Goal: Task Accomplishment & Management: Manage account settings

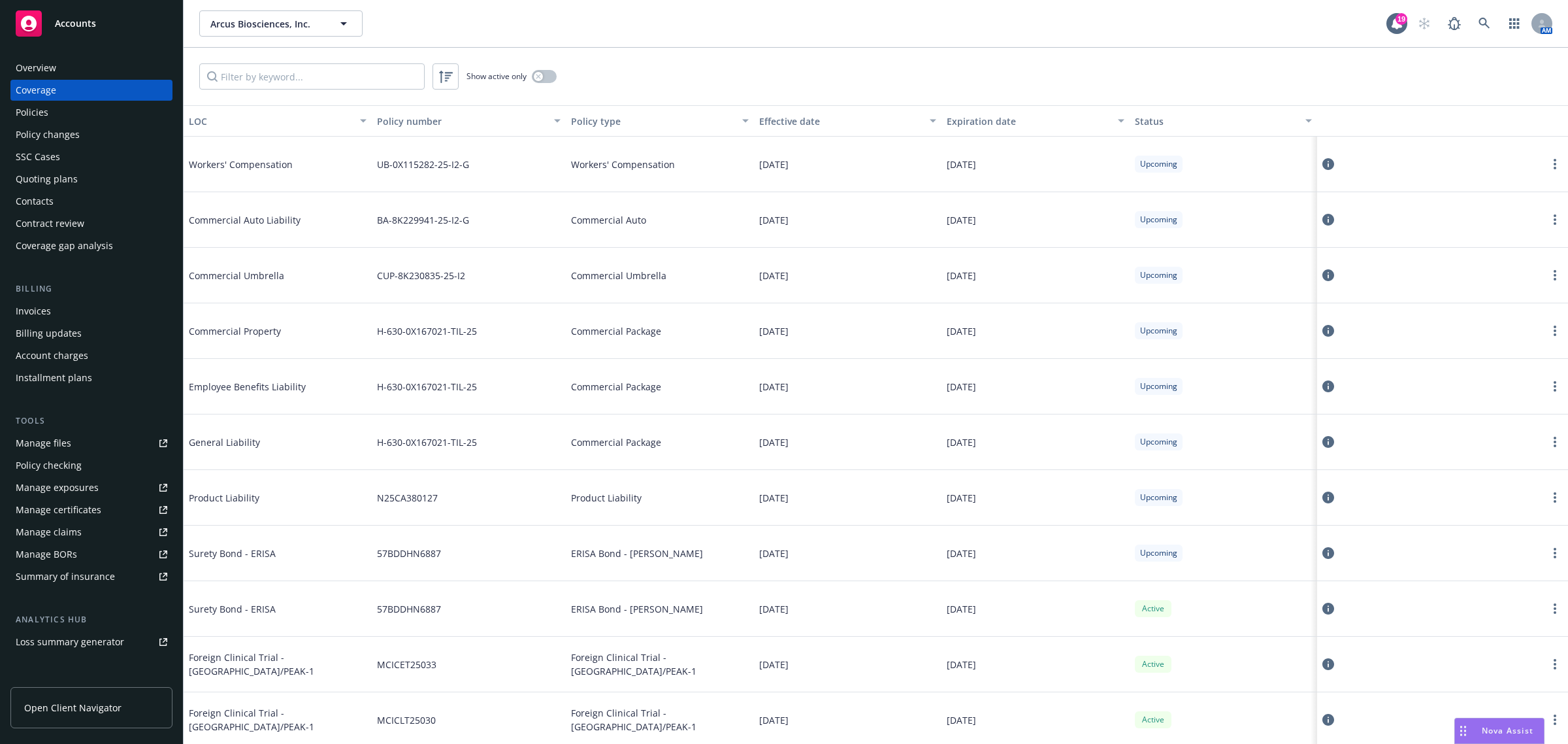
click at [77, 508] on div "Manage certificates" at bounding box center [58, 509] width 86 height 21
click at [1323, 220] on icon at bounding box center [1328, 219] width 12 height 12
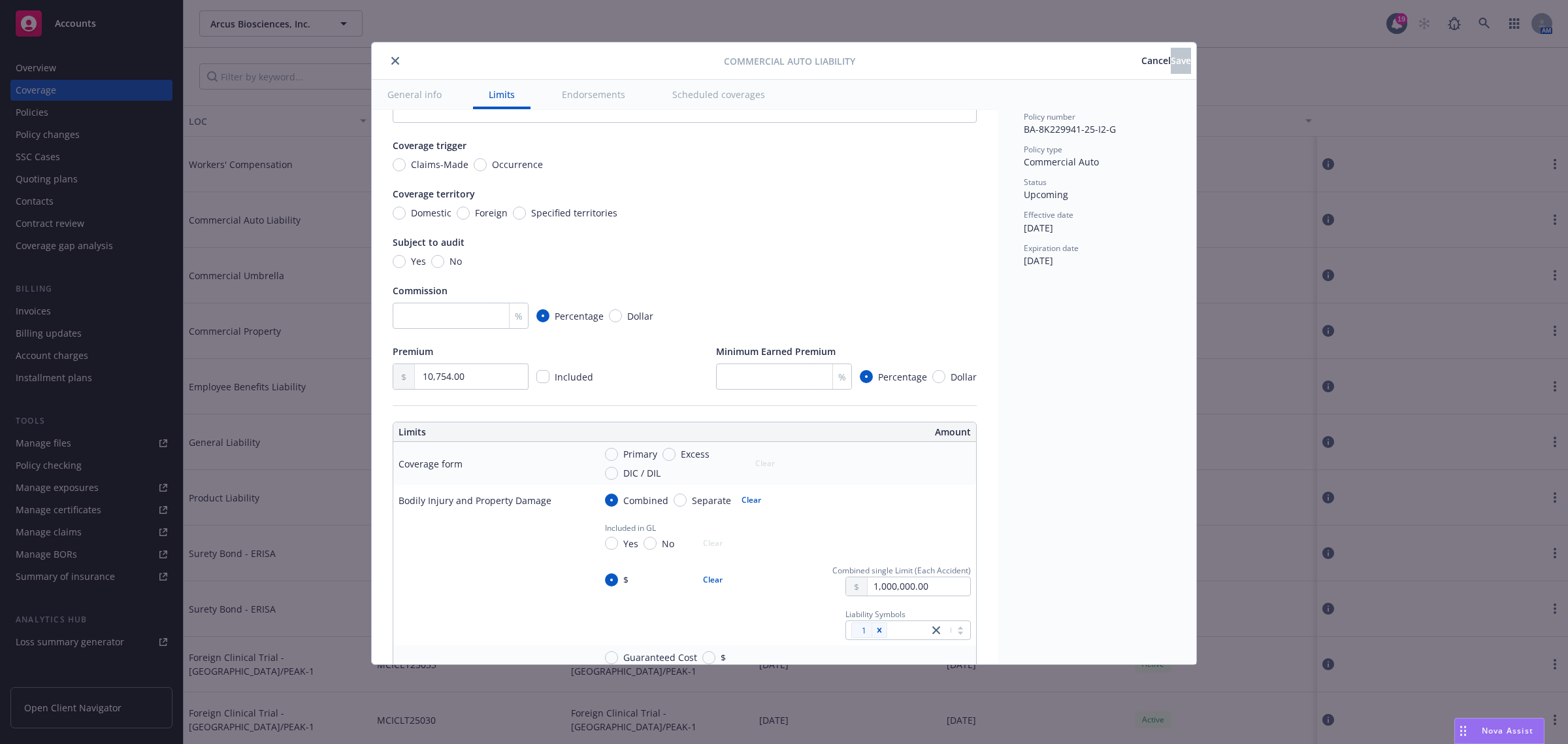
scroll to position [82, 0]
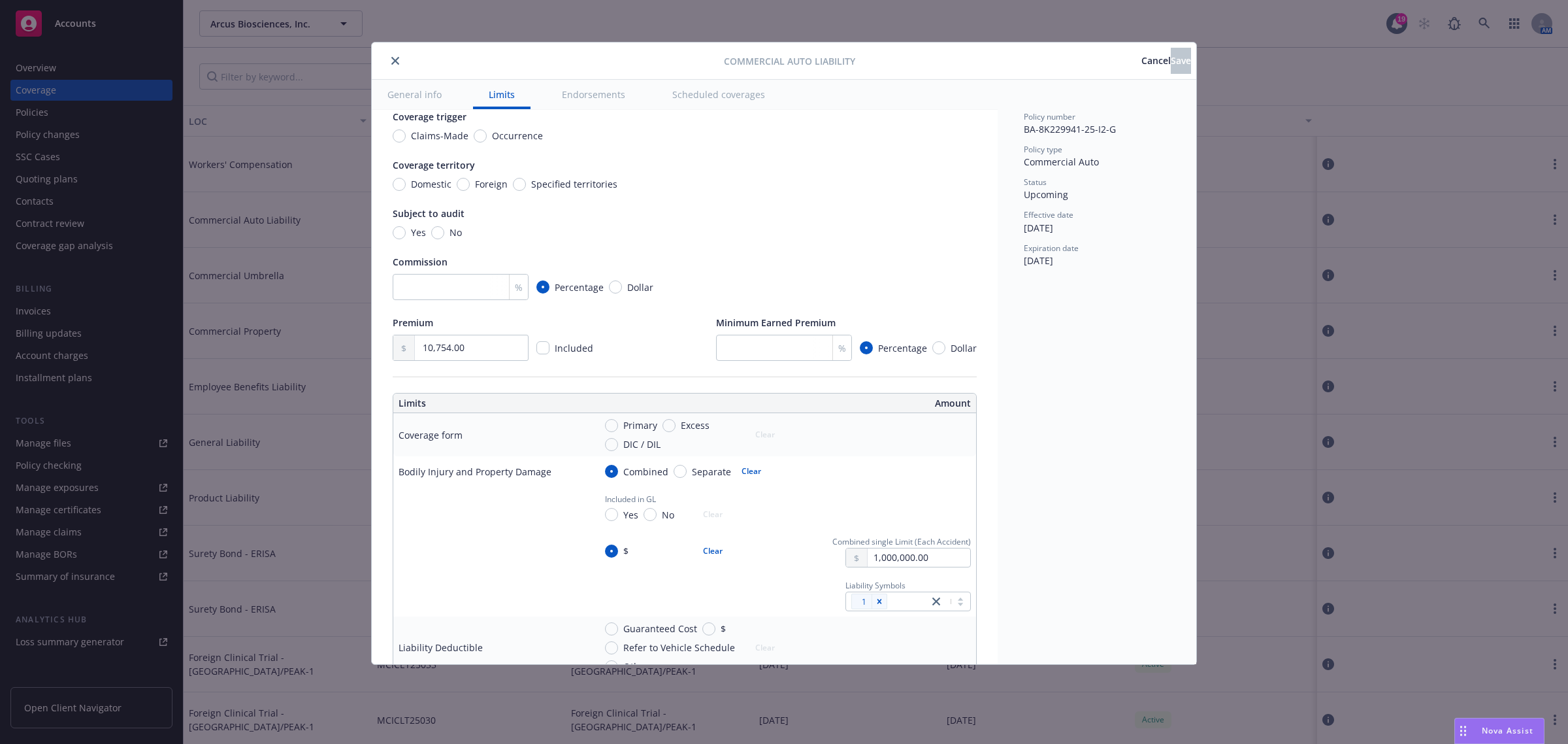
click at [1141, 62] on span "Cancel" at bounding box center [1156, 60] width 30 height 12
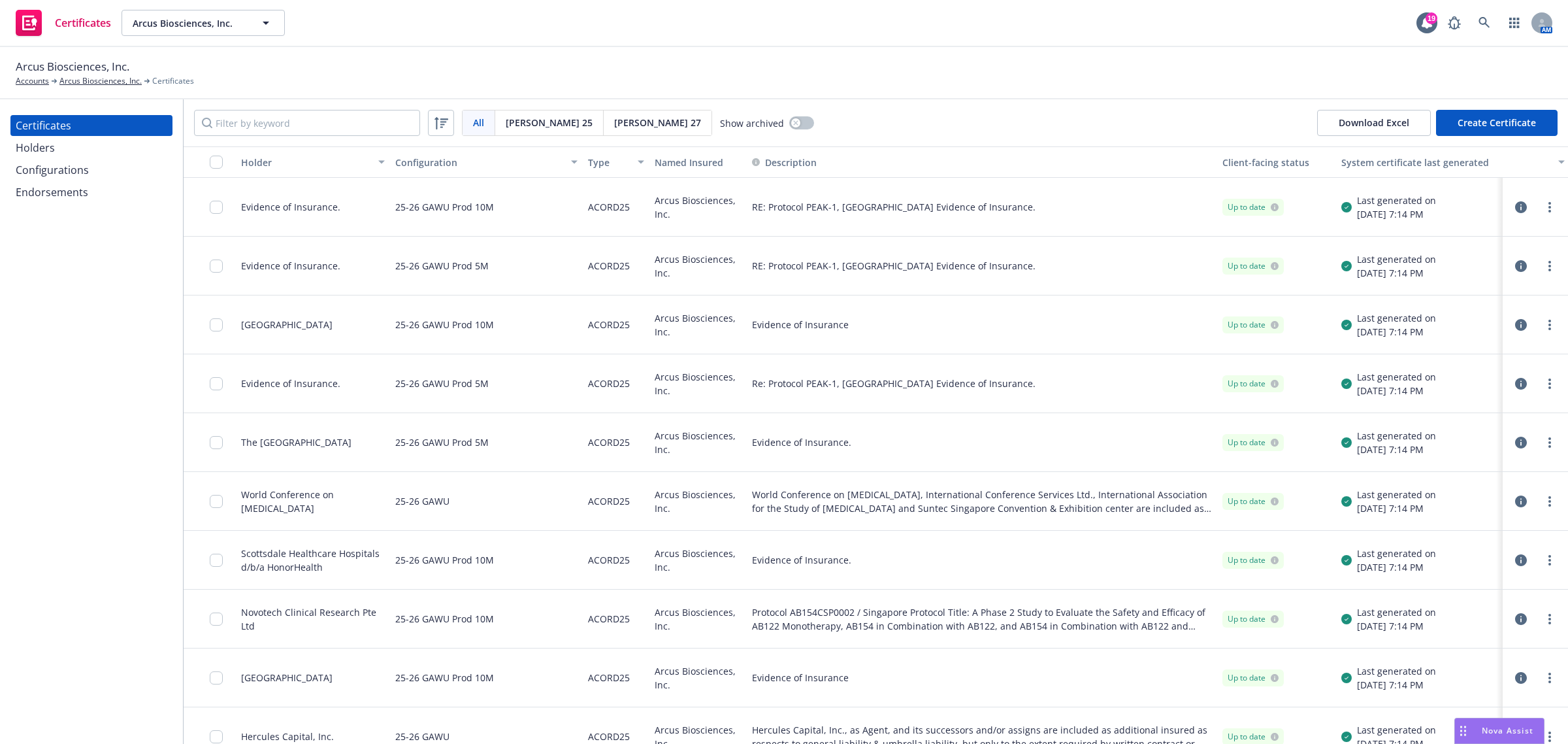
click at [1516, 211] on div at bounding box center [1535, 207] width 44 height 16
click at [1542, 207] on link "more" at bounding box center [1549, 207] width 16 height 16
click at [1425, 435] on link "Preview a new version" at bounding box center [1440, 442] width 209 height 26
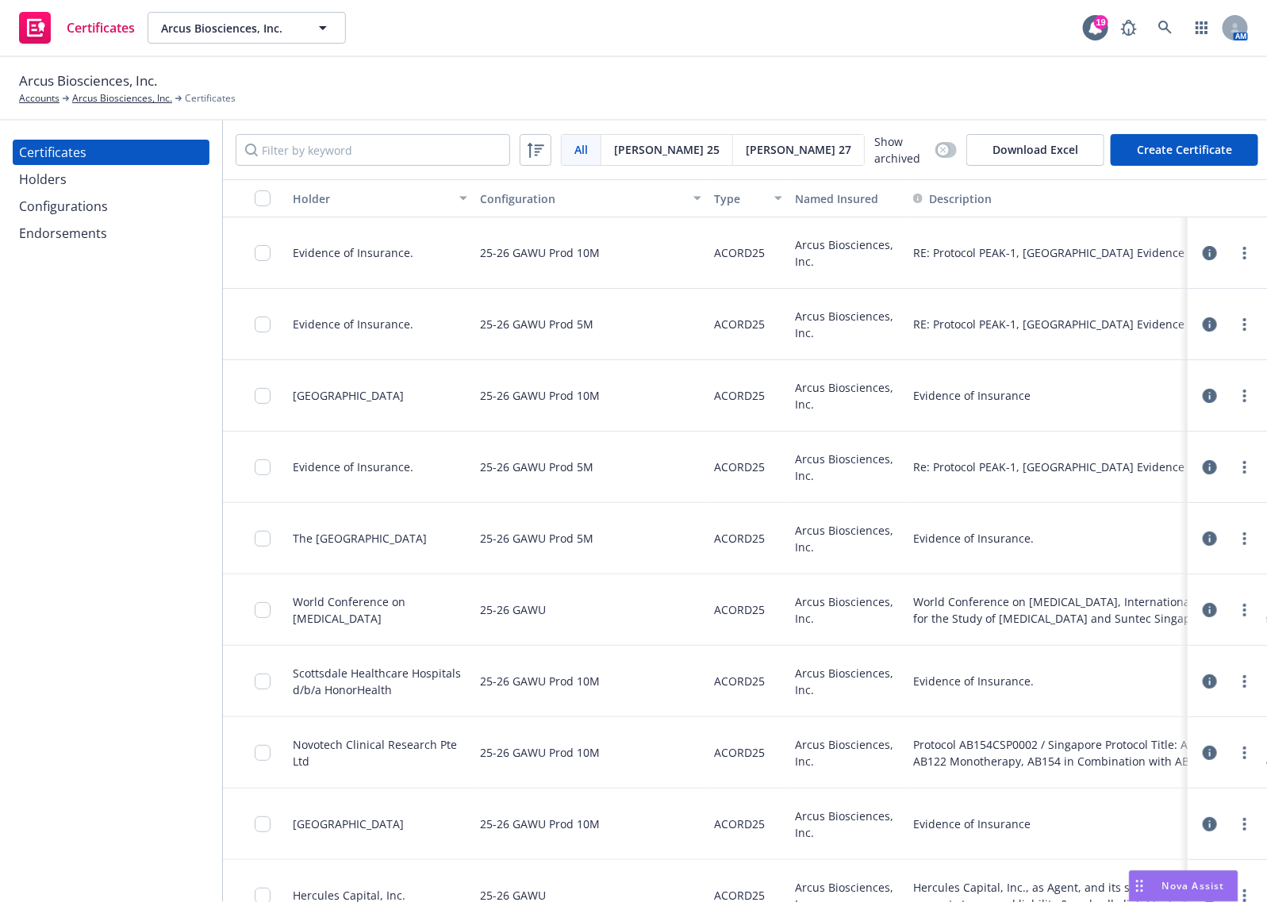
drag, startPoint x: 1154, startPoint y: 92, endPoint x: 1173, endPoint y: 56, distance: 40.1
click at [1154, 91] on div "Arcus Biosciences, Inc. Accounts Arcus Biosciences, Inc. Certificates" at bounding box center [633, 88] width 1229 height 35
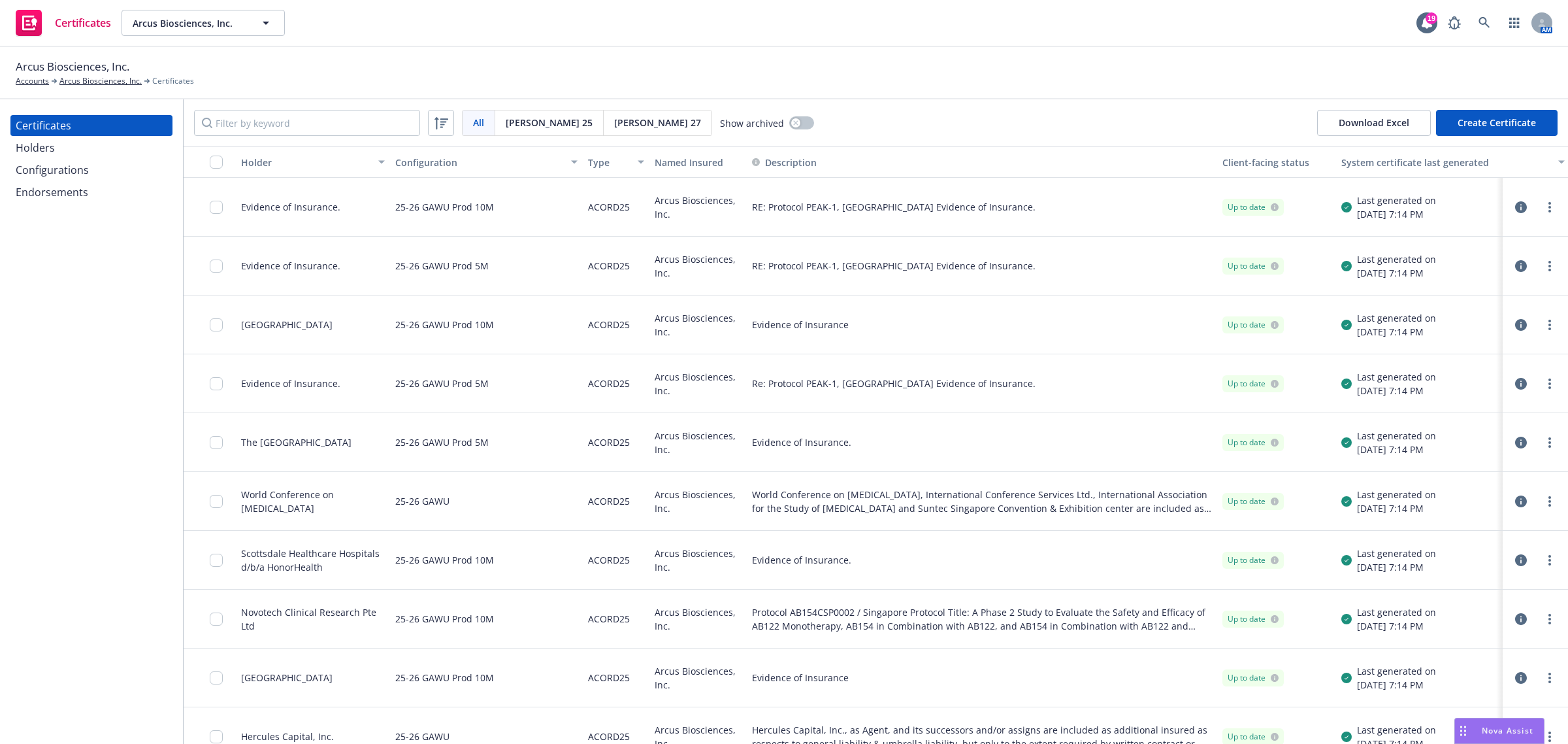
click at [36, 171] on div "Configurations" at bounding box center [52, 170] width 73 height 21
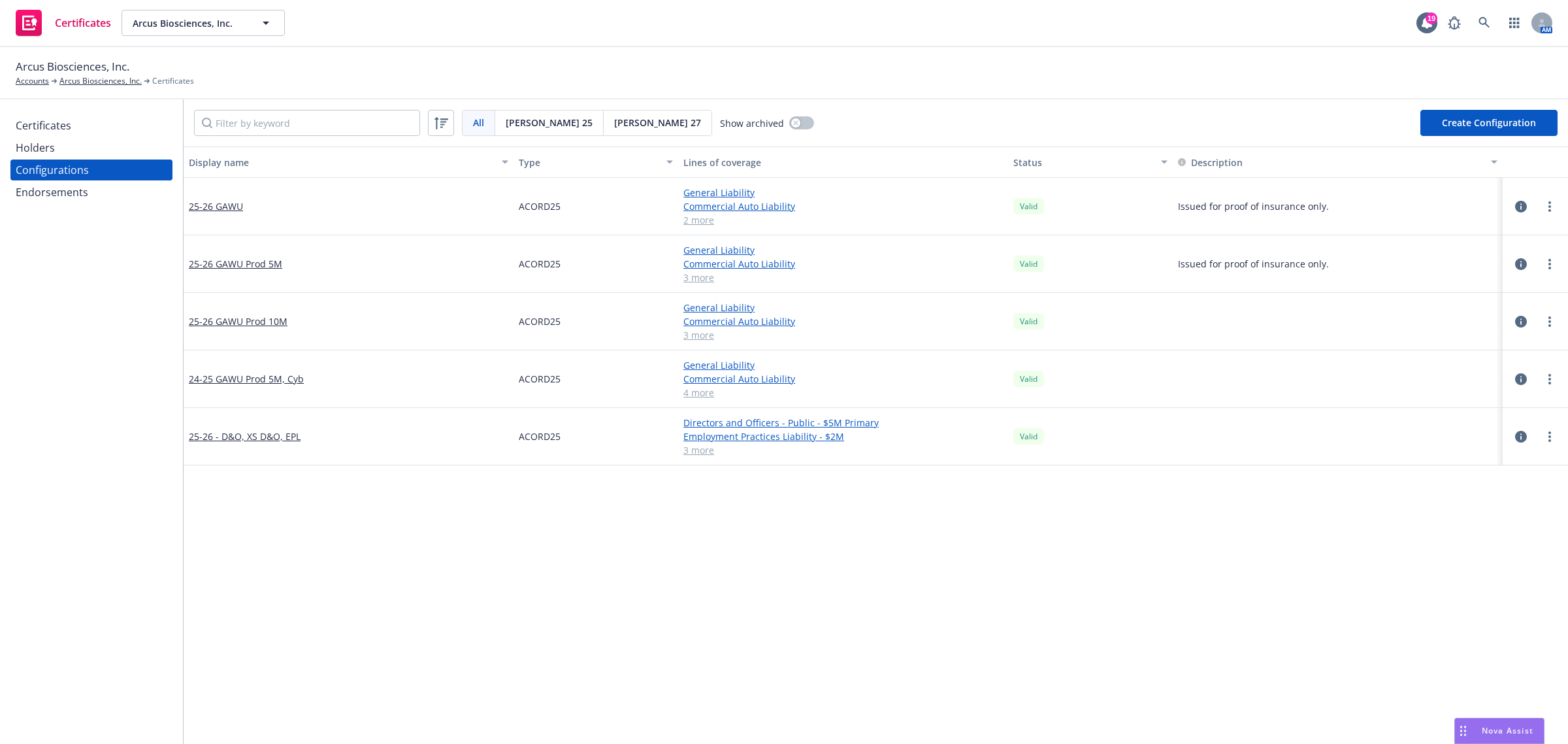
click at [88, 128] on div "Certificates" at bounding box center [91, 125] width 152 height 21
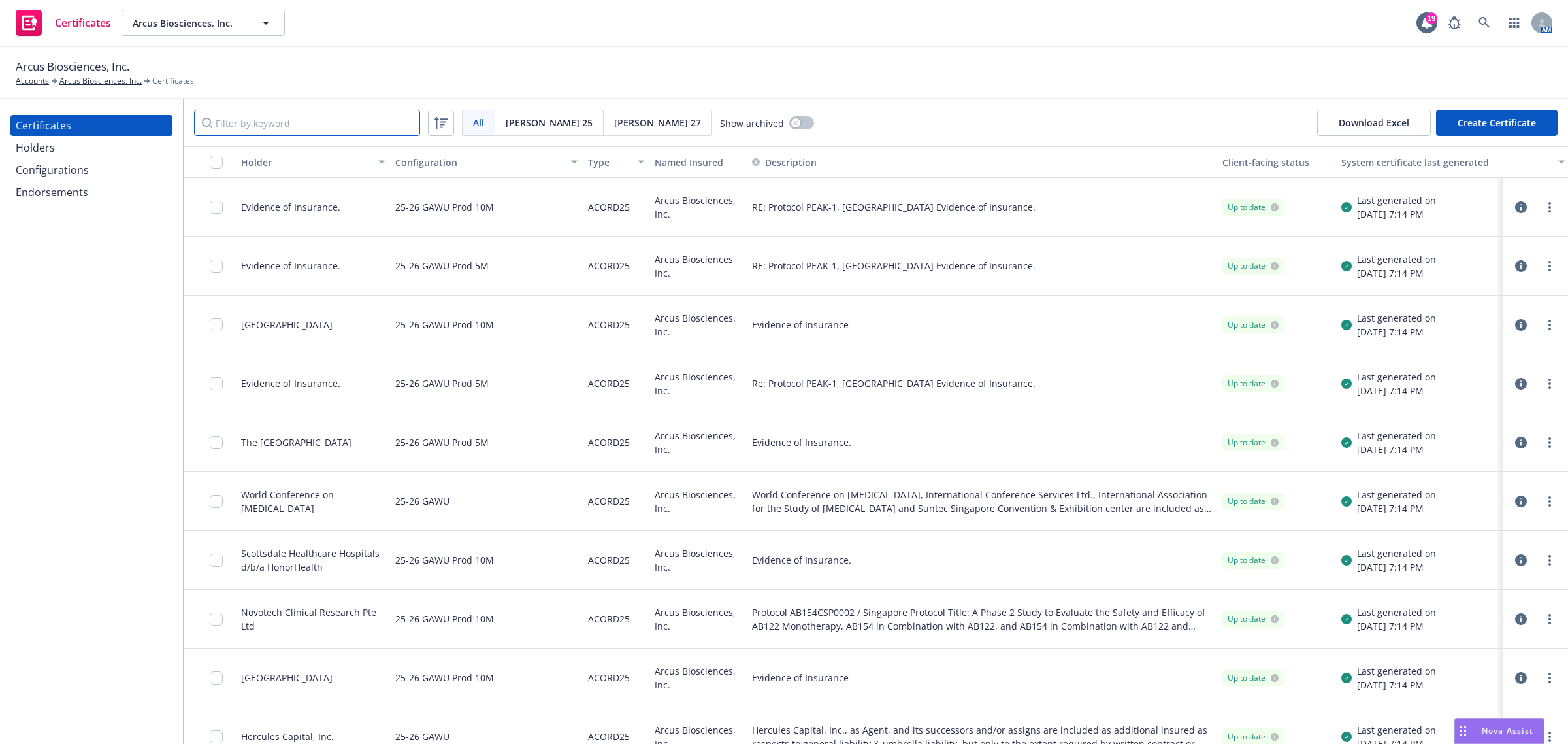
click at [289, 119] on input "Filter by keyword" at bounding box center [307, 123] width 226 height 26
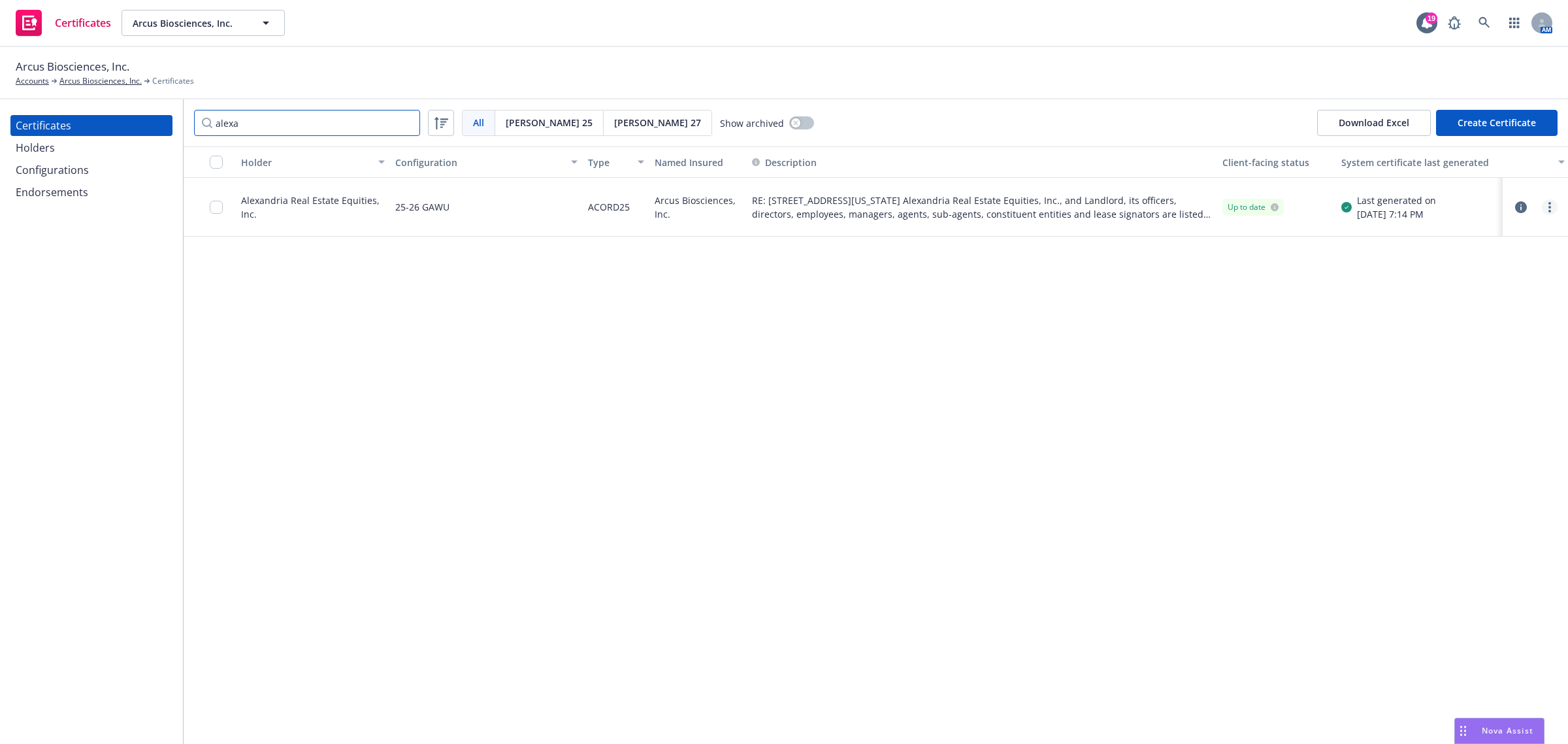
type input "alexa"
click at [1547, 209] on link "more" at bounding box center [1549, 207] width 16 height 16
click at [1491, 281] on link "Regenerate" at bounding box center [1453, 286] width 209 height 26
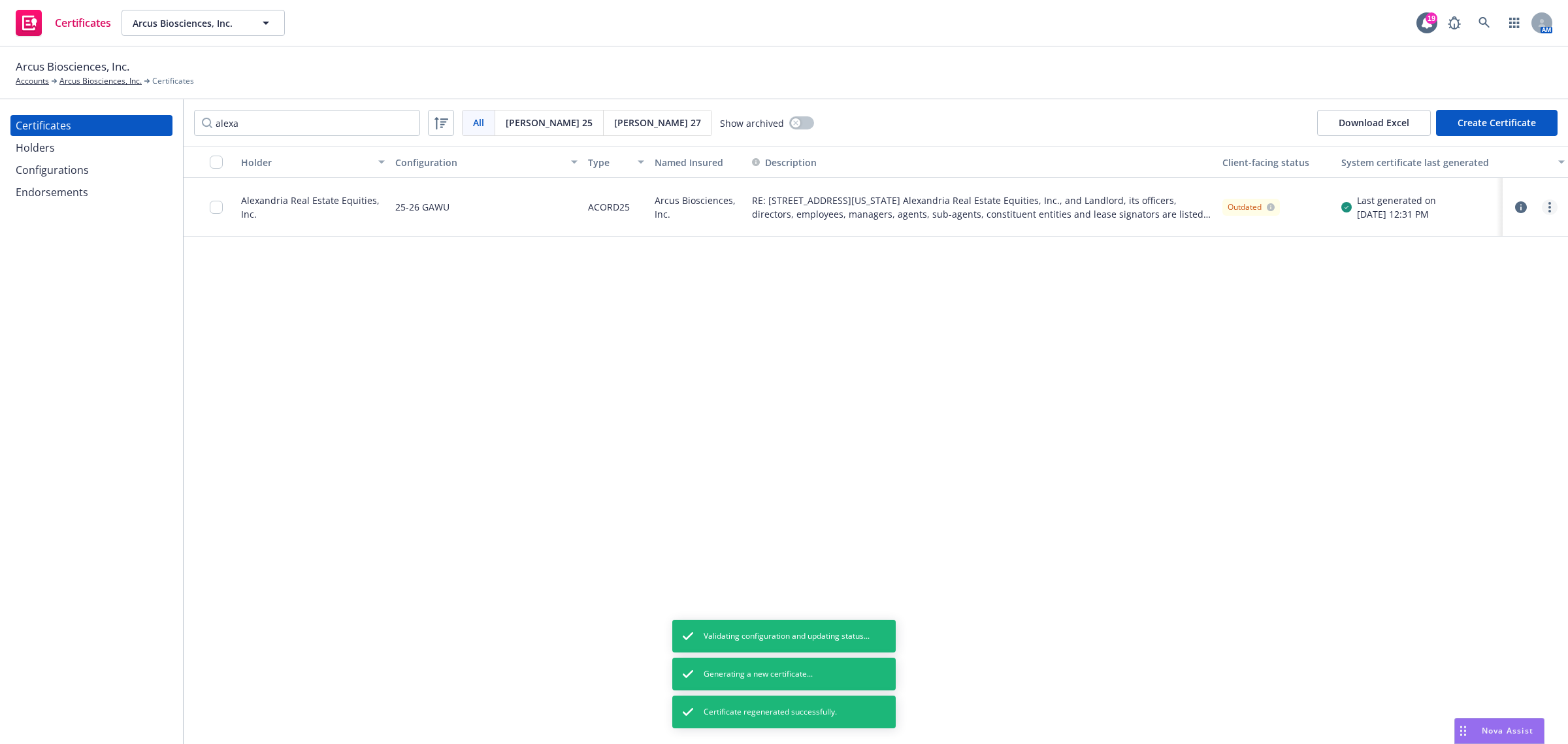
click at [1550, 209] on icon "more" at bounding box center [1549, 207] width 2 height 11
click at [1452, 444] on link "Preview a new version" at bounding box center [1453, 442] width 209 height 26
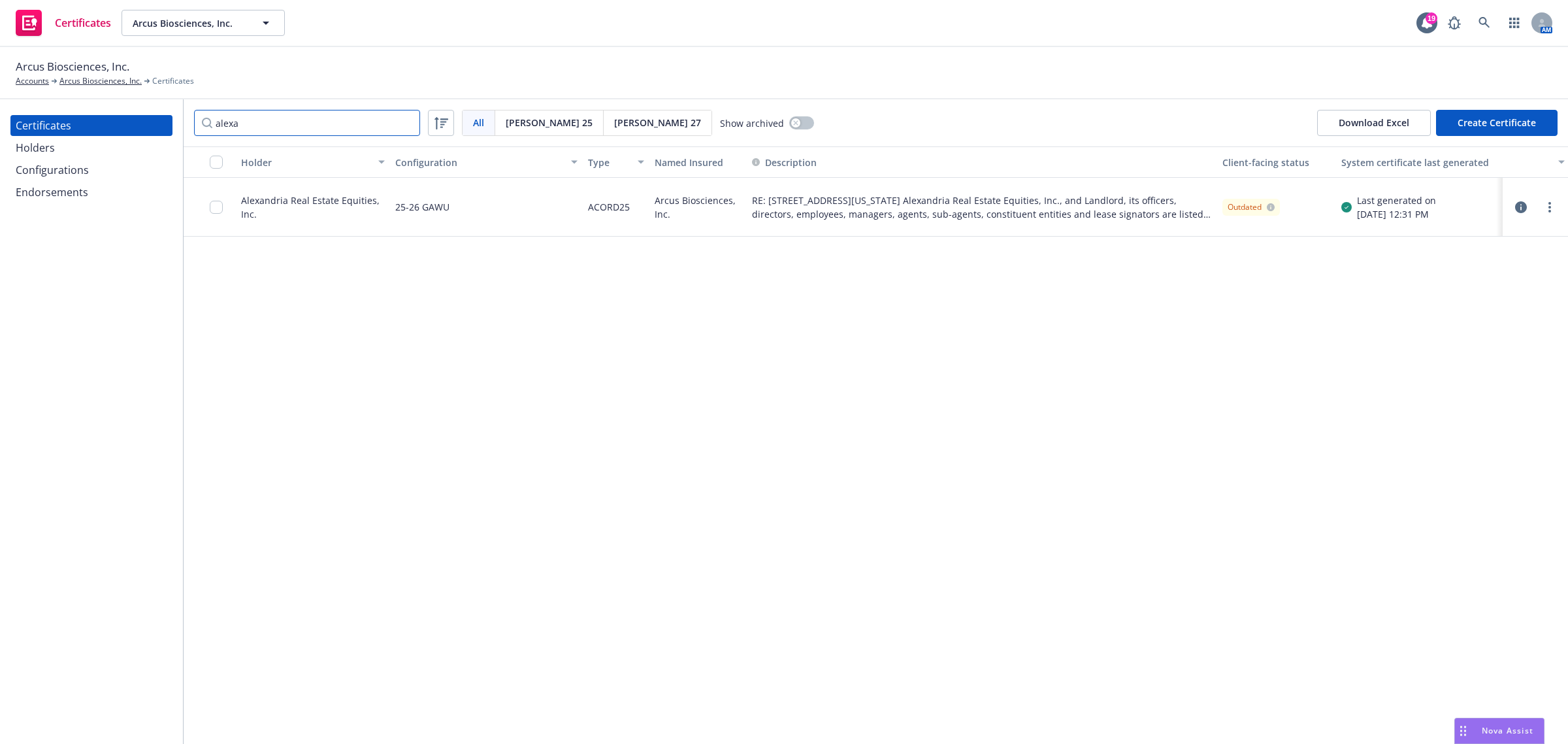
click at [406, 124] on input "alexa" at bounding box center [307, 123] width 226 height 26
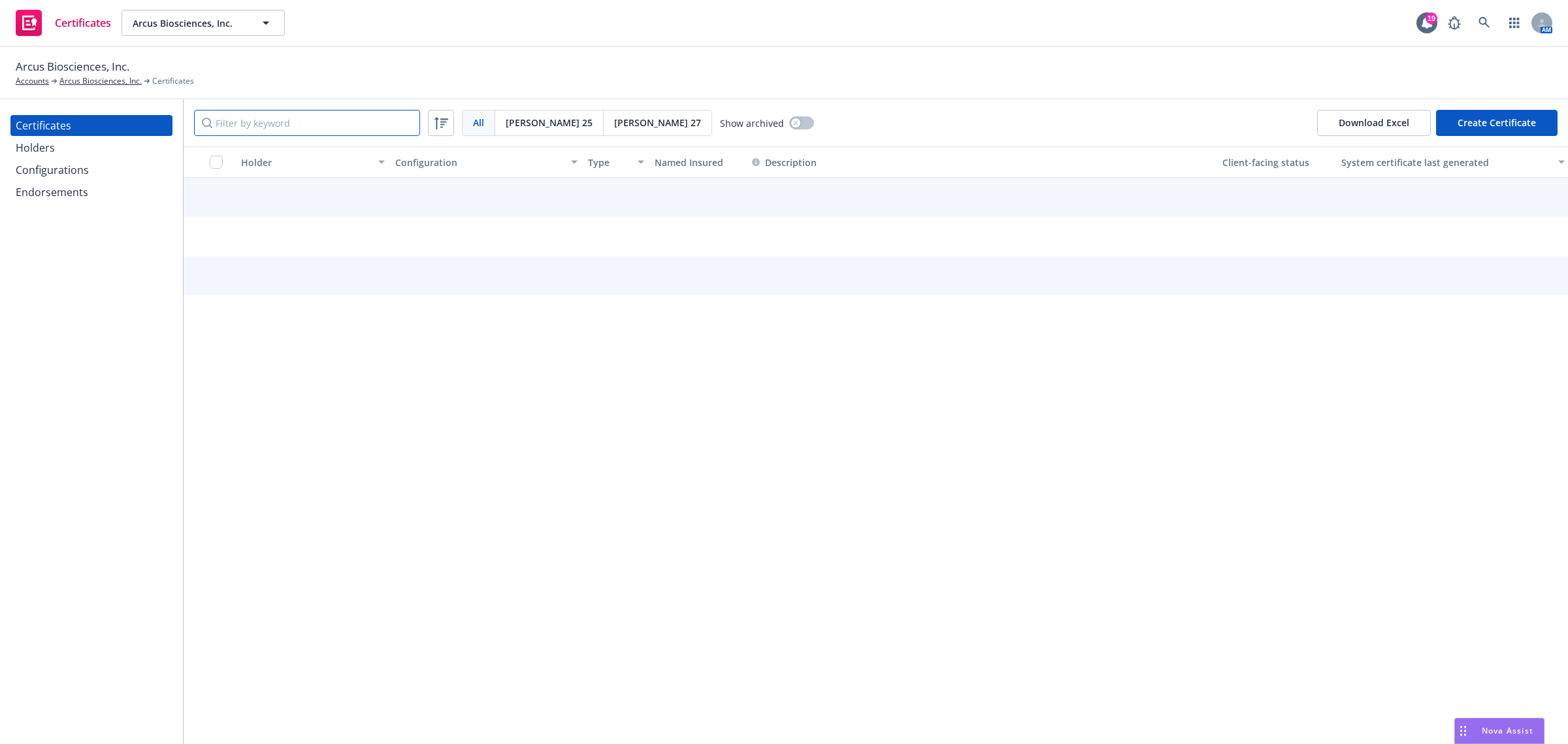
click at [294, 119] on input "Filter by keyword" at bounding box center [307, 123] width 226 height 26
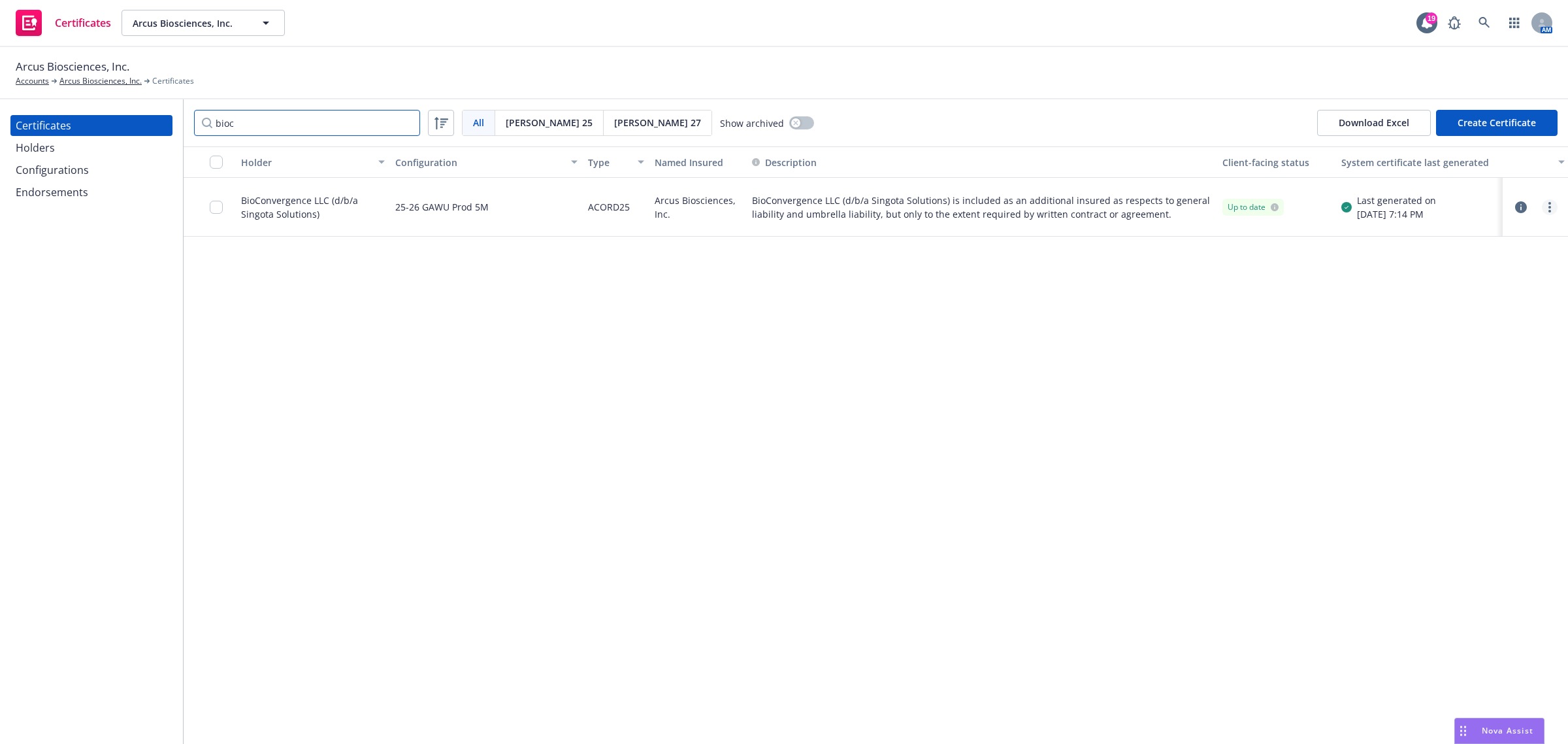
type input "bioc"
click at [1554, 209] on link "more" at bounding box center [1549, 207] width 16 height 16
click at [1510, 286] on link "Regenerate" at bounding box center [1453, 286] width 209 height 26
click at [1549, 211] on link "more" at bounding box center [1549, 207] width 16 height 16
click at [1413, 440] on link "Preview a new version" at bounding box center [1453, 442] width 209 height 26
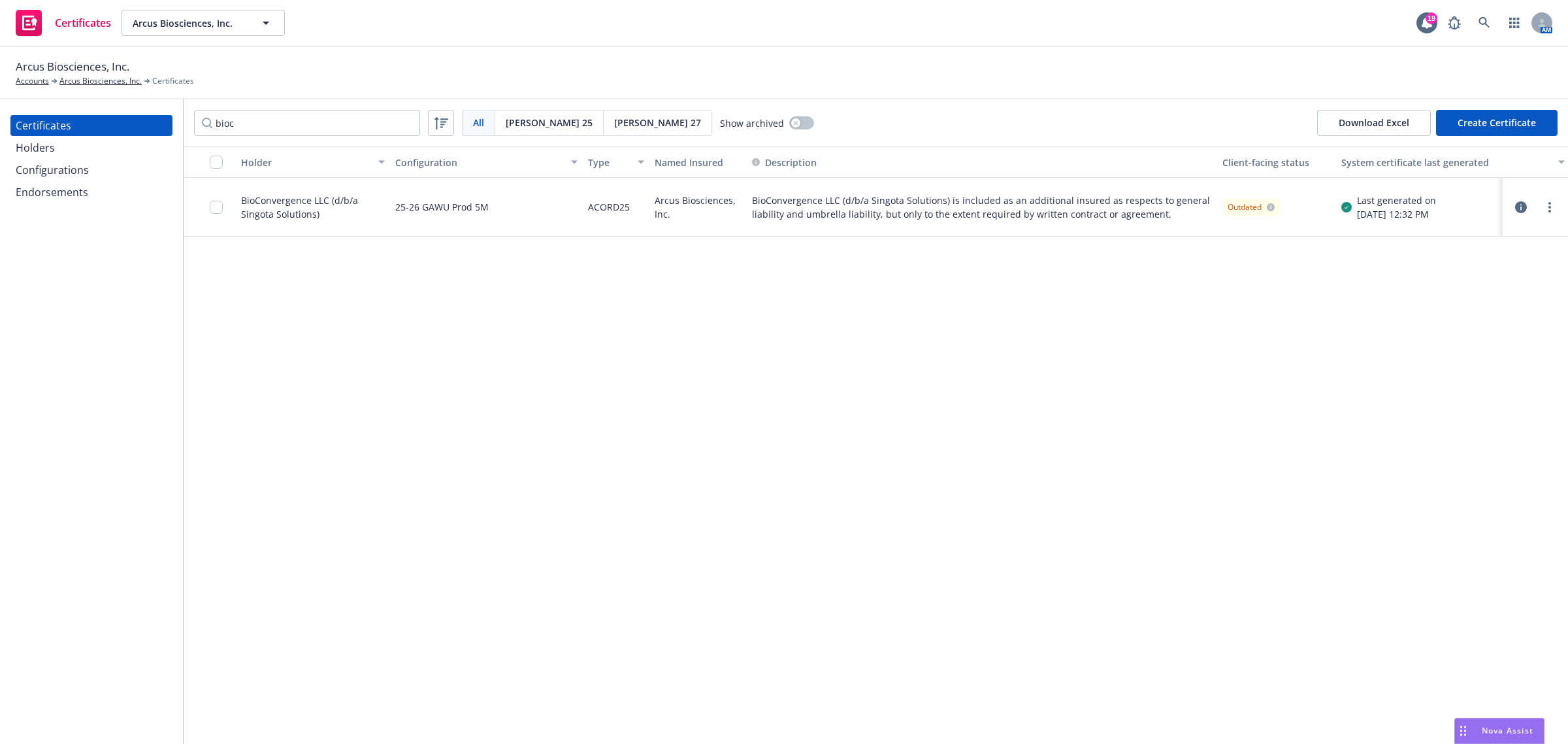
click at [991, 391] on div "Holder Configuration Type Named Insured Description Client-facing status System…" at bounding box center [875, 445] width 1384 height 597
click at [263, 131] on input "bioc" at bounding box center [307, 123] width 226 height 26
click at [405, 122] on input "bioc" at bounding box center [307, 123] width 226 height 26
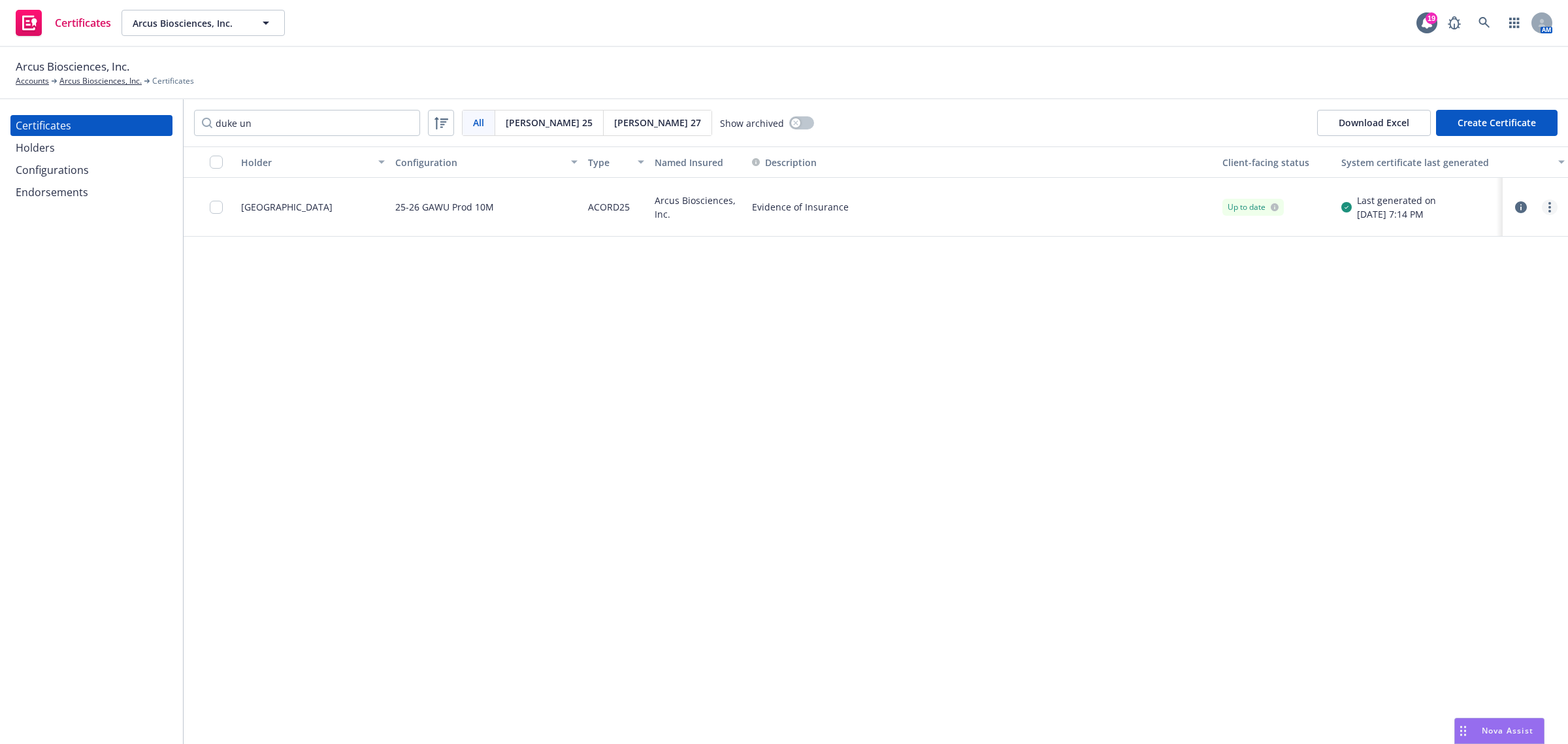
click at [1545, 213] on div at bounding box center [1549, 207] width 16 height 16
click at [1547, 213] on link "more" at bounding box center [1549, 207] width 16 height 16
click at [1500, 283] on link "Regenerate" at bounding box center [1453, 286] width 209 height 26
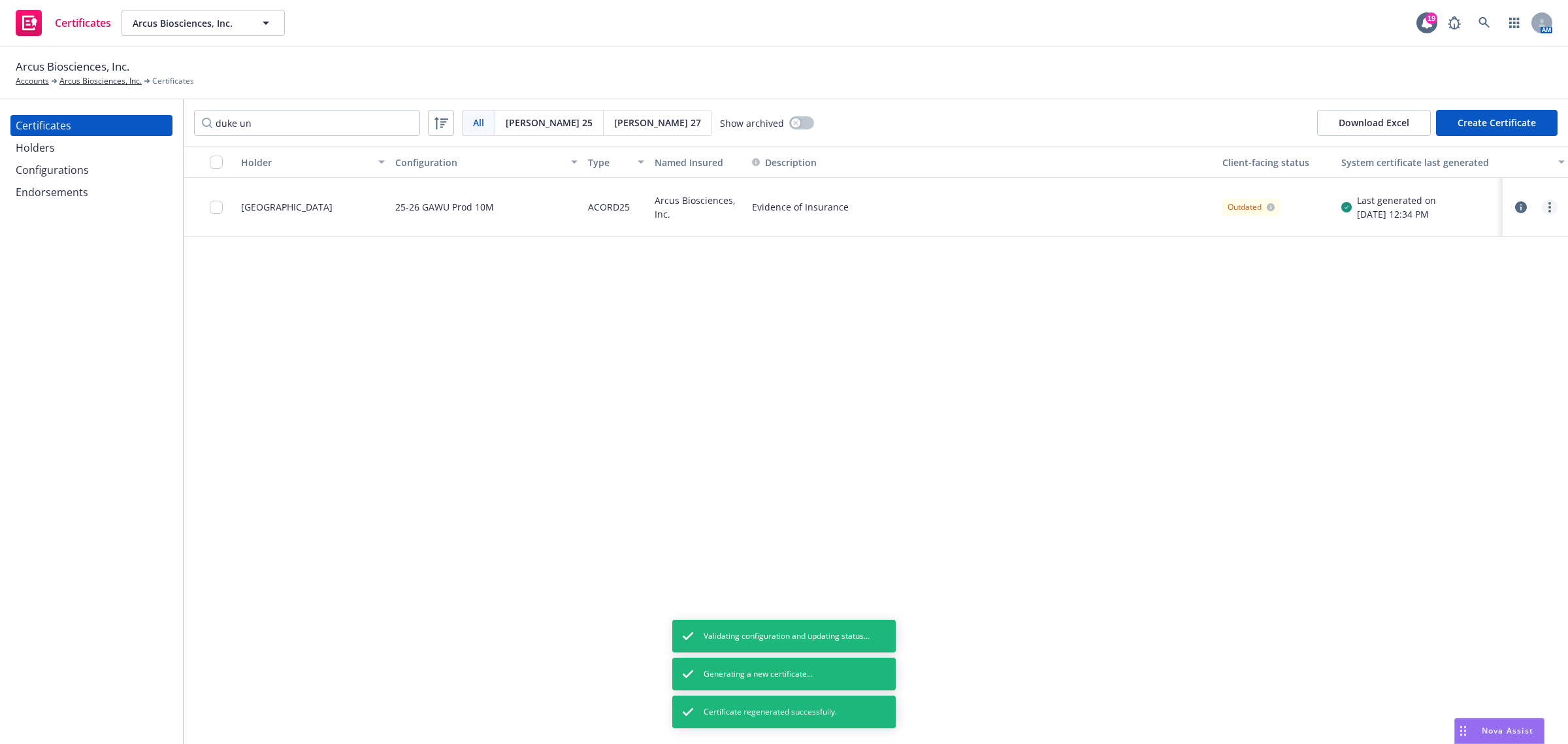
click at [1552, 213] on link "more" at bounding box center [1549, 207] width 16 height 16
click at [1485, 436] on link "Preview a new version" at bounding box center [1453, 442] width 209 height 26
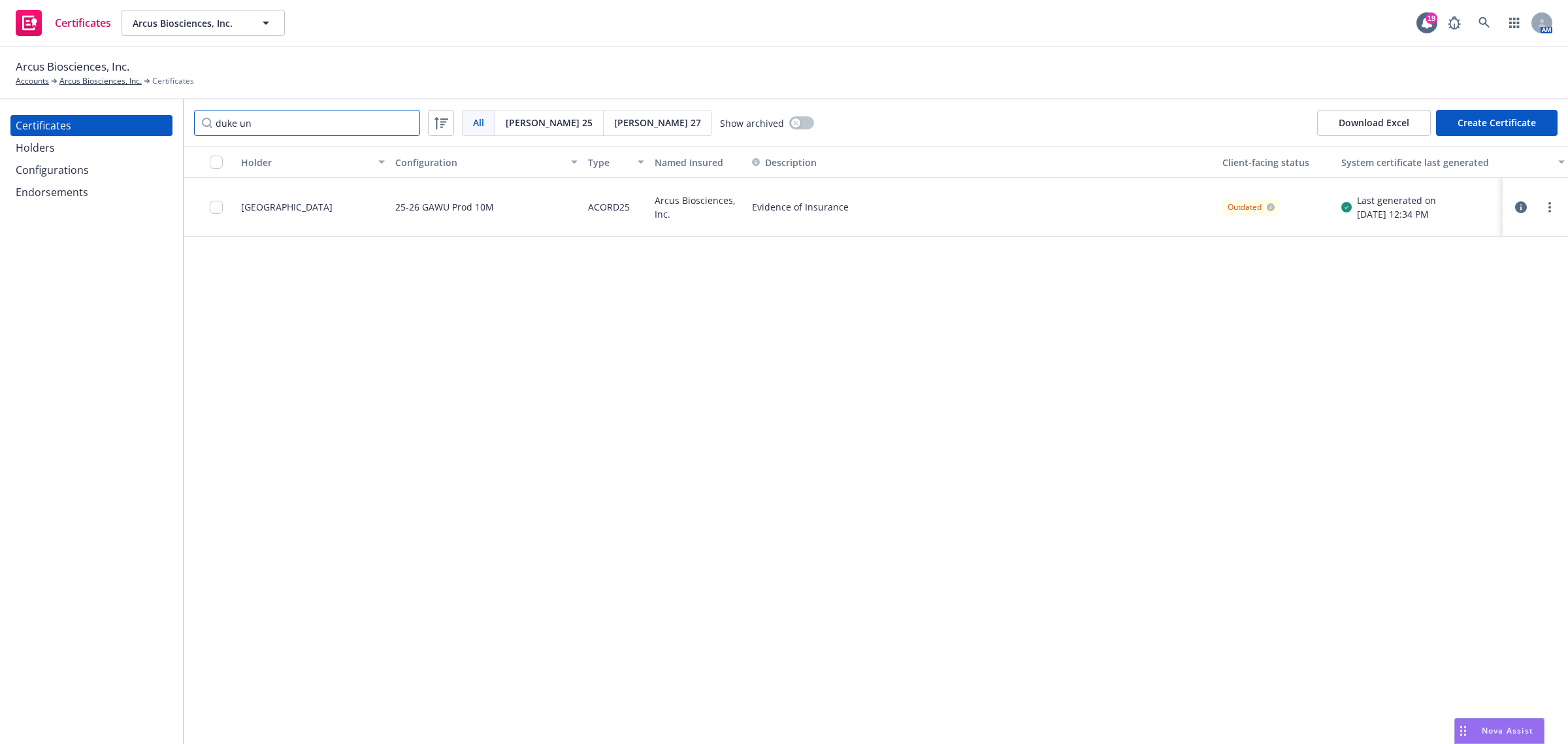
click at [304, 121] on input "duke un" at bounding box center [307, 123] width 226 height 26
click at [305, 121] on input "duke un" at bounding box center [307, 123] width 226 height 26
click at [1545, 213] on link "more" at bounding box center [1549, 207] width 16 height 16
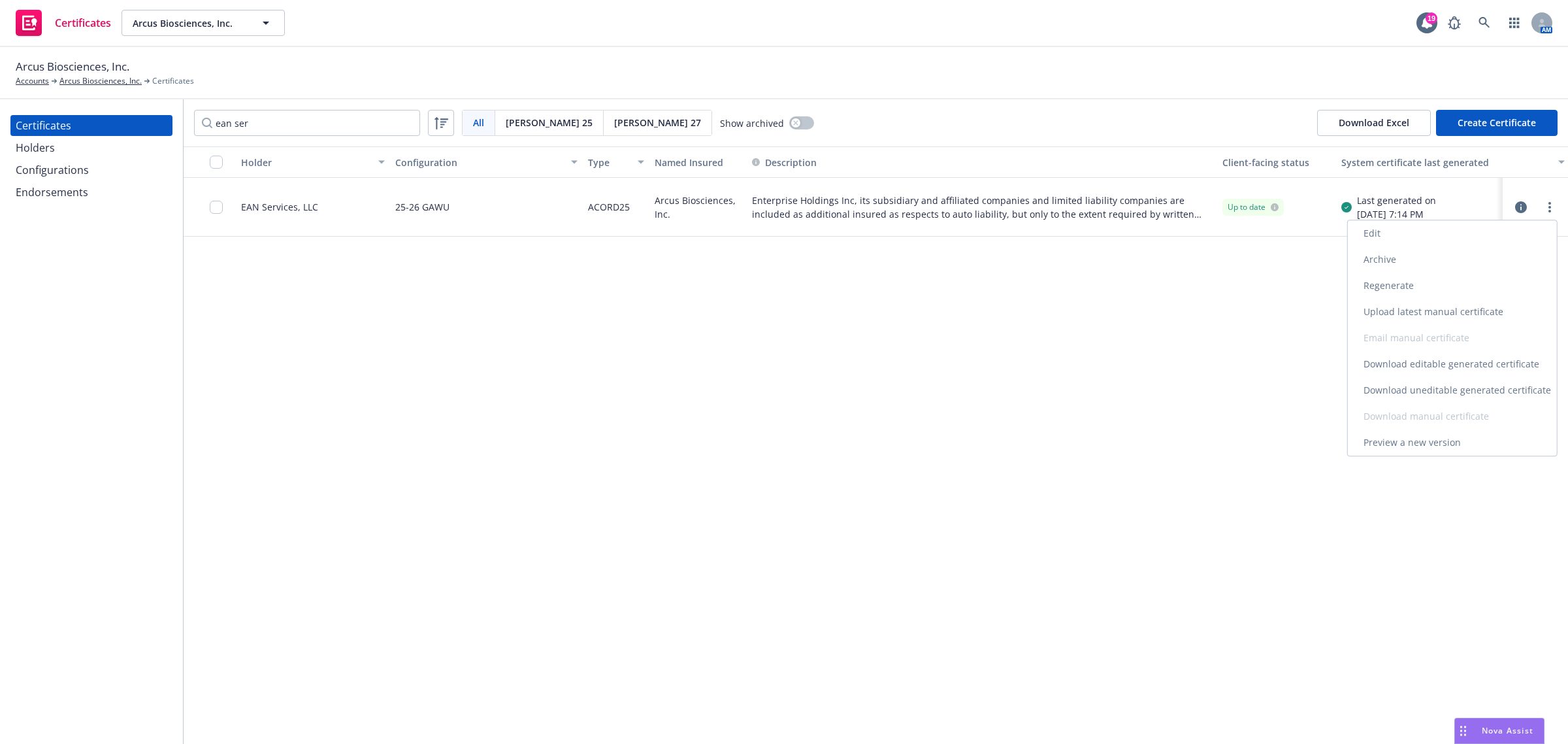
click at [1486, 288] on link "Regenerate" at bounding box center [1453, 286] width 209 height 26
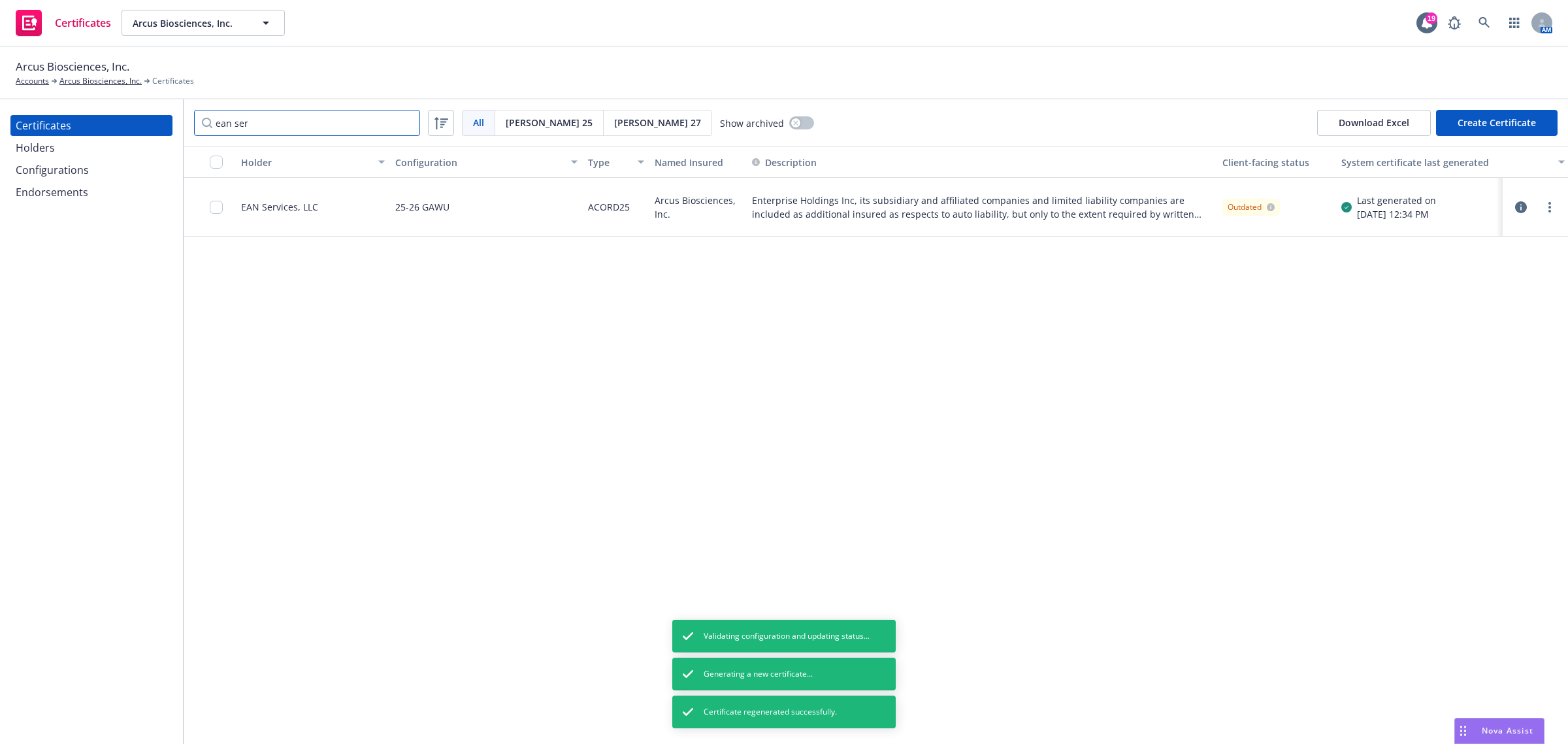
click at [354, 128] on input "ean ser" at bounding box center [307, 123] width 226 height 26
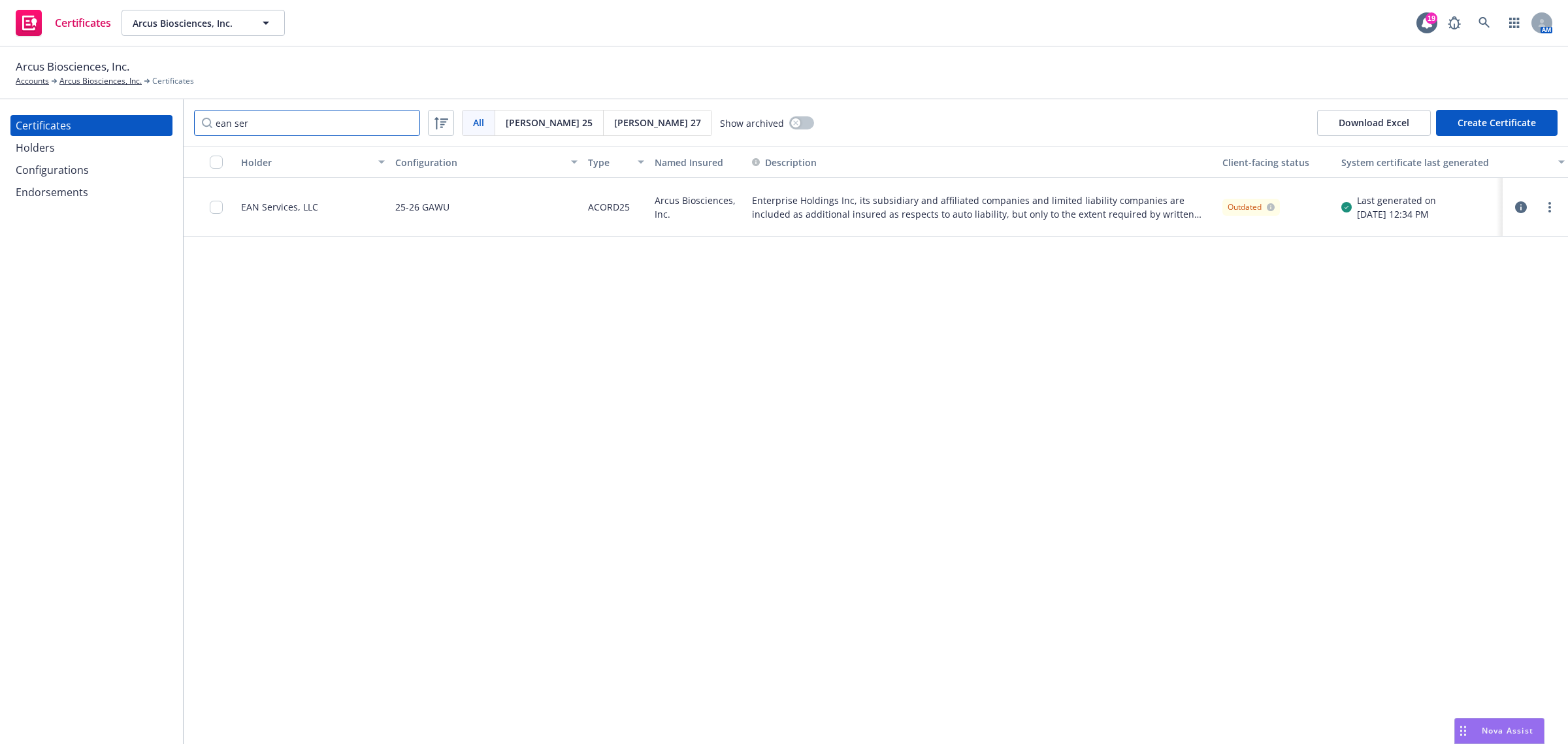
click at [340, 119] on input "ean ser" at bounding box center [307, 123] width 226 height 26
click at [1551, 203] on circle "more" at bounding box center [1549, 203] width 2 height 2
click at [1474, 285] on link "Regenerate" at bounding box center [1453, 286] width 209 height 26
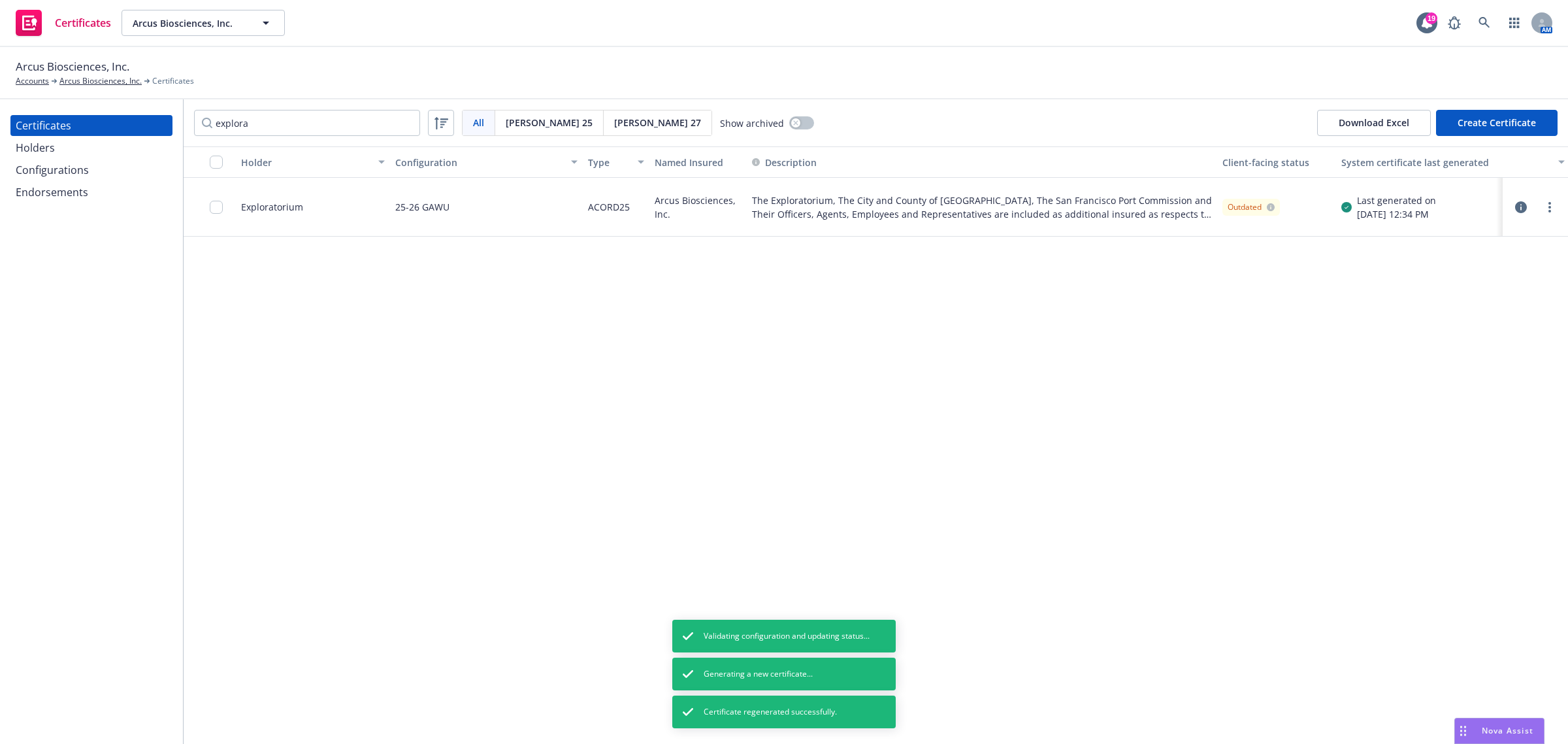
click at [1464, 315] on div "Holder Configuration Type Named Insured Description Client-facing status System…" at bounding box center [875, 445] width 1384 height 597
click at [1549, 207] on circle "more" at bounding box center [1549, 207] width 2 height 2
click at [1439, 441] on link "Preview a new version" at bounding box center [1453, 442] width 209 height 26
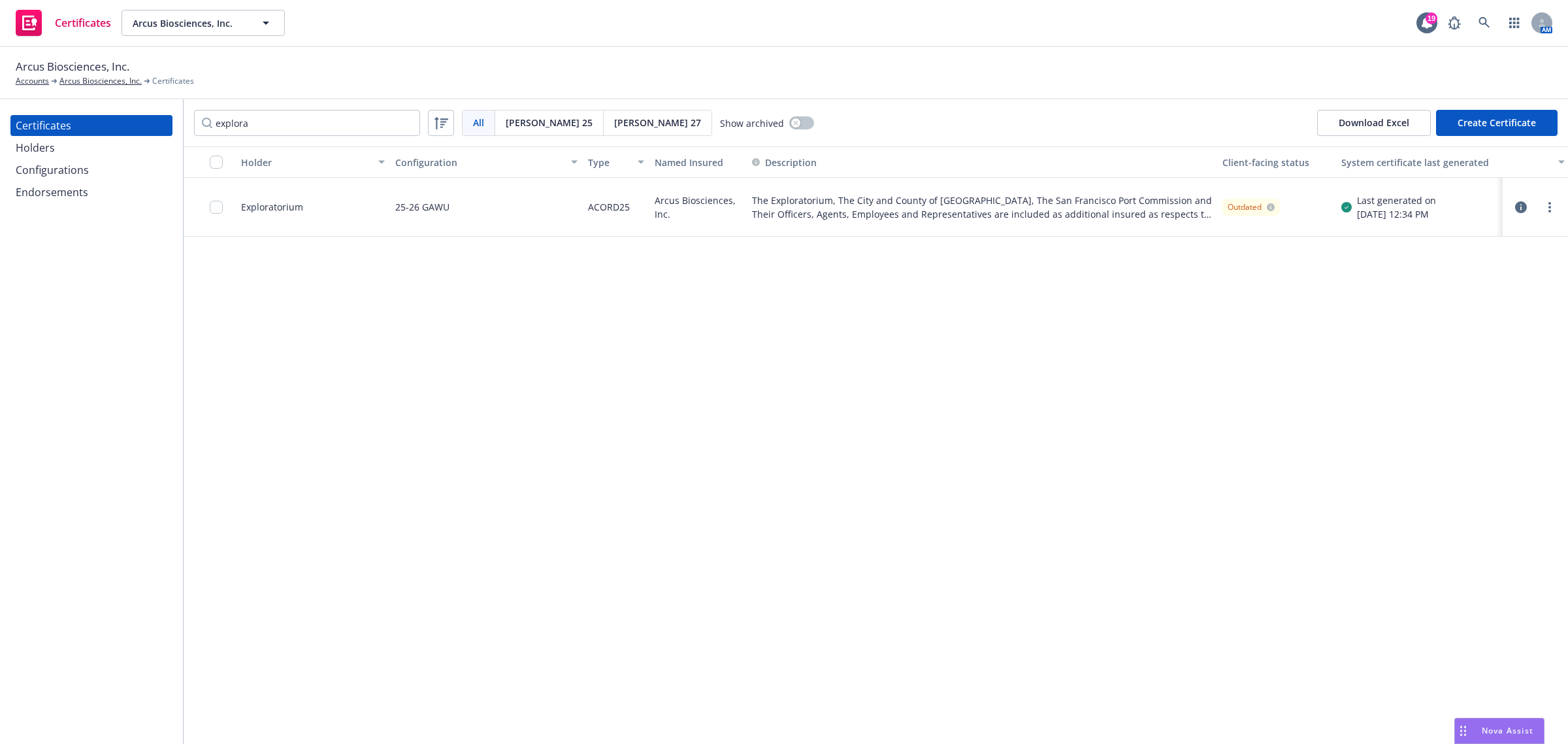
click at [781, 342] on div "Holder Configuration Type Named Insured Description Client-facing status System…" at bounding box center [875, 445] width 1384 height 597
click at [368, 128] on input "explora" at bounding box center [307, 123] width 226 height 26
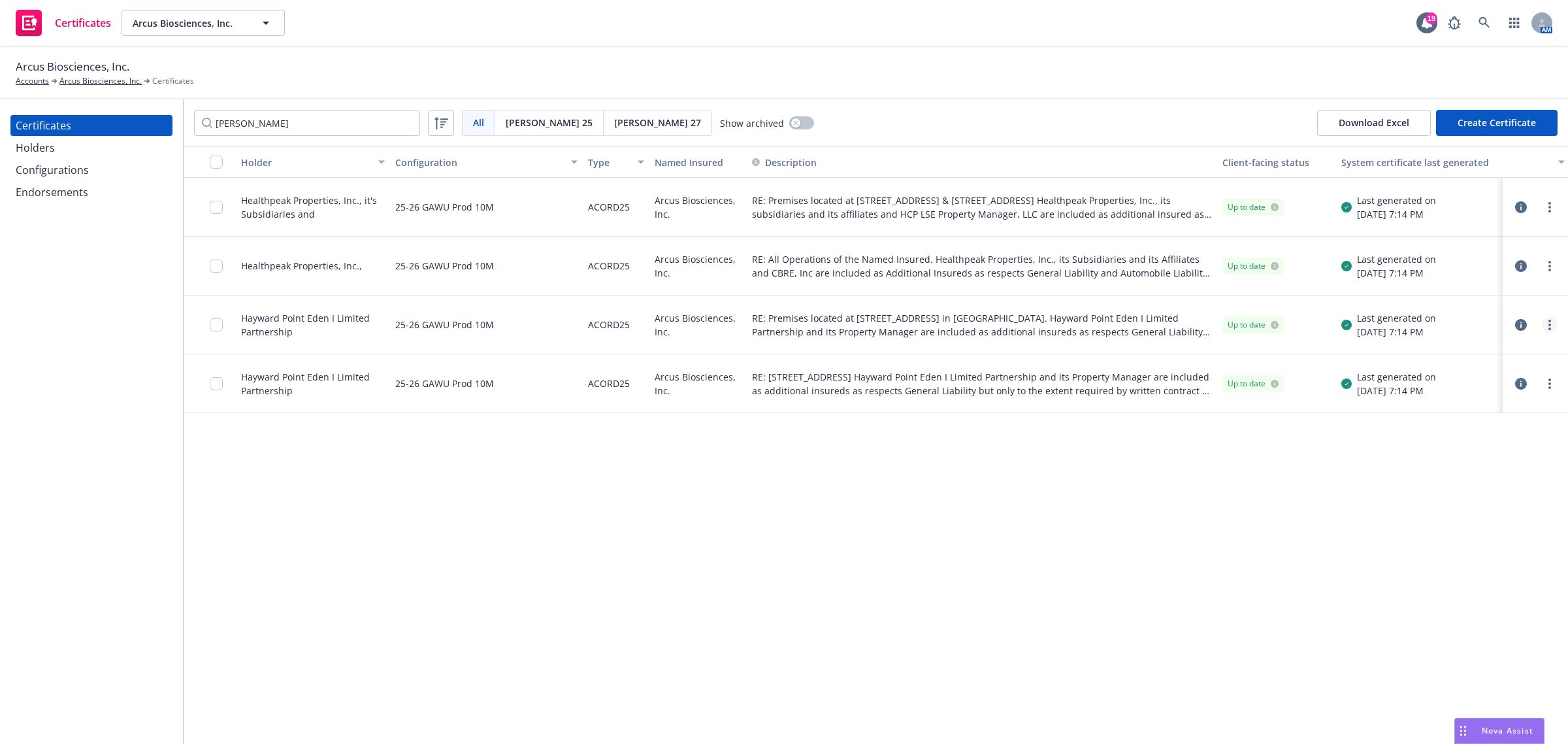
click at [1547, 321] on link "more" at bounding box center [1549, 325] width 16 height 16
click at [1521, 400] on link "Regenerate" at bounding box center [1453, 404] width 209 height 26
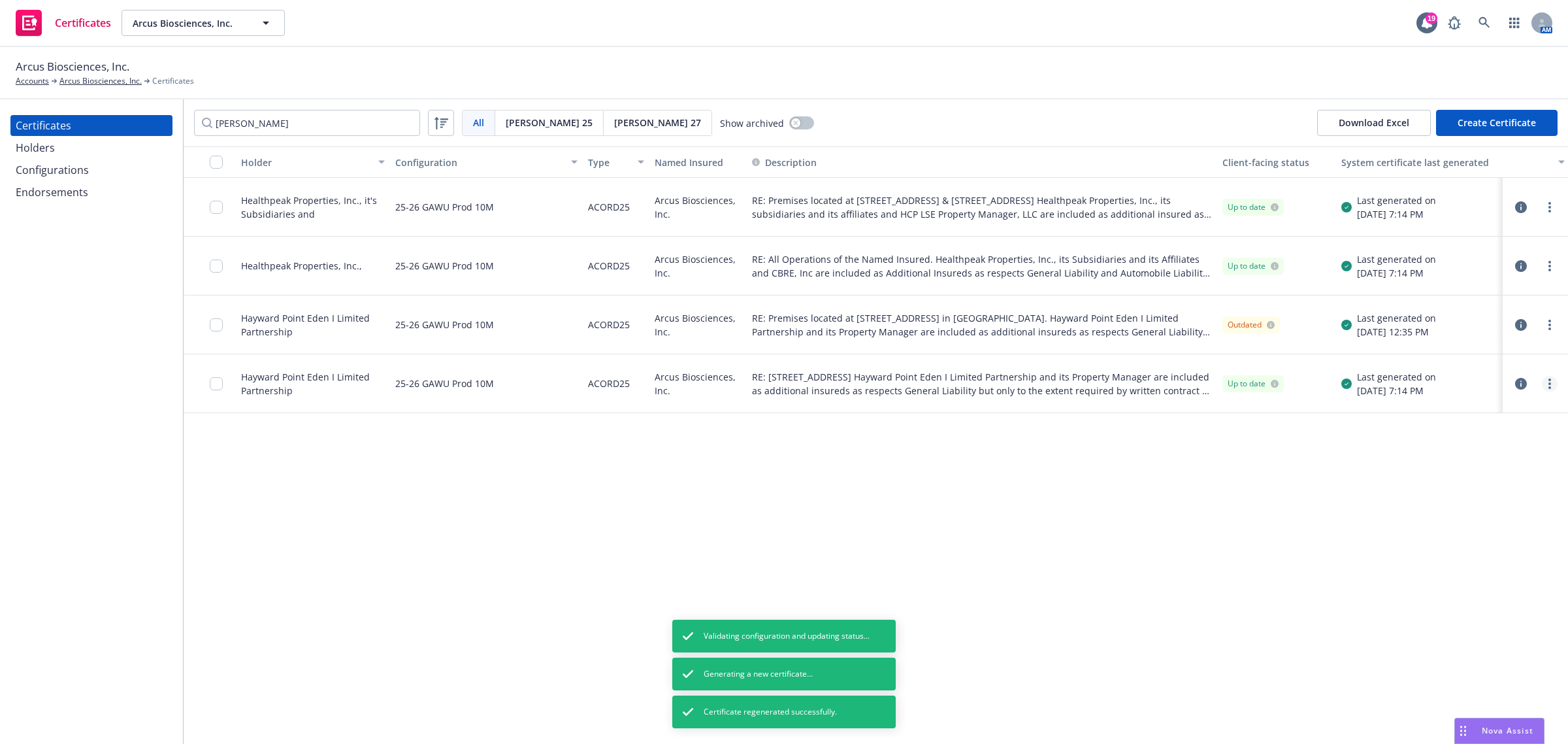
click at [1549, 384] on icon "more" at bounding box center [1549, 383] width 2 height 11
click at [1496, 456] on link "Regenerate" at bounding box center [1453, 462] width 209 height 26
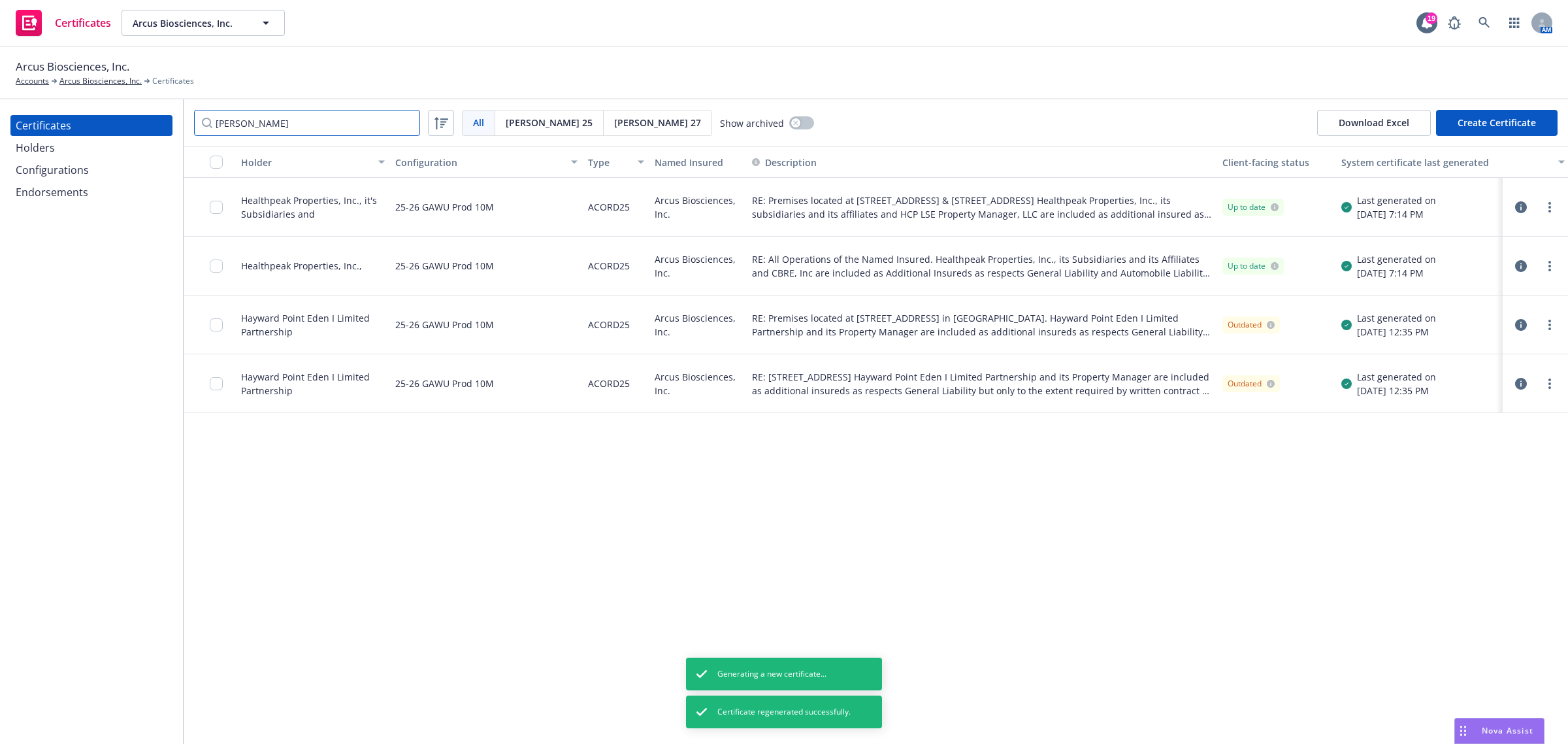
click at [344, 115] on input "[PERSON_NAME]" at bounding box center [307, 123] width 226 height 26
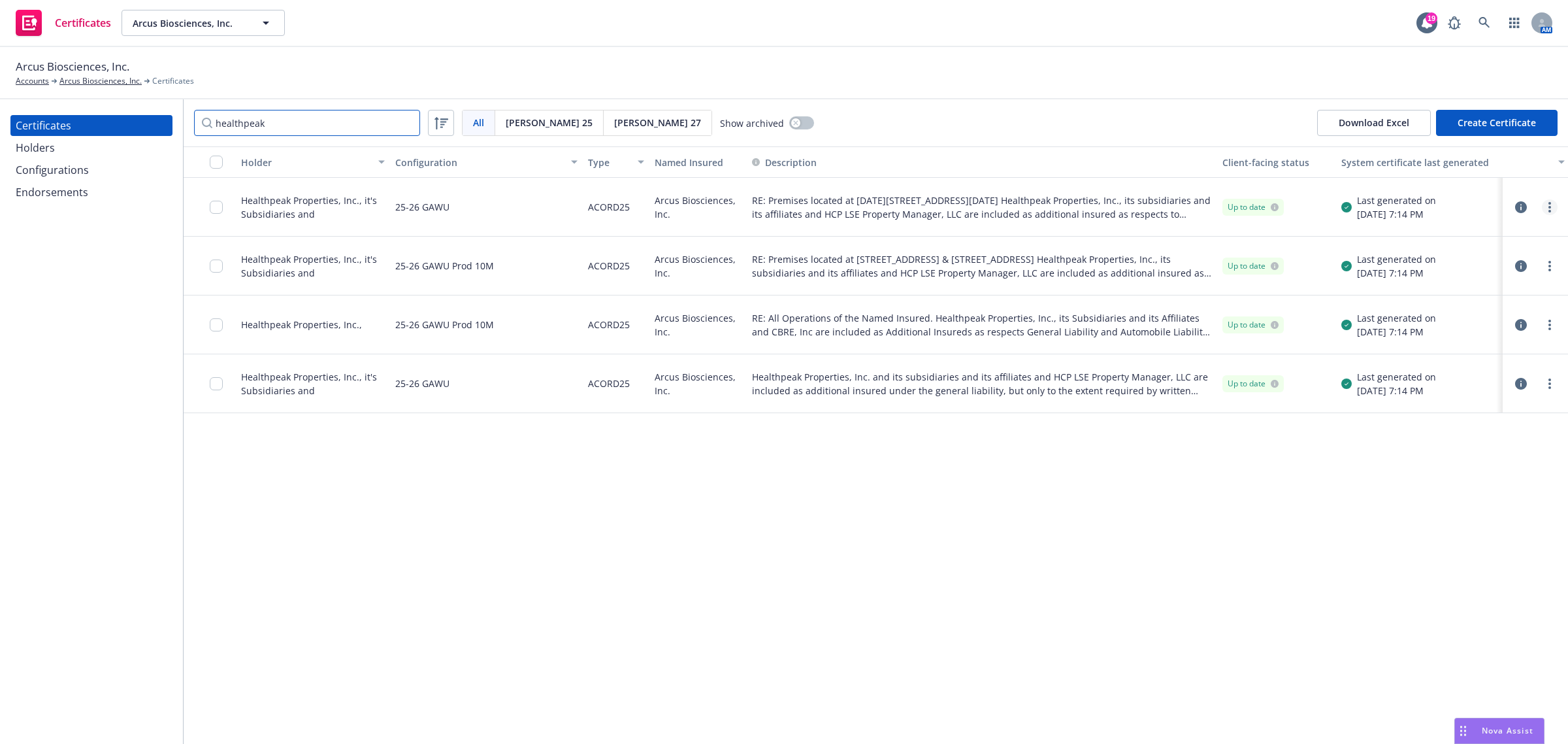
type input "healthpeak"
click at [1543, 207] on link "more" at bounding box center [1549, 207] width 16 height 16
click at [1477, 283] on link "Regenerate" at bounding box center [1453, 286] width 209 height 26
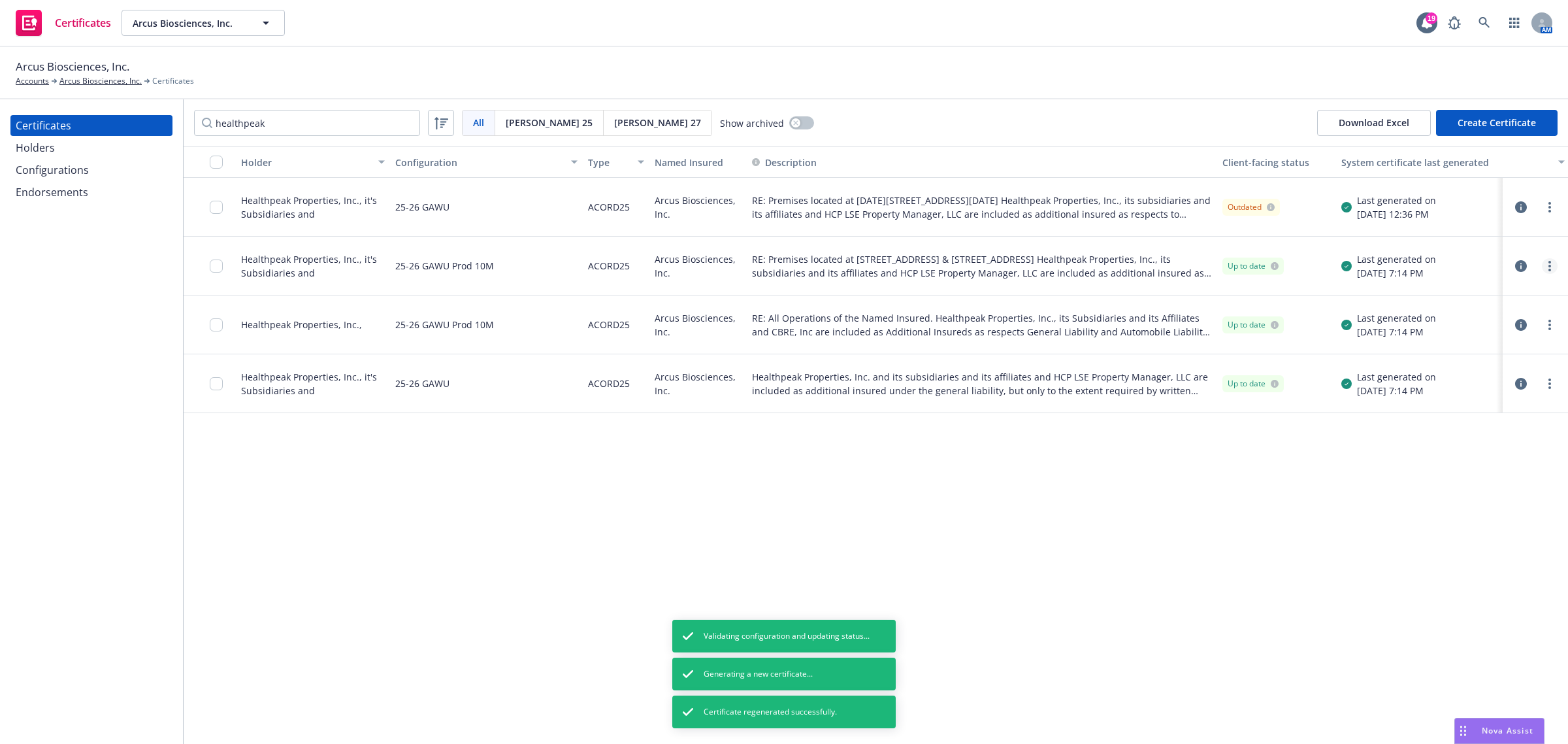
click at [1552, 266] on link "more" at bounding box center [1549, 265] width 16 height 16
click at [1511, 318] on link "Archive" at bounding box center [1453, 318] width 209 height 26
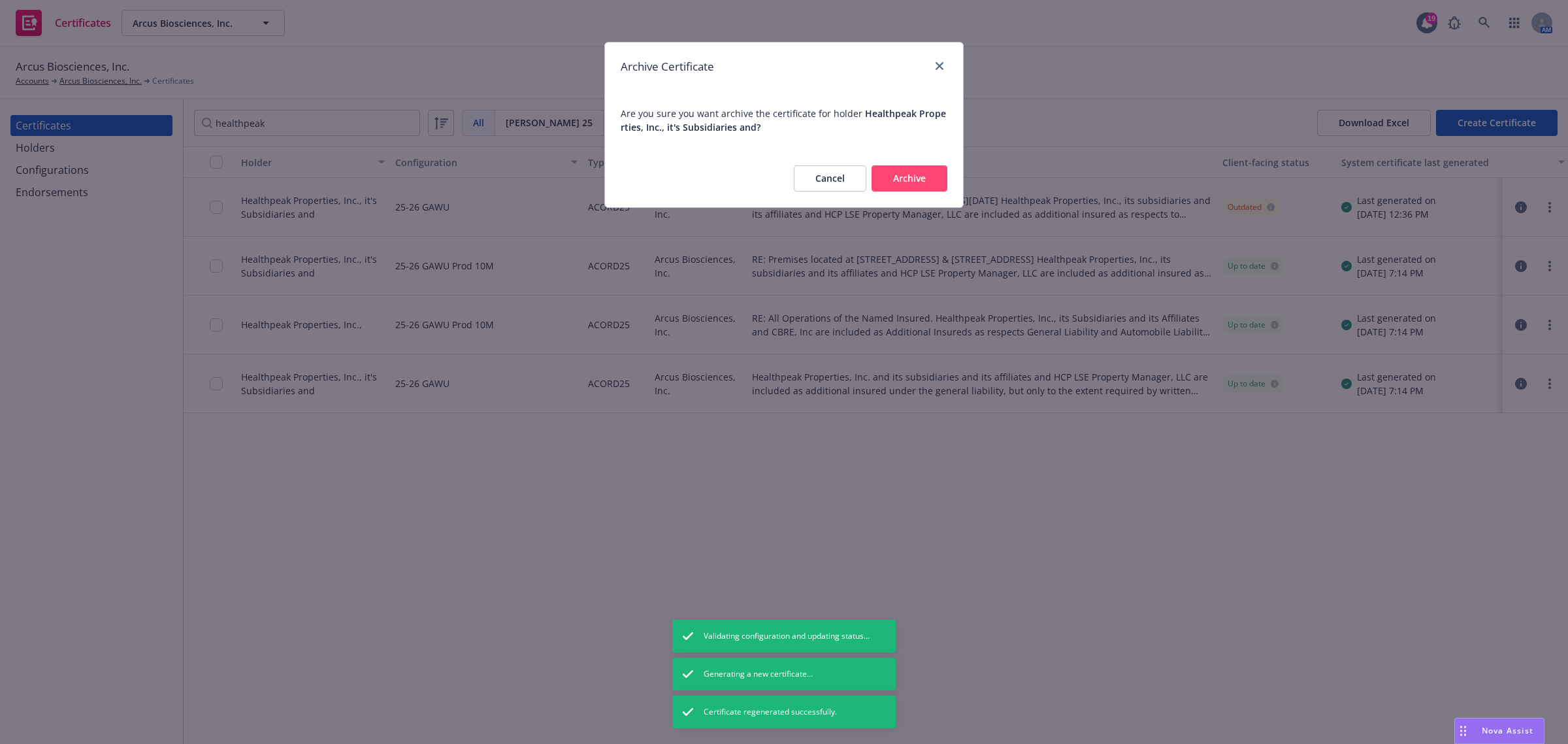
click at [839, 170] on button "Cancel" at bounding box center [830, 179] width 72 height 26
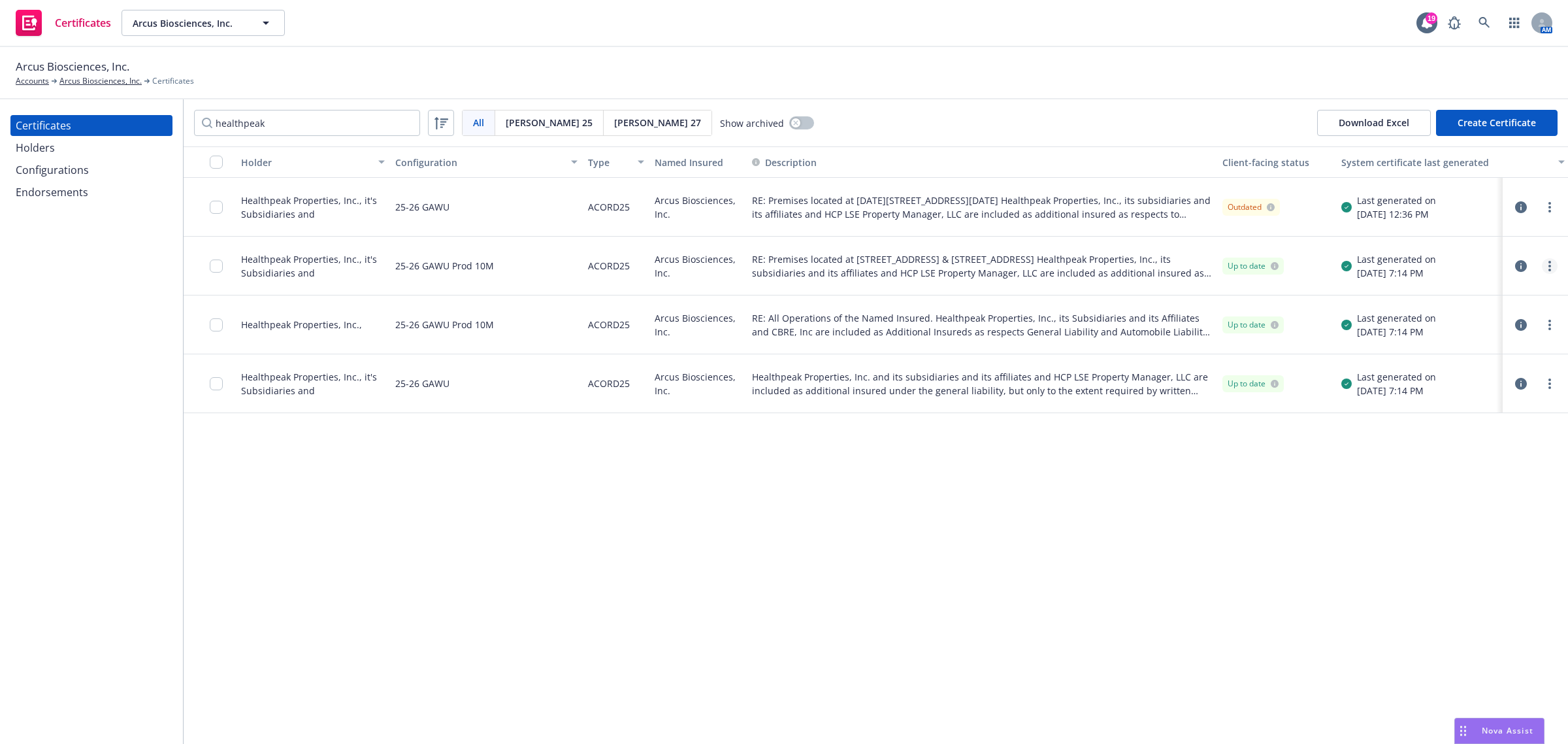
click at [1545, 269] on link "more" at bounding box center [1549, 265] width 16 height 16
click at [1497, 344] on link "Regenerate" at bounding box center [1453, 344] width 209 height 26
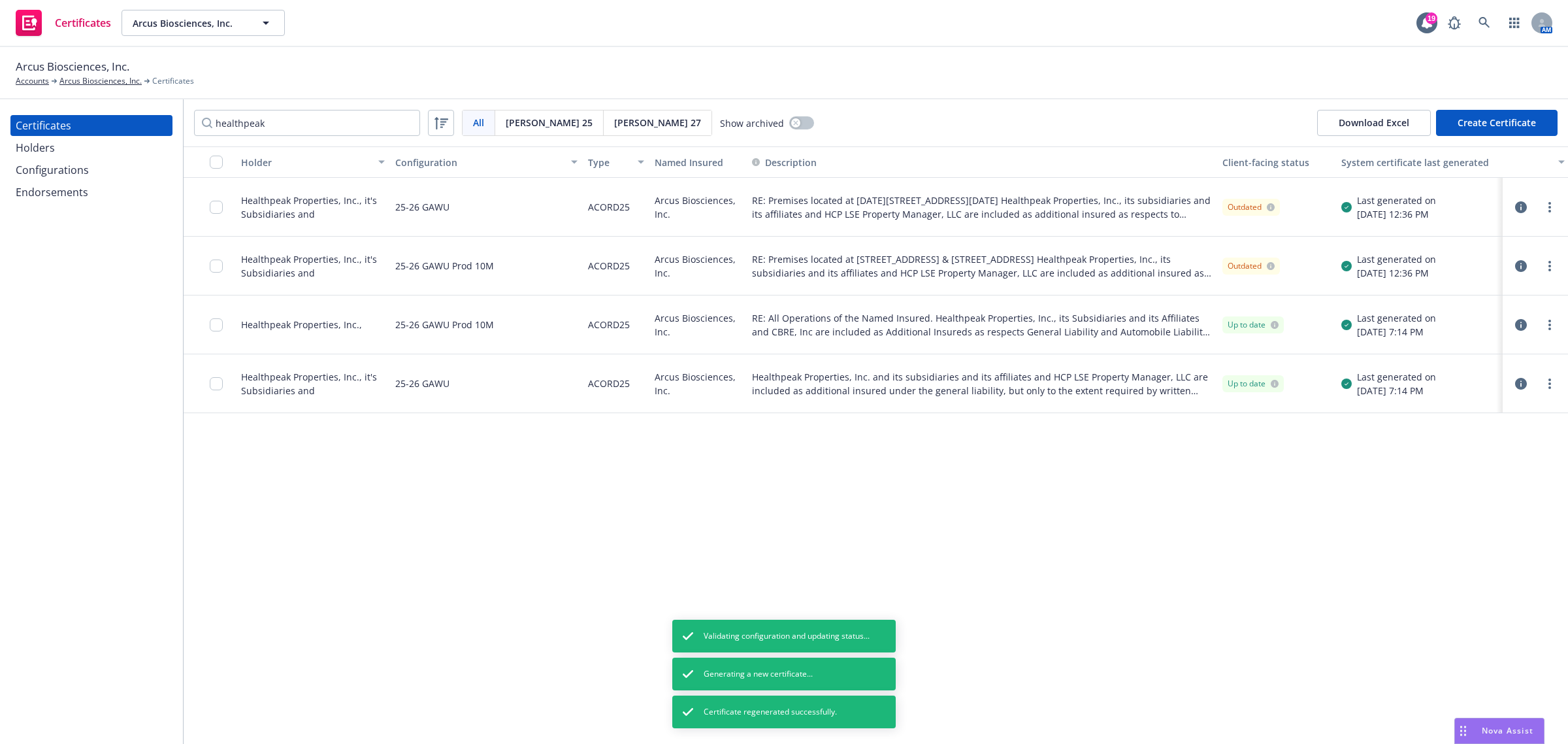
click at [1550, 327] on circle "more" at bounding box center [1549, 328] width 2 height 2
click at [1471, 409] on link "Regenerate" at bounding box center [1453, 404] width 209 height 26
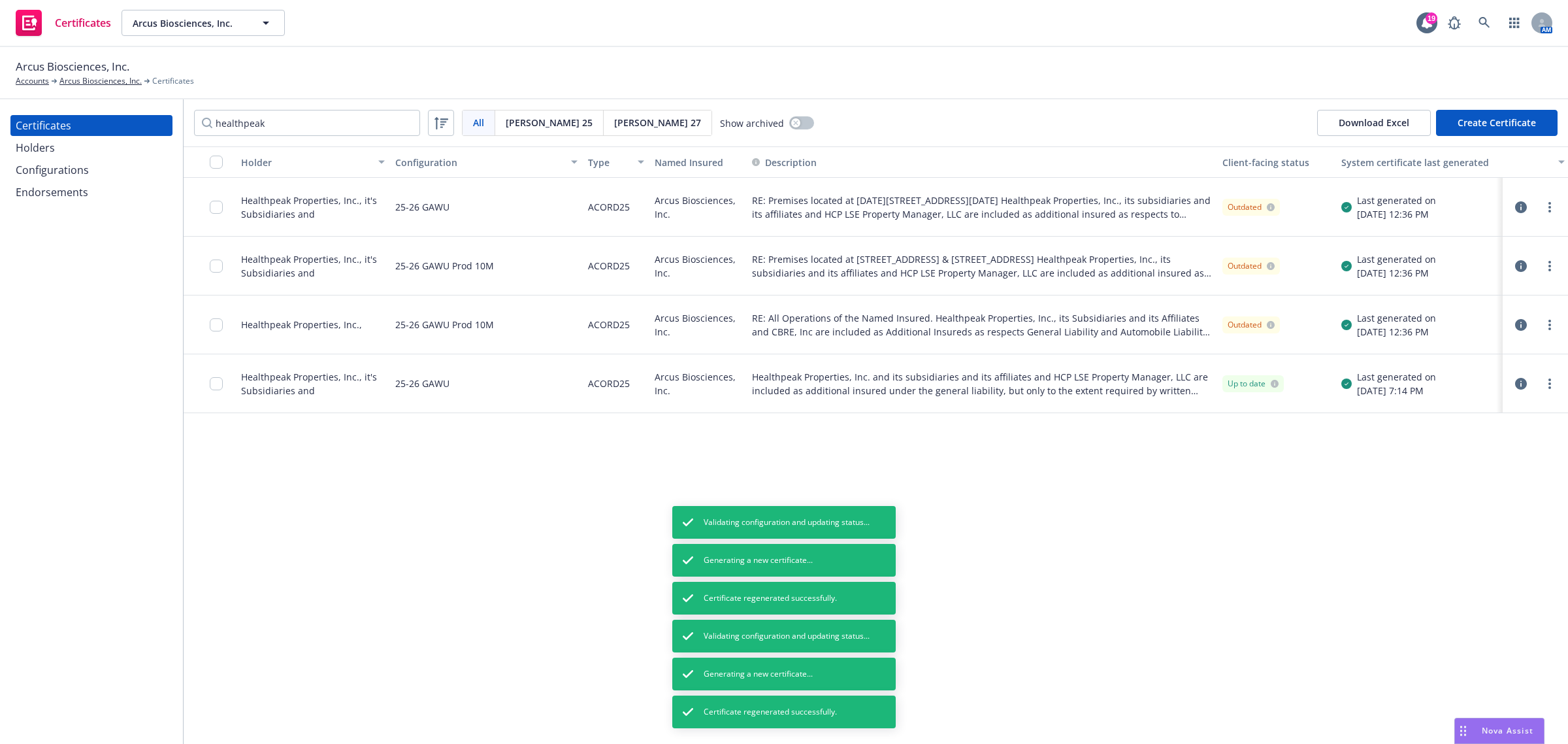
click at [1545, 383] on link "more" at bounding box center [1549, 383] width 16 height 16
click at [1429, 472] on link "Regenerate" at bounding box center [1453, 462] width 209 height 26
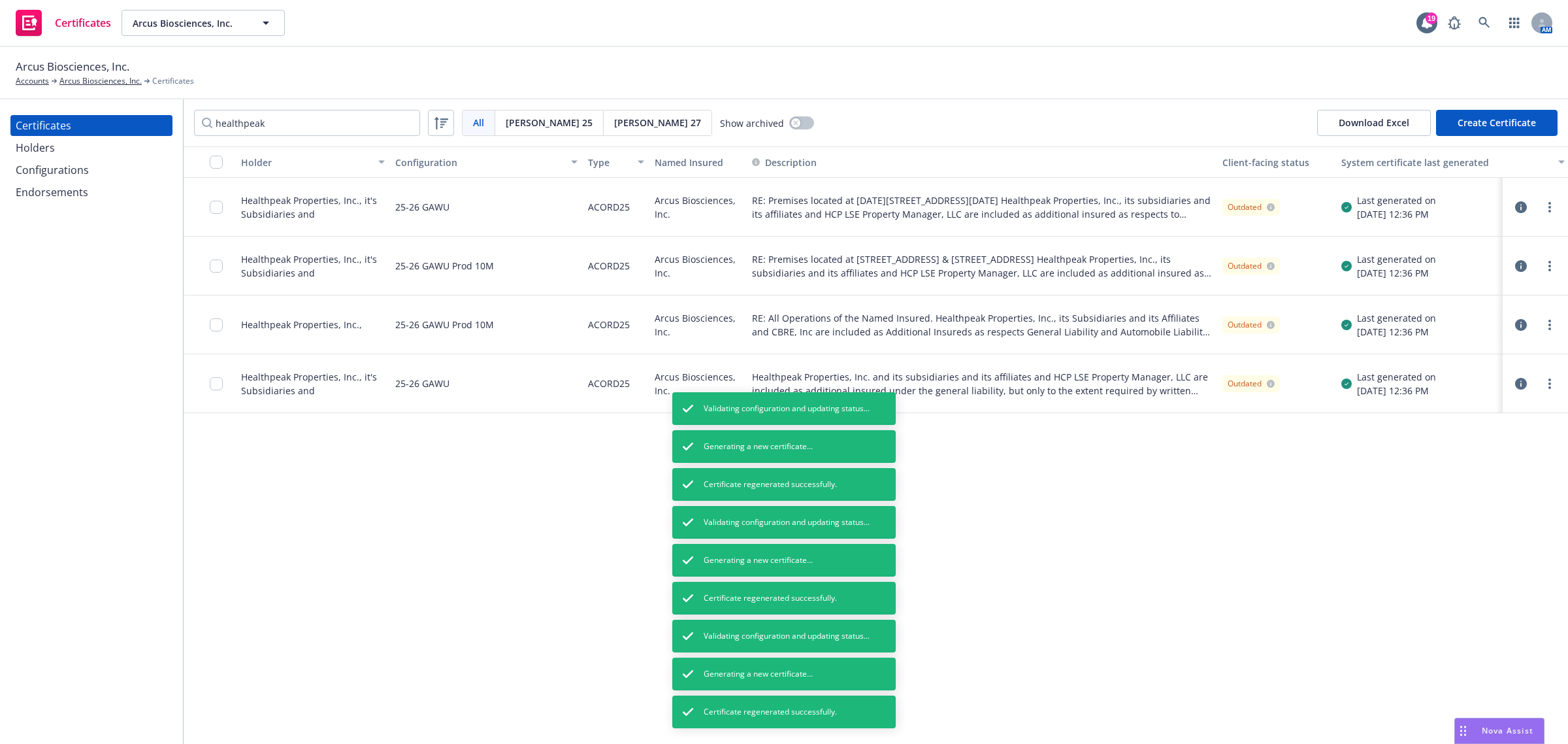
click at [1157, 562] on div "Holder Configuration Type Named Insured Description Client-facing status System…" at bounding box center [875, 445] width 1384 height 597
click at [266, 171] on button "Holder" at bounding box center [312, 162] width 154 height 31
click at [268, 167] on div "Holder" at bounding box center [306, 162] width 129 height 14
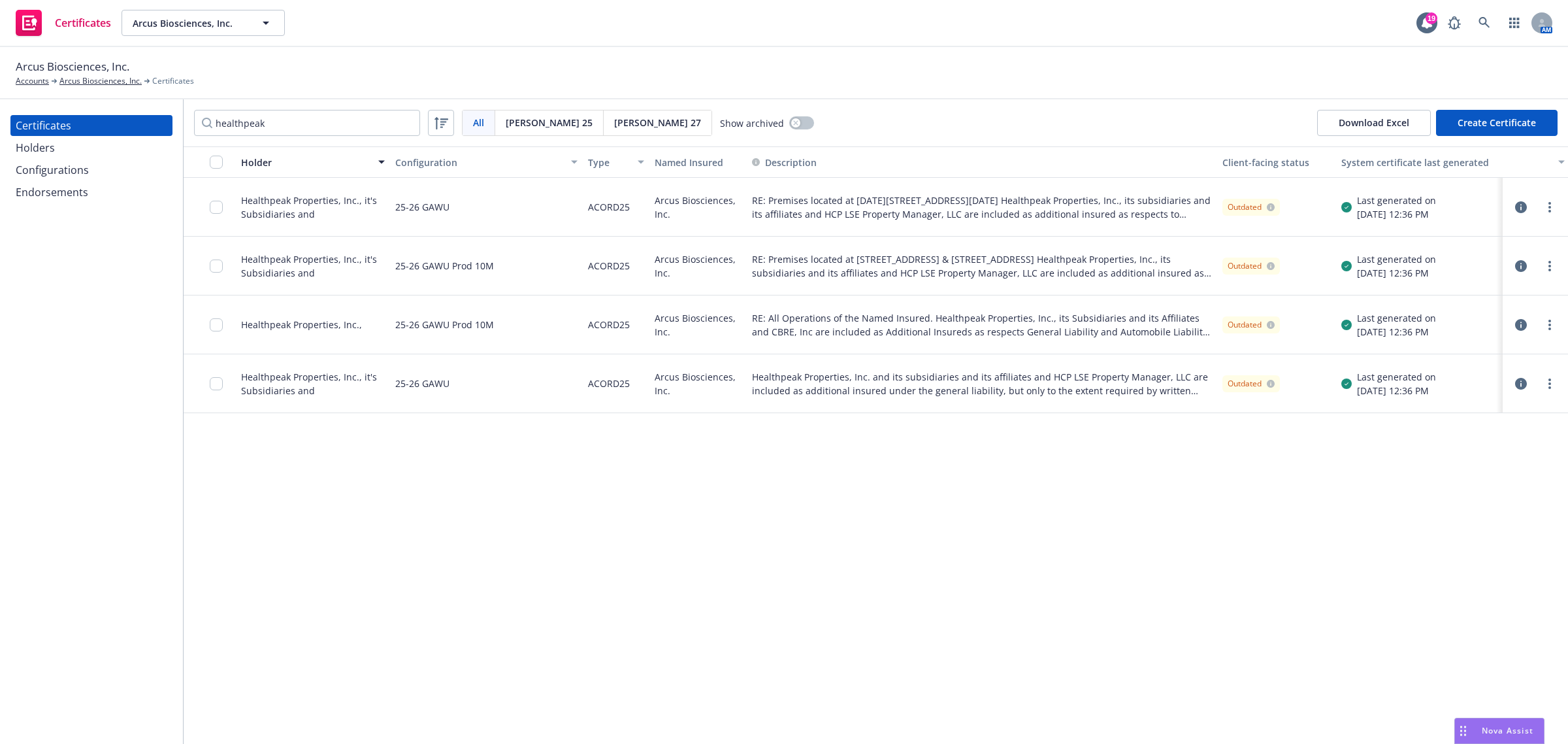
click at [395, 564] on div "Holder Configuration Type Named Insured Description Client-facing status System…" at bounding box center [875, 445] width 1384 height 597
click at [405, 124] on input "healthpeak" at bounding box center [307, 123] width 226 height 26
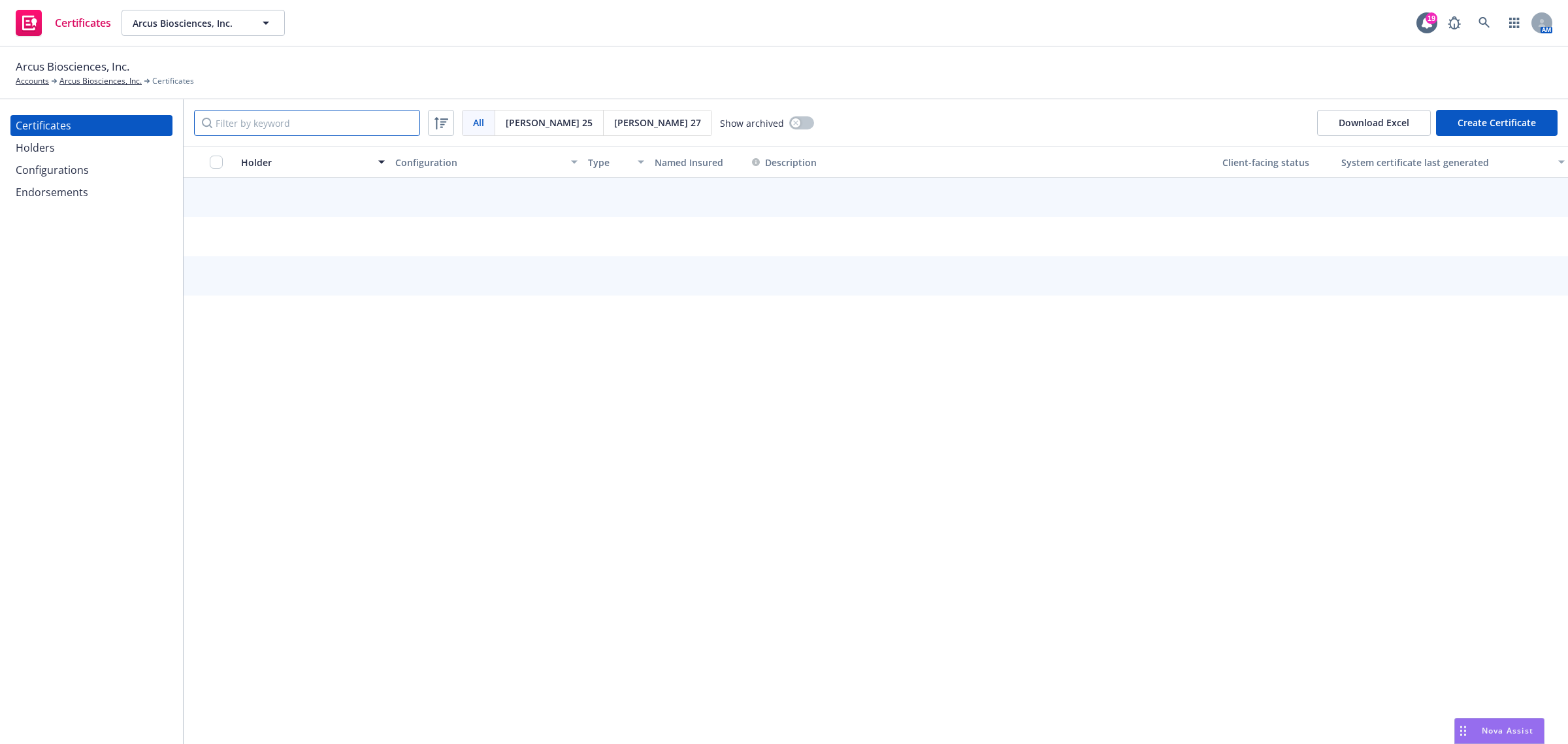
click at [365, 126] on input "Filter by keyword" at bounding box center [307, 123] width 226 height 26
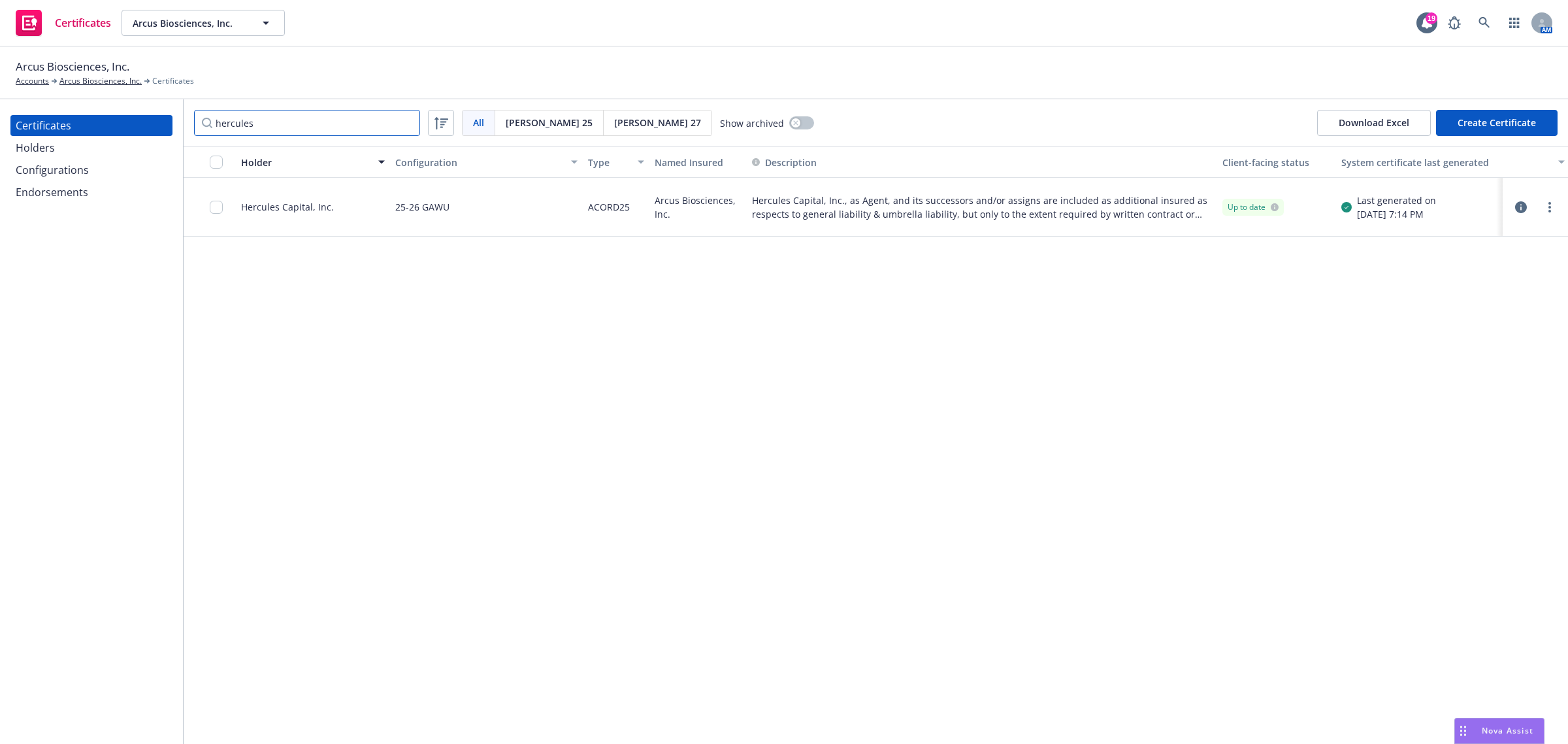
type input "hercules"
click at [482, 377] on div "Holder Configuration Type Named Insured Description Client-facing status System…" at bounding box center [875, 445] width 1384 height 597
click at [483, 377] on div "Holder Configuration Type Named Insured Description Client-facing status System…" at bounding box center [875, 445] width 1384 height 597
click at [1191, 383] on div "Holder Configuration Type Named Insured Description Client-facing status System…" at bounding box center [875, 445] width 1384 height 597
click at [1550, 207] on circle "more" at bounding box center [1549, 207] width 2 height 2
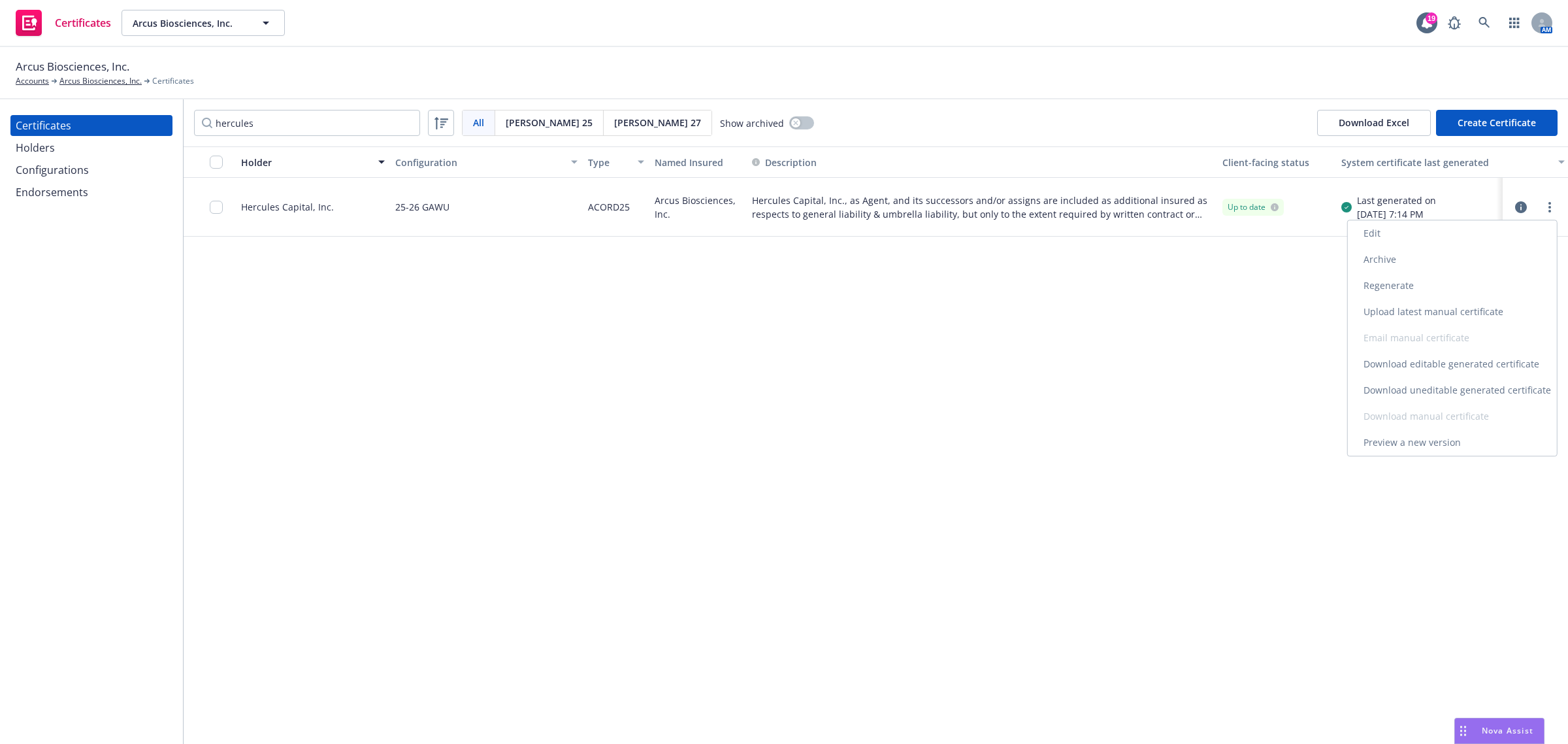
click at [1511, 285] on link "Regenerate" at bounding box center [1453, 286] width 209 height 26
click at [1545, 210] on link "more" at bounding box center [1549, 207] width 16 height 16
click at [1422, 439] on link "Preview a new version" at bounding box center [1453, 442] width 209 height 26
click at [906, 484] on div "Holder Configuration Type Named Insured Description Client-facing status System…" at bounding box center [875, 445] width 1384 height 597
click at [345, 125] on input "hercules" at bounding box center [307, 123] width 226 height 26
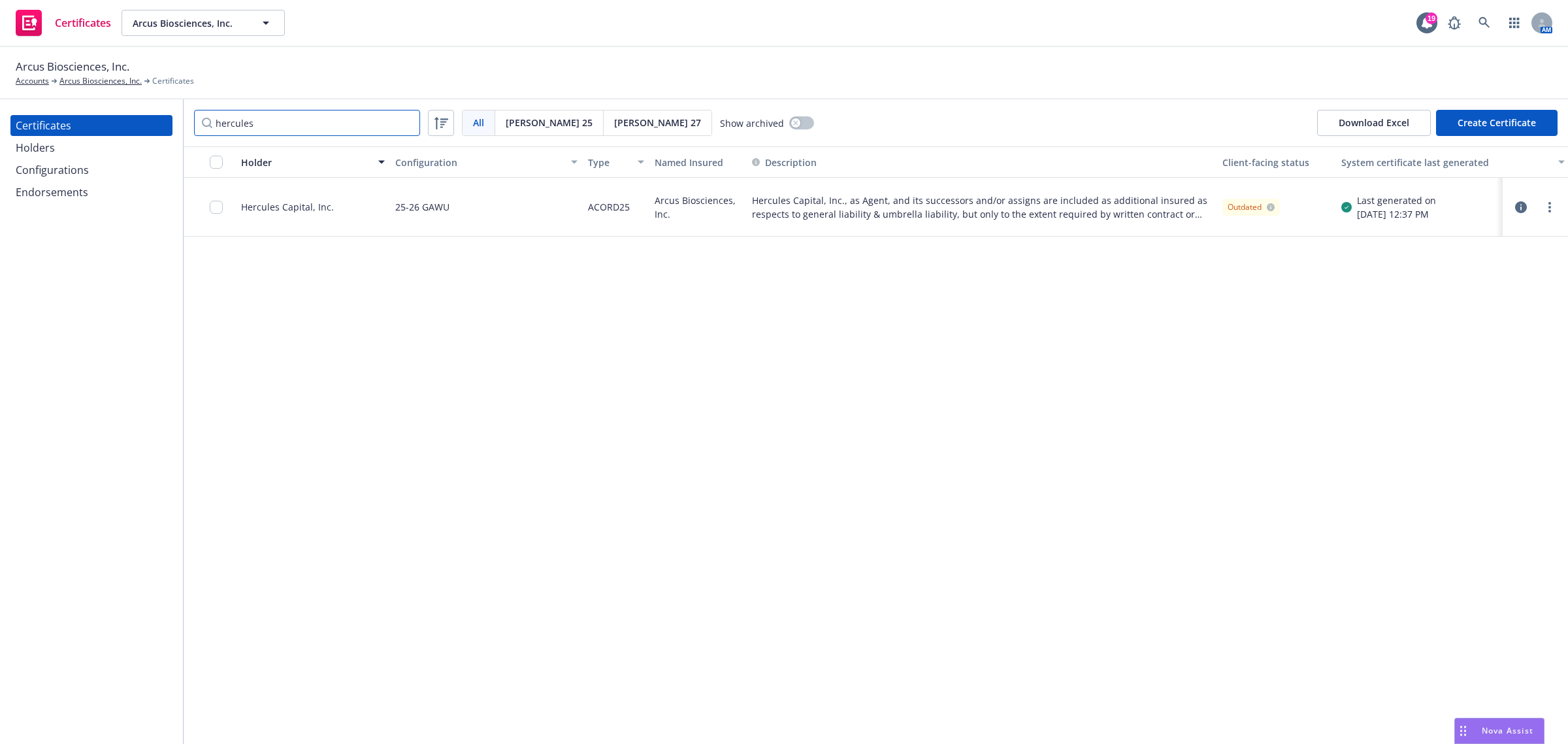
click at [413, 124] on input "hercules" at bounding box center [307, 123] width 226 height 26
click at [409, 124] on input "hercules" at bounding box center [307, 123] width 226 height 26
click at [407, 122] on input "hercules" at bounding box center [307, 123] width 226 height 26
click at [1554, 213] on link "more" at bounding box center [1549, 207] width 16 height 16
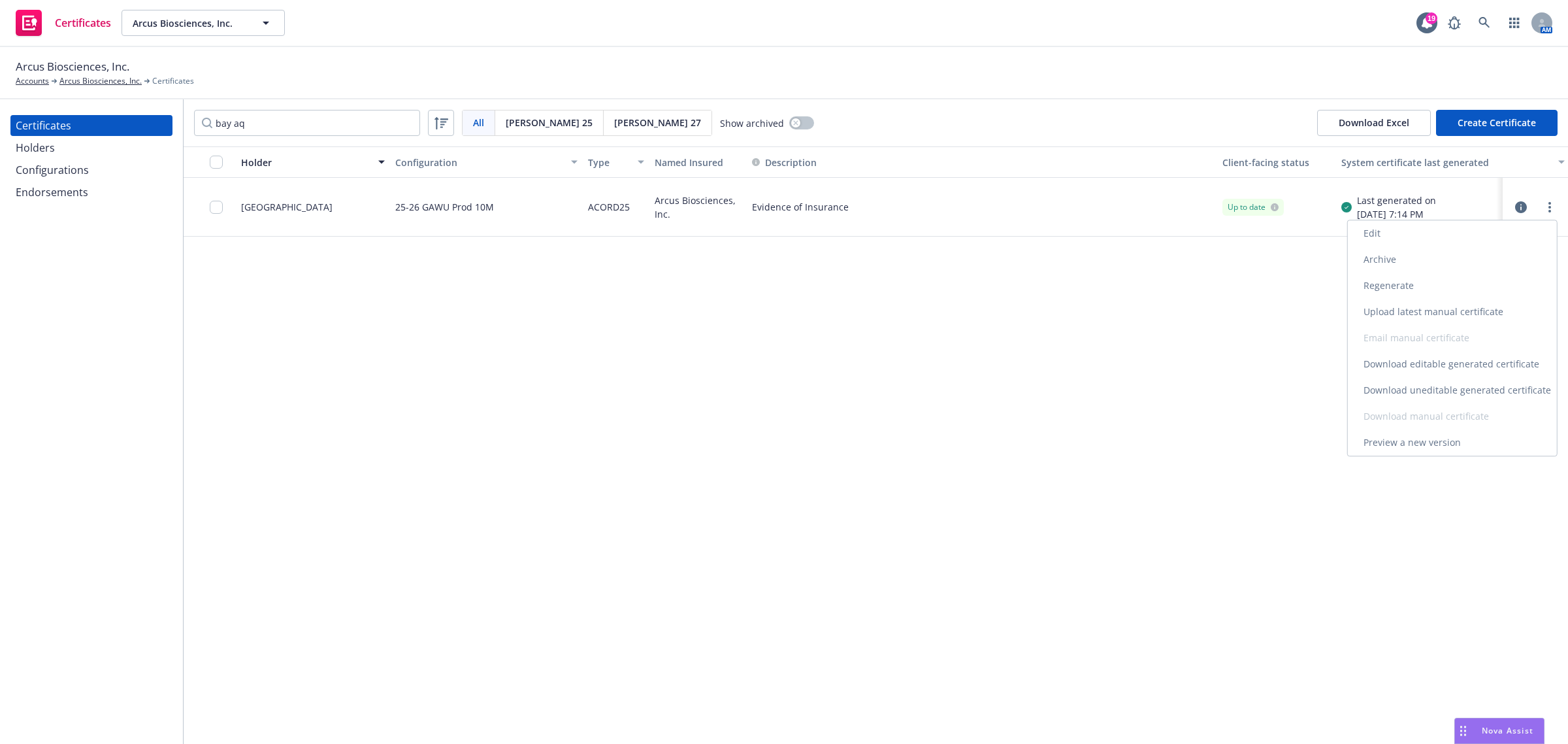
click at [1488, 280] on link "Regenerate" at bounding box center [1453, 286] width 209 height 26
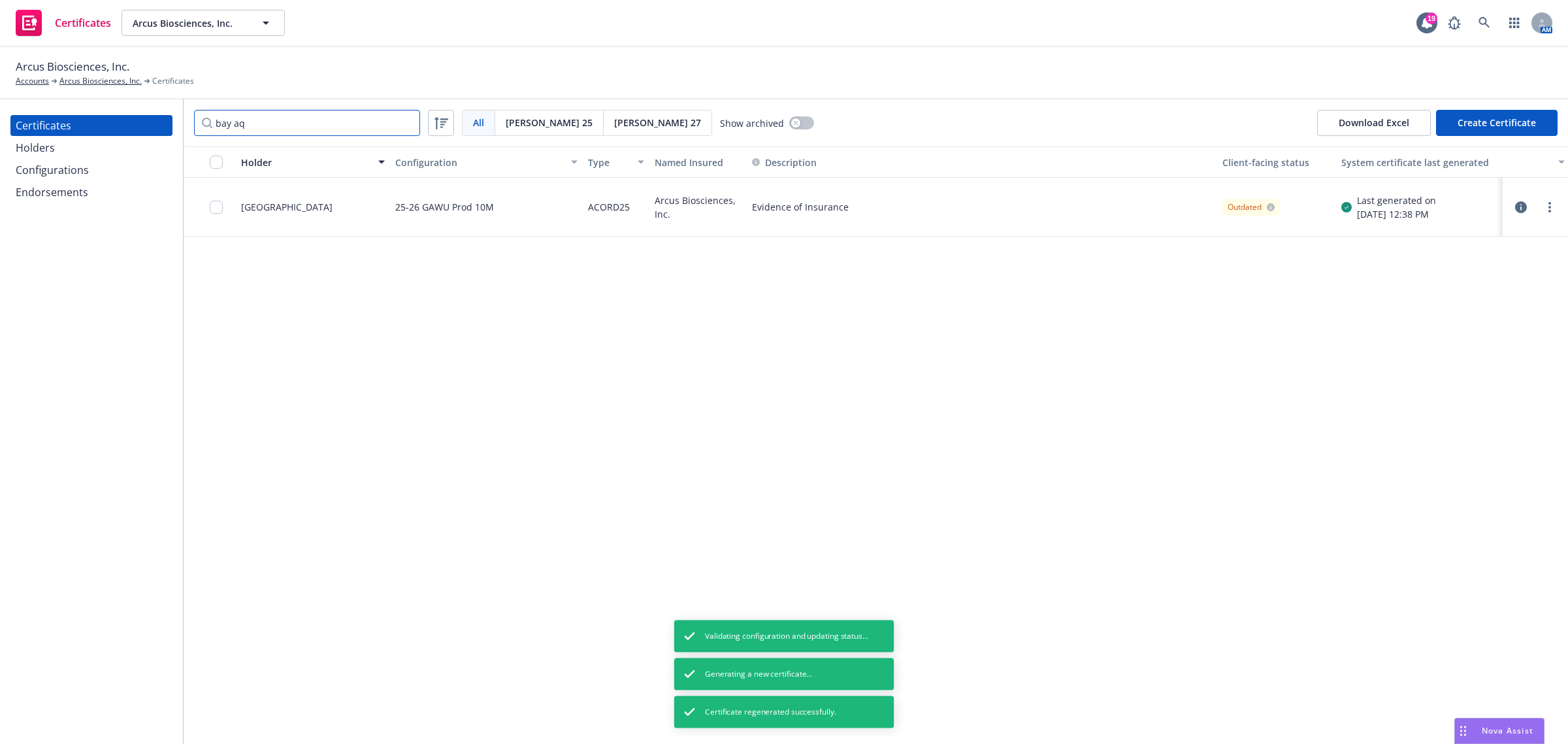
click at [327, 129] on input "bay aq" at bounding box center [307, 123] width 226 height 26
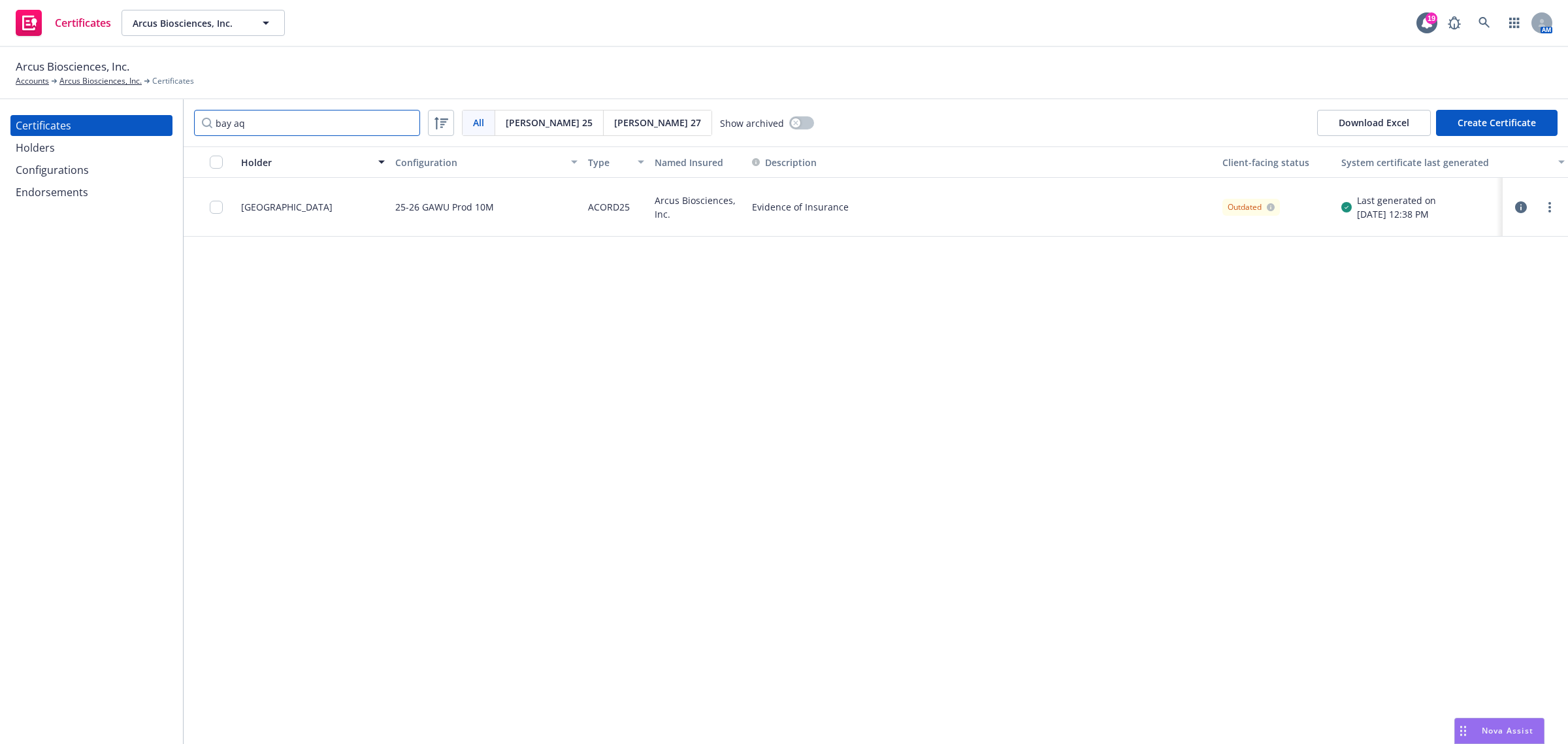
click at [327, 129] on input "bay aq" at bounding box center [307, 123] width 226 height 26
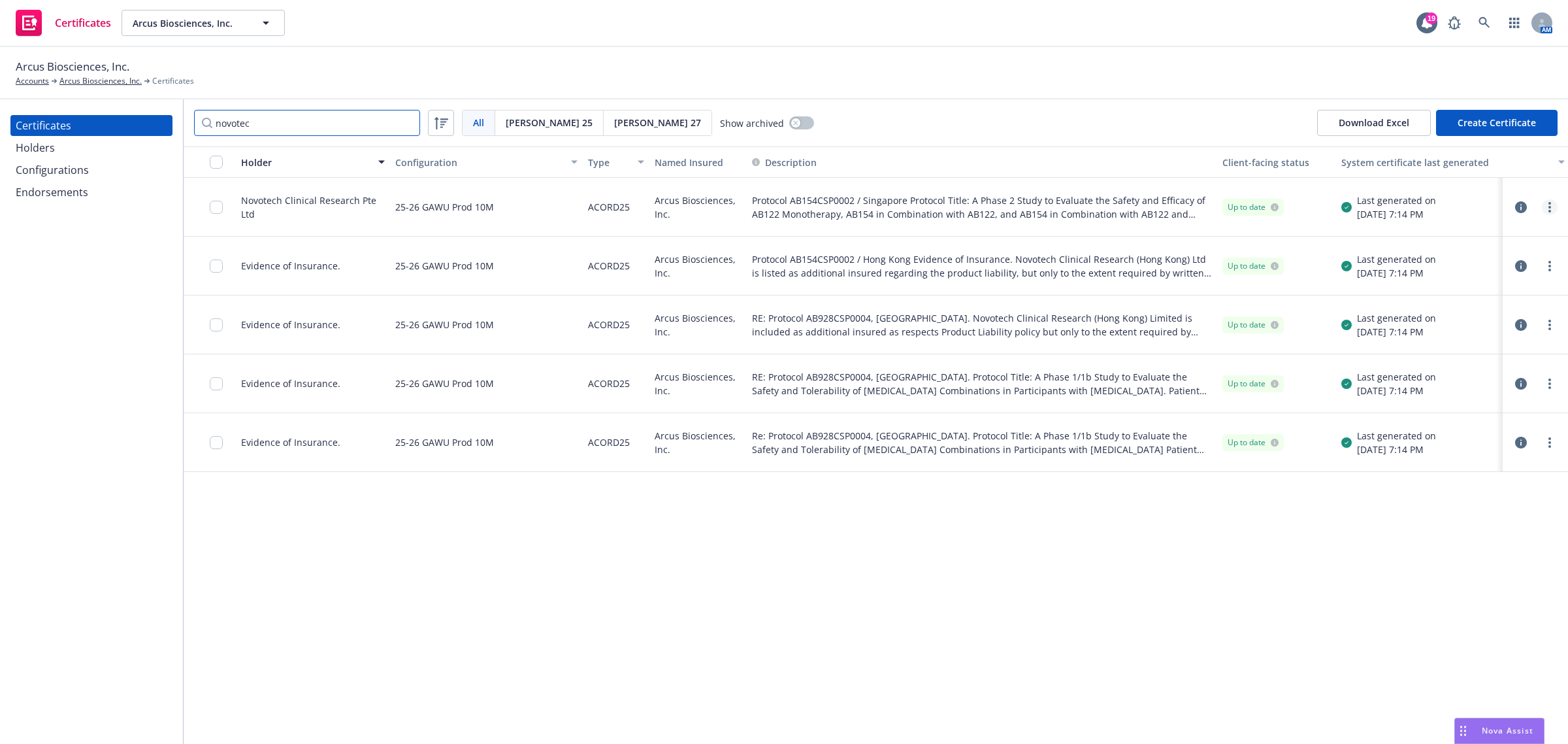
type input "novotec"
click at [1551, 204] on icon "more" at bounding box center [1549, 207] width 2 height 11
click at [1439, 286] on link "Regenerate" at bounding box center [1453, 286] width 209 height 26
click at [1552, 211] on link "more" at bounding box center [1549, 207] width 16 height 16
click at [1484, 445] on link "Preview a new version" at bounding box center [1453, 442] width 209 height 26
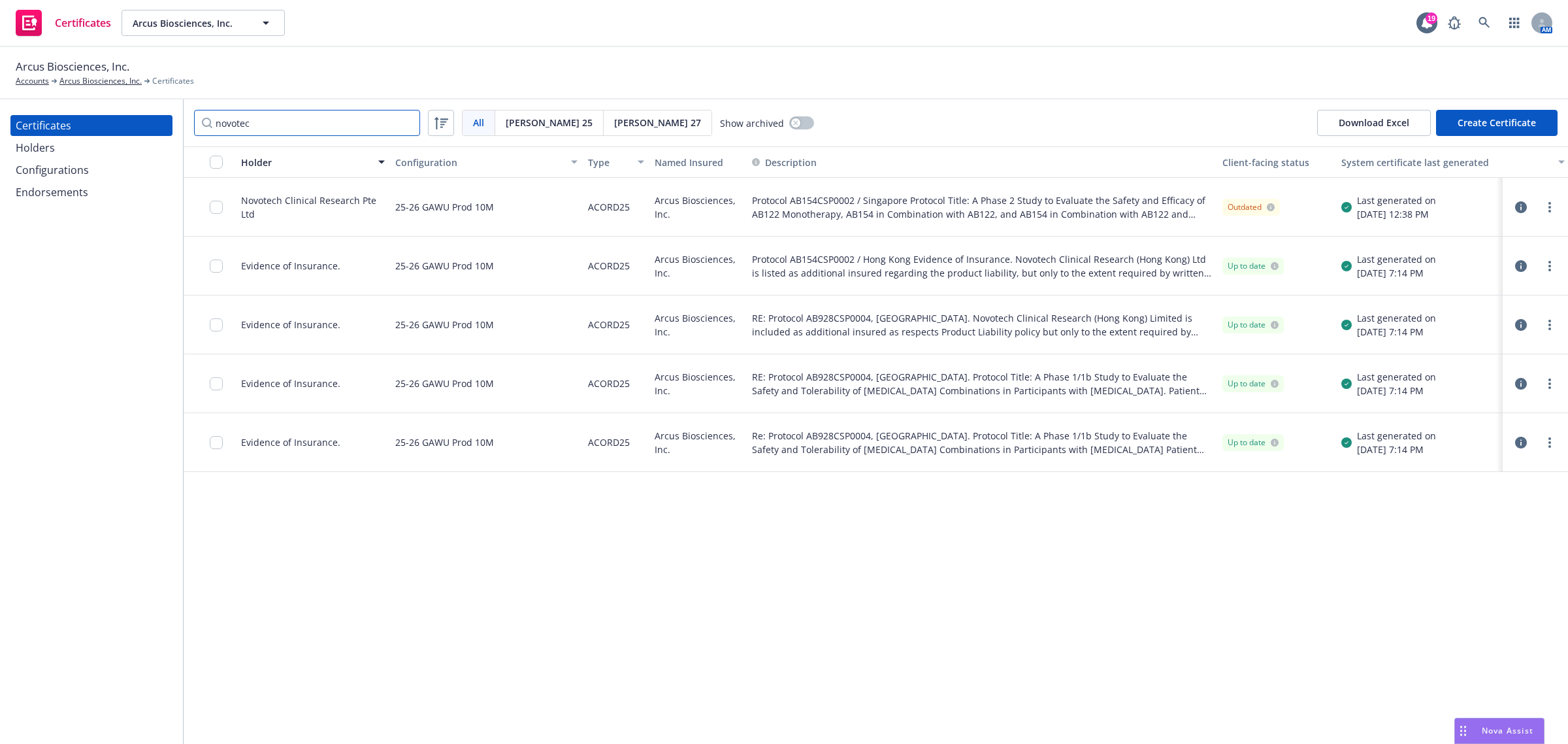
click at [304, 129] on input "novotec" at bounding box center [307, 123] width 226 height 26
click at [407, 124] on input "novotec" at bounding box center [307, 123] width 226 height 26
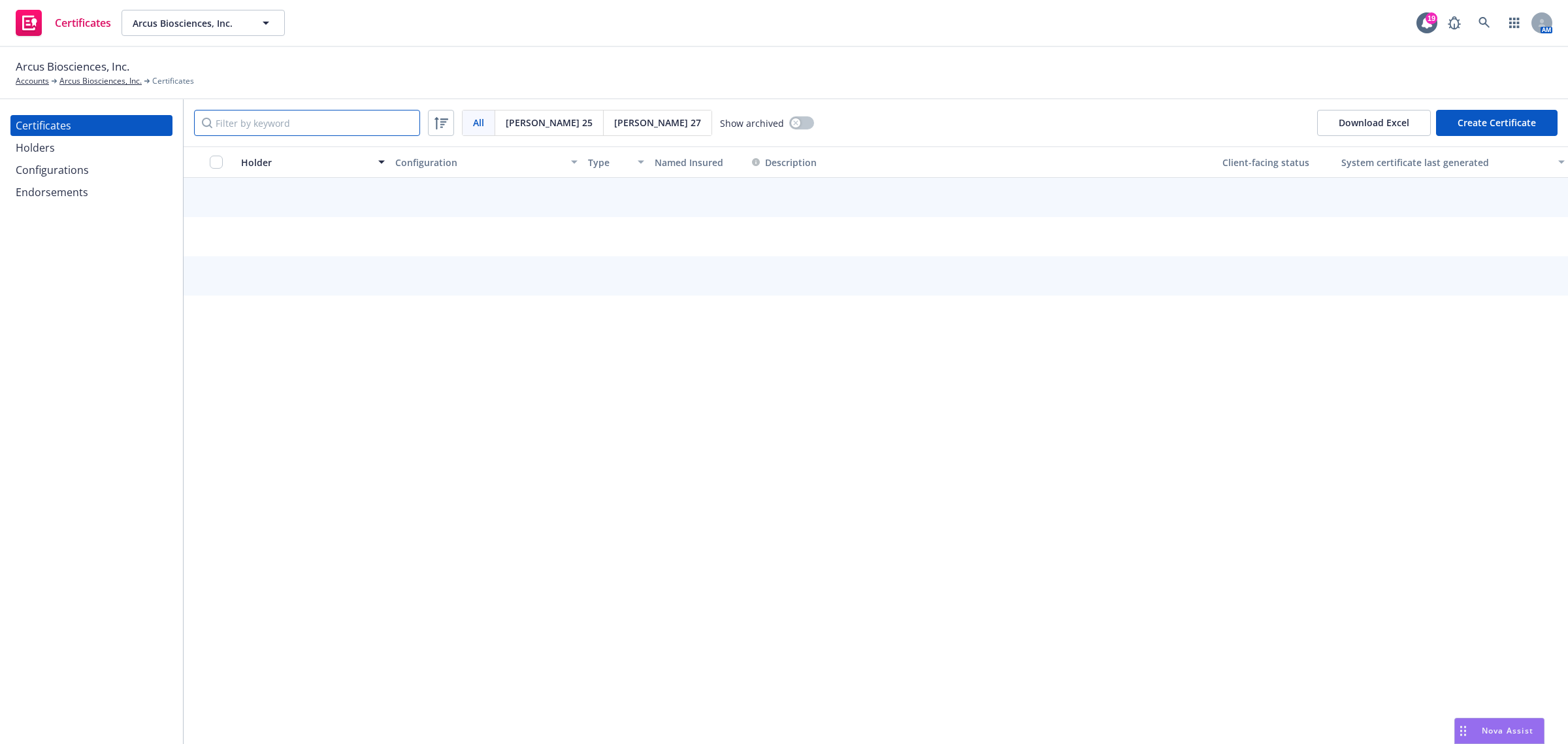
click at [341, 126] on input "Filter by keyword" at bounding box center [307, 123] width 226 height 26
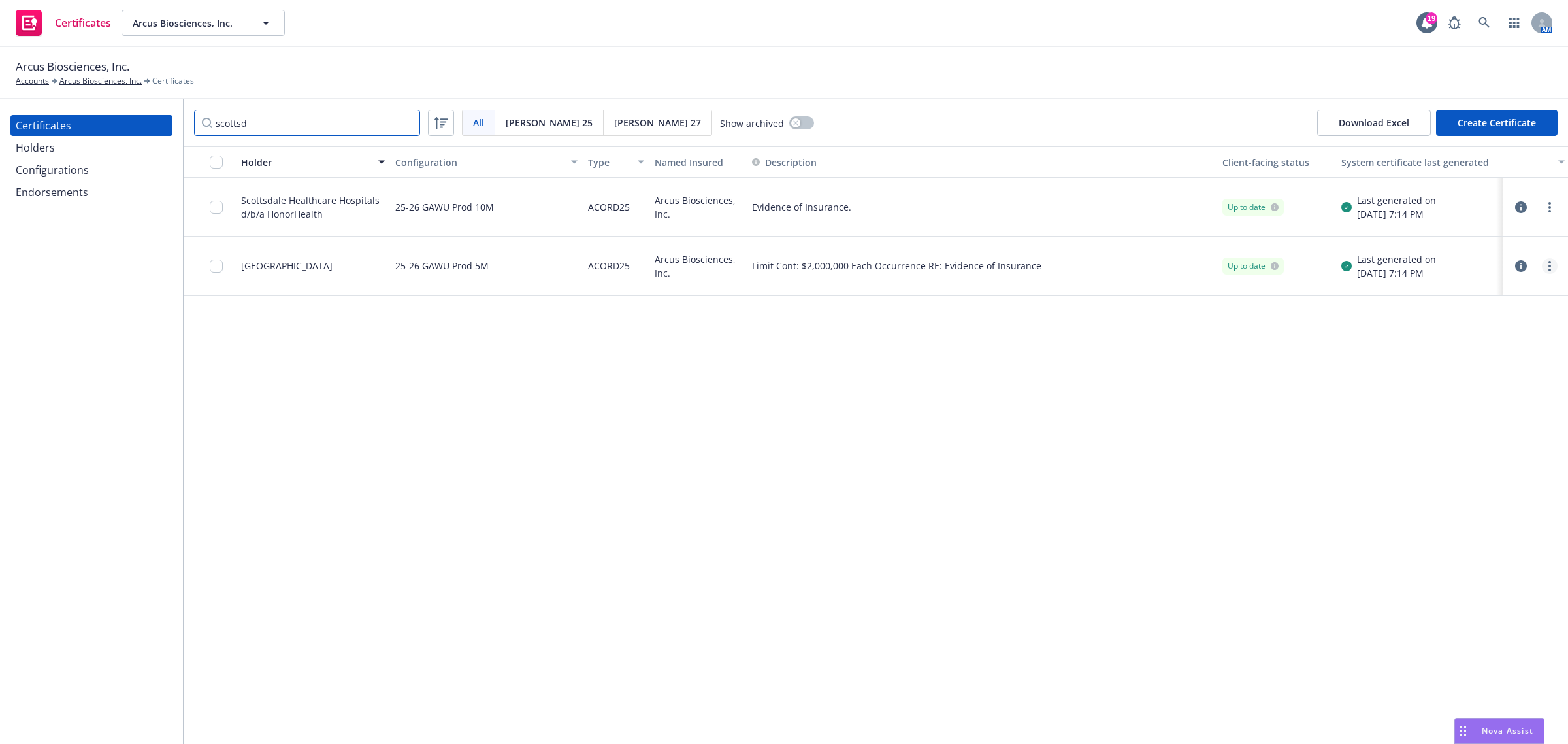
type input "scottsd"
click at [1548, 266] on icon "more" at bounding box center [1549, 266] width 2 height 11
click at [1501, 343] on link "Regenerate" at bounding box center [1453, 344] width 209 height 26
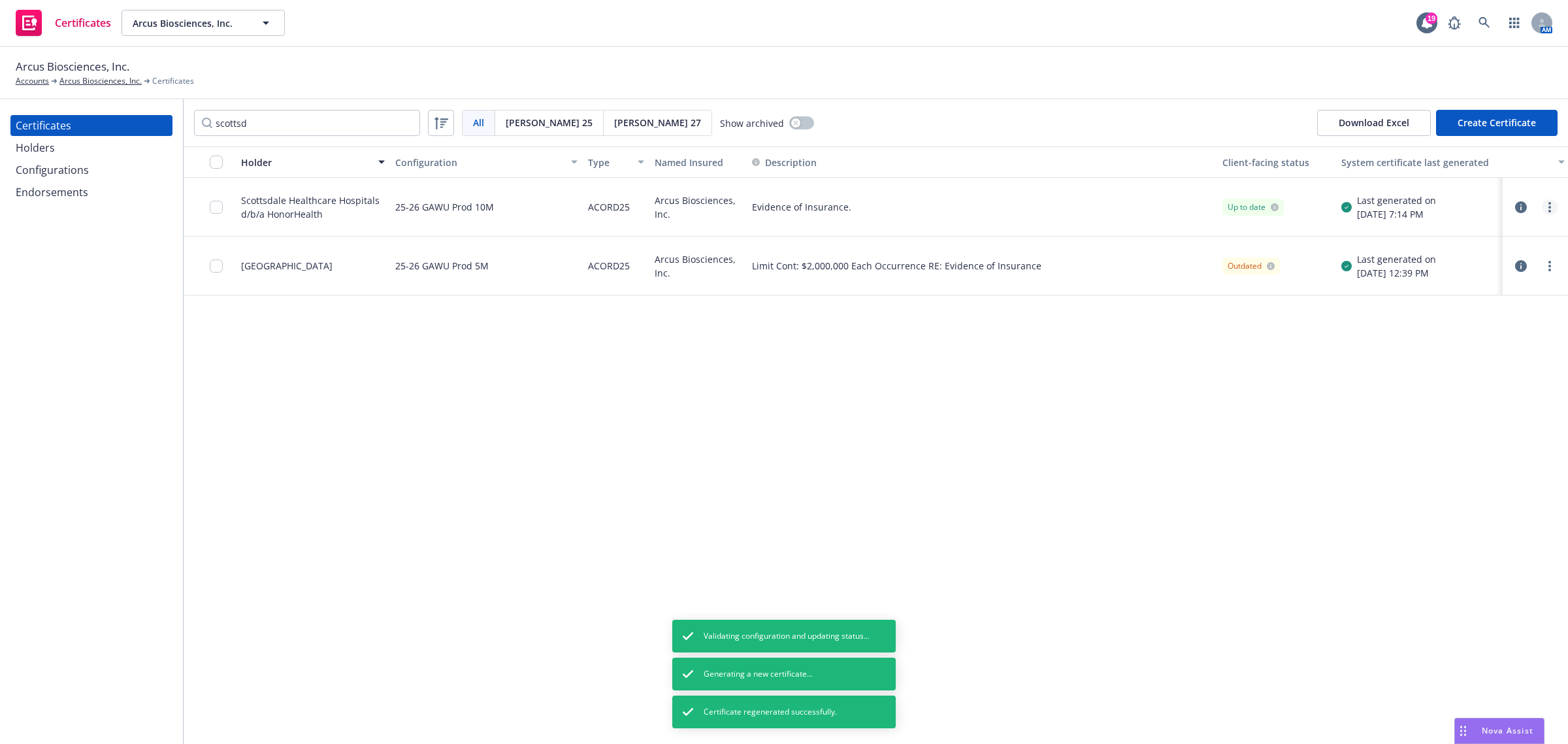
click at [1548, 208] on link "more" at bounding box center [1549, 207] width 16 height 16
click at [1490, 295] on link "Regenerate" at bounding box center [1453, 286] width 209 height 26
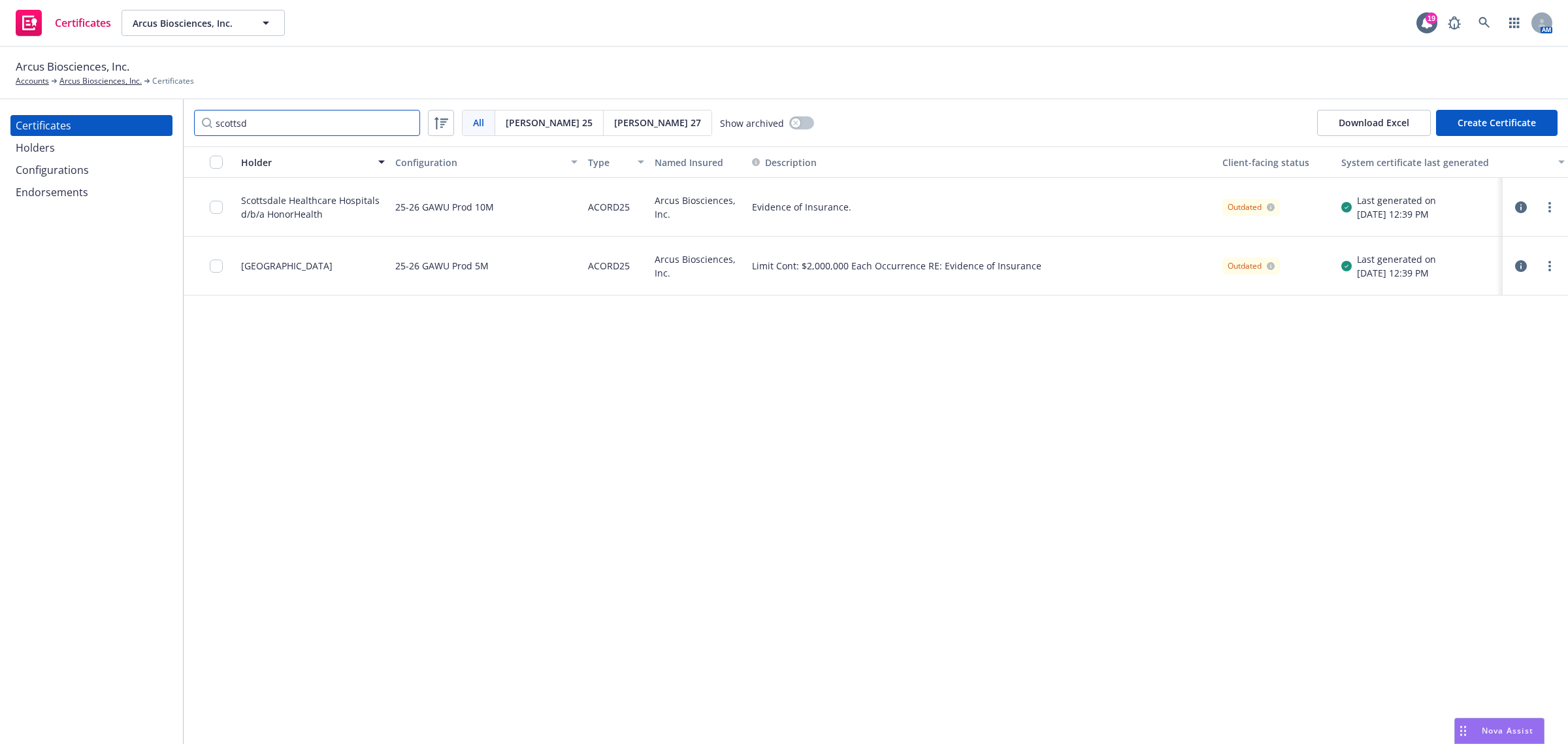
click at [362, 126] on input "scottsd" at bounding box center [307, 123] width 226 height 26
click at [406, 125] on input "scottsd" at bounding box center [307, 123] width 226 height 26
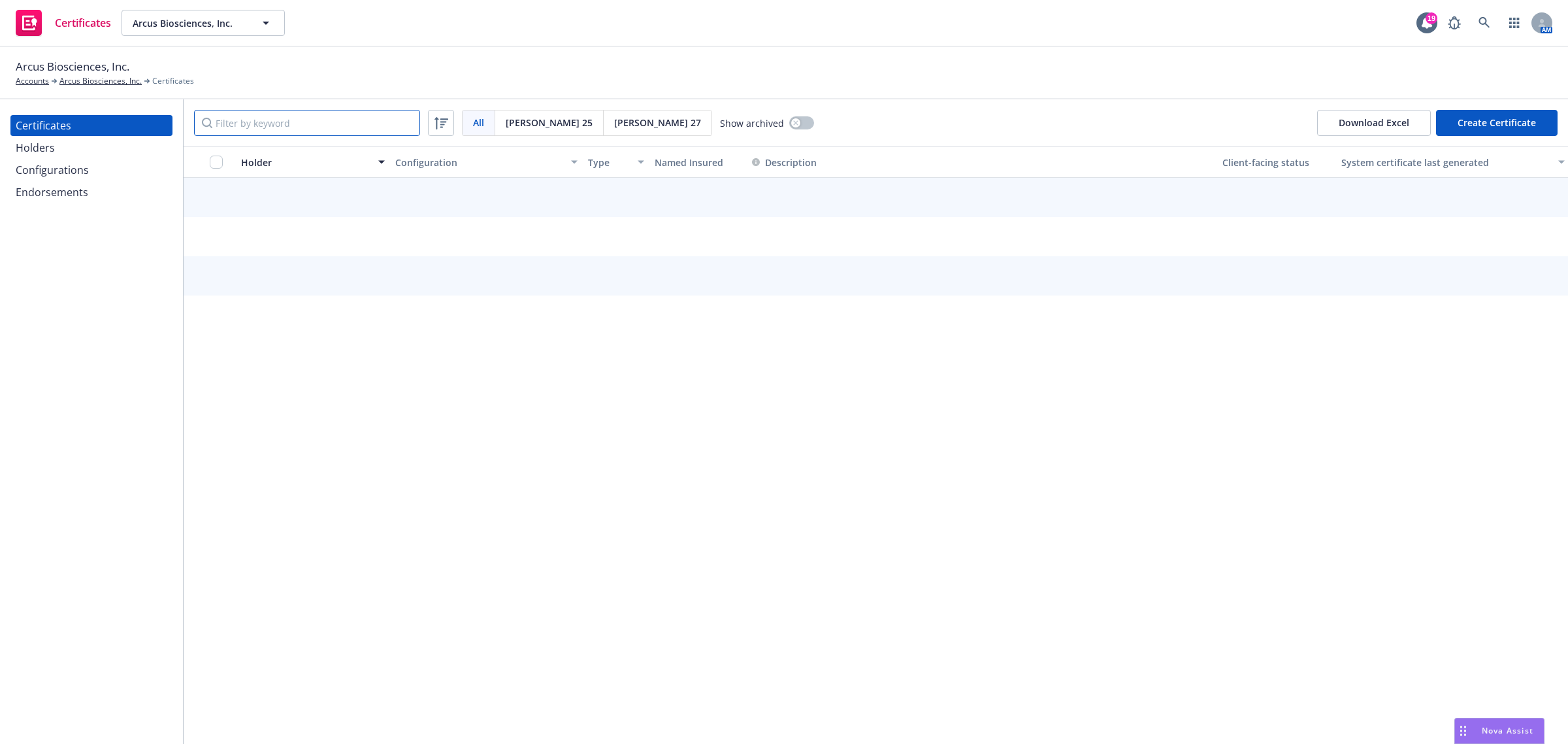
click at [365, 125] on input "Filter by keyword" at bounding box center [307, 123] width 226 height 26
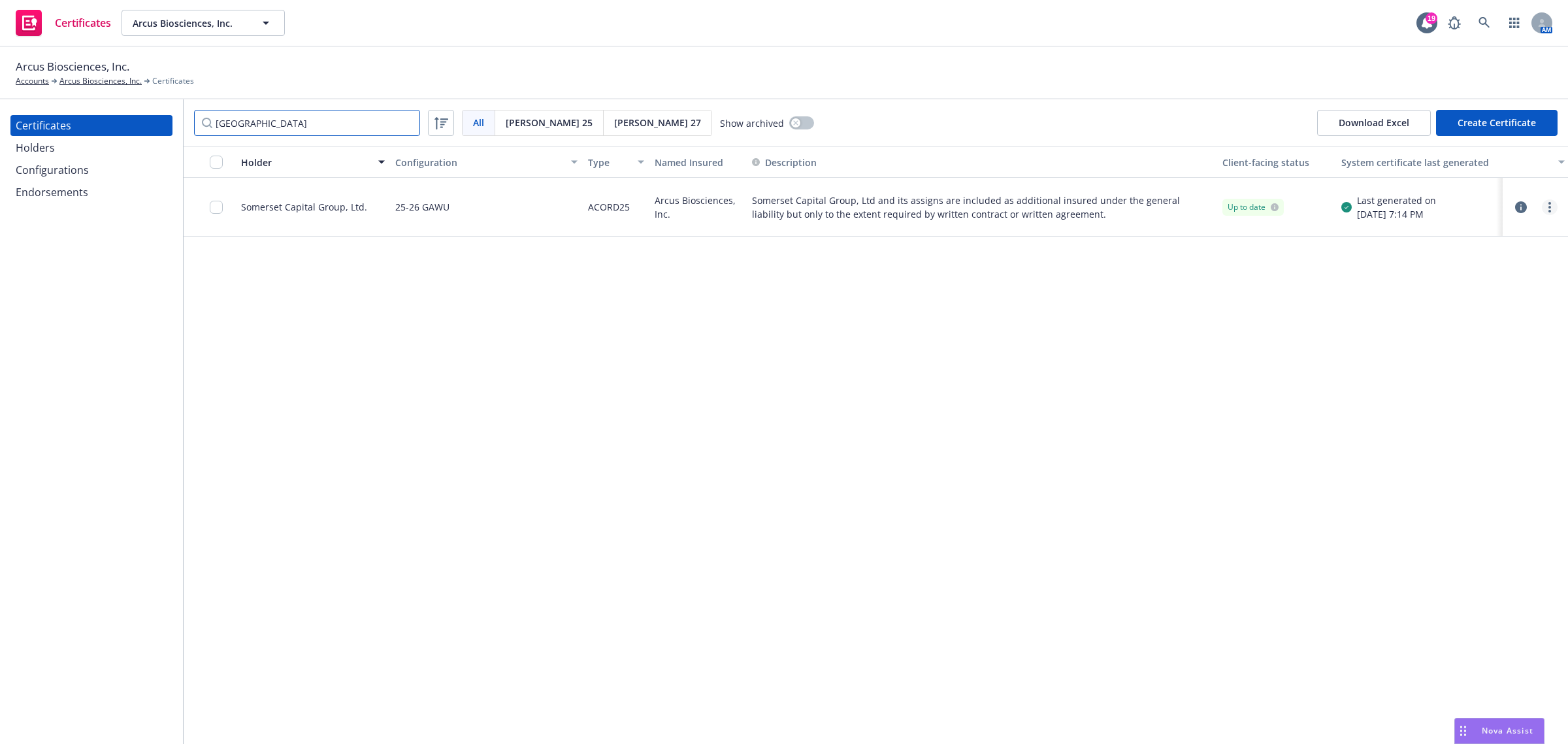
type input "[GEOGRAPHIC_DATA]"
click at [1548, 206] on icon "more" at bounding box center [1549, 207] width 2 height 11
click at [1513, 283] on link "Regenerate" at bounding box center [1453, 286] width 209 height 26
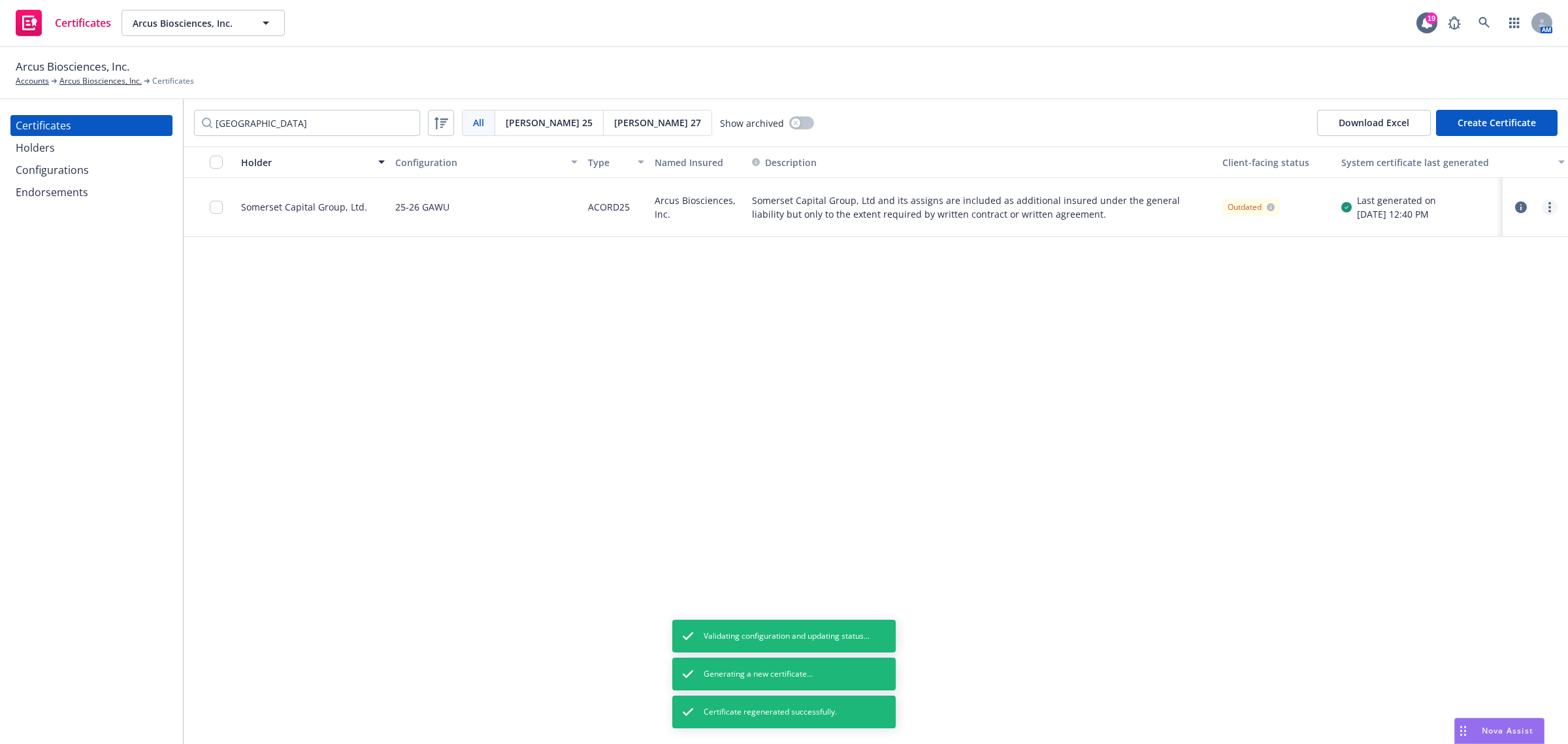
click at [1548, 206] on link "more" at bounding box center [1549, 207] width 16 height 16
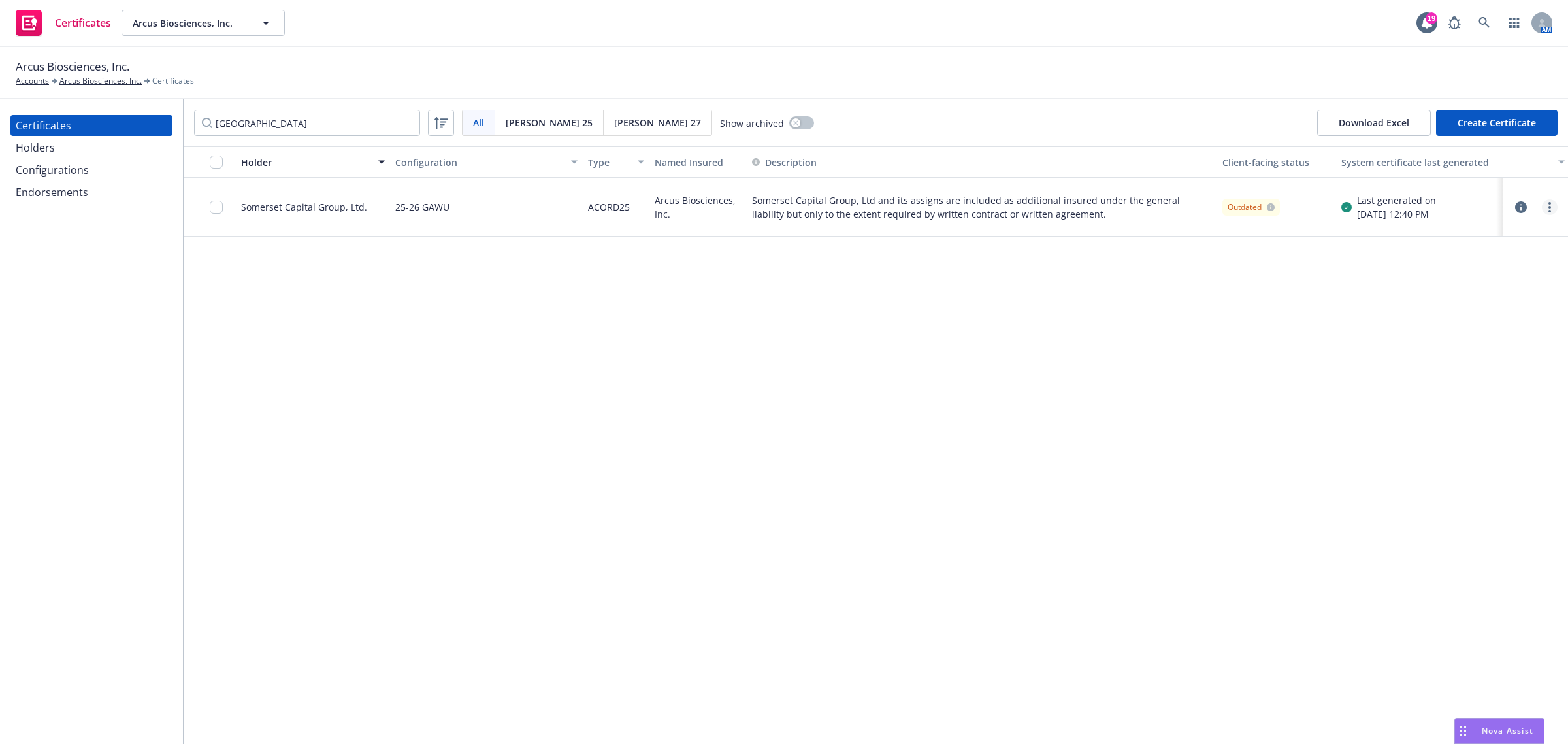
click at [1549, 210] on circle "more" at bounding box center [1549, 211] width 2 height 2
click at [1413, 442] on link "Preview a new version" at bounding box center [1453, 442] width 209 height 26
click at [350, 121] on input "[GEOGRAPHIC_DATA]" at bounding box center [307, 123] width 226 height 26
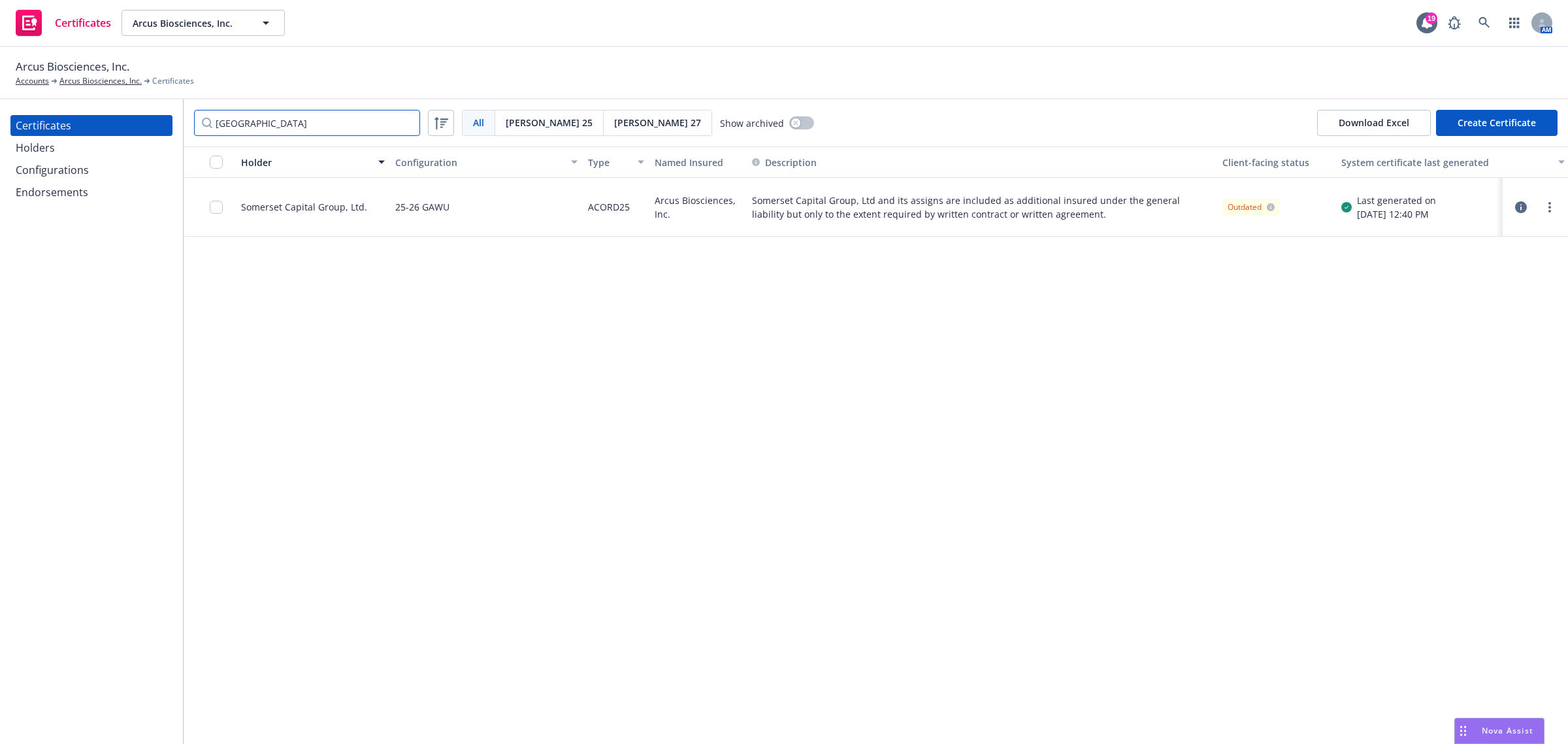
click at [364, 128] on input "[GEOGRAPHIC_DATA]" at bounding box center [307, 123] width 226 height 26
click at [405, 125] on input "[GEOGRAPHIC_DATA]" at bounding box center [307, 123] width 226 height 26
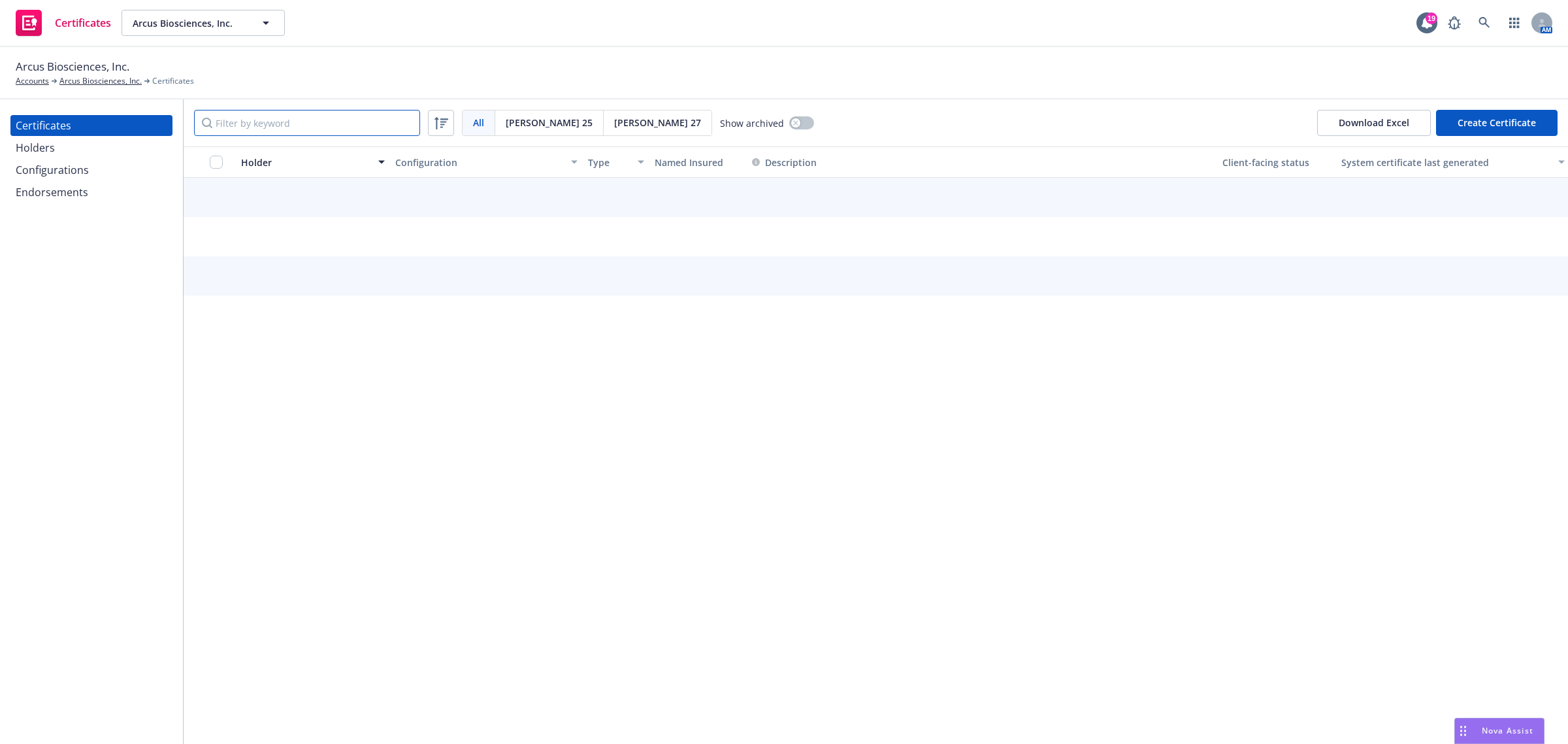
click at [397, 125] on input "Filter by keyword" at bounding box center [307, 123] width 226 height 26
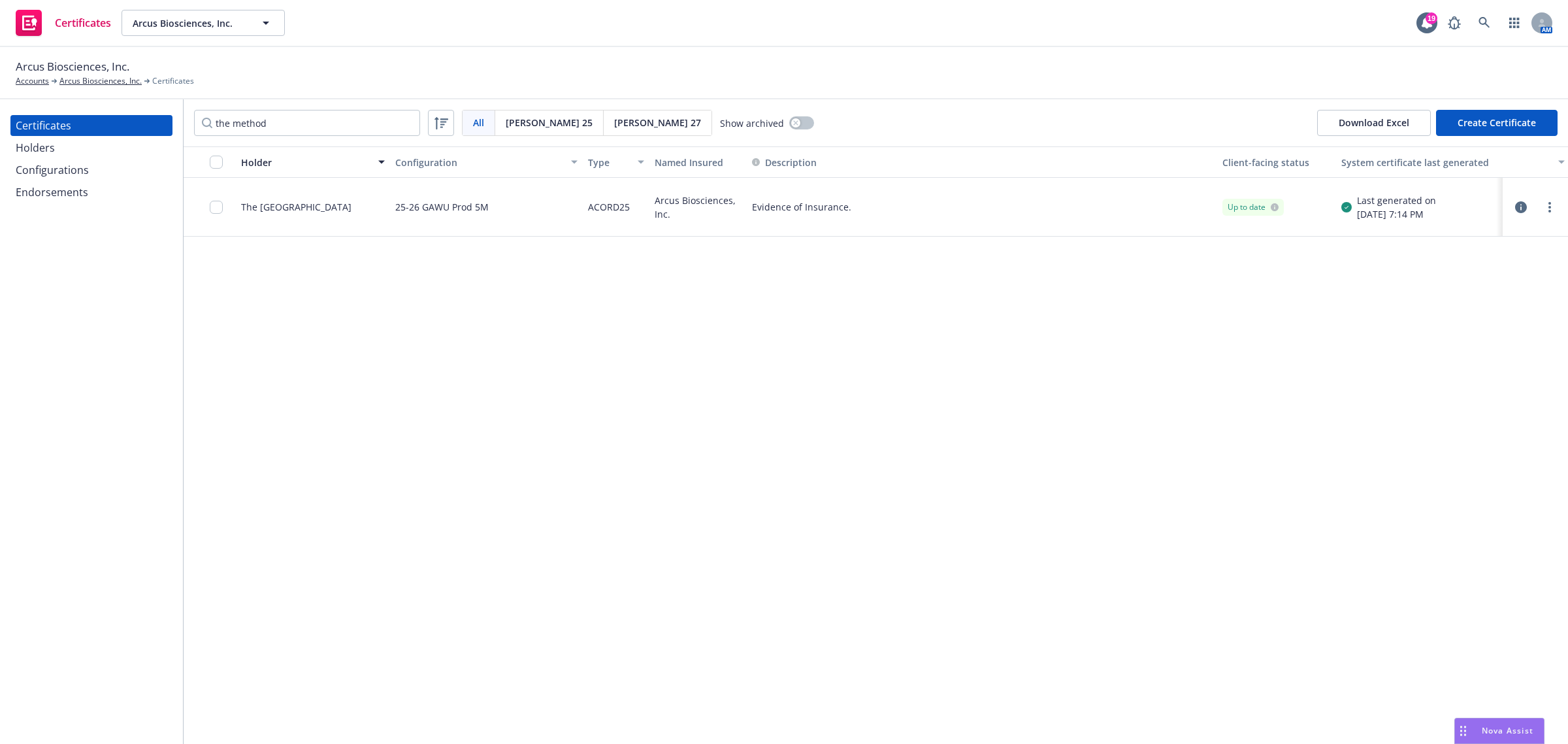
click at [379, 382] on div "Holder Configuration Type Named Insured Description Client-facing status System…" at bounding box center [875, 445] width 1384 height 597
click at [1553, 207] on link "more" at bounding box center [1549, 207] width 16 height 16
click at [1510, 286] on link "Regenerate" at bounding box center [1453, 286] width 209 height 26
click at [284, 122] on input "the method" at bounding box center [307, 123] width 226 height 26
click at [285, 122] on input "the method" at bounding box center [307, 123] width 226 height 26
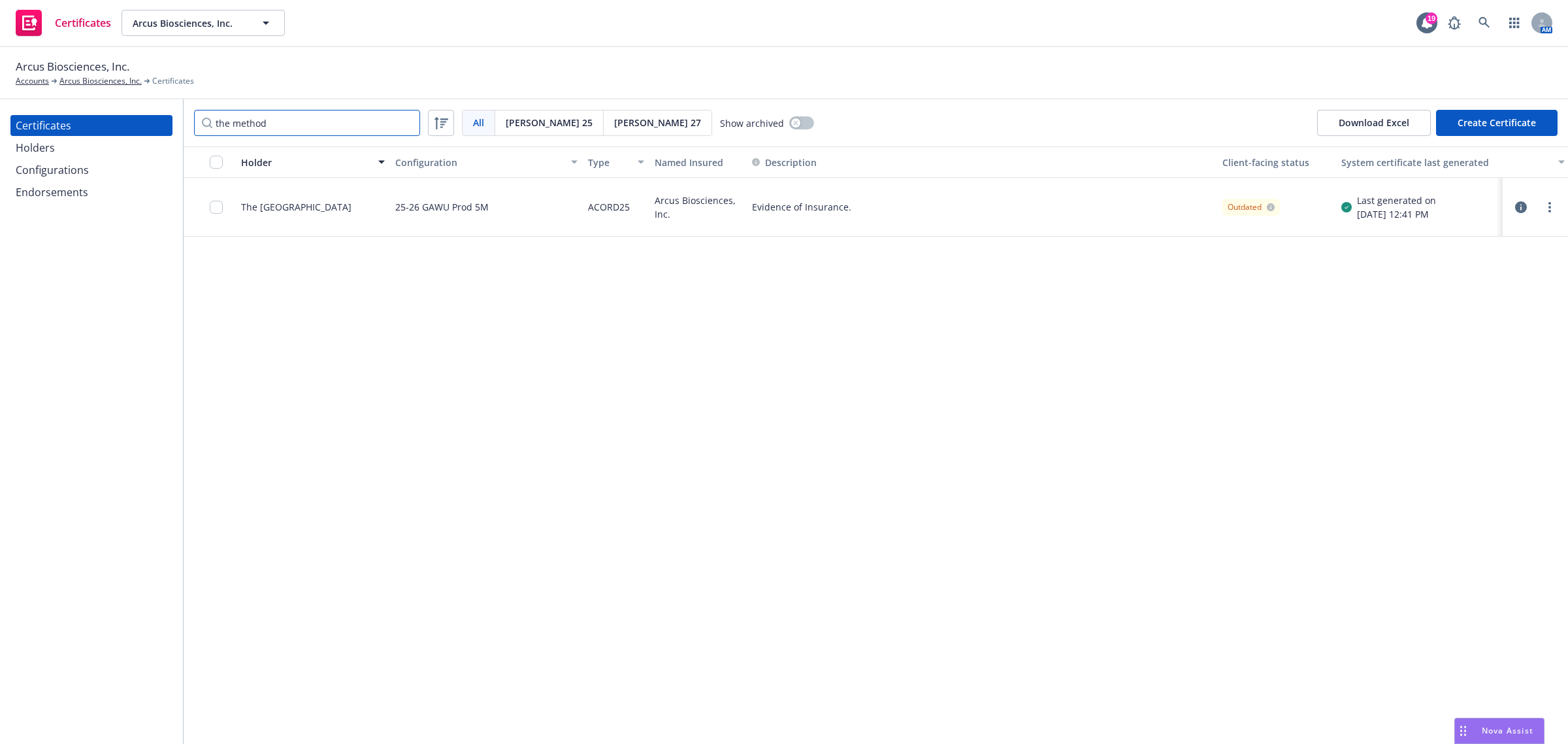
click at [285, 122] on input "the method" at bounding box center [307, 123] width 226 height 26
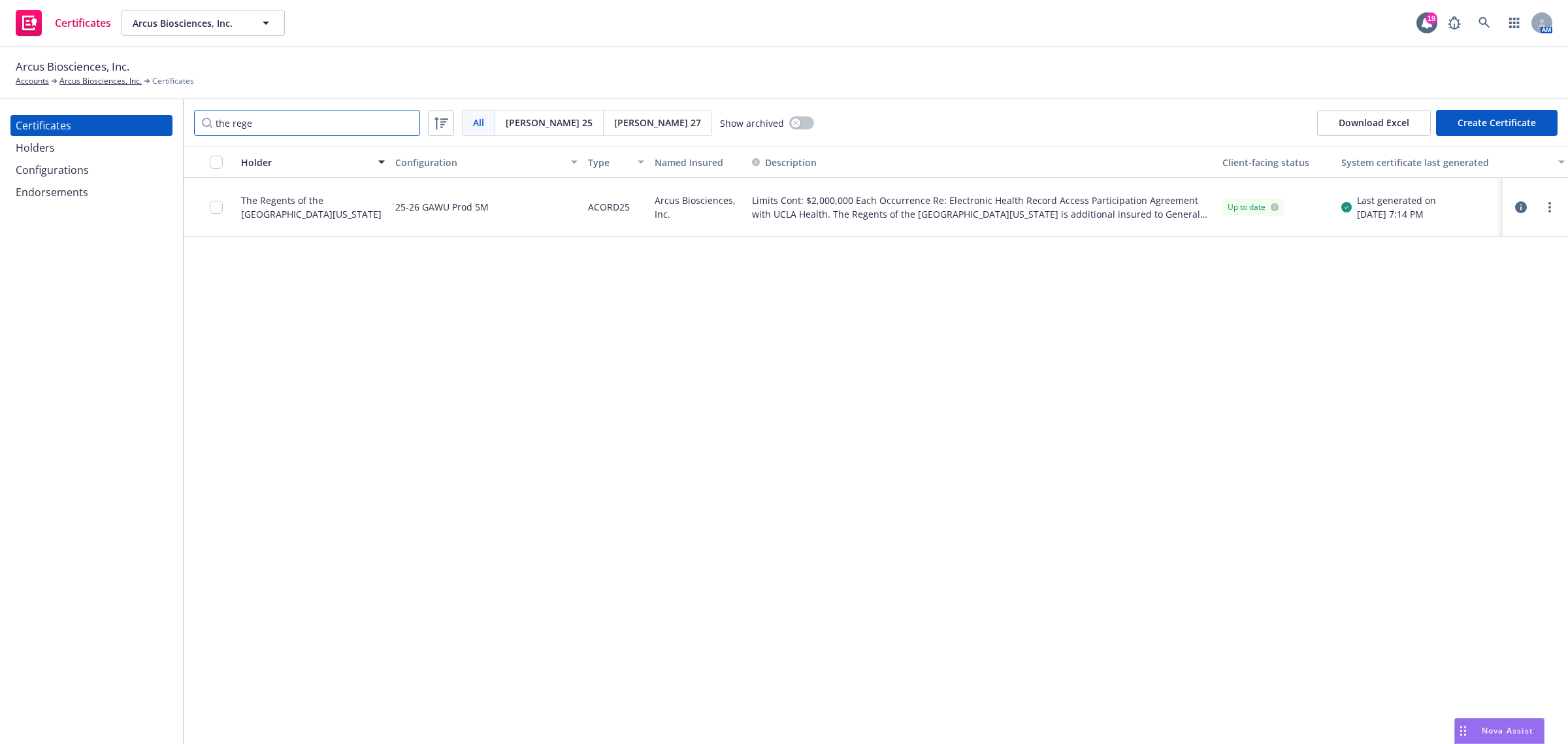
type input "the rege"
click at [441, 386] on div "Holder Configuration Type Named Insured Description Client-facing status System…" at bounding box center [875, 445] width 1384 height 597
click at [1547, 208] on link "more" at bounding box center [1549, 207] width 16 height 16
click at [1496, 282] on link "Regenerate" at bounding box center [1453, 286] width 209 height 26
click at [1069, 419] on div "Holder Configuration Type Named Insured Description Client-facing status System…" at bounding box center [875, 445] width 1384 height 597
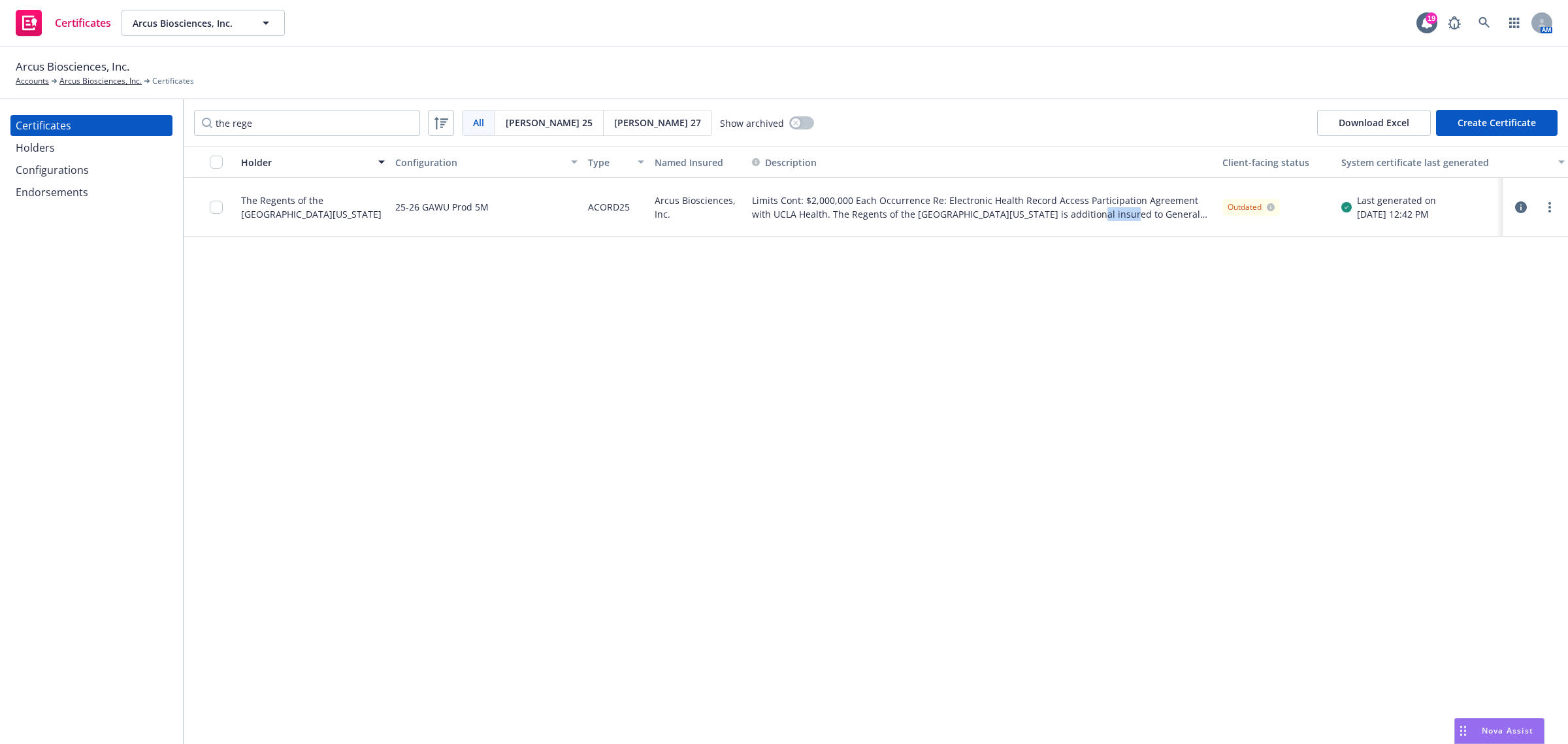
click at [1069, 419] on div "Holder Configuration Type Named Insured Description Client-facing status System…" at bounding box center [875, 445] width 1384 height 597
drag, startPoint x: 305, startPoint y: 119, endPoint x: 379, endPoint y: 129, distance: 74.7
click at [305, 119] on input "the rege" at bounding box center [307, 123] width 226 height 26
click at [405, 122] on input "the rege" at bounding box center [307, 123] width 226 height 26
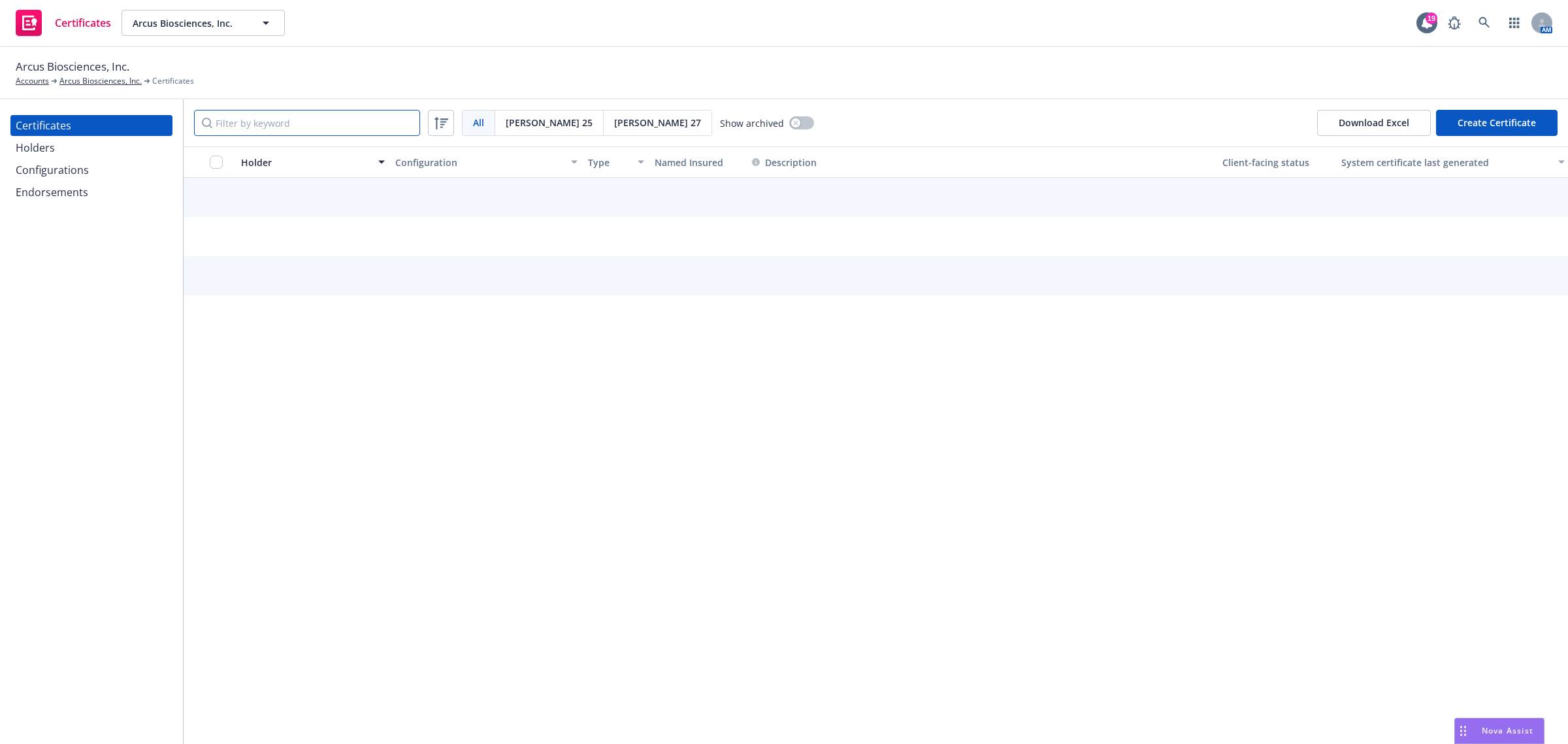
click at [358, 128] on input "Filter by keyword" at bounding box center [307, 123] width 226 height 26
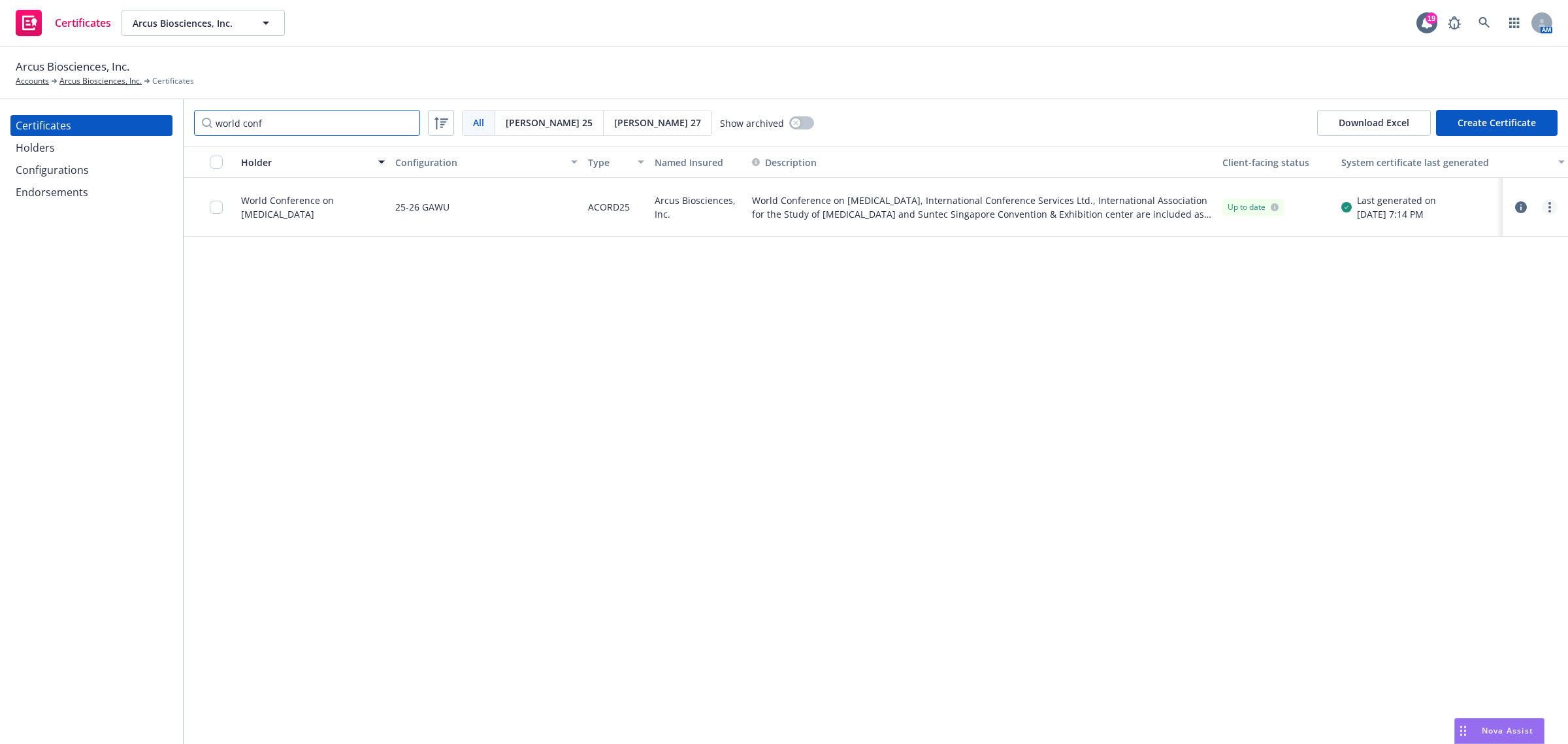
type input "world conf"
click at [1547, 206] on link "more" at bounding box center [1549, 207] width 16 height 16
click at [1496, 288] on link "Regenerate" at bounding box center [1453, 286] width 209 height 26
click at [1556, 204] on link "more" at bounding box center [1549, 207] width 16 height 16
click at [1470, 292] on link "Regenerate" at bounding box center [1453, 286] width 209 height 26
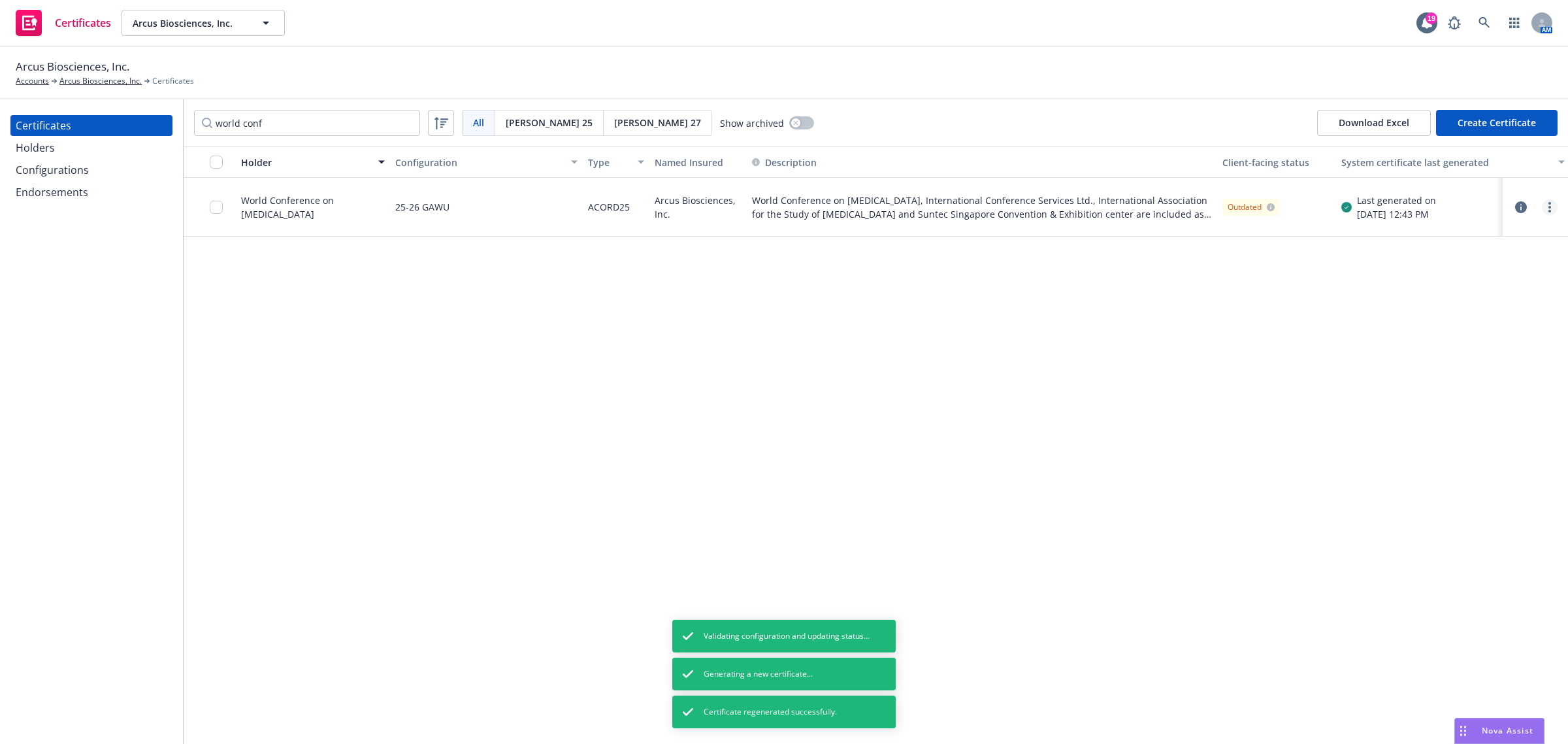
click at [1551, 207] on circle "more" at bounding box center [1549, 207] width 2 height 2
click at [1447, 440] on link "Preview a new version" at bounding box center [1453, 442] width 209 height 26
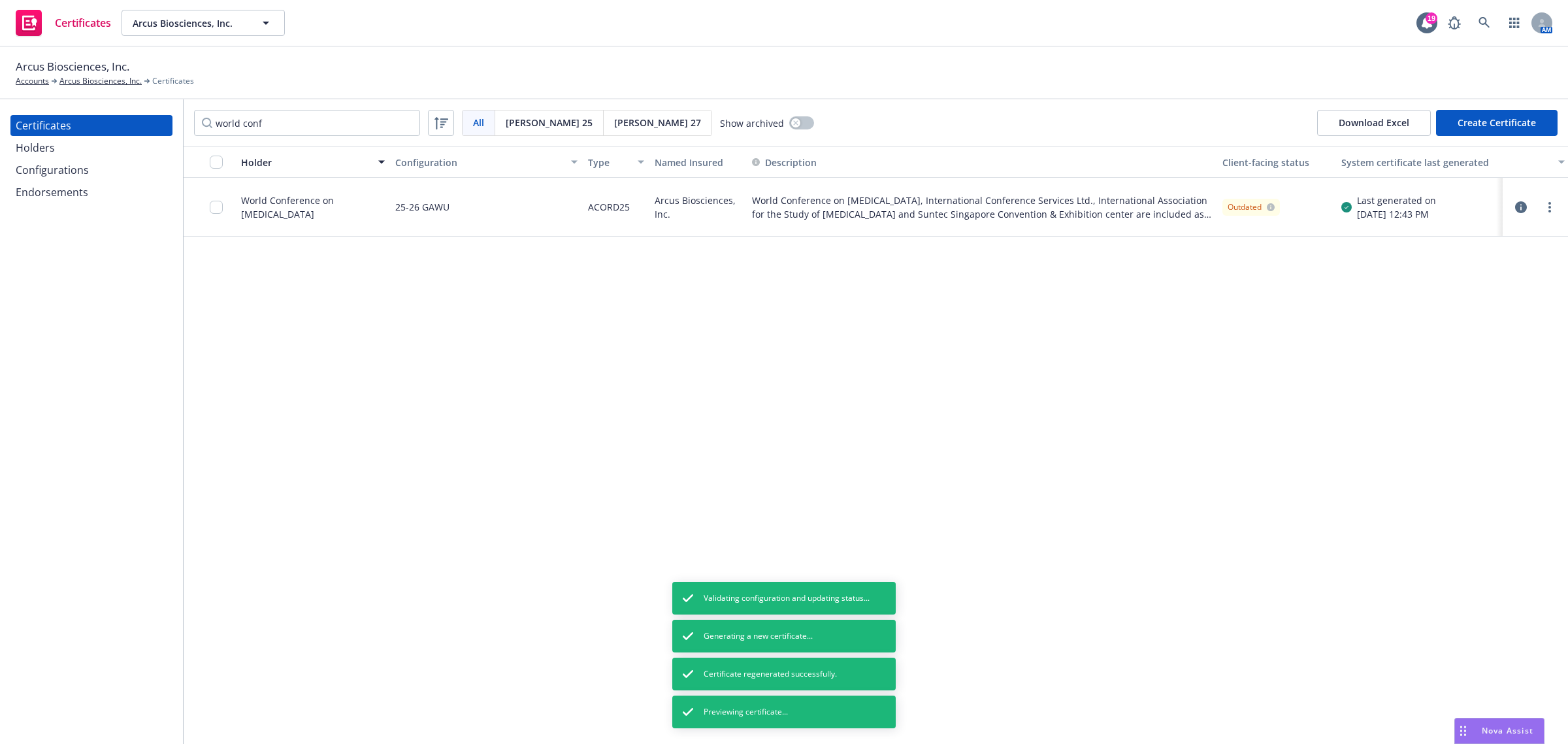
click at [734, 409] on div "Holder Configuration Type Named Insured Description Client-facing status System…" at bounding box center [875, 445] width 1384 height 597
click at [278, 119] on input "world conf" at bounding box center [307, 123] width 226 height 26
click at [406, 123] on input "world conf" at bounding box center [307, 123] width 226 height 26
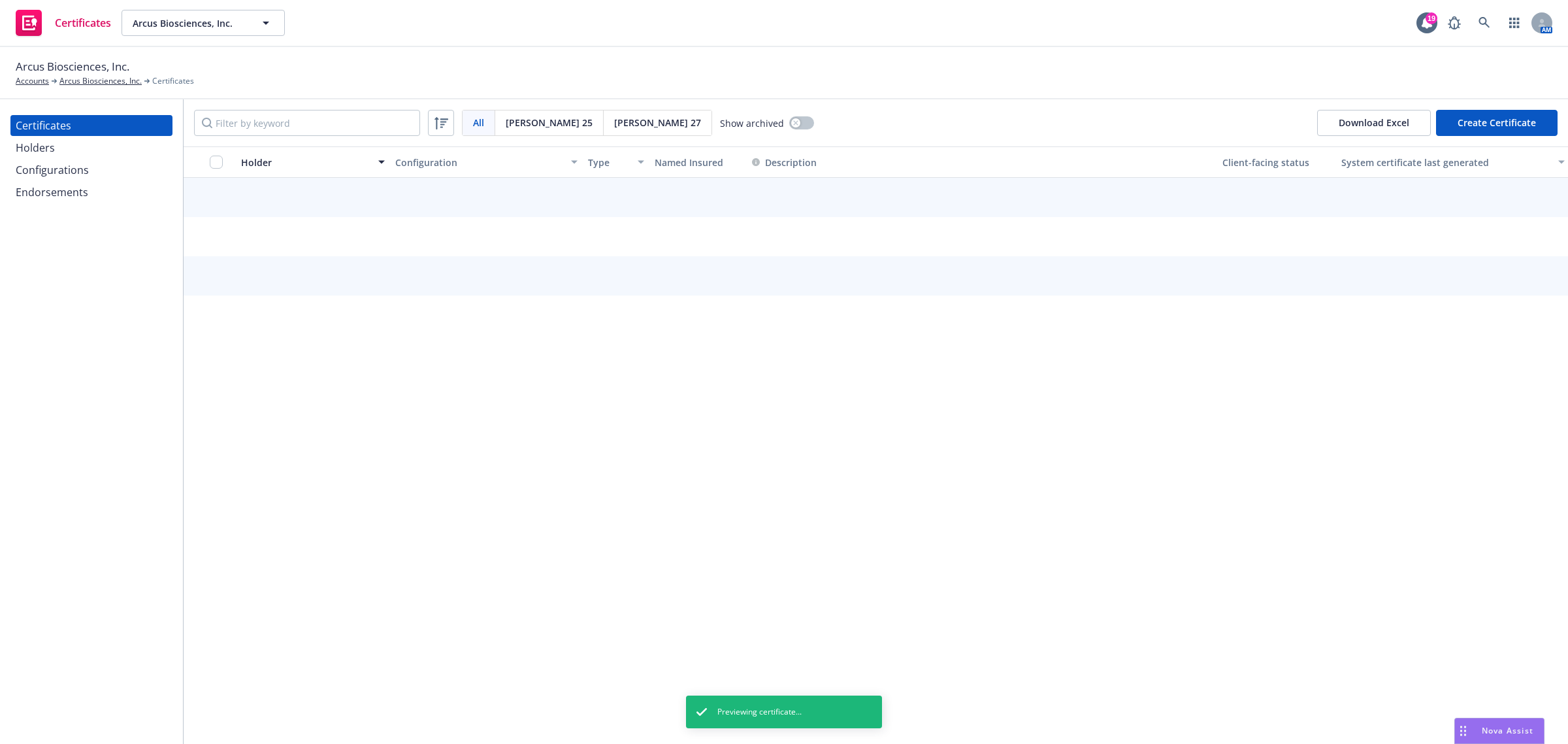
click at [103, 143] on div "Holders" at bounding box center [91, 147] width 152 height 21
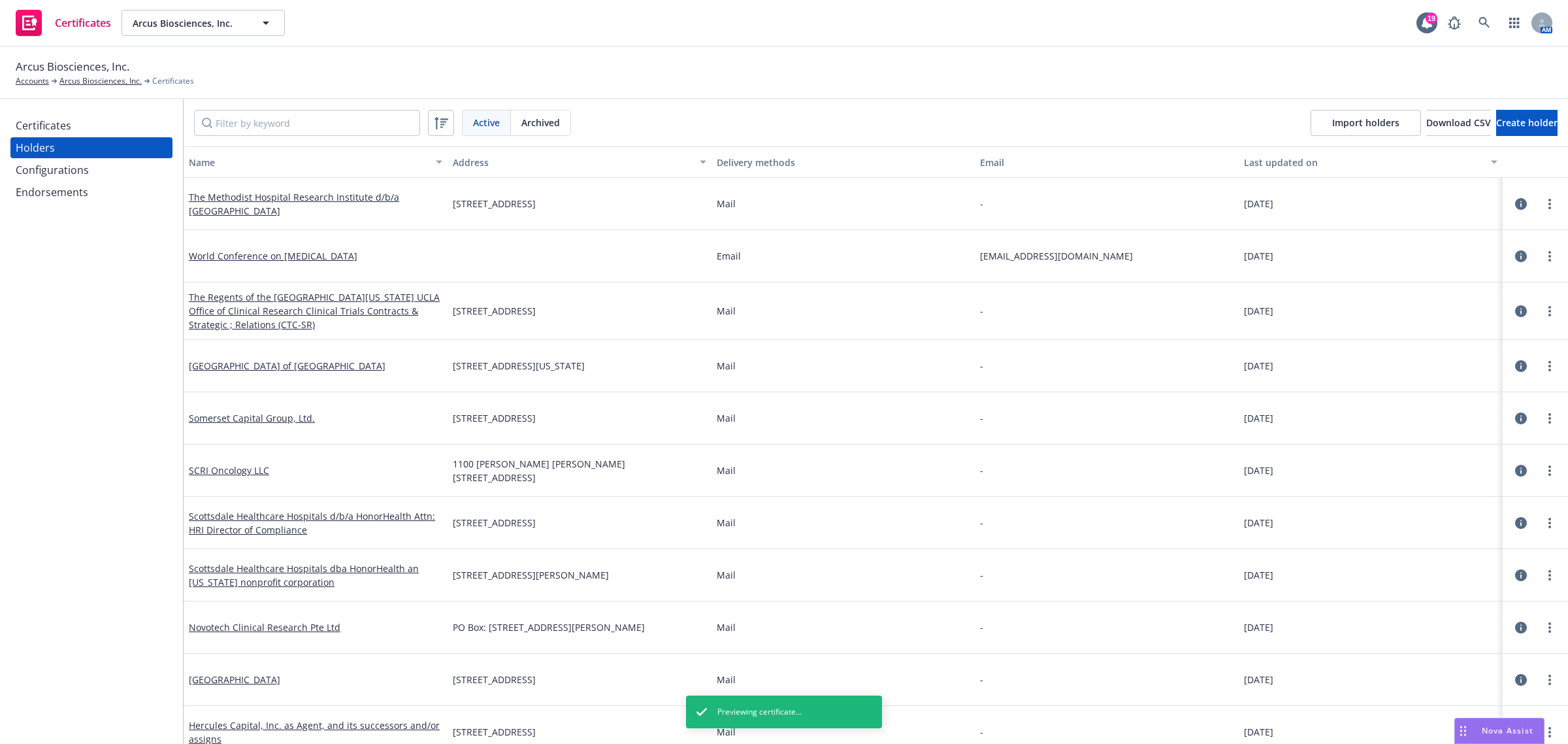
click at [103, 129] on div "Certificates" at bounding box center [91, 125] width 152 height 21
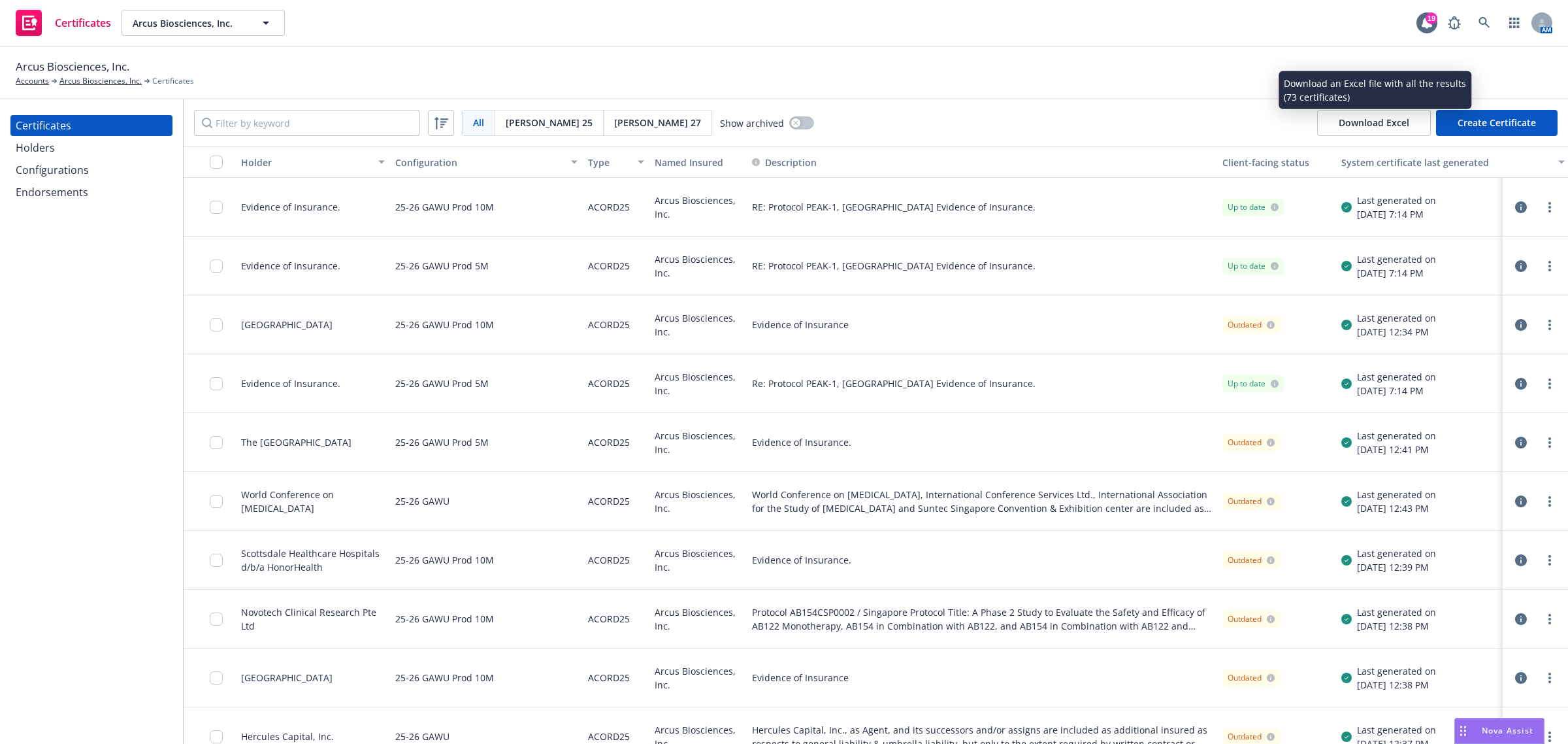
click at [1249, 154] on button "Client-facing status" at bounding box center [1276, 162] width 119 height 31
click at [1370, 161] on div "System certificate last generated" at bounding box center [1446, 162] width 209 height 14
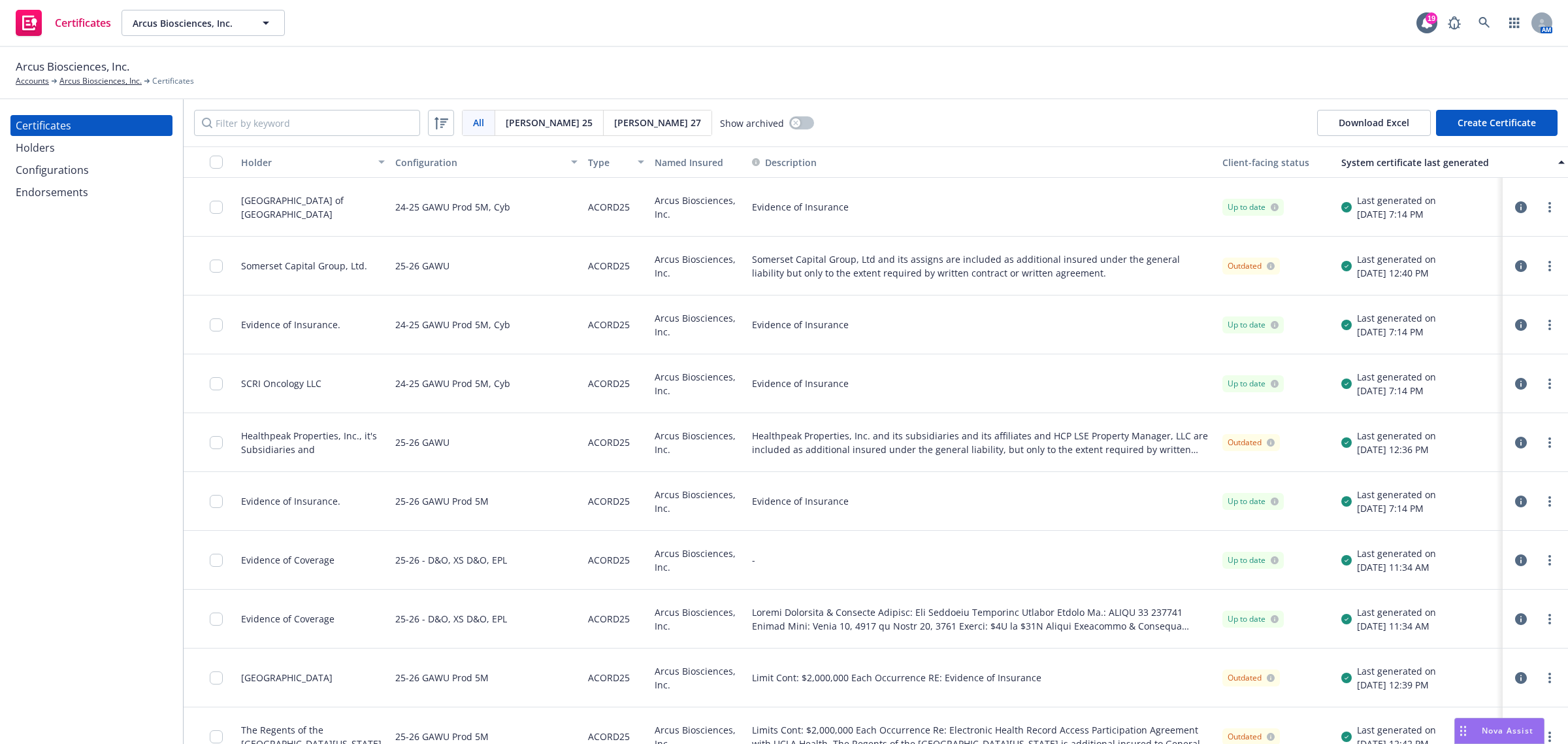
click at [1420, 167] on div "System certificate last generated" at bounding box center [1446, 162] width 209 height 14
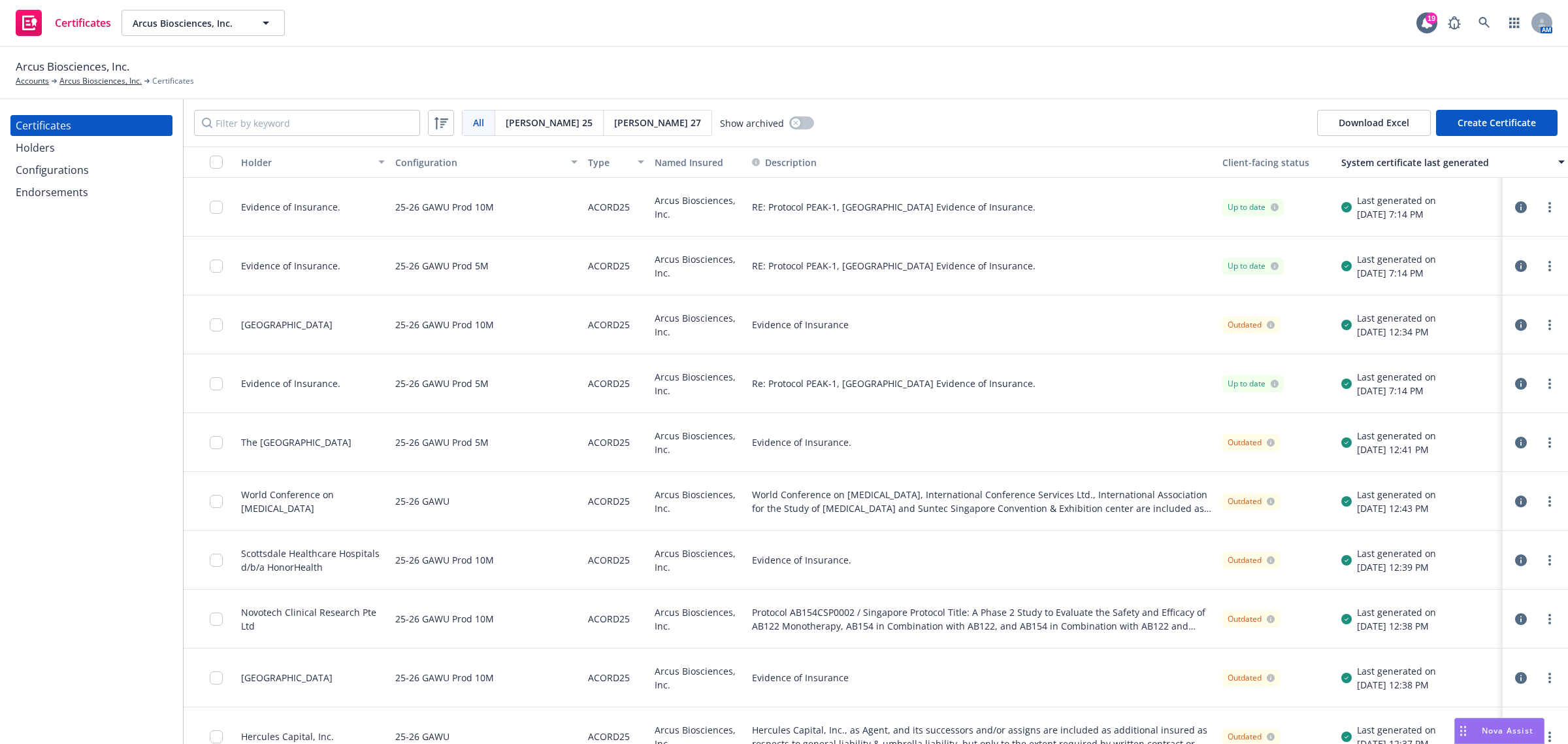
click at [1420, 167] on div "System certificate last generated" at bounding box center [1446, 162] width 209 height 14
click at [1396, 165] on div "System certificate last generated" at bounding box center [1446, 162] width 209 height 14
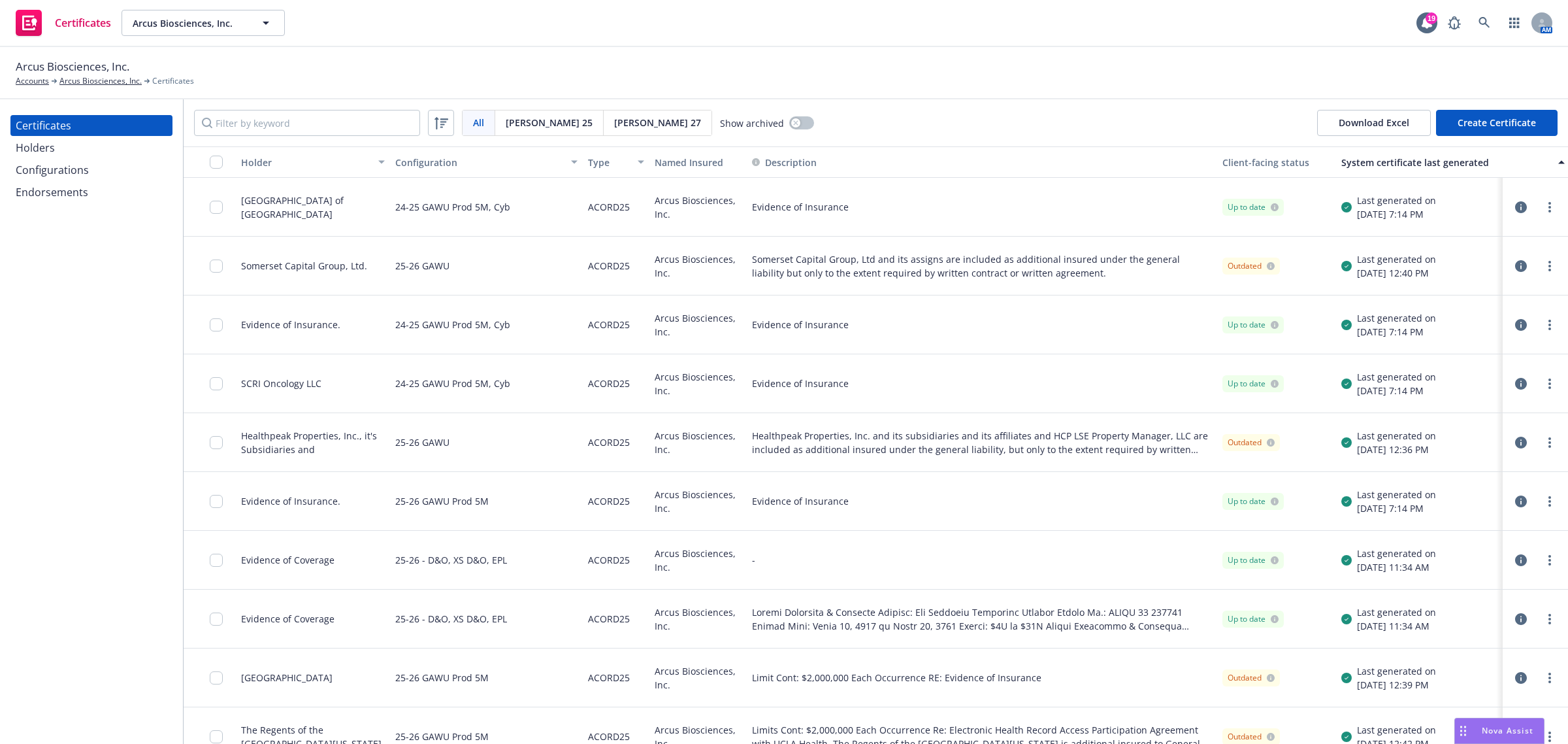
click at [1412, 263] on div "Last generated on" at bounding box center [1397, 259] width 79 height 14
click at [301, 129] on input "Filter by keyword" at bounding box center [307, 123] width 226 height 26
click at [438, 128] on icon at bounding box center [441, 123] width 16 height 16
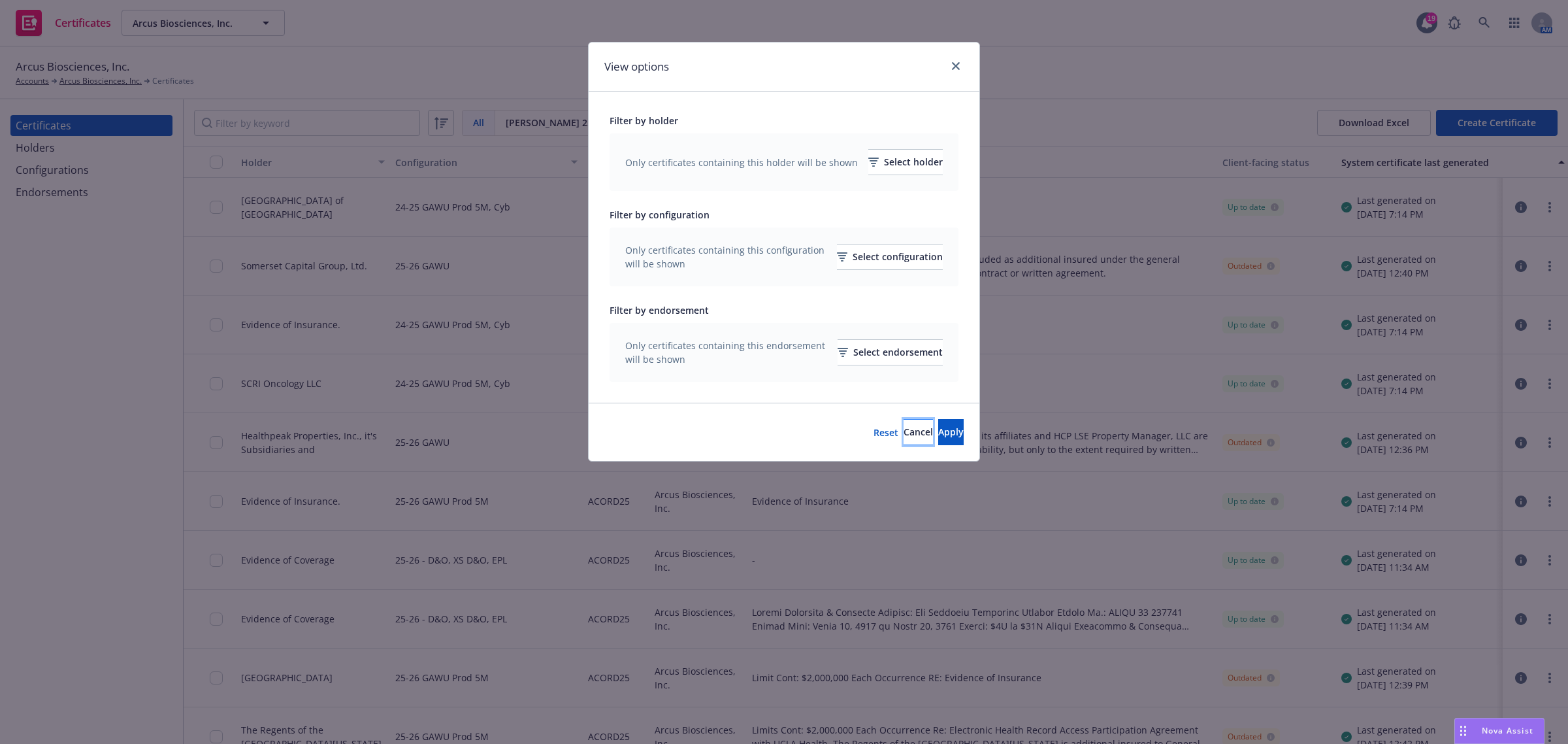
click at [903, 436] on span "Cancel" at bounding box center [918, 431] width 30 height 12
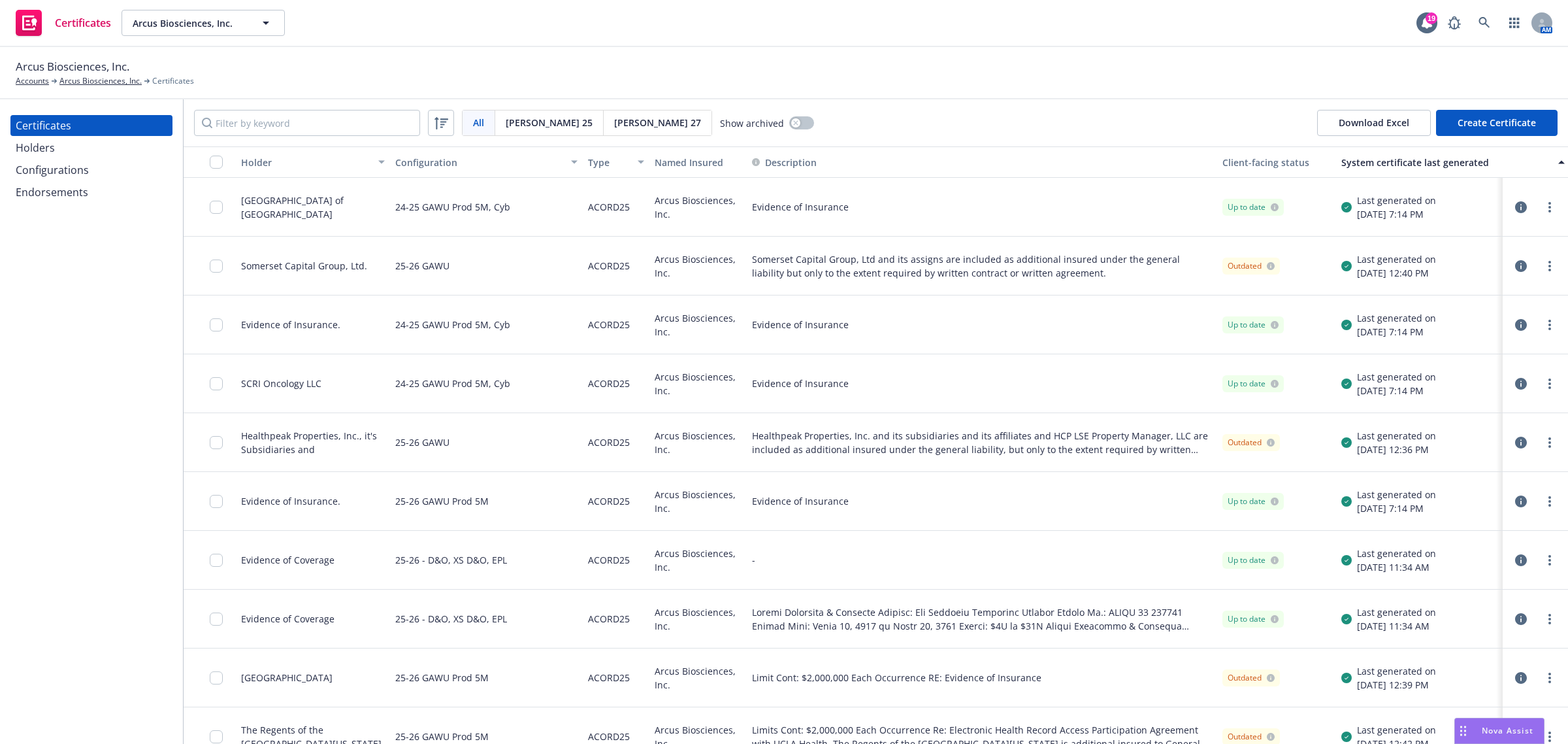
click at [273, 159] on div "Holder" at bounding box center [306, 162] width 129 height 14
click at [1542, 209] on link "more" at bounding box center [1549, 207] width 16 height 16
click at [1481, 433] on link "Preview a new version" at bounding box center [1440, 442] width 209 height 26
click at [669, 278] on div "Arcus Biosciences, Inc." at bounding box center [698, 265] width 97 height 58
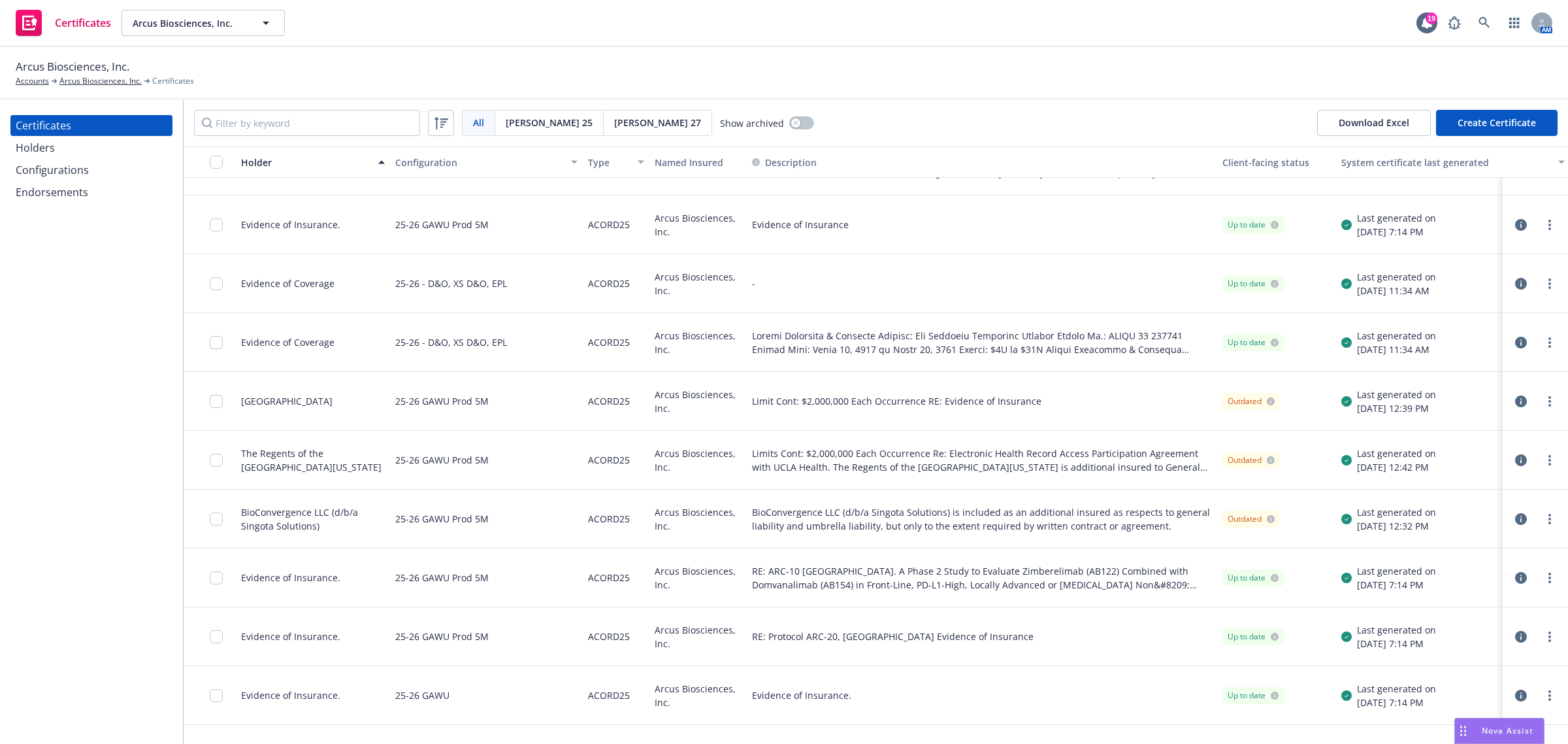
scroll to position [409, 0]
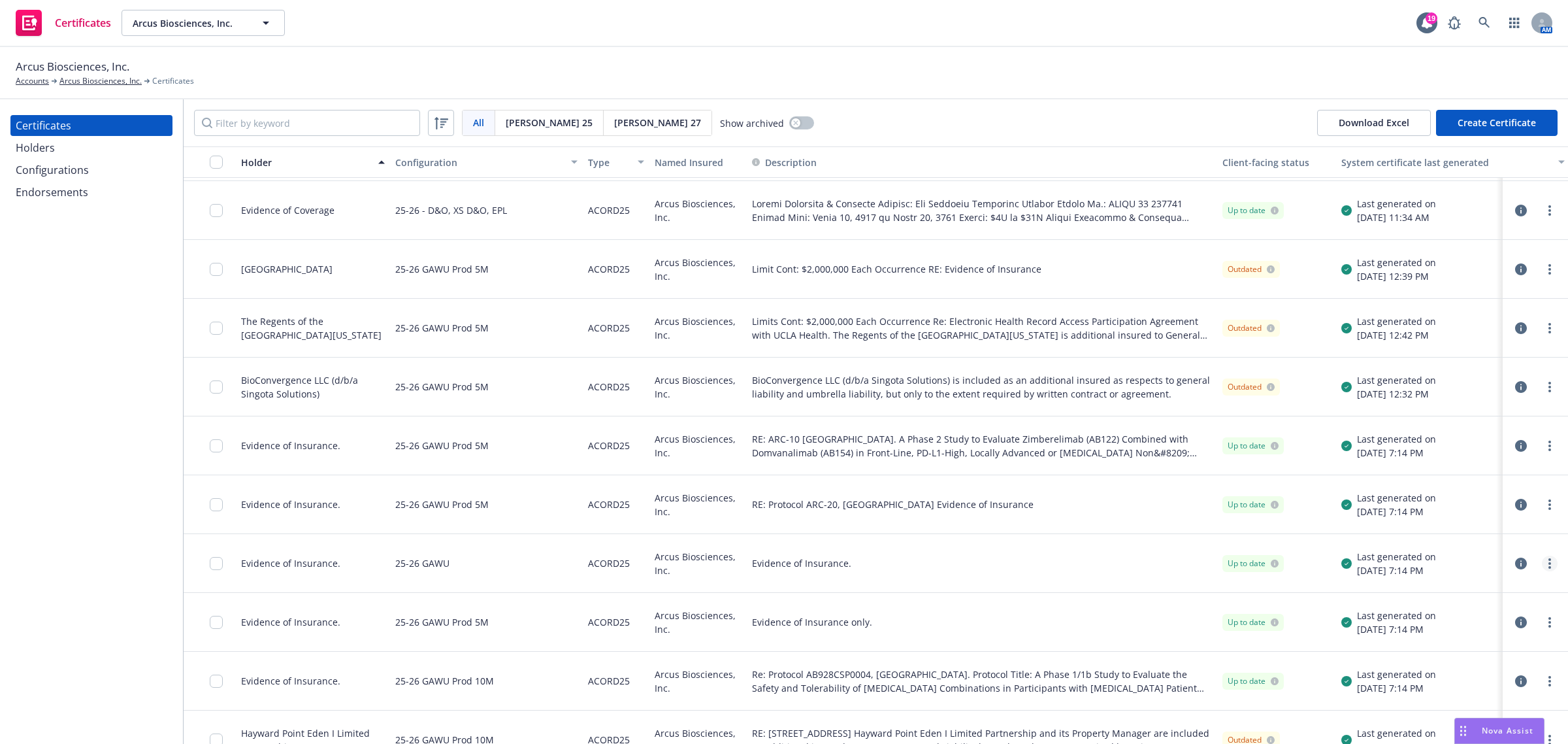
click at [1542, 561] on link "more" at bounding box center [1549, 563] width 16 height 16
click at [1501, 552] on link "Preview a new version" at bounding box center [1453, 548] width 209 height 26
click at [1542, 565] on link "more" at bounding box center [1549, 563] width 16 height 16
click at [1422, 397] on link "Regenerate" at bounding box center [1453, 391] width 209 height 26
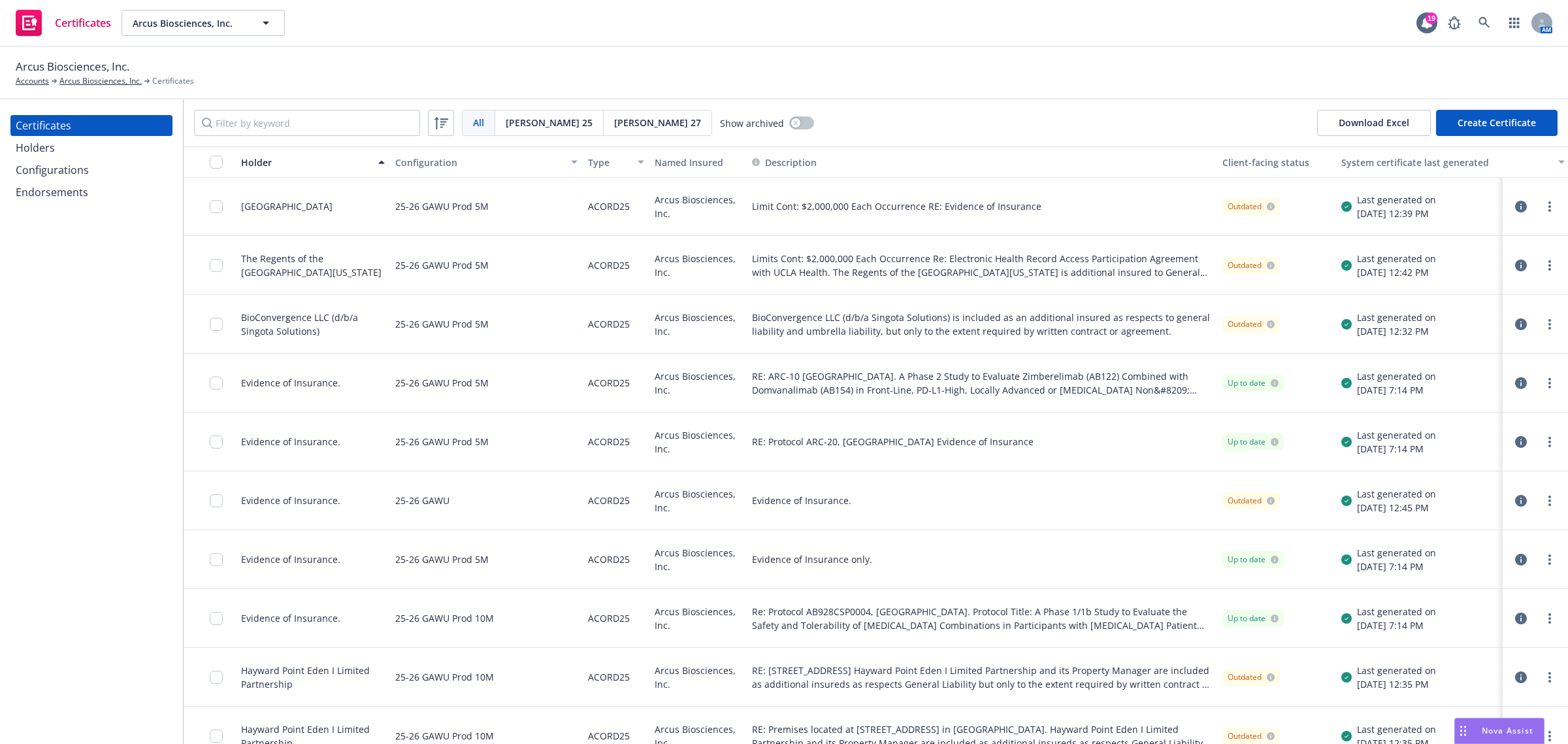
scroll to position [490, 0]
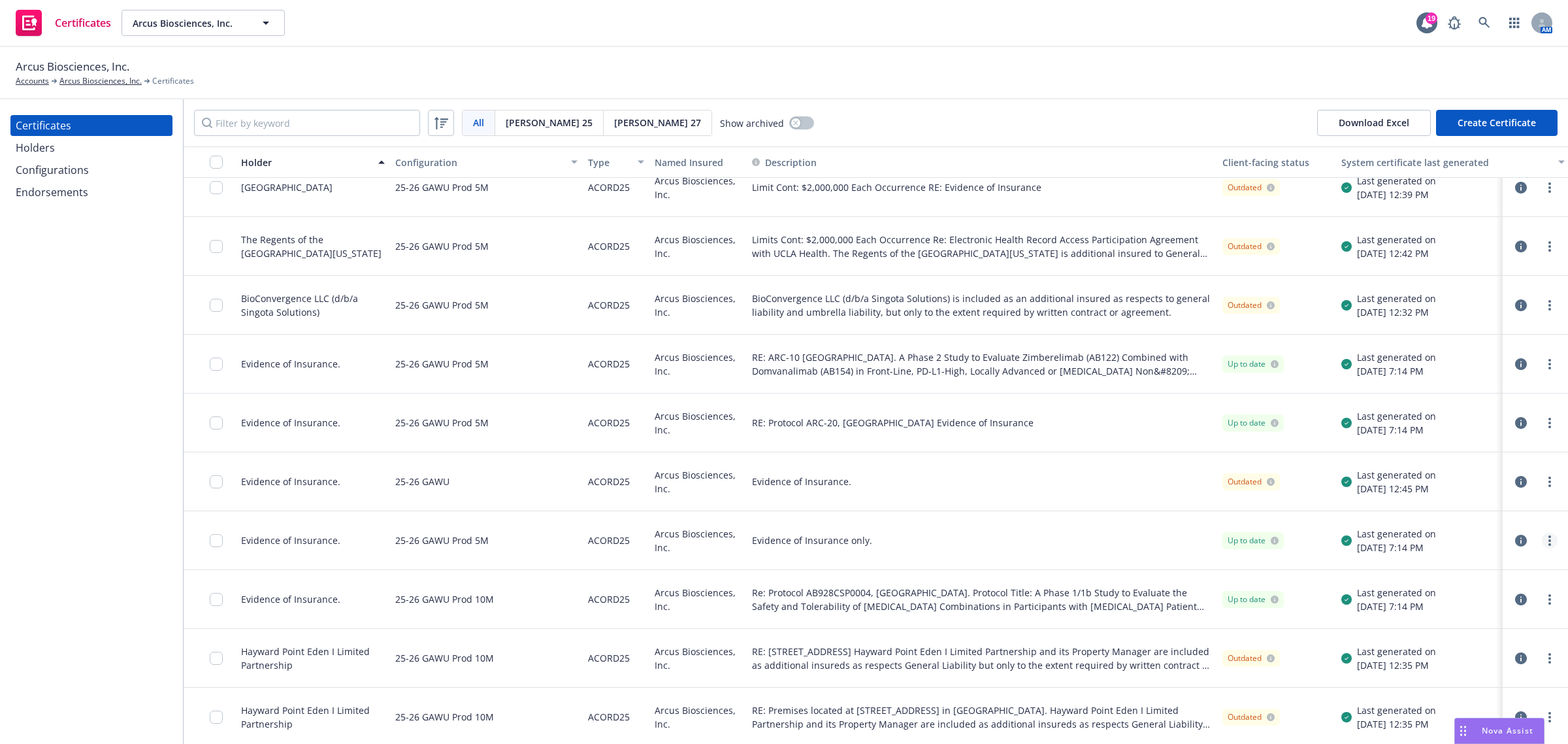
click at [1542, 545] on link "more" at bounding box center [1549, 540] width 16 height 16
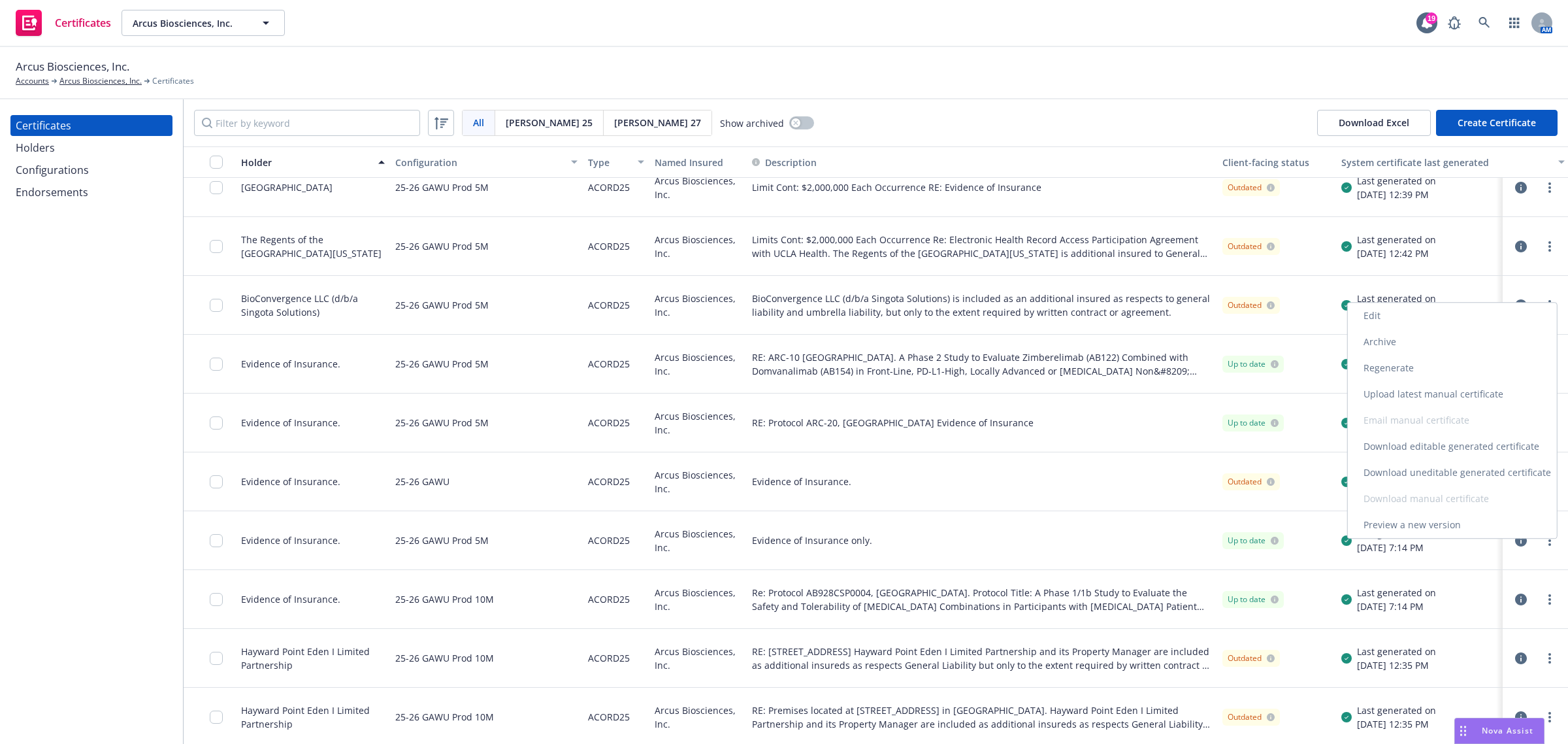
click at [1474, 522] on link "Preview a new version" at bounding box center [1453, 525] width 209 height 26
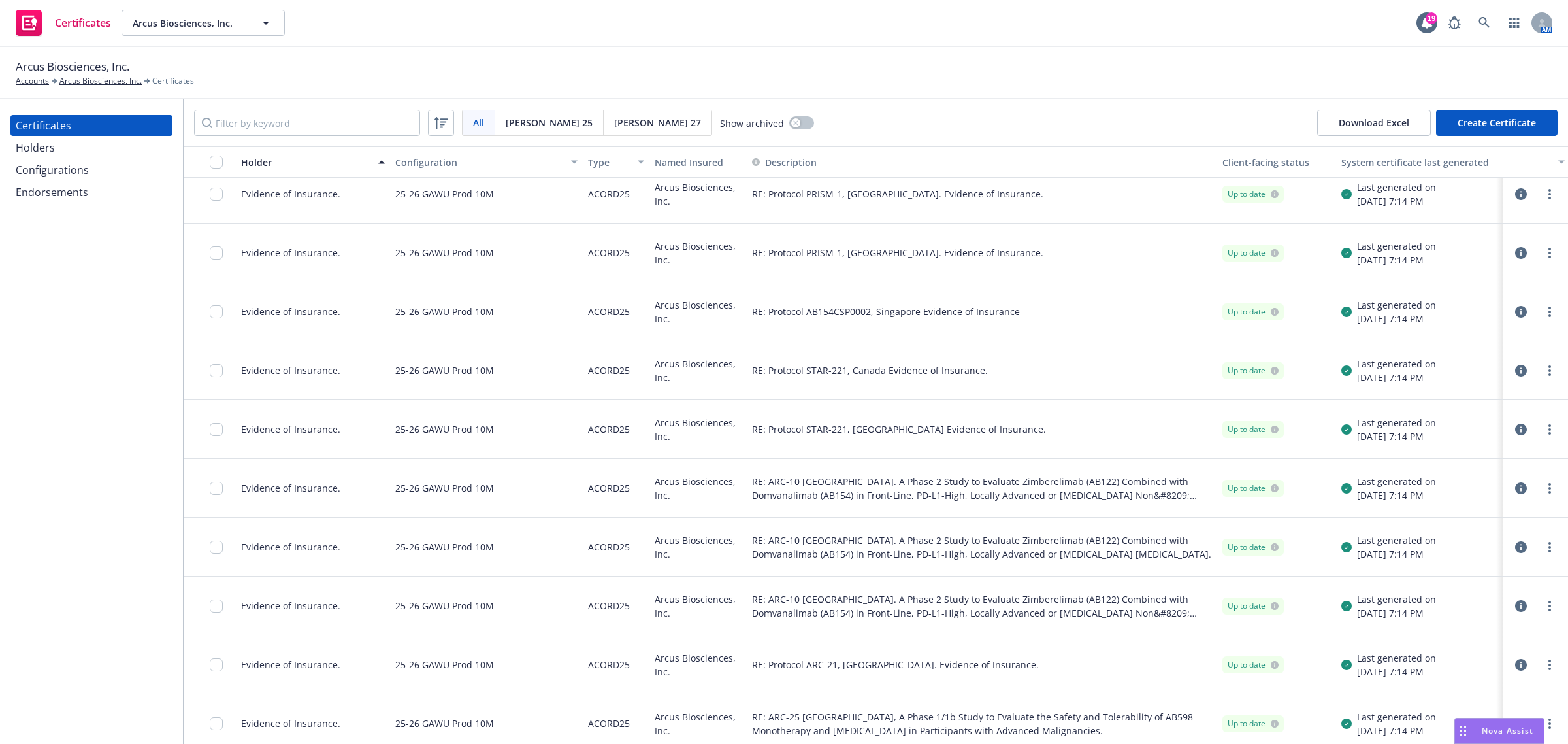
scroll to position [1798, 0]
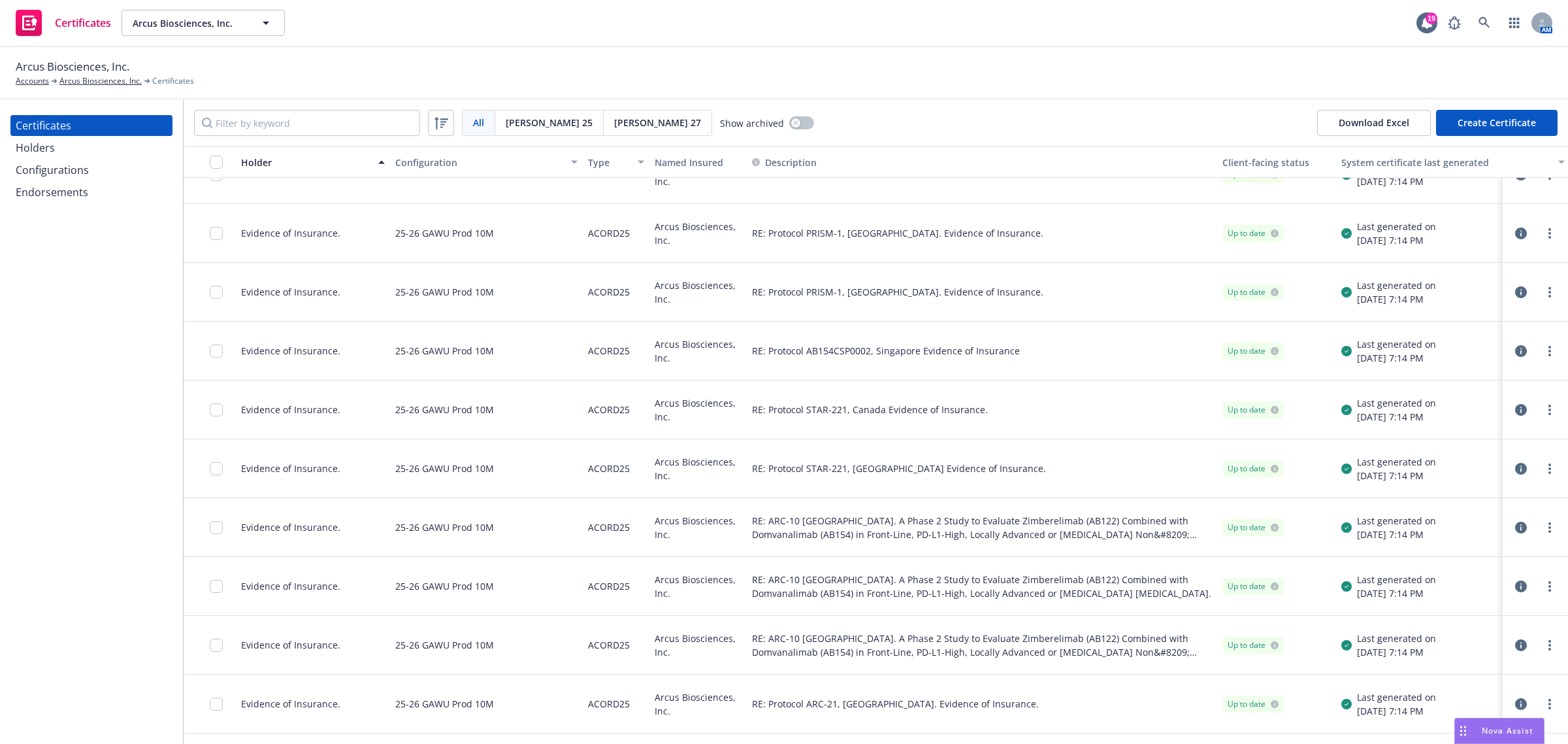
click at [109, 164] on div "Configurations" at bounding box center [91, 170] width 152 height 21
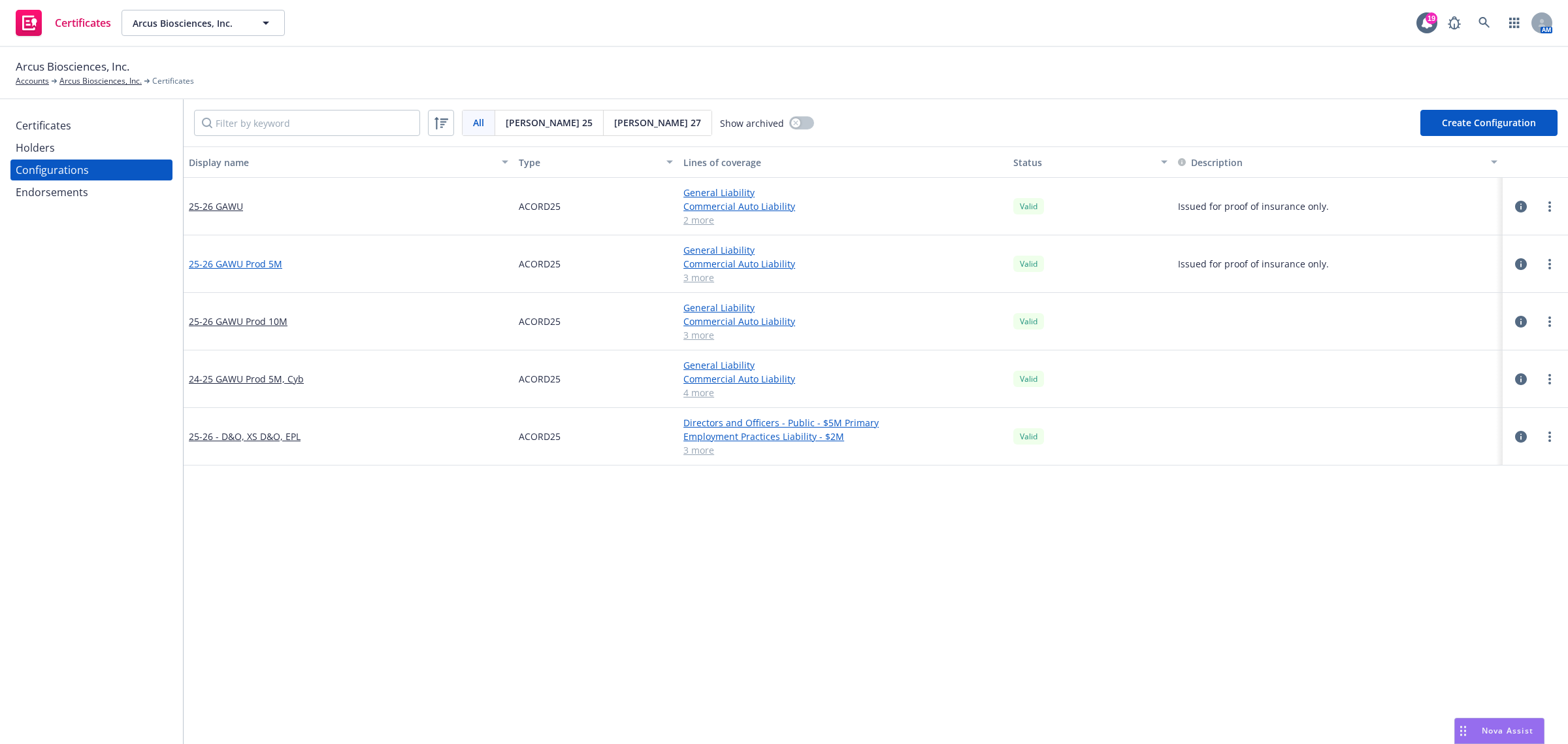
click at [264, 260] on link "25-26 GAWU Prod 5M" at bounding box center [235, 264] width 93 height 14
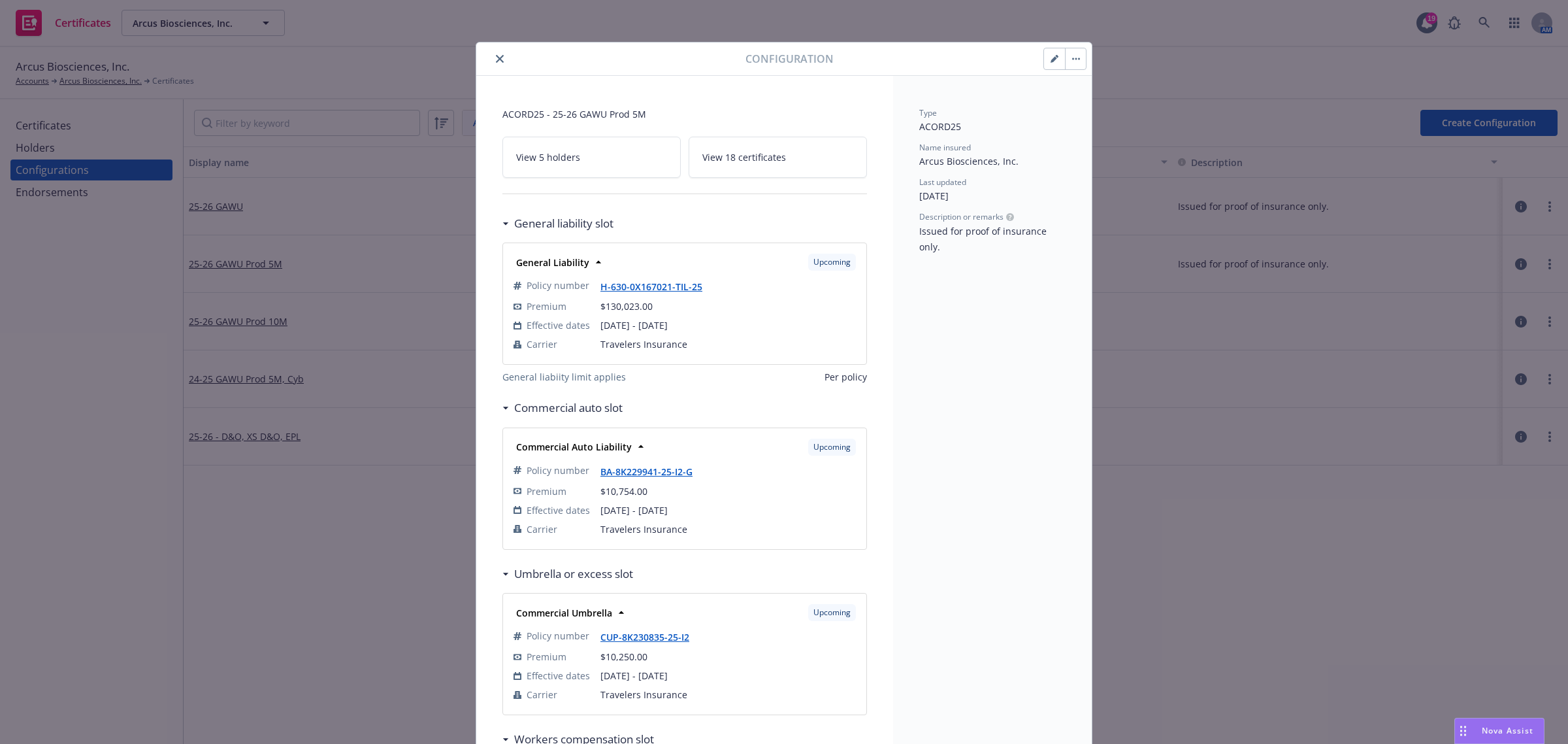
click at [751, 167] on link "View 18 certificates" at bounding box center [777, 157] width 179 height 41
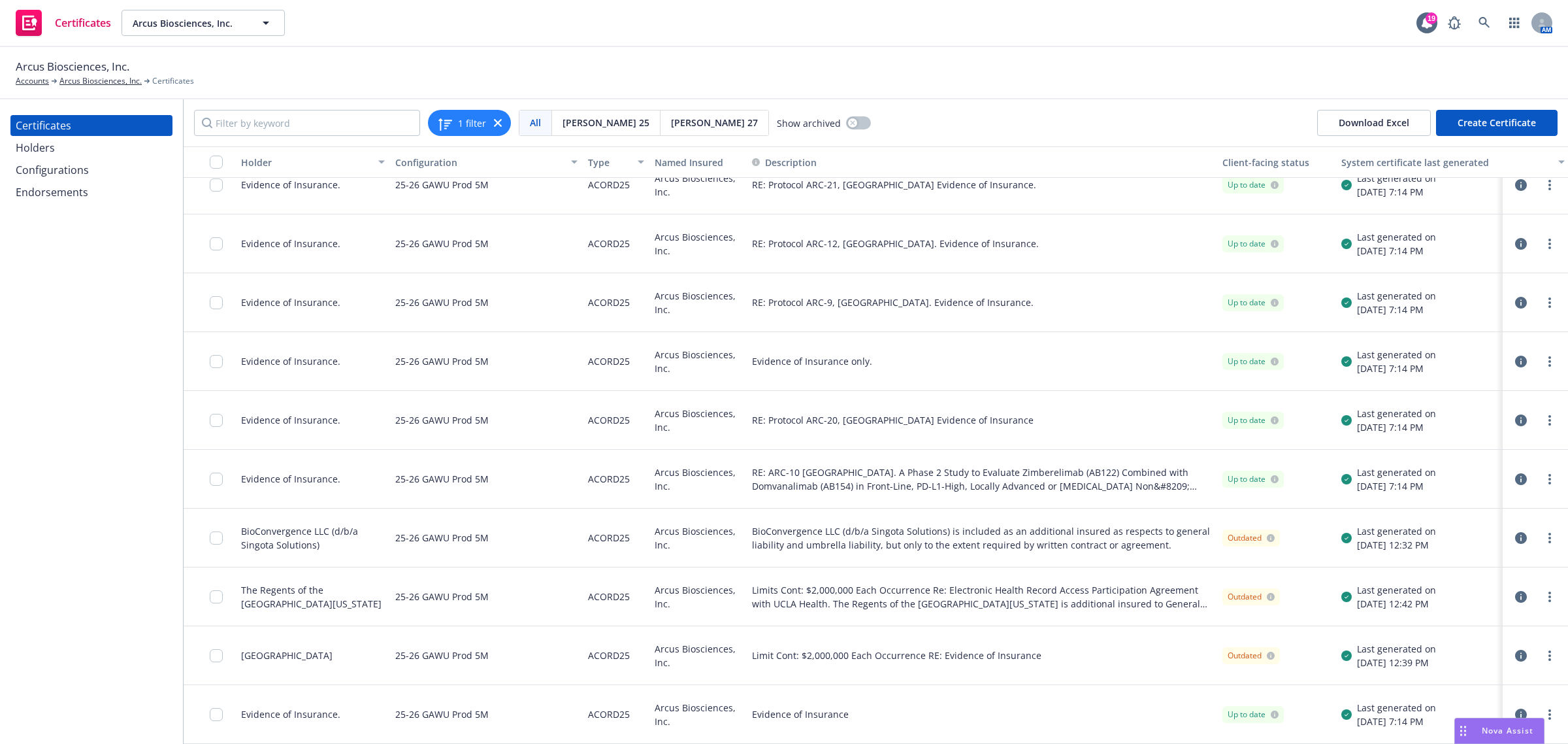
scroll to position [504, 0]
click at [1548, 709] on circle "more" at bounding box center [1549, 710] width 2 height 2
click at [1505, 688] on link "Preview a new version" at bounding box center [1453, 687] width 209 height 26
click at [1548, 709] on icon "more" at bounding box center [1549, 714] width 2 height 11
click at [1433, 535] on link "Regenerate" at bounding box center [1453, 531] width 209 height 26
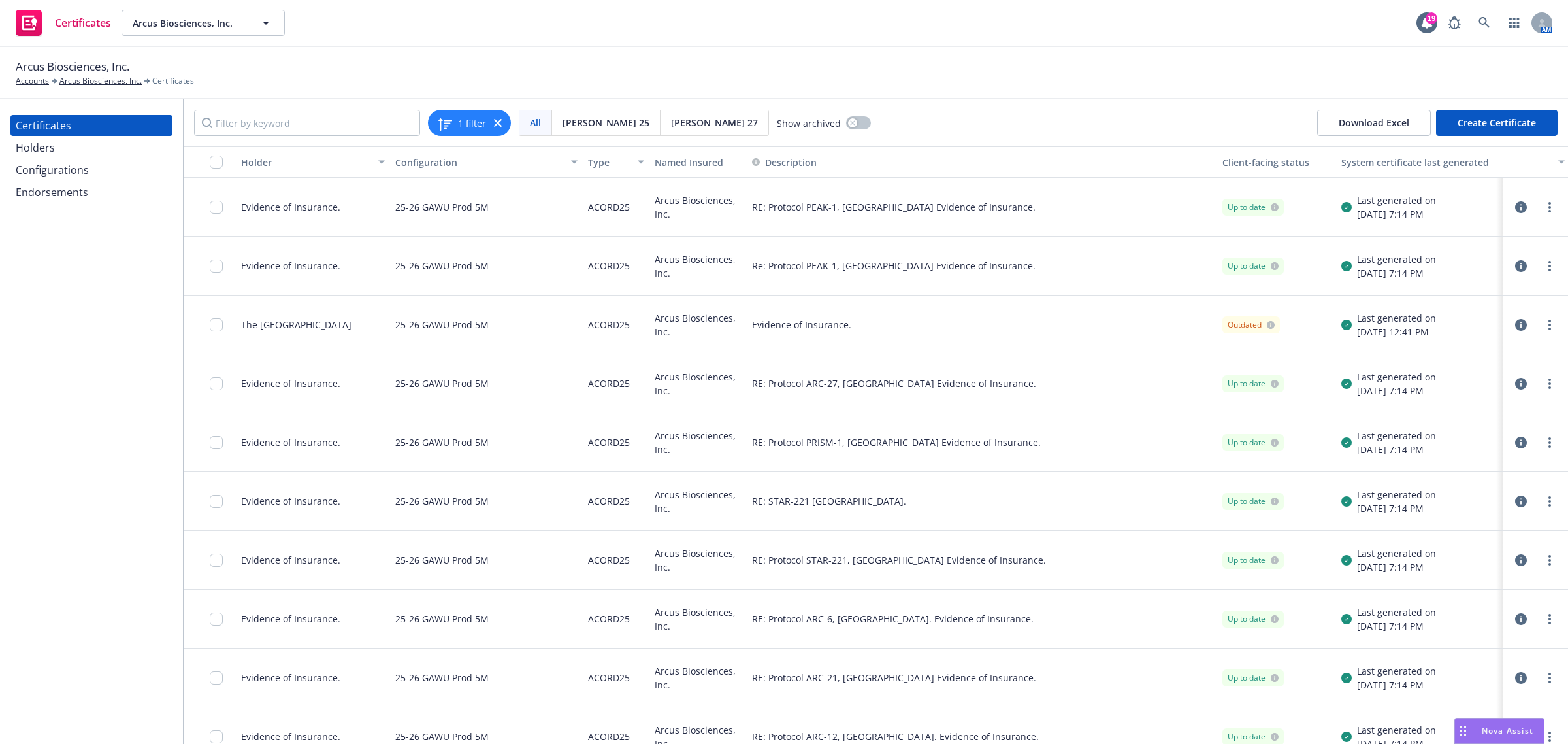
click at [93, 169] on div "Configurations" at bounding box center [91, 170] width 152 height 21
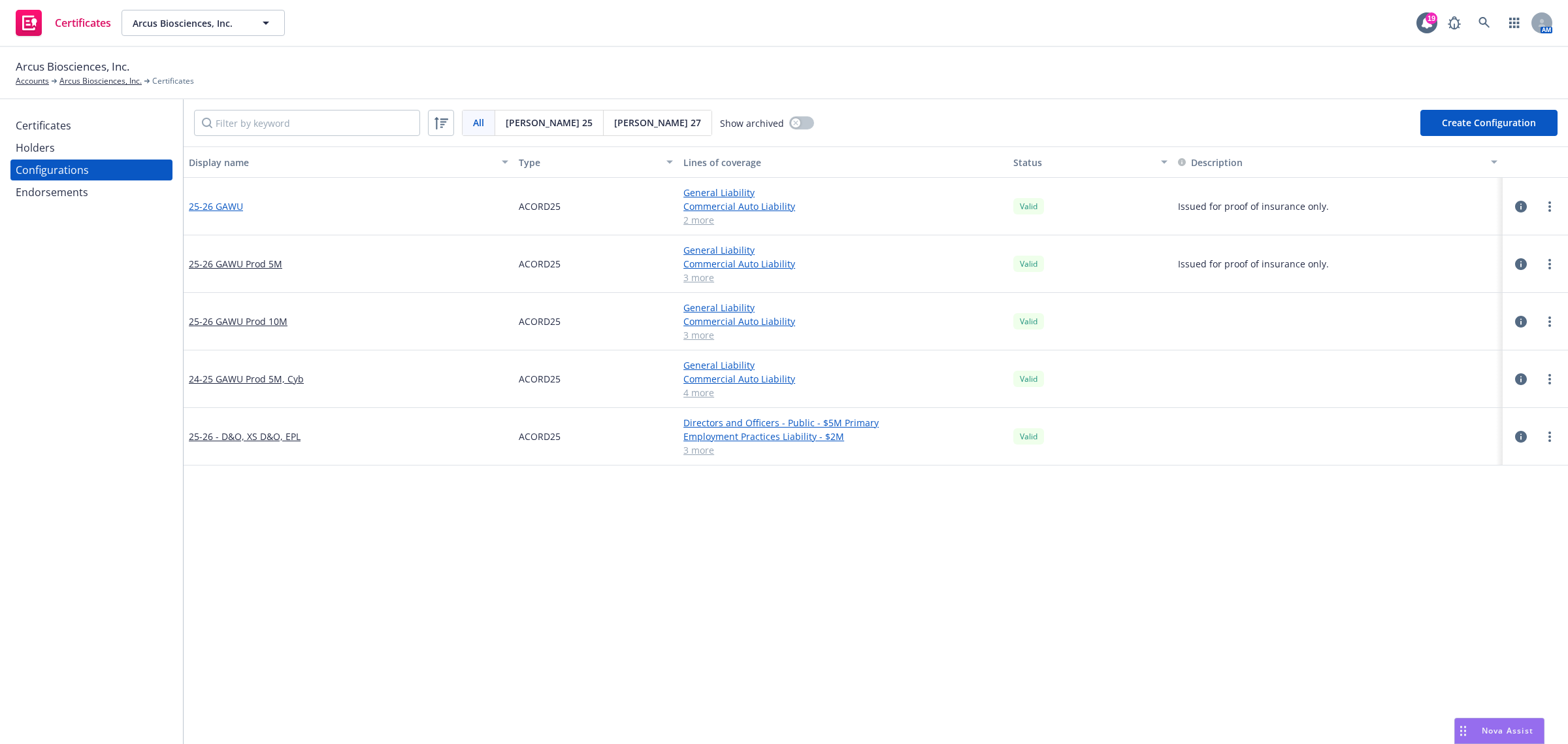
click at [221, 204] on link "25-26 GAWU" at bounding box center [216, 206] width 54 height 14
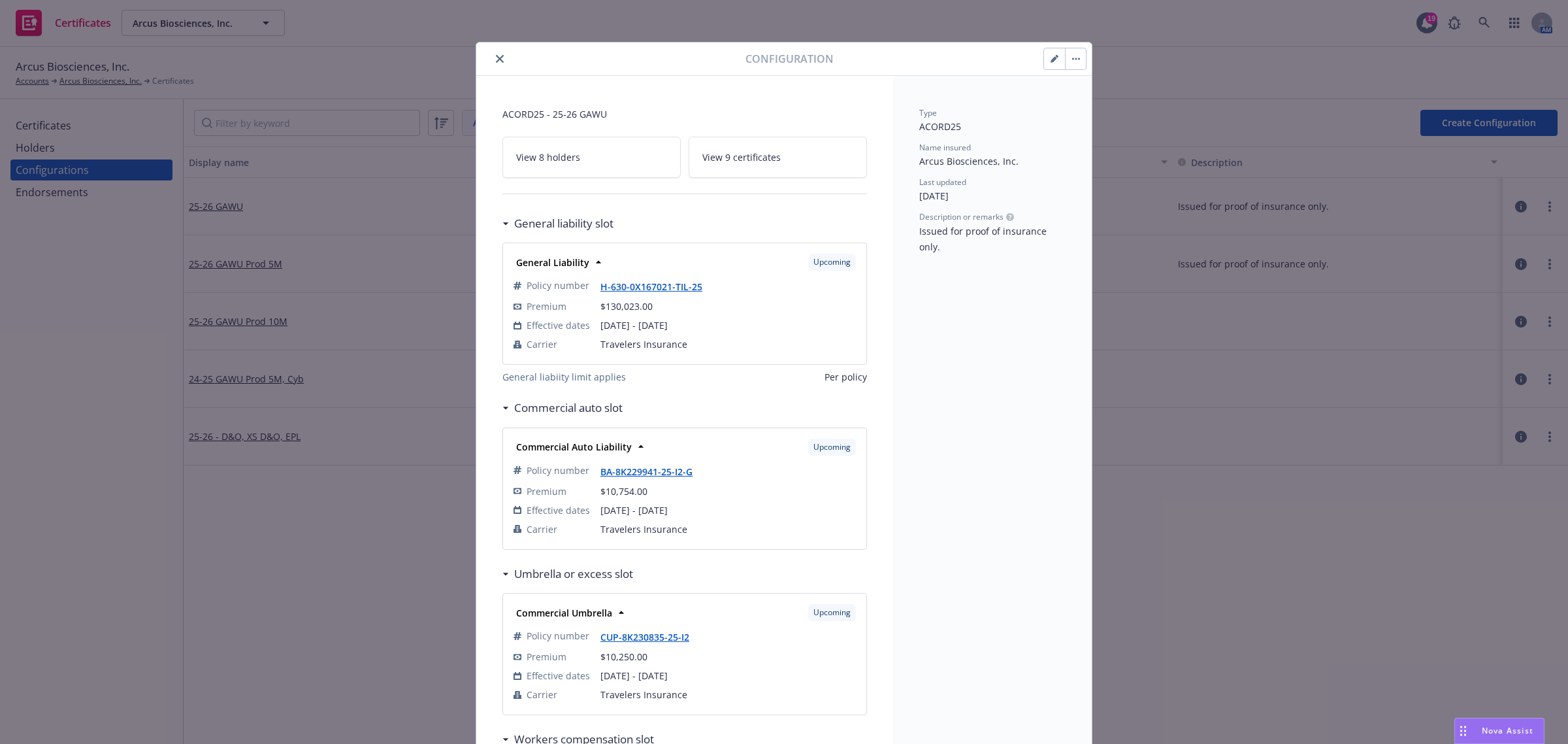
click at [768, 170] on link "View 9 certificates" at bounding box center [777, 157] width 179 height 41
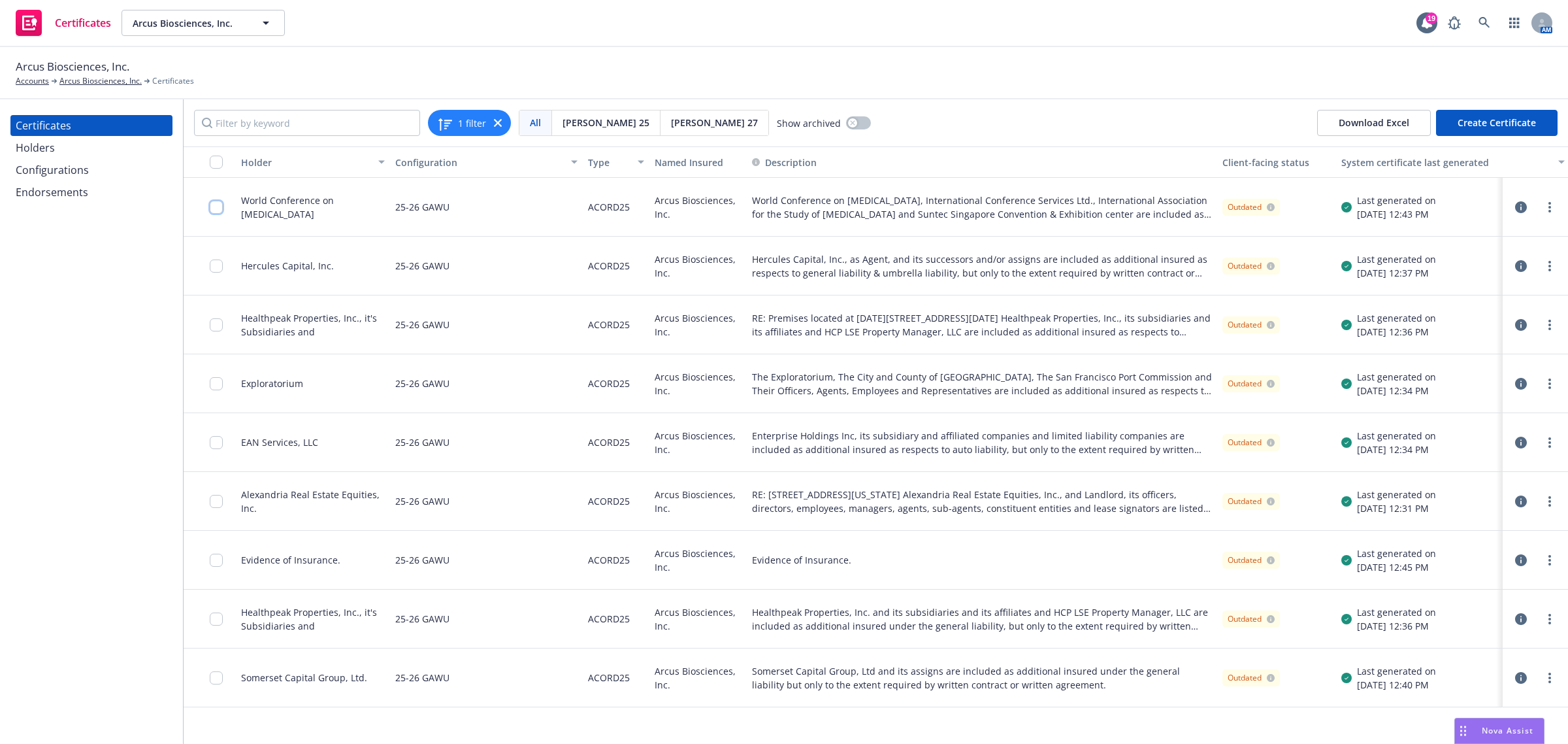
click at [217, 203] on input "checkbox" at bounding box center [217, 208] width 13 height 13
click at [220, 204] on input "checkbox" at bounding box center [217, 208] width 13 height 13
click at [214, 166] on input "checkbox" at bounding box center [217, 162] width 13 height 13
click at [814, 711] on div "Other actions" at bounding box center [810, 714] width 70 height 25
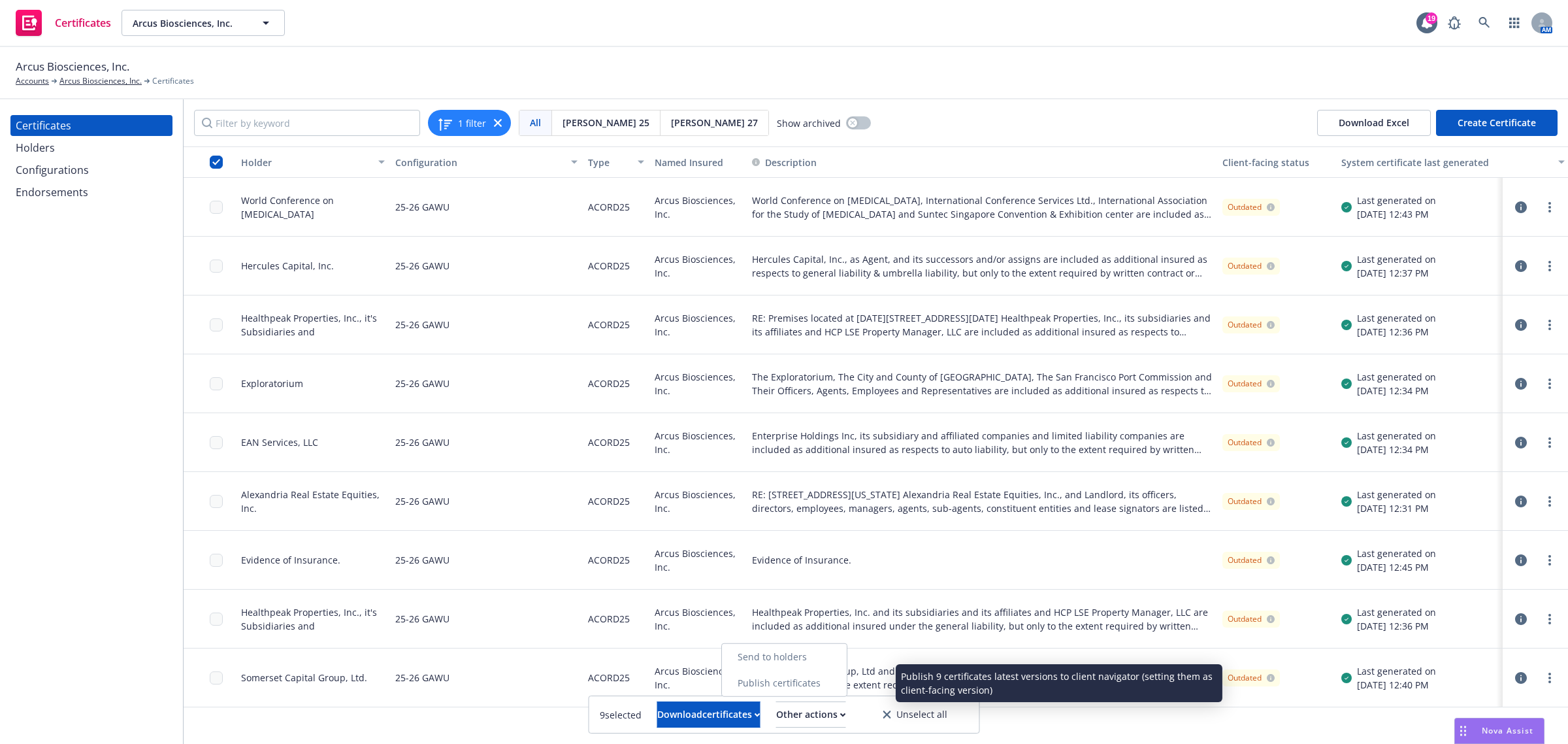
click at [814, 684] on link "Publish certificates" at bounding box center [785, 683] width 125 height 26
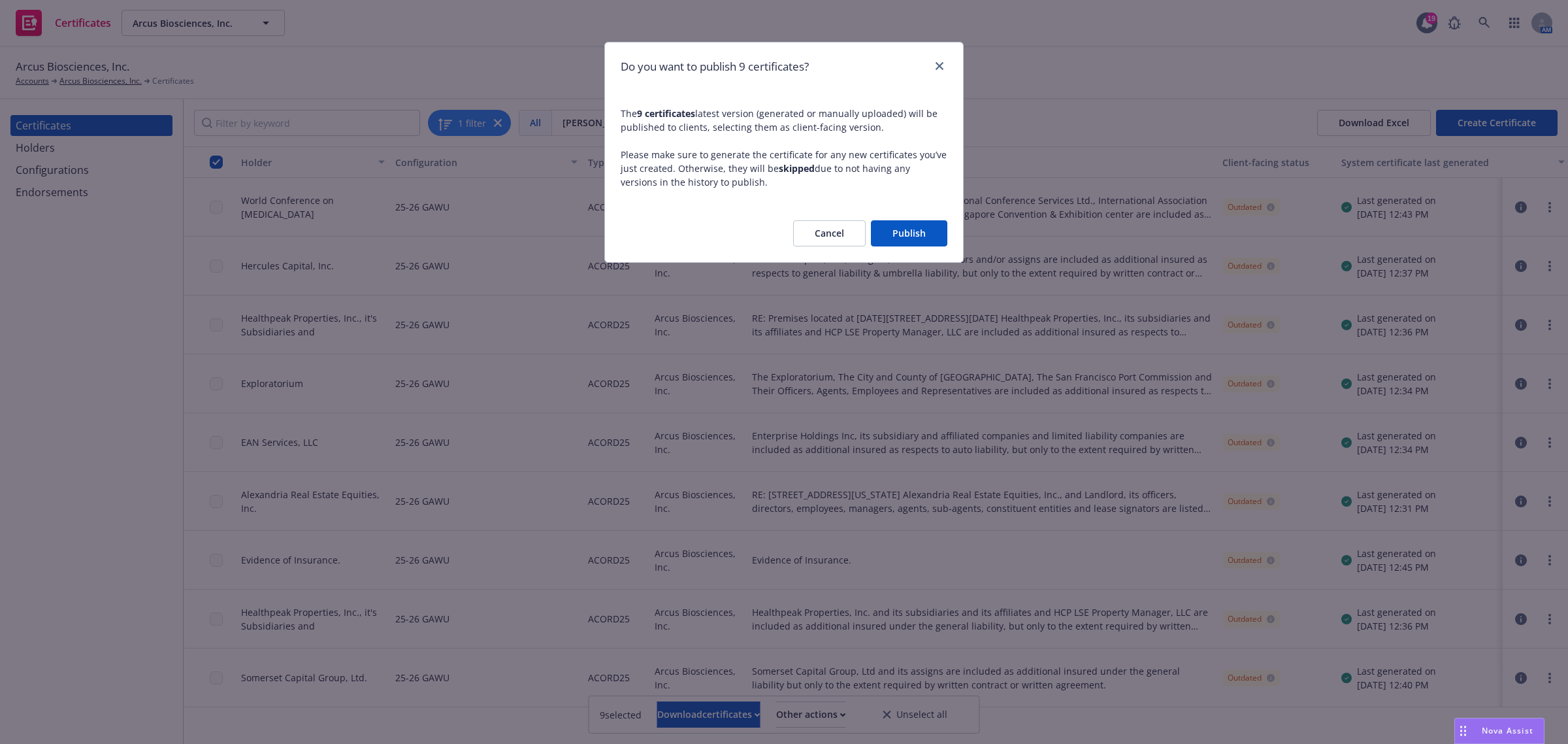
click at [922, 236] on button "Publish" at bounding box center [908, 233] width 77 height 26
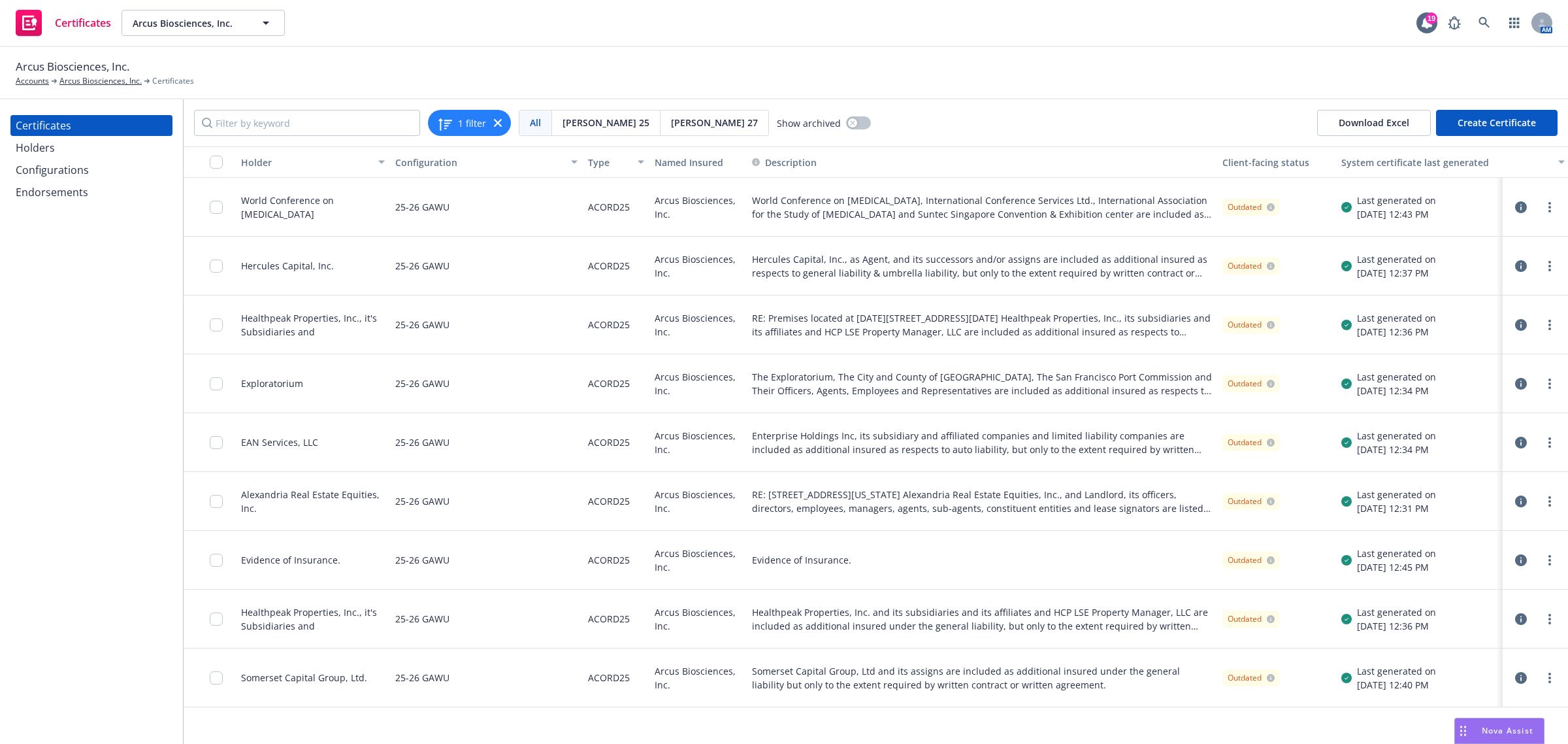
click at [1522, 209] on icon "button" at bounding box center [1521, 207] width 12 height 12
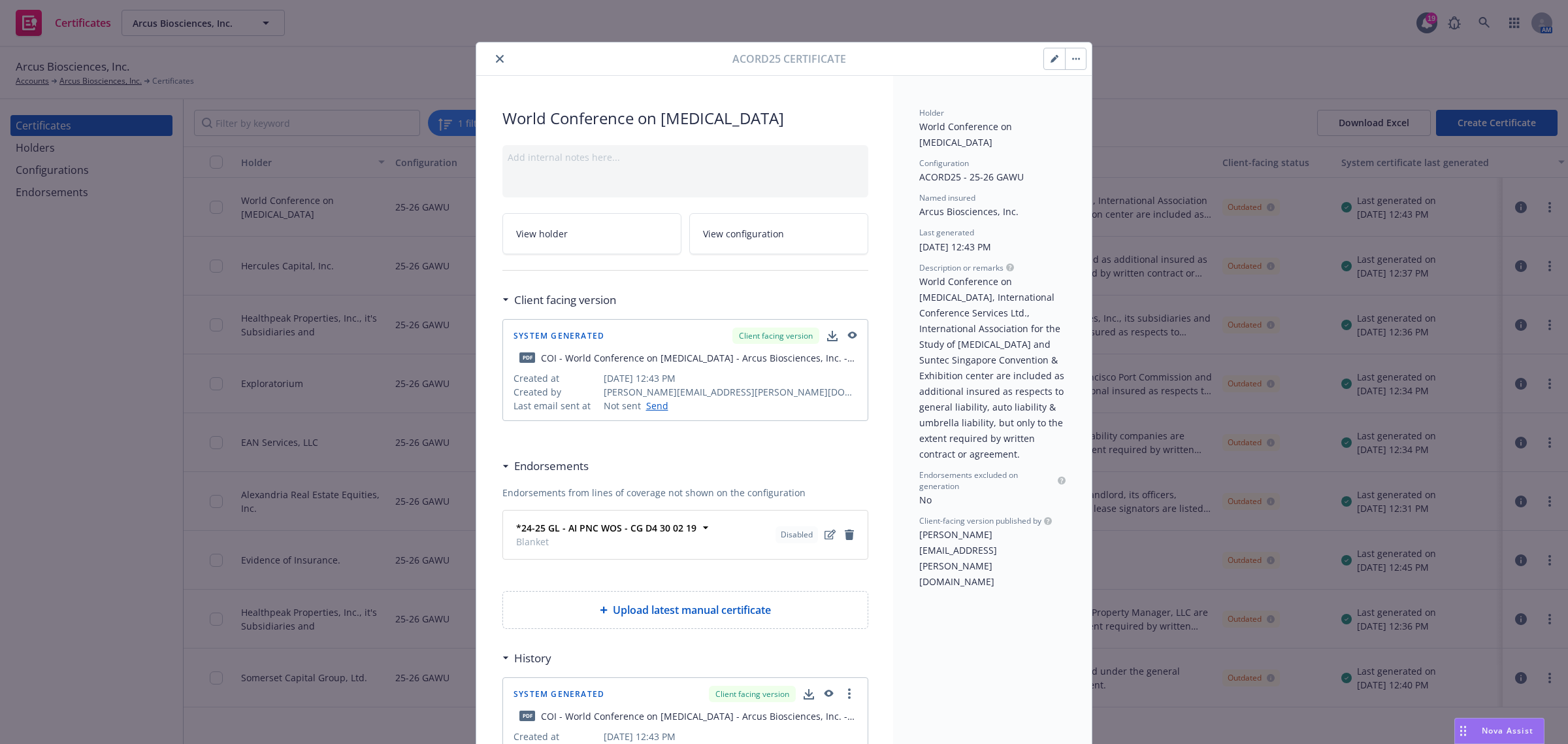
click at [496, 61] on icon "close" at bounding box center [500, 59] width 8 height 8
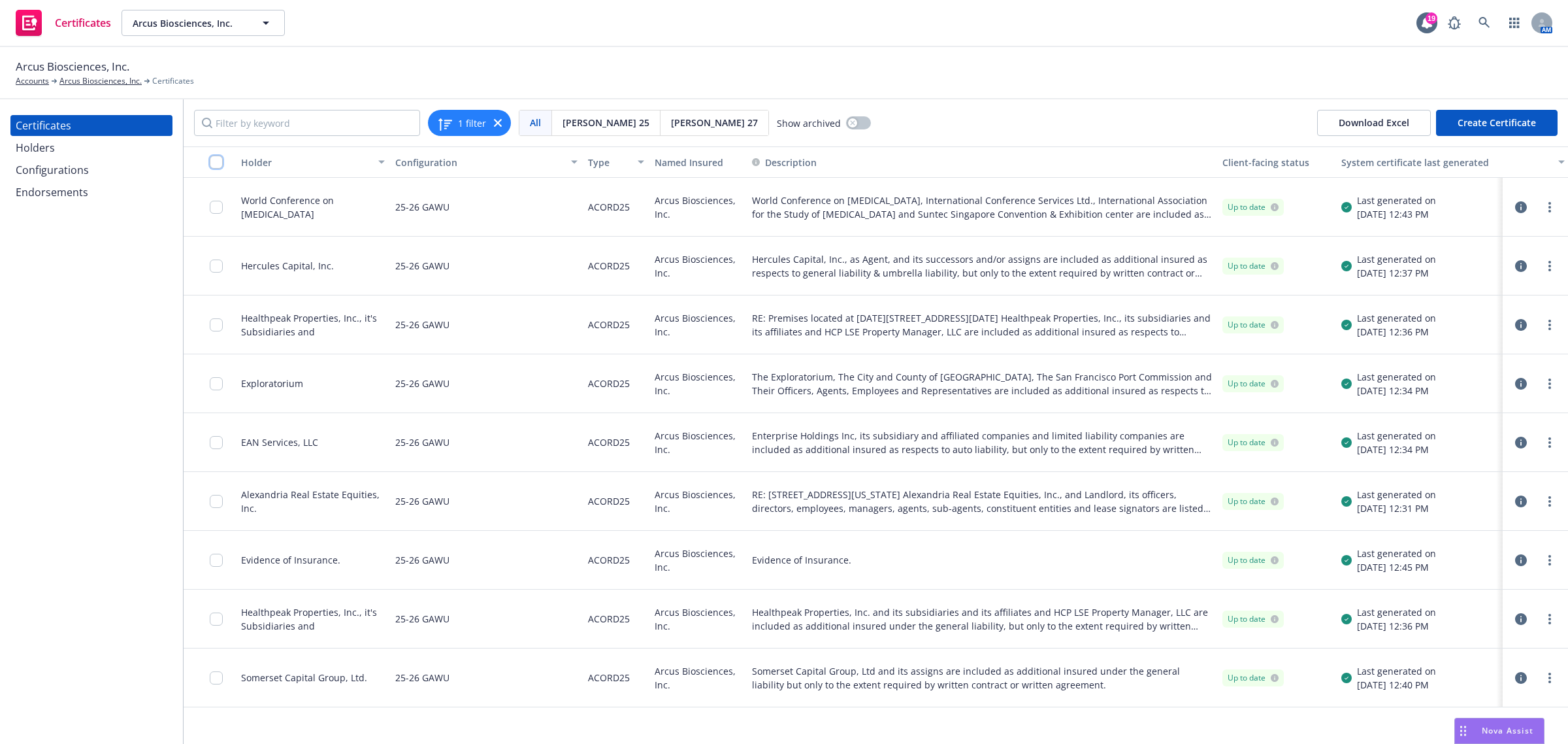
click at [217, 164] on input "checkbox" at bounding box center [217, 162] width 13 height 13
click at [832, 704] on div "Other actions" at bounding box center [810, 714] width 70 height 25
click at [693, 706] on div "Download certificates" at bounding box center [708, 714] width 103 height 25
click at [694, 686] on link "Download uneditable files" at bounding box center [642, 683] width 156 height 26
click at [503, 121] on div "1 filter" at bounding box center [469, 123] width 83 height 26
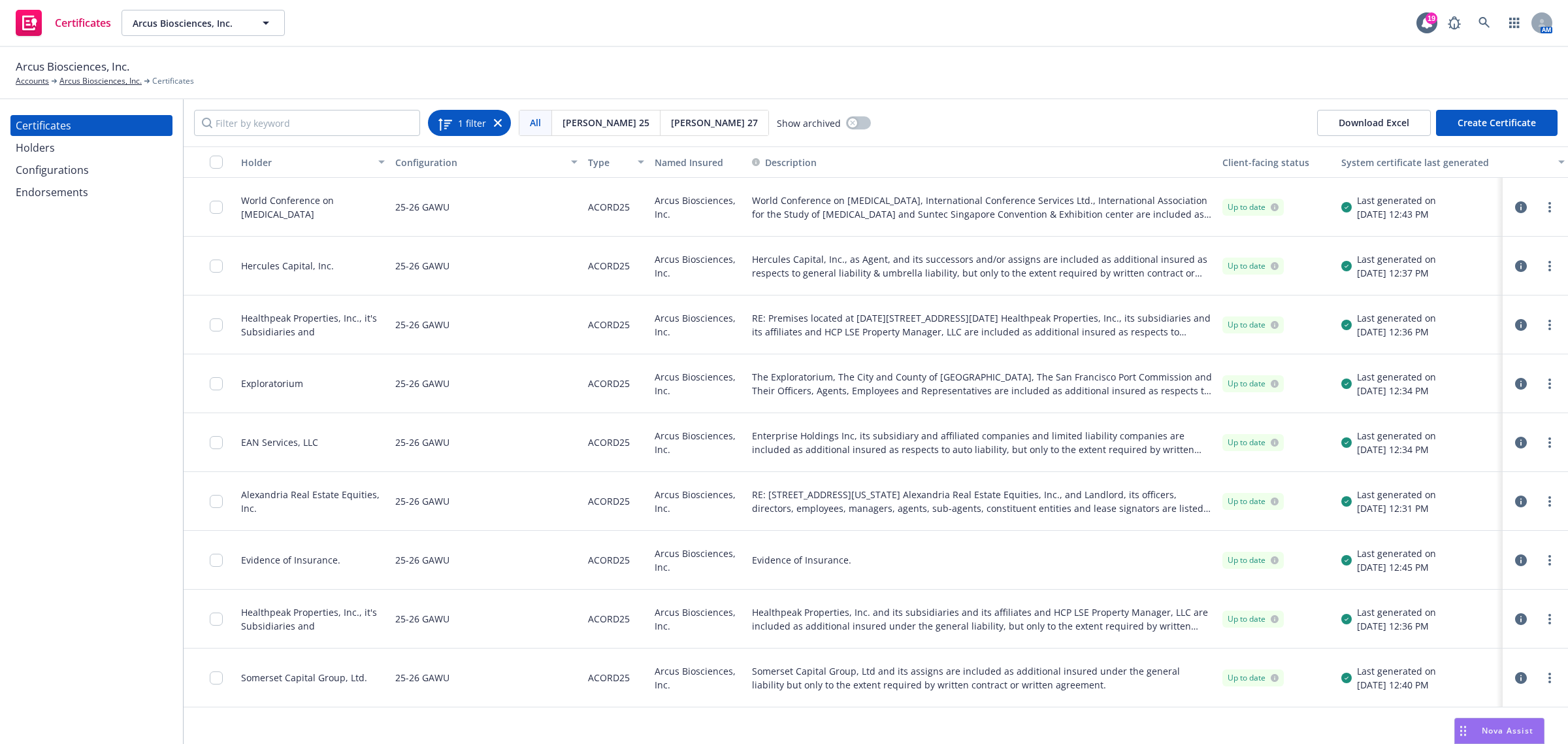
click at [498, 124] on icon at bounding box center [498, 123] width 8 height 8
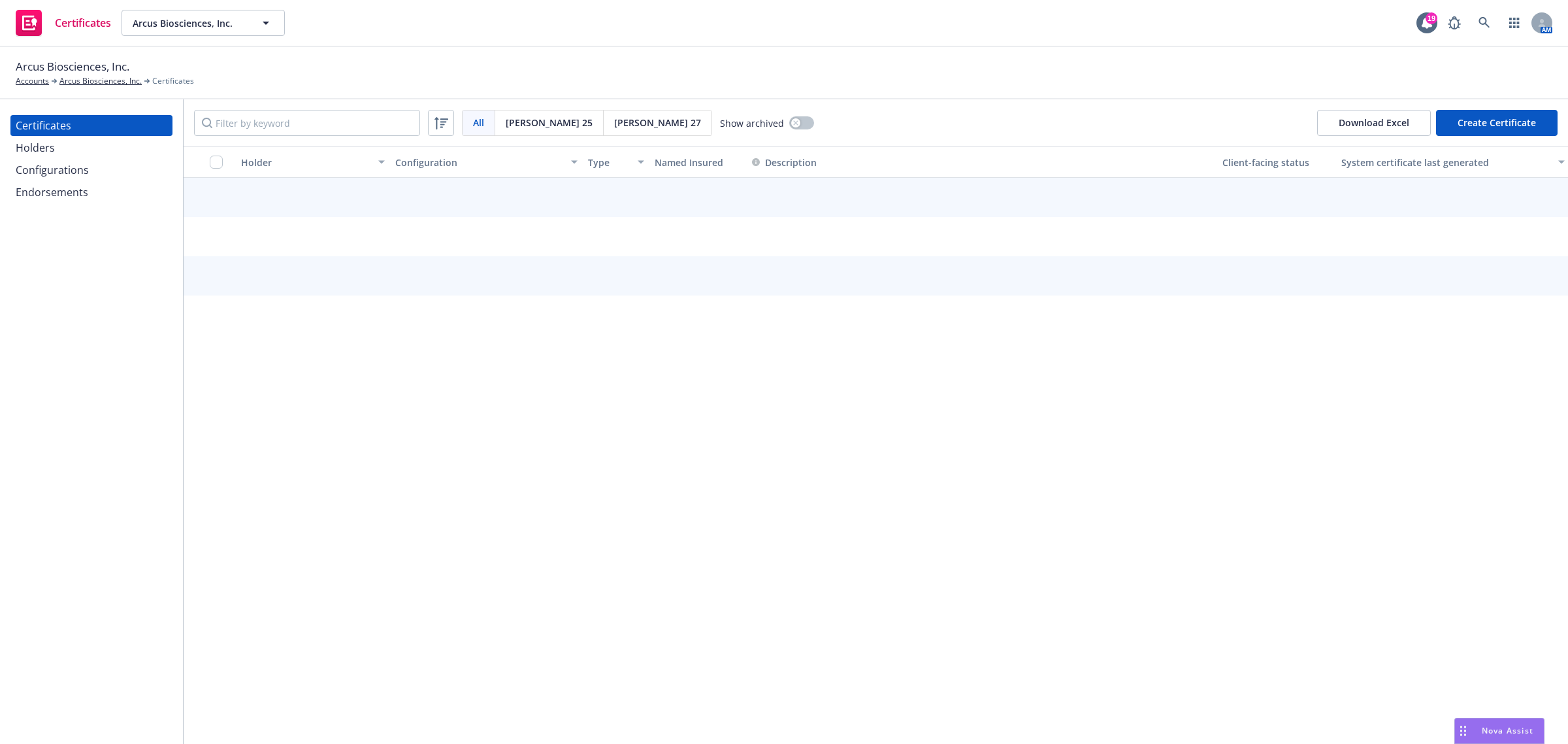
click at [88, 169] on div "Configurations" at bounding box center [91, 170] width 152 height 21
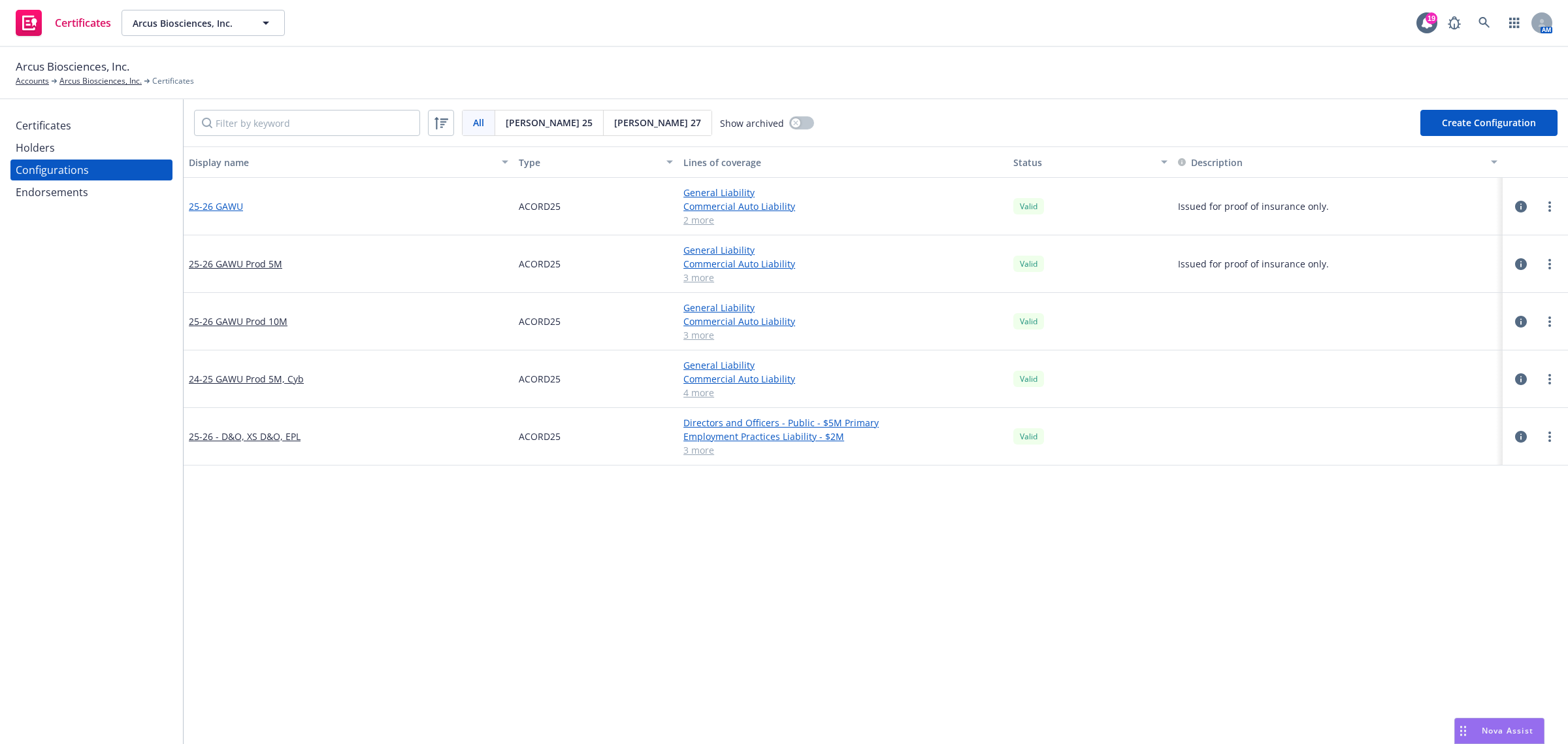
click at [221, 201] on link "25-26 GAWU" at bounding box center [216, 206] width 54 height 14
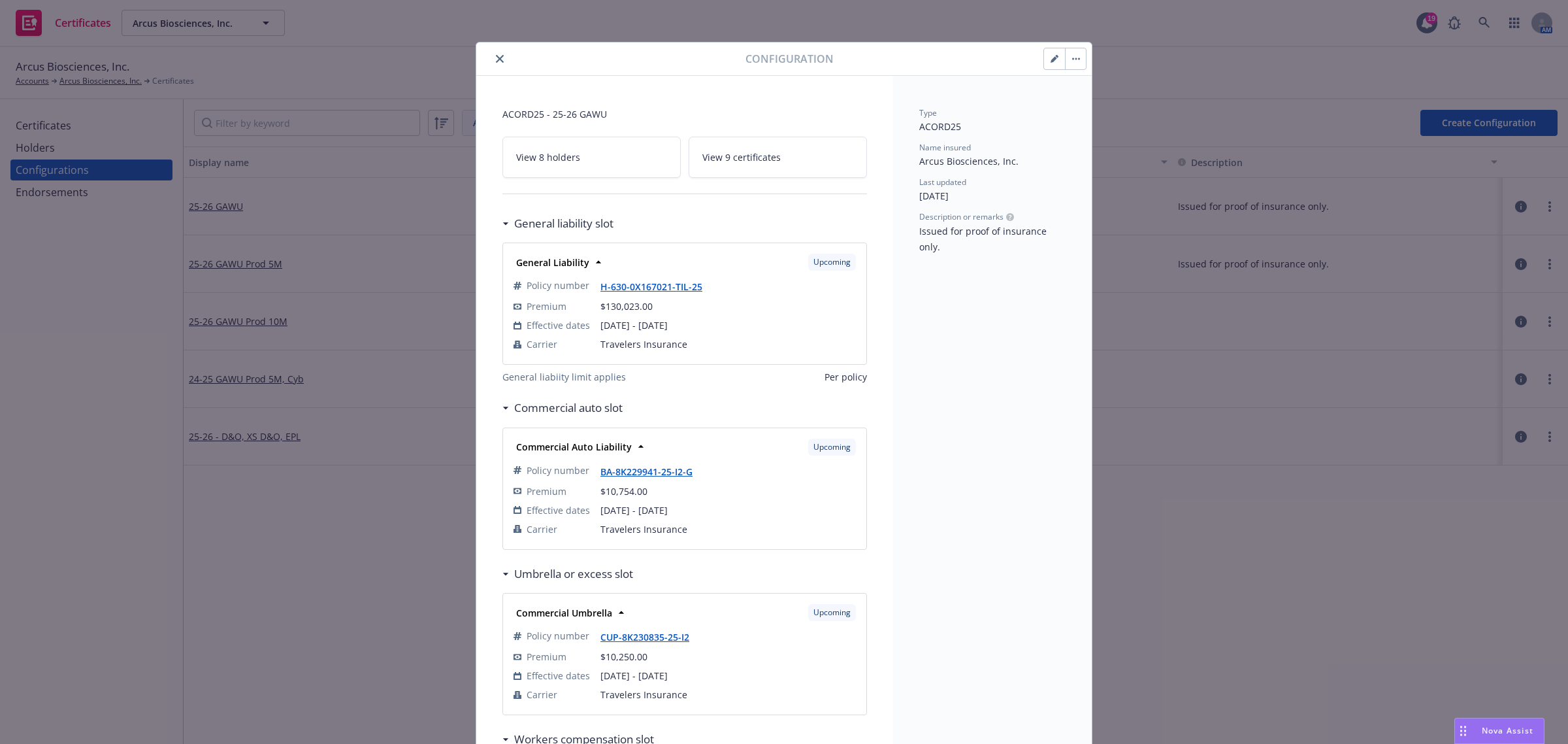
click at [795, 150] on link "View 9 certificates" at bounding box center [777, 157] width 179 height 41
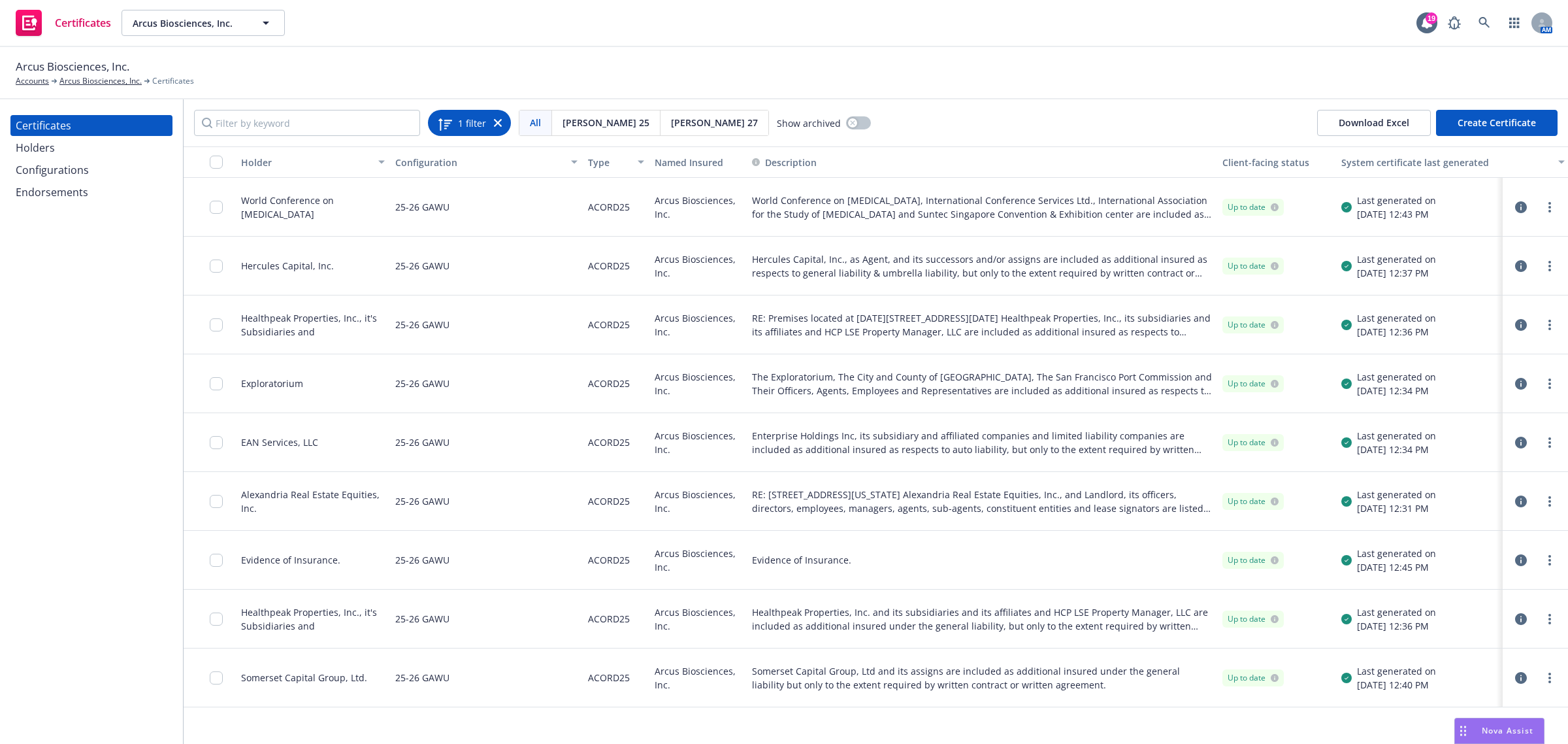
click at [500, 123] on icon at bounding box center [498, 123] width 8 height 8
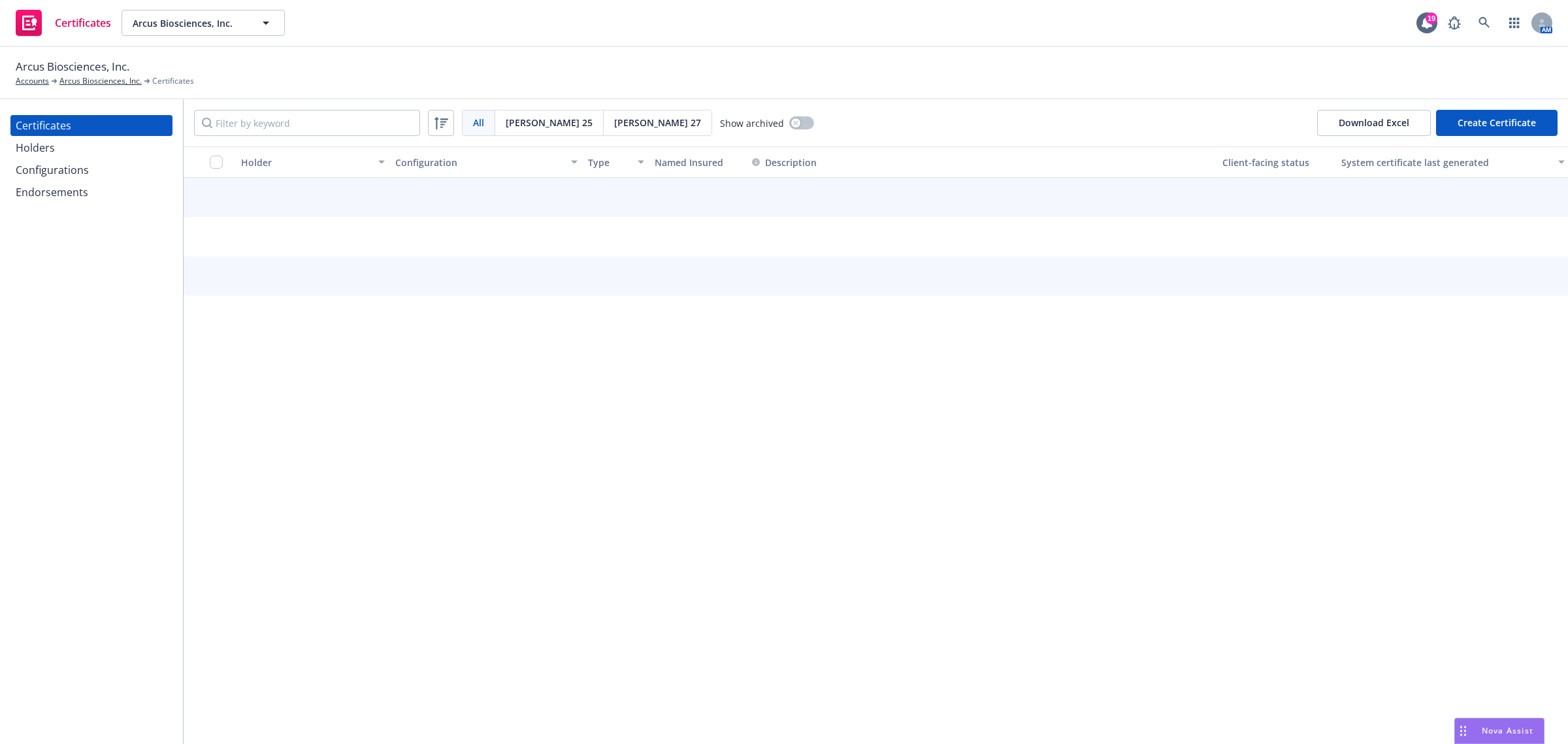
click at [83, 166] on div "Configurations" at bounding box center [52, 170] width 73 height 21
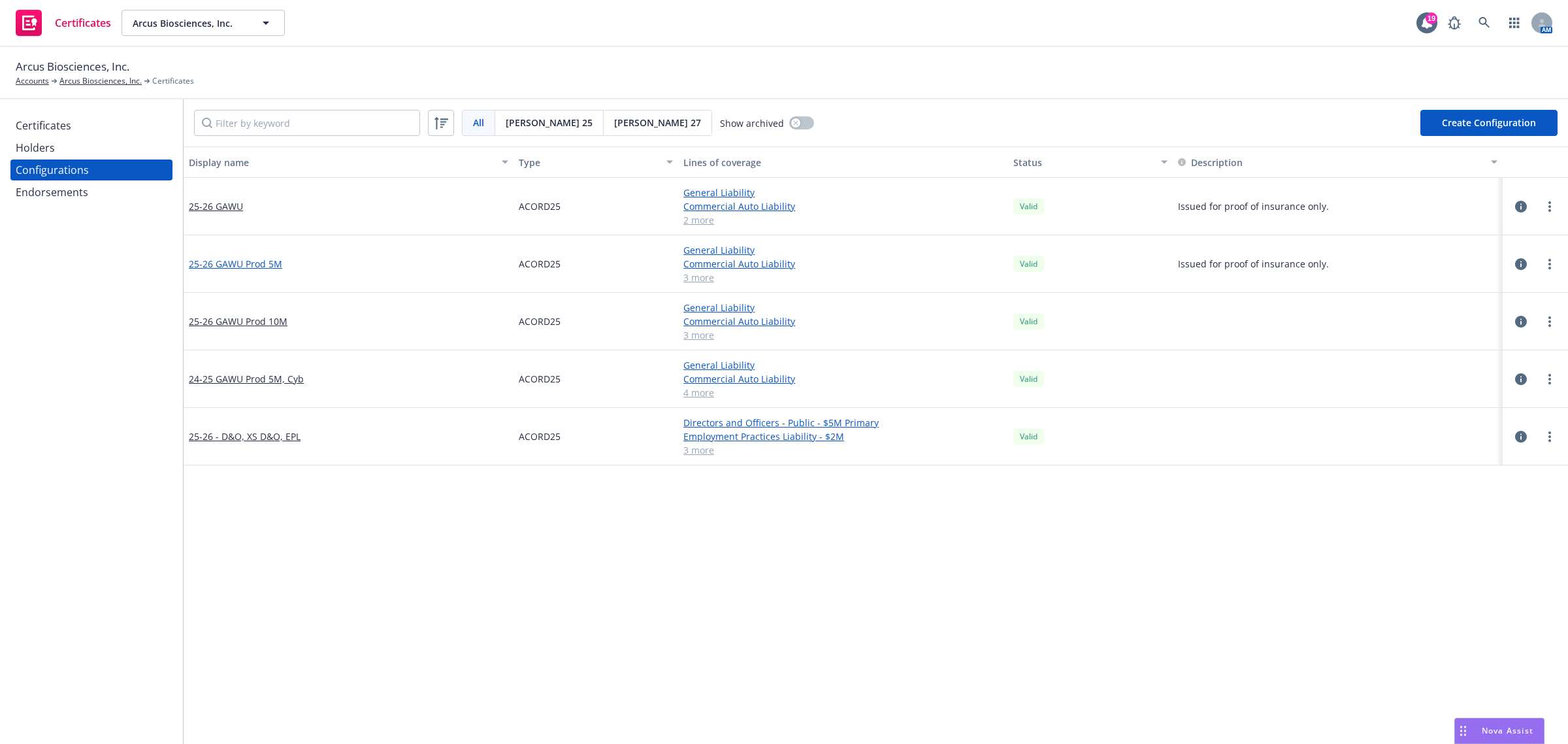
click at [226, 266] on link "25-26 GAWU Prod 5M" at bounding box center [235, 264] width 93 height 14
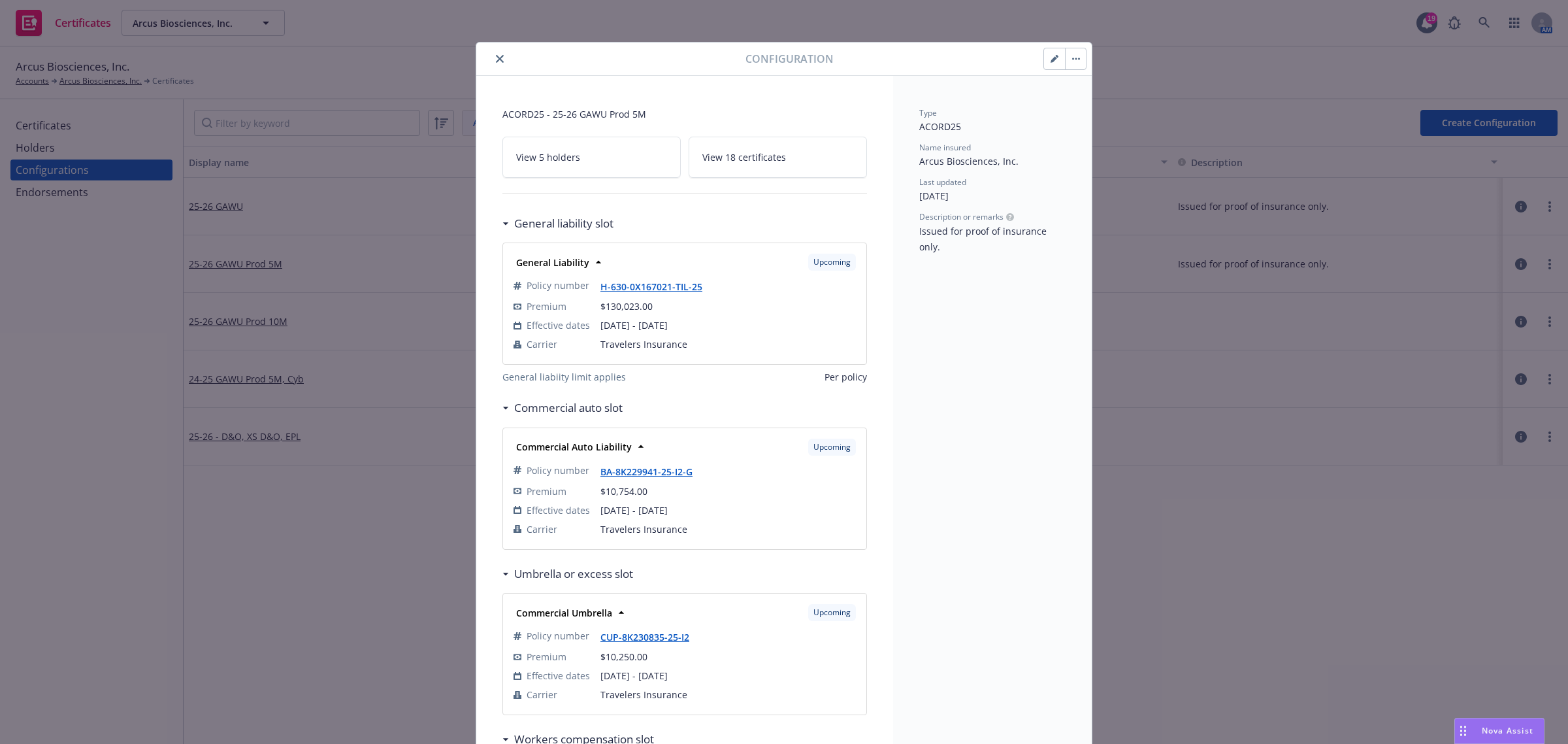
click at [730, 155] on span "View 18 certificates" at bounding box center [744, 157] width 84 height 14
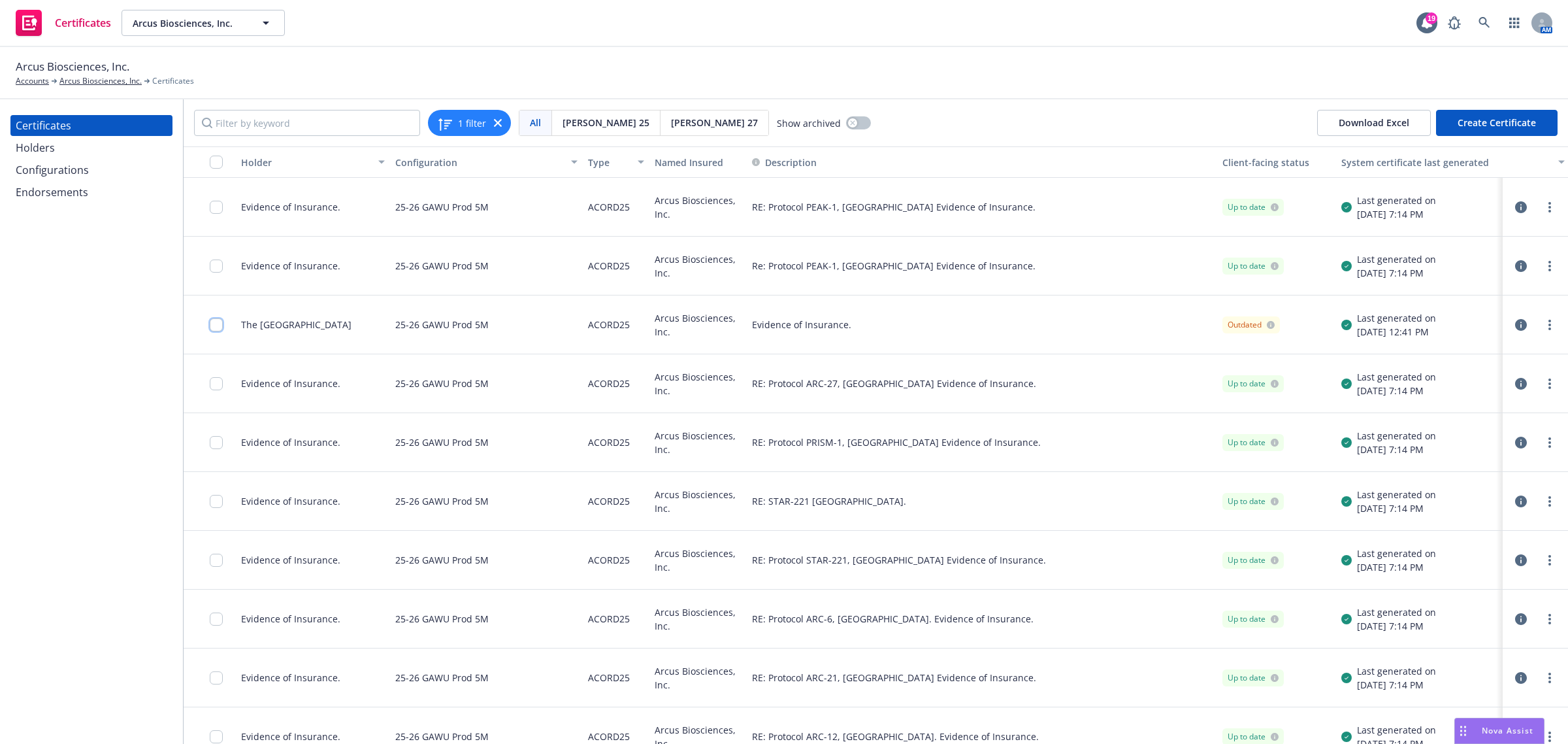
click at [217, 324] on input "checkbox" at bounding box center [217, 325] width 13 height 13
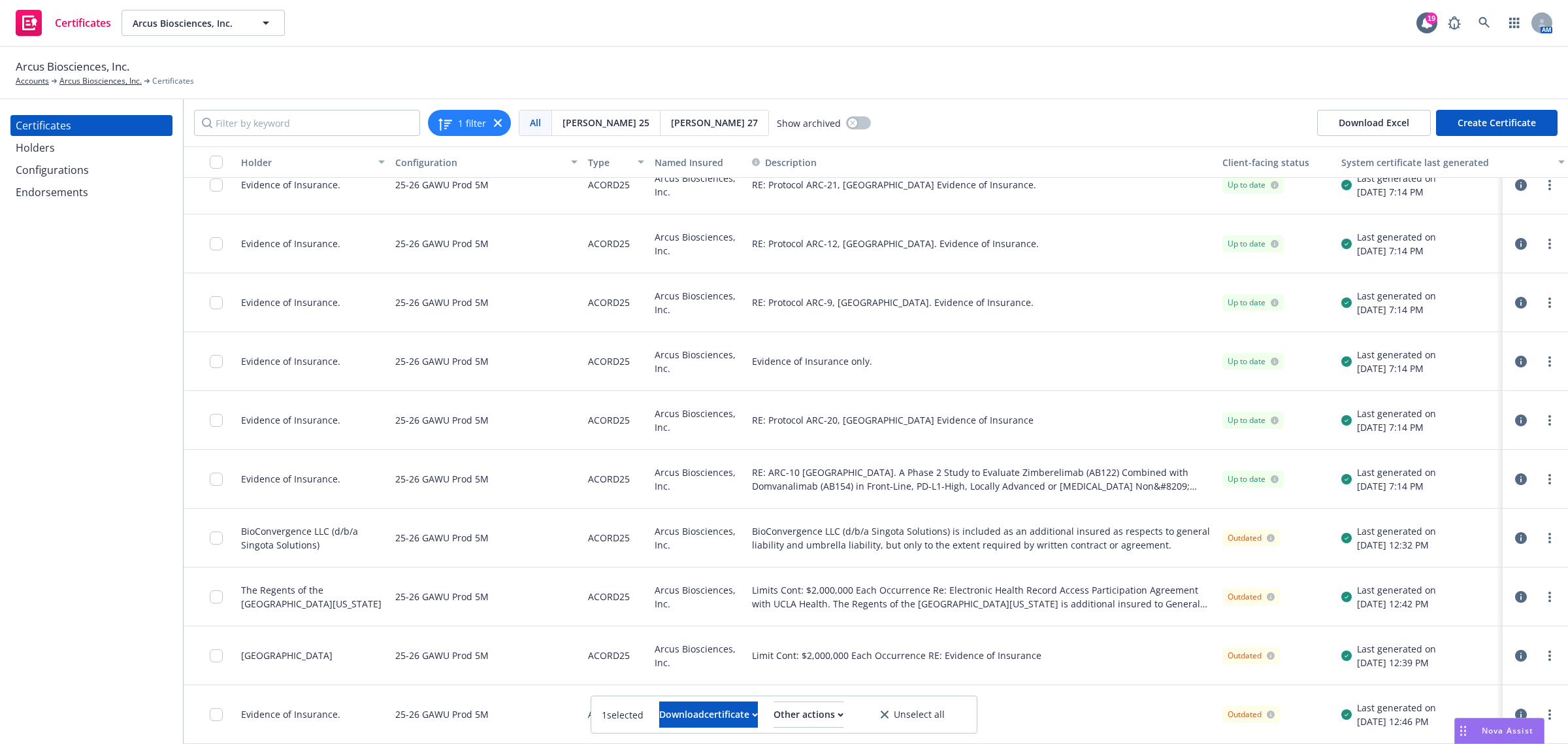
scroll to position [504, 0]
click at [220, 531] on input "checkbox" at bounding box center [217, 538] width 13 height 13
click at [212, 590] on input "checkbox" at bounding box center [217, 597] width 13 height 13
click at [217, 649] on input "checkbox" at bounding box center [217, 656] width 13 height 13
click at [220, 708] on input "checkbox" at bounding box center [217, 714] width 13 height 13
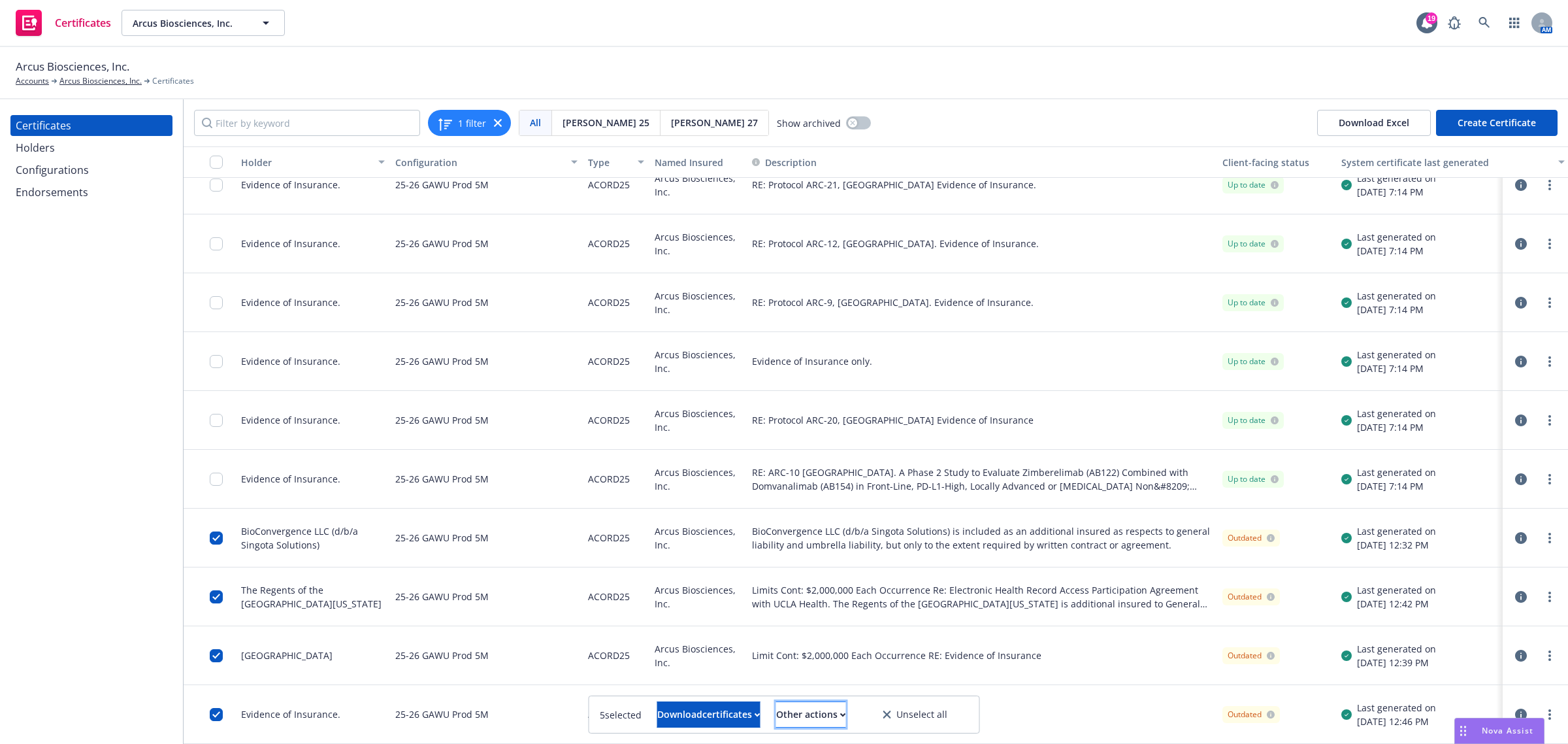
click at [795, 714] on button "Other actions" at bounding box center [810, 714] width 70 height 26
click at [811, 685] on link "Publish certificates" at bounding box center [785, 683] width 125 height 26
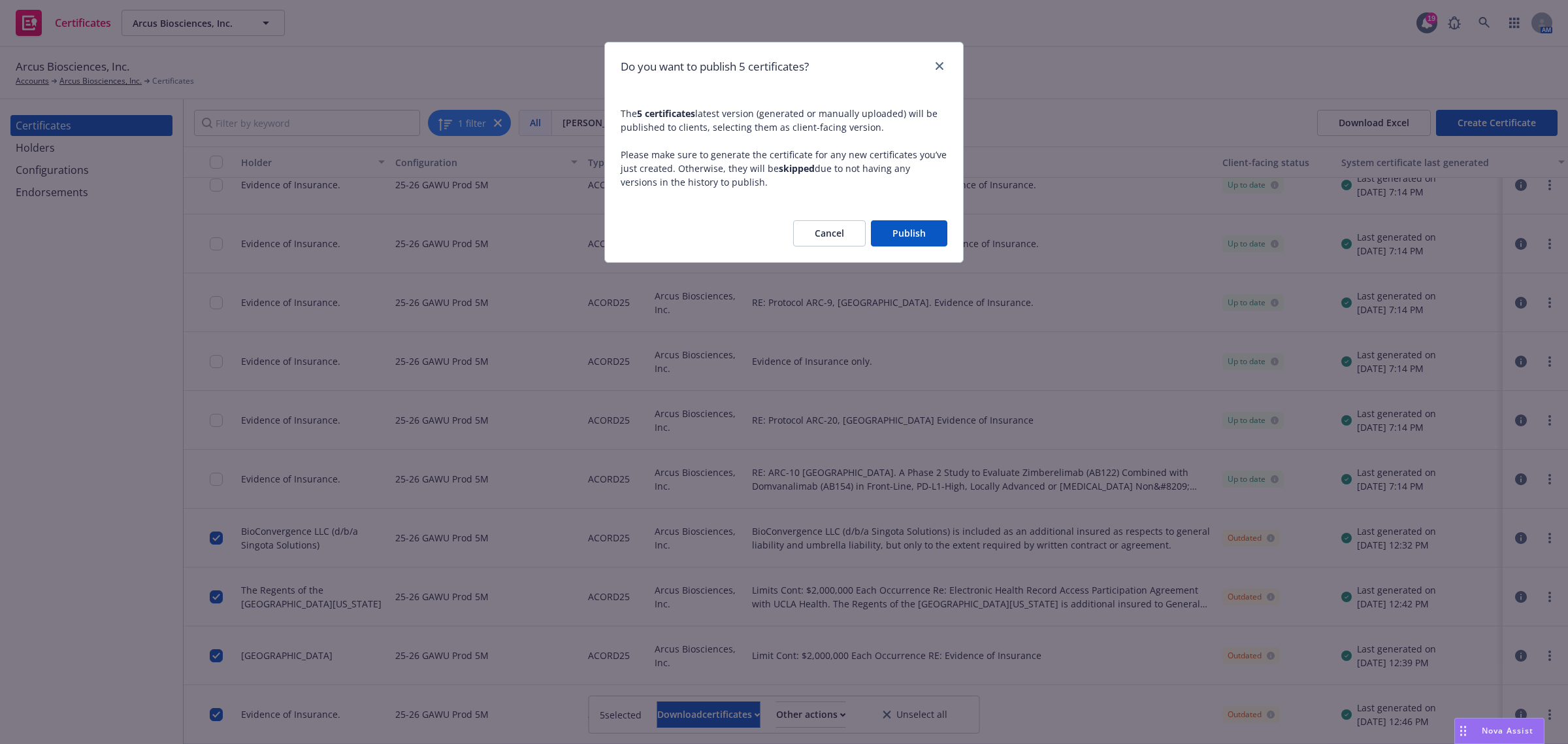
click at [922, 226] on button "Publish" at bounding box center [908, 233] width 77 height 26
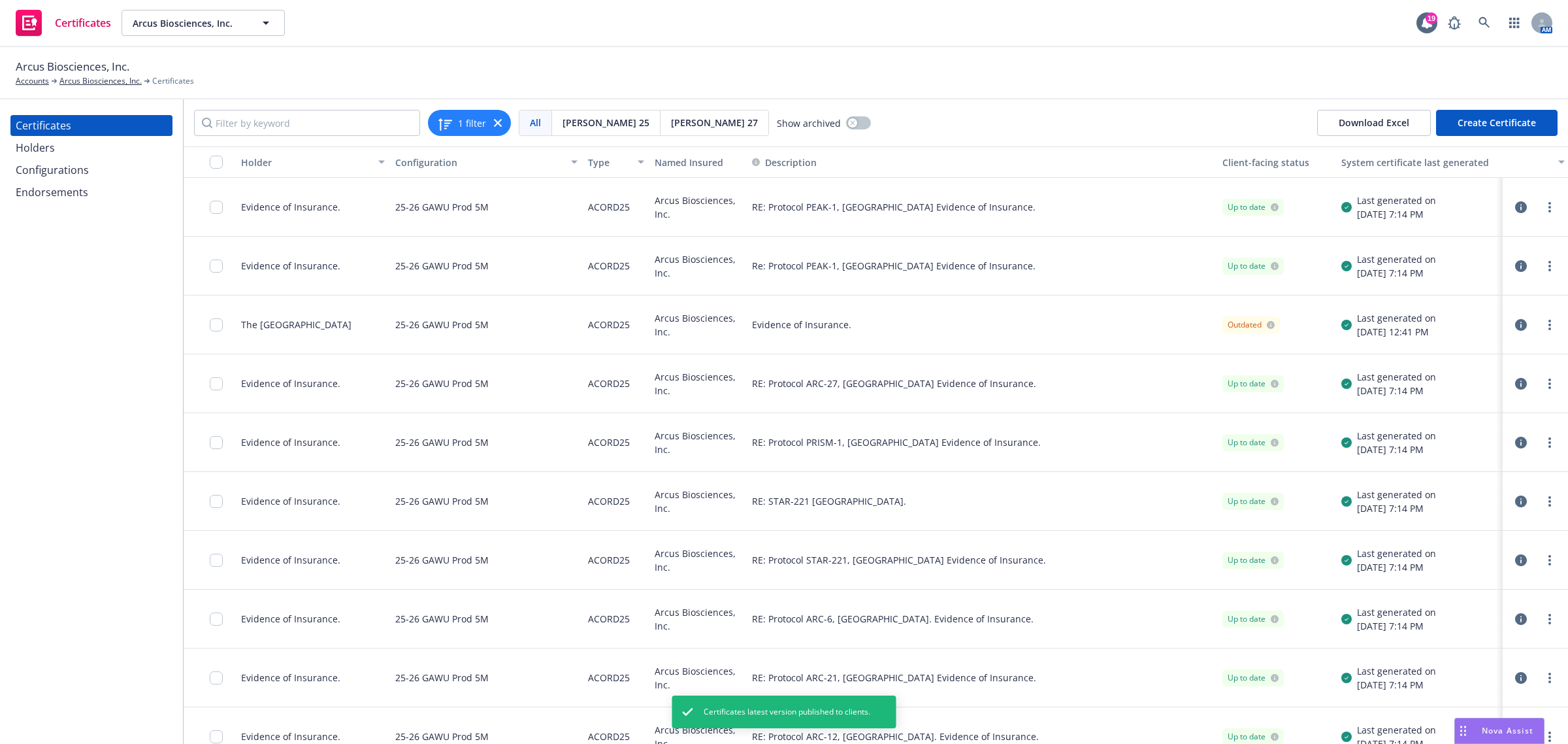
click at [1515, 207] on icon "button" at bounding box center [1521, 207] width 12 height 12
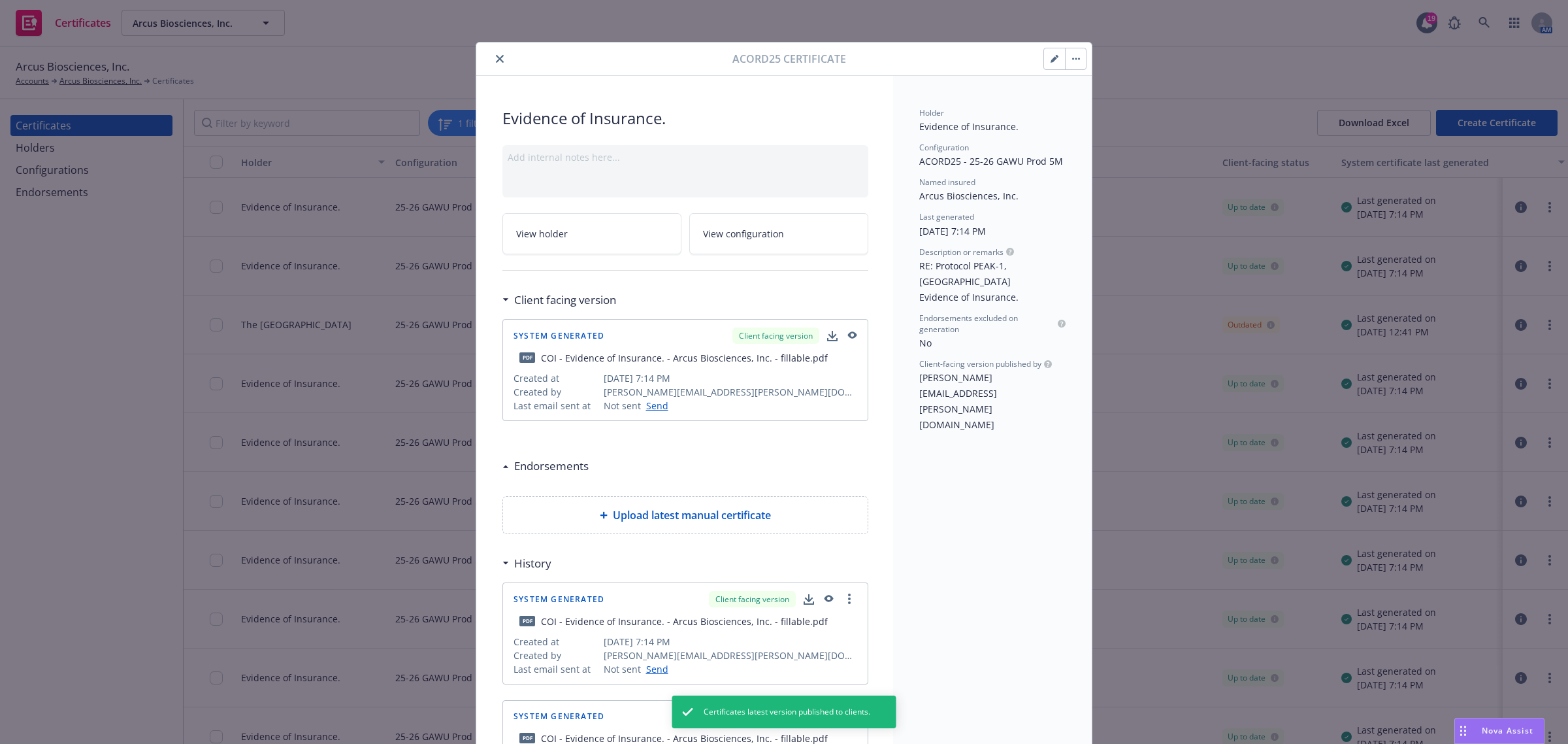
click at [492, 60] on button "close" at bounding box center [499, 58] width 16 height 16
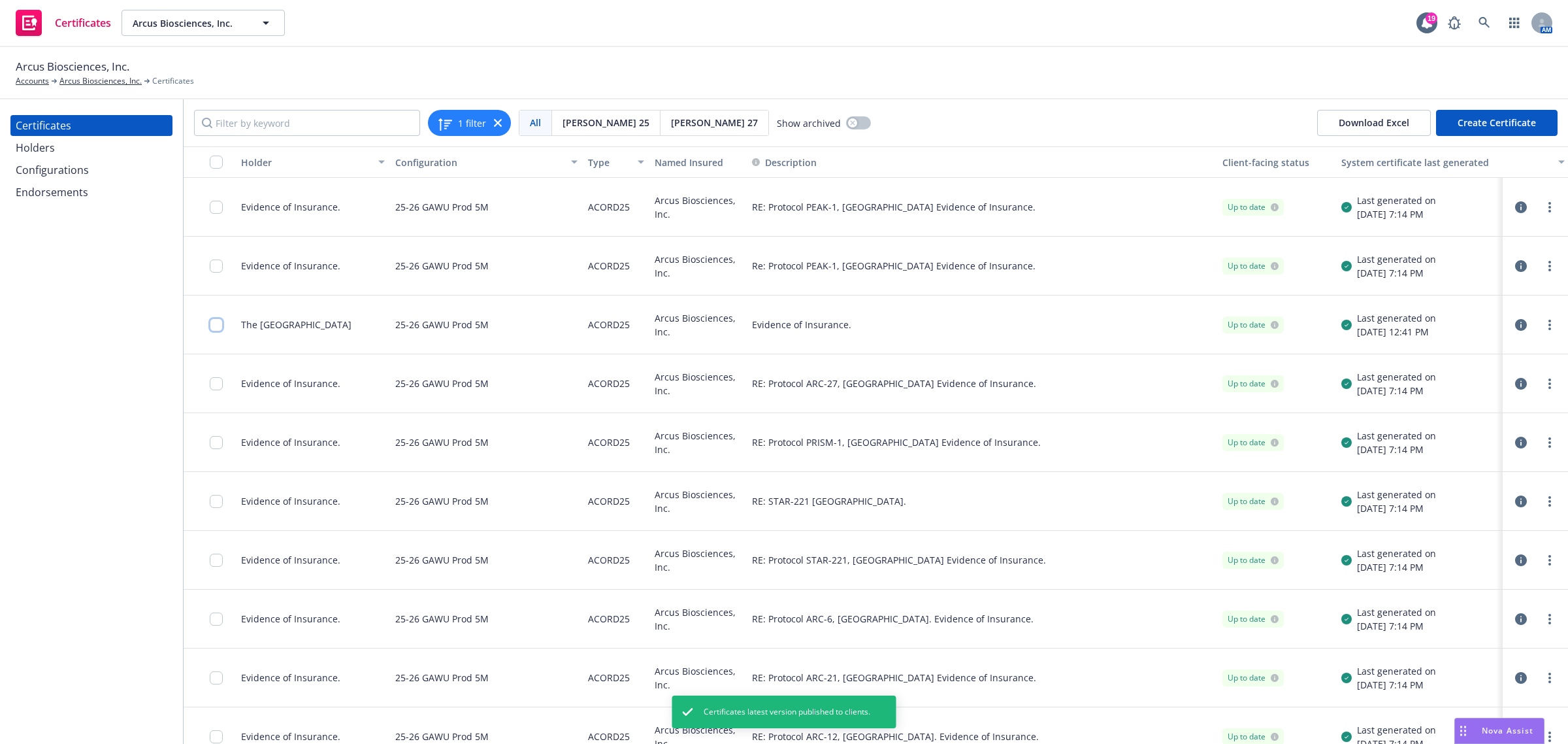
click at [217, 321] on input "checkbox" at bounding box center [217, 325] width 13 height 13
click at [1377, 161] on div "System certificate last generated" at bounding box center [1446, 162] width 209 height 14
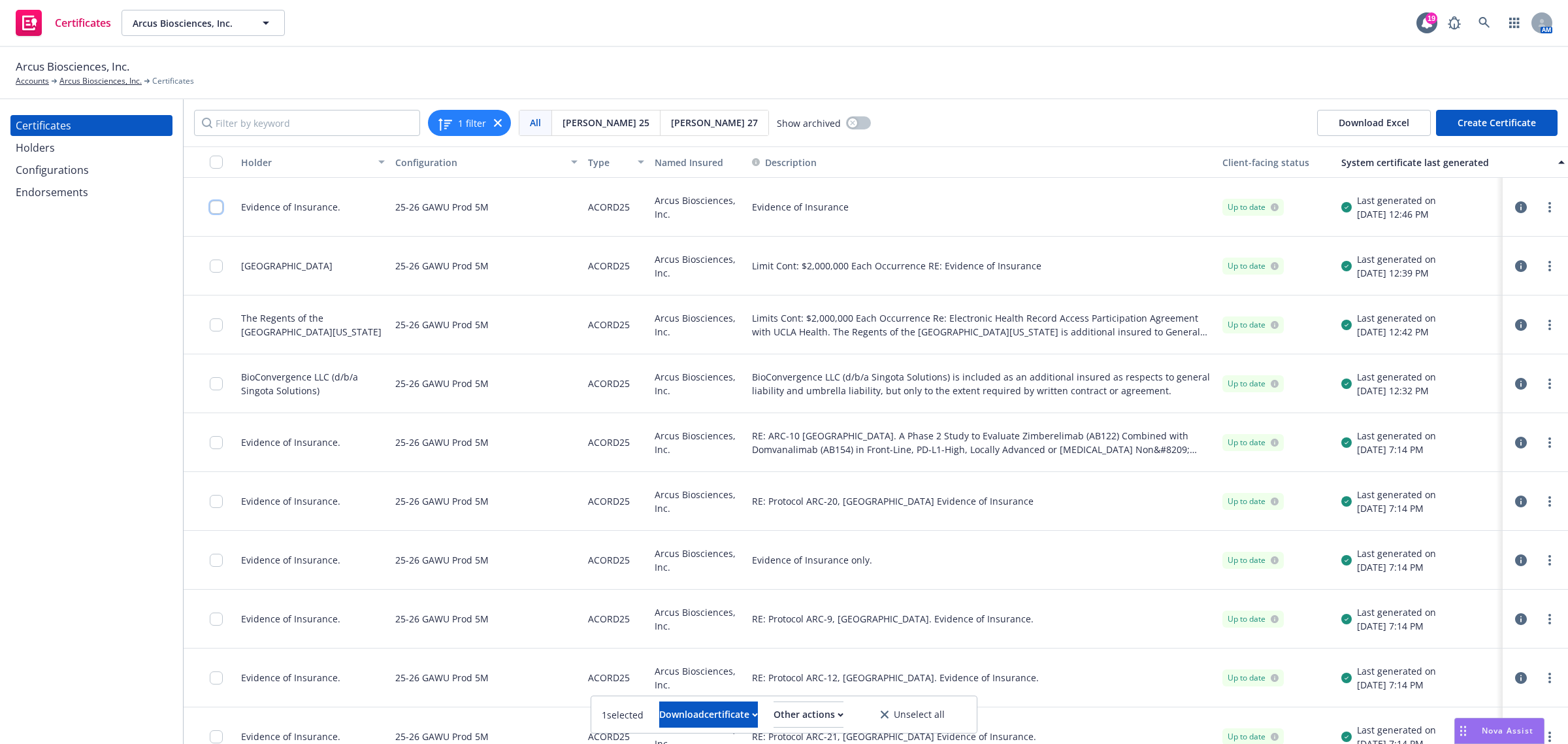
click at [214, 207] on input "checkbox" at bounding box center [217, 208] width 13 height 13
click at [211, 269] on input "checkbox" at bounding box center [217, 266] width 13 height 13
click at [216, 327] on input "checkbox" at bounding box center [217, 325] width 13 height 13
click at [217, 387] on input "checkbox" at bounding box center [217, 384] width 13 height 13
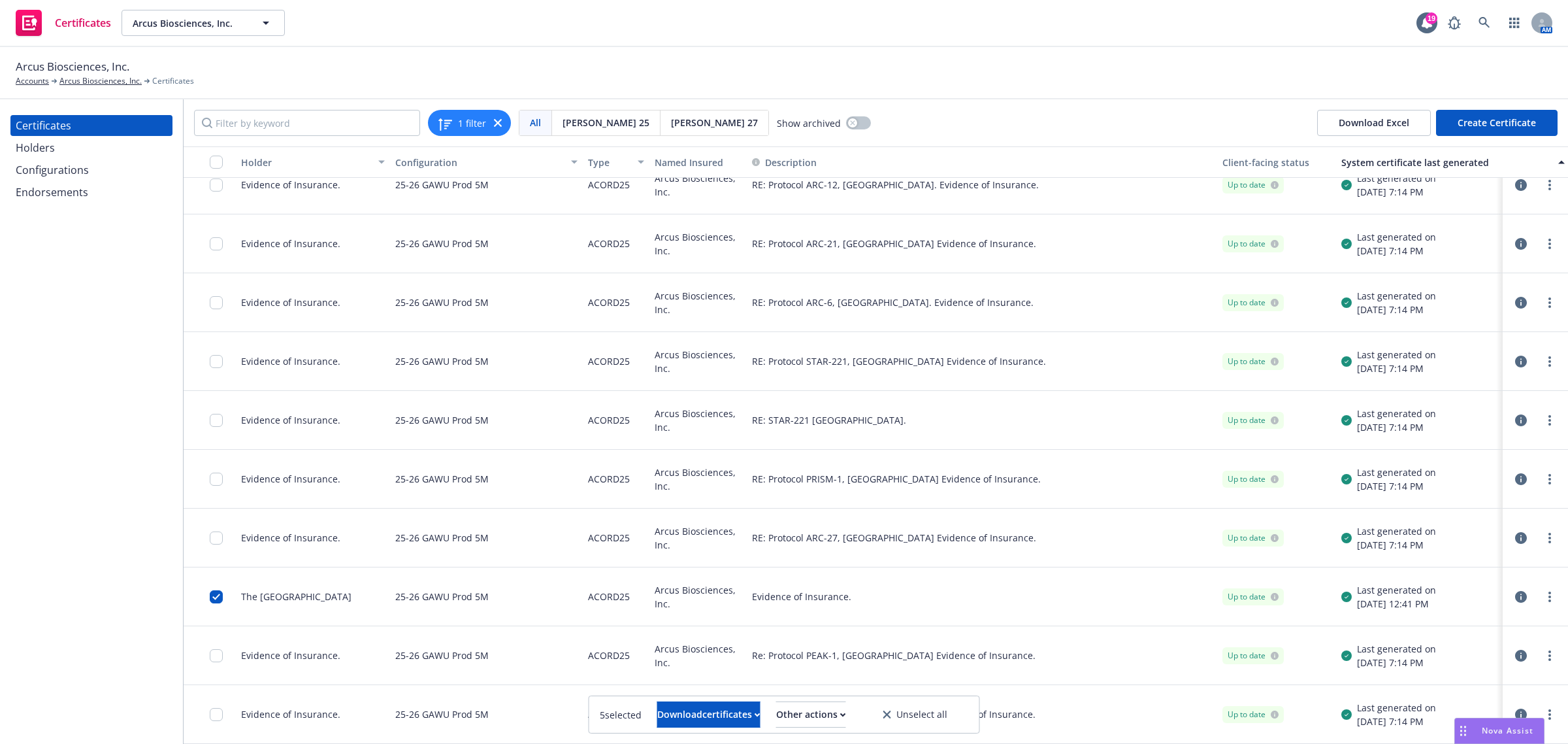
scroll to position [504, 0]
click at [657, 711] on div "Download certificates" at bounding box center [708, 714] width 103 height 25
click at [660, 688] on link "Download uneditable files" at bounding box center [642, 683] width 156 height 26
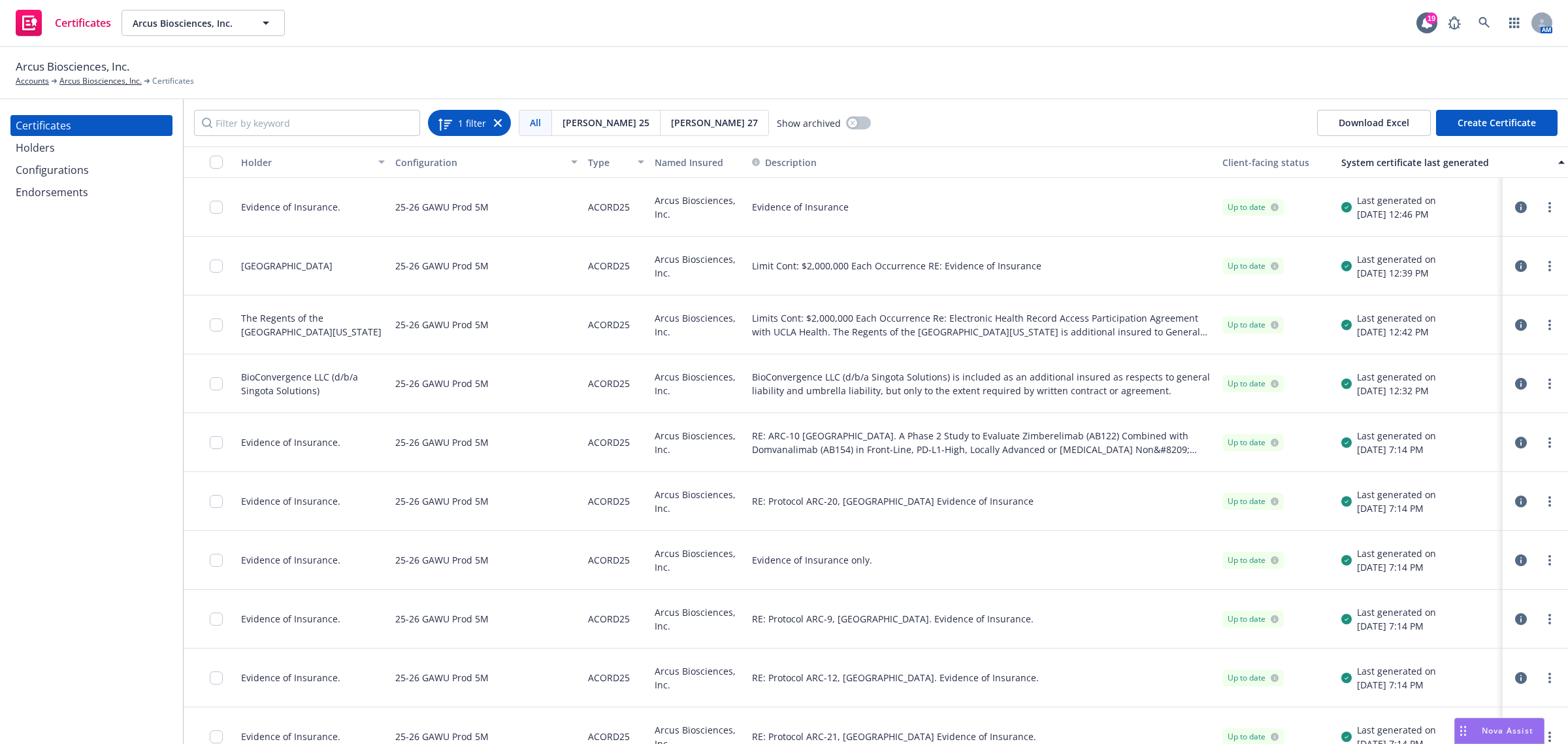
click at [497, 124] on icon at bounding box center [498, 123] width 8 height 8
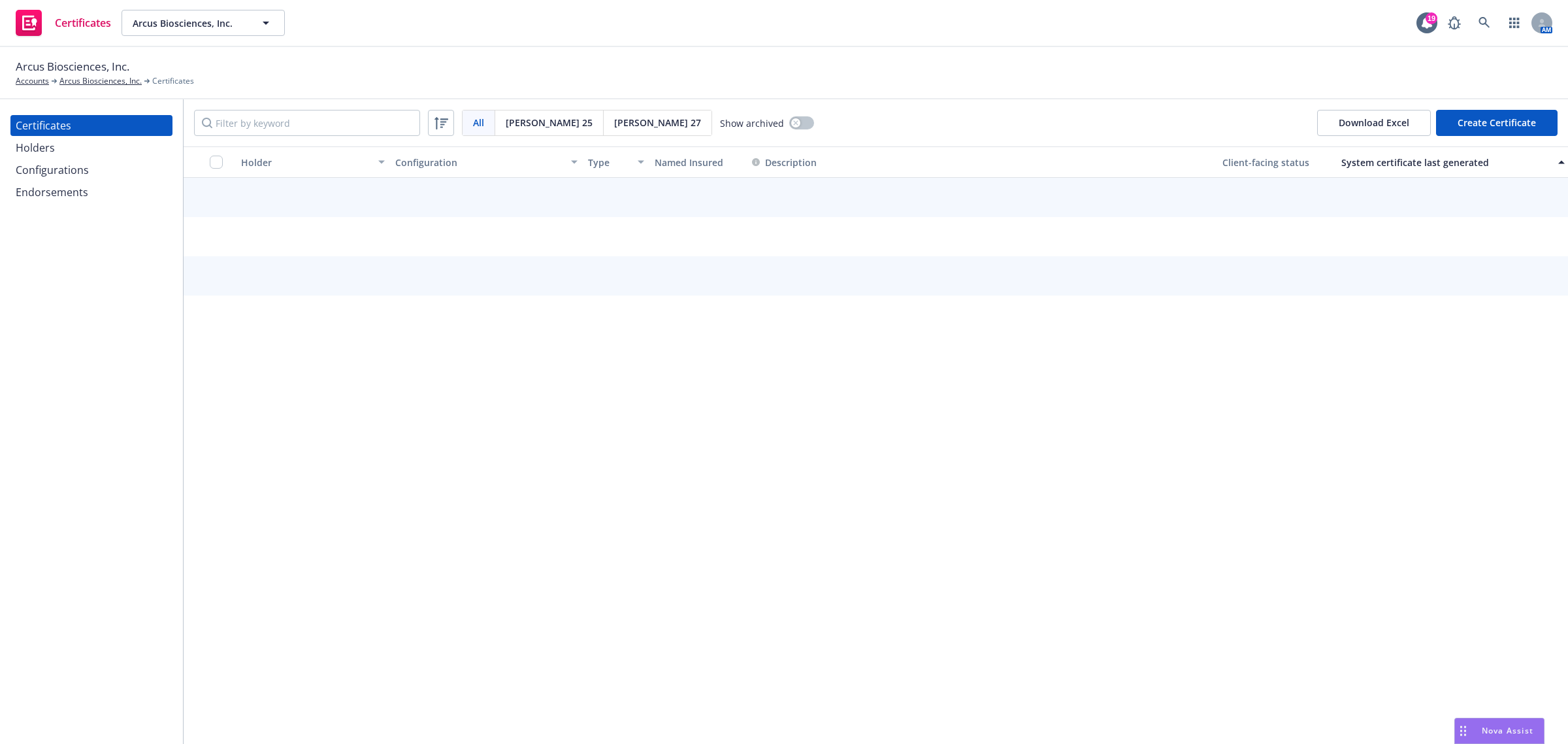
click at [57, 162] on div "Configurations" at bounding box center [52, 170] width 73 height 21
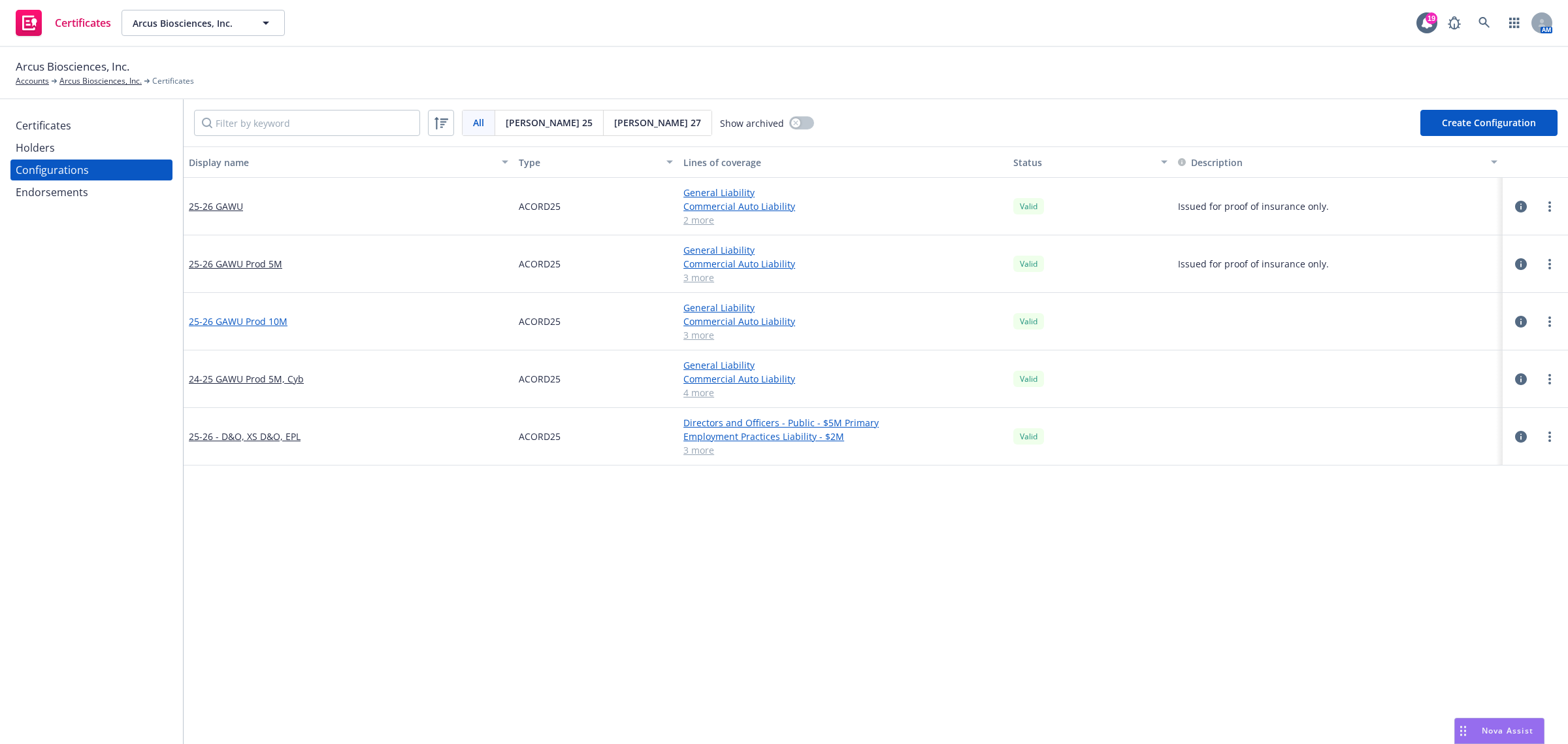
click at [269, 325] on link "25-26 GAWU Prod 10M" at bounding box center [238, 321] width 99 height 14
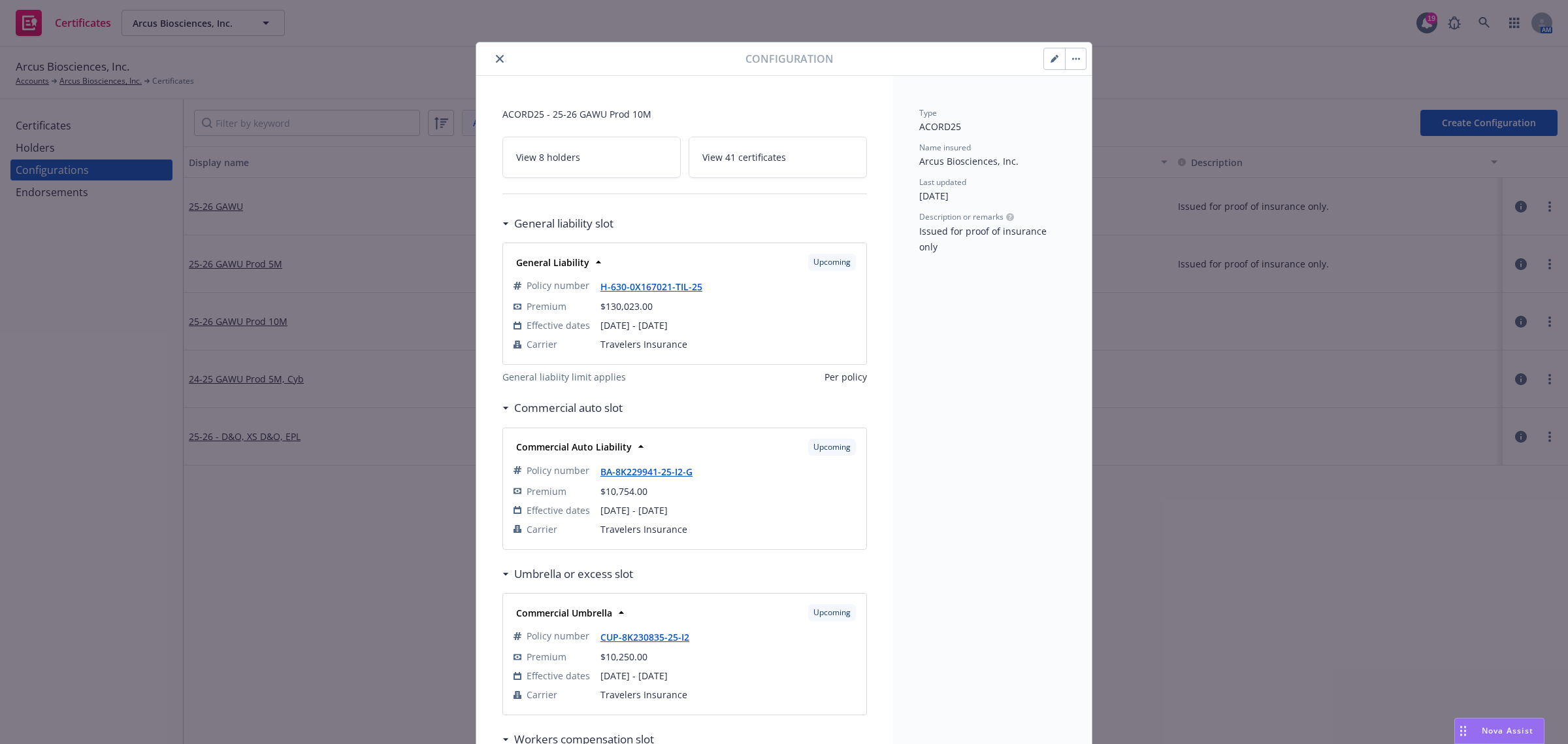
click at [753, 167] on link "View 41 certificates" at bounding box center [777, 157] width 179 height 41
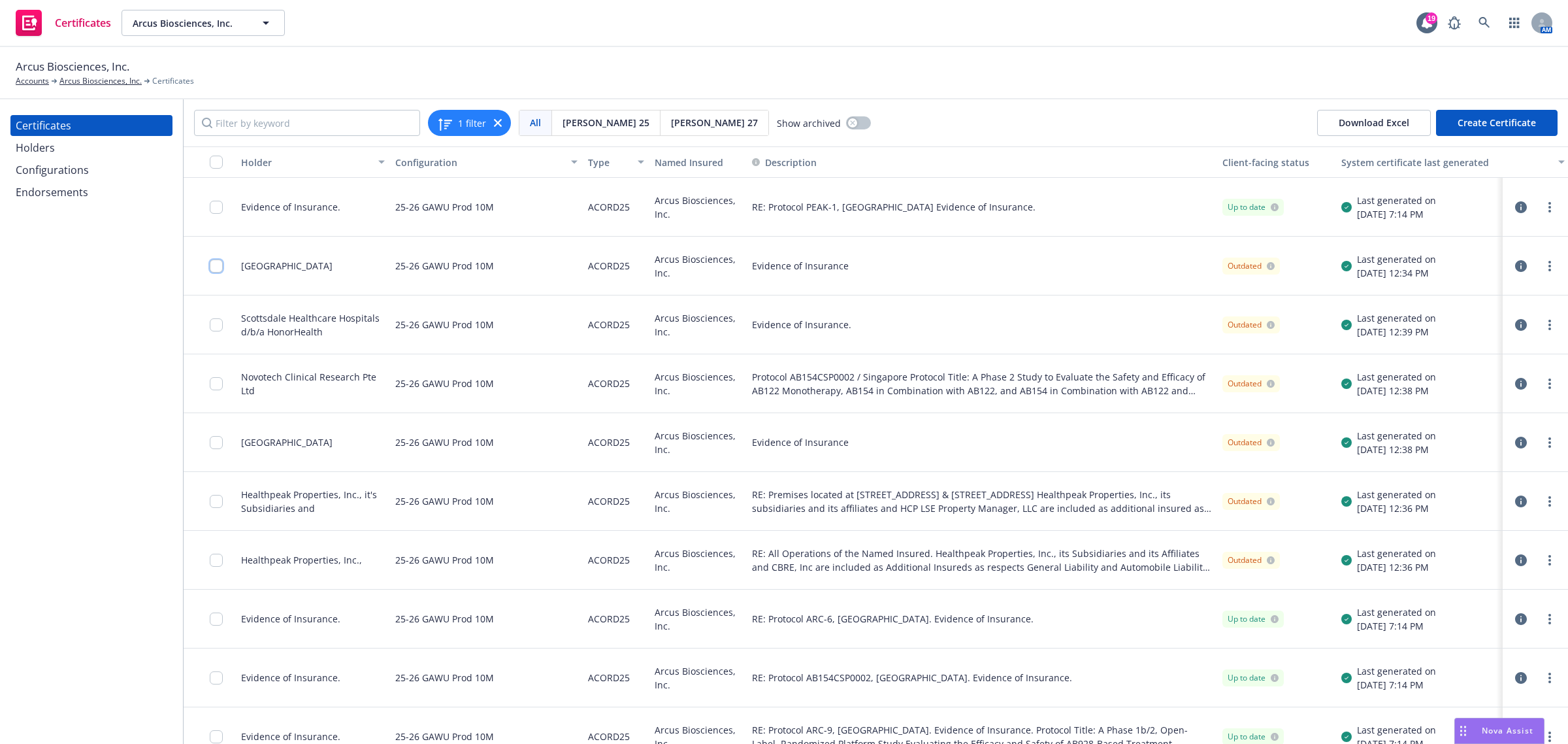
click at [220, 268] on input "checkbox" at bounding box center [217, 266] width 13 height 13
click at [220, 265] on input "checkbox" at bounding box center [217, 266] width 13 height 13
click at [1415, 150] on button "System certificate last generated" at bounding box center [1453, 162] width 234 height 31
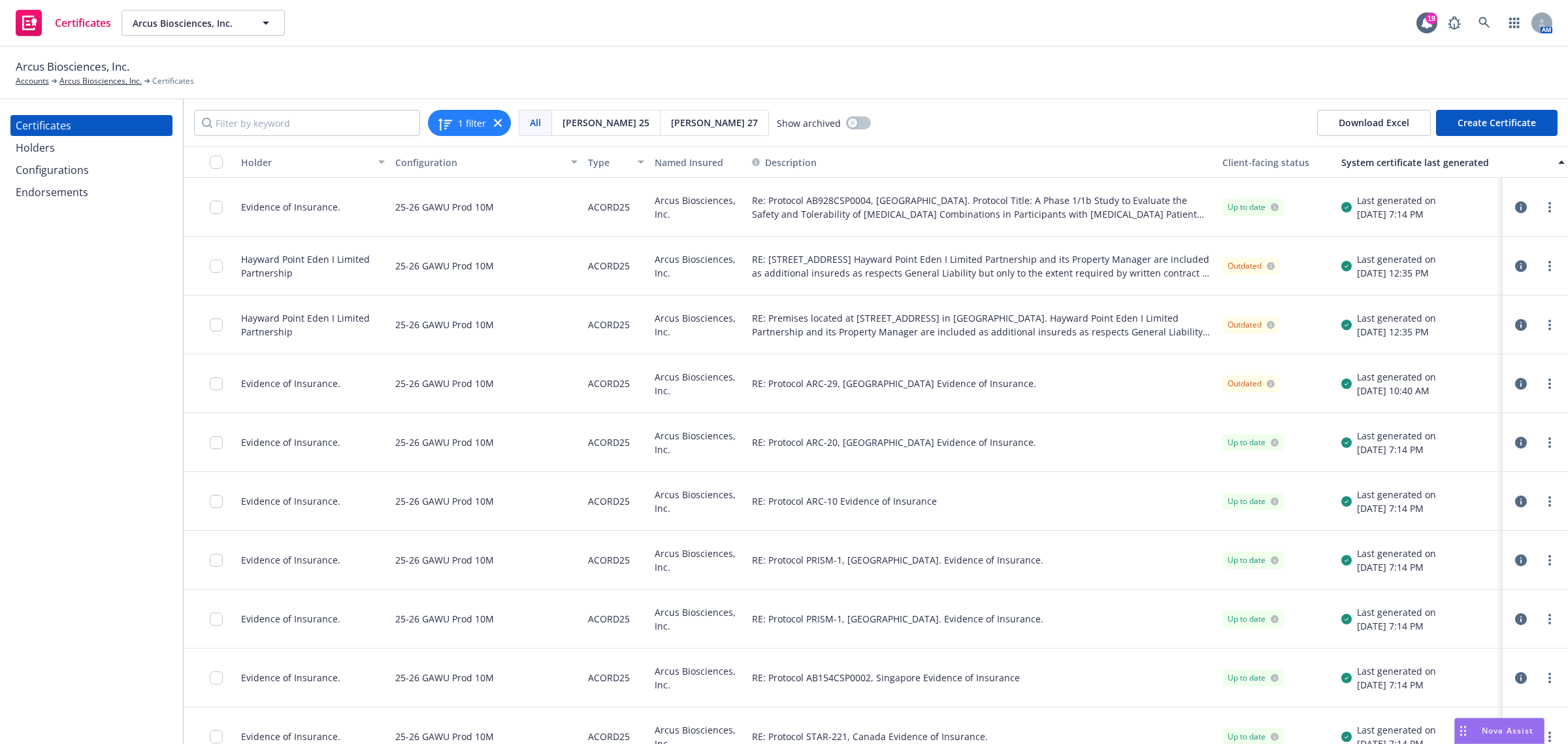
click at [1409, 161] on div "System certificate last generated" at bounding box center [1446, 162] width 209 height 14
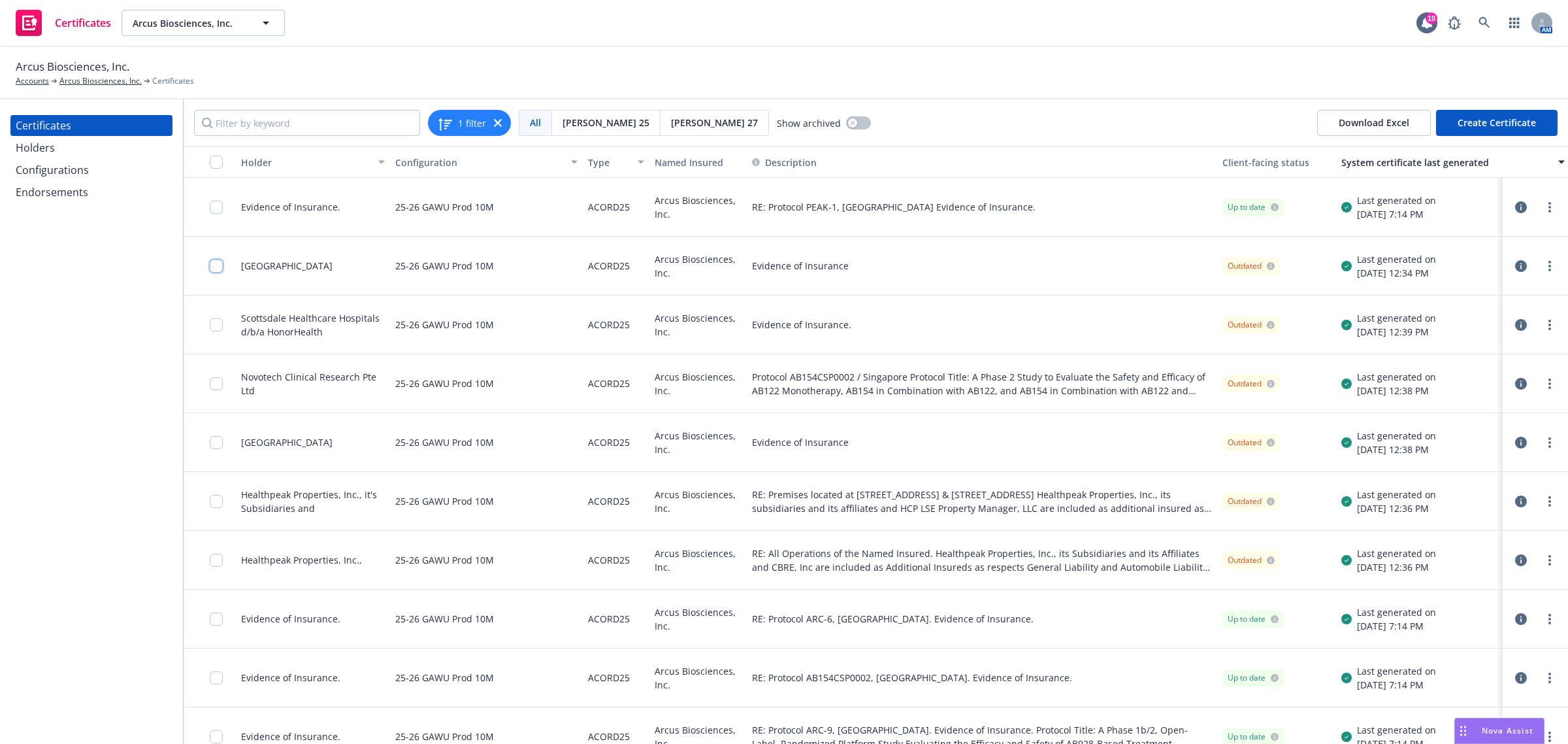
click at [216, 260] on input "checkbox" at bounding box center [217, 266] width 13 height 13
click at [216, 324] on input "checkbox" at bounding box center [217, 325] width 13 height 13
click at [217, 384] on input "checkbox" at bounding box center [217, 384] width 13 height 13
click at [217, 441] on input "checkbox" at bounding box center [217, 442] width 13 height 13
click at [211, 504] on input "checkbox" at bounding box center [217, 502] width 13 height 13
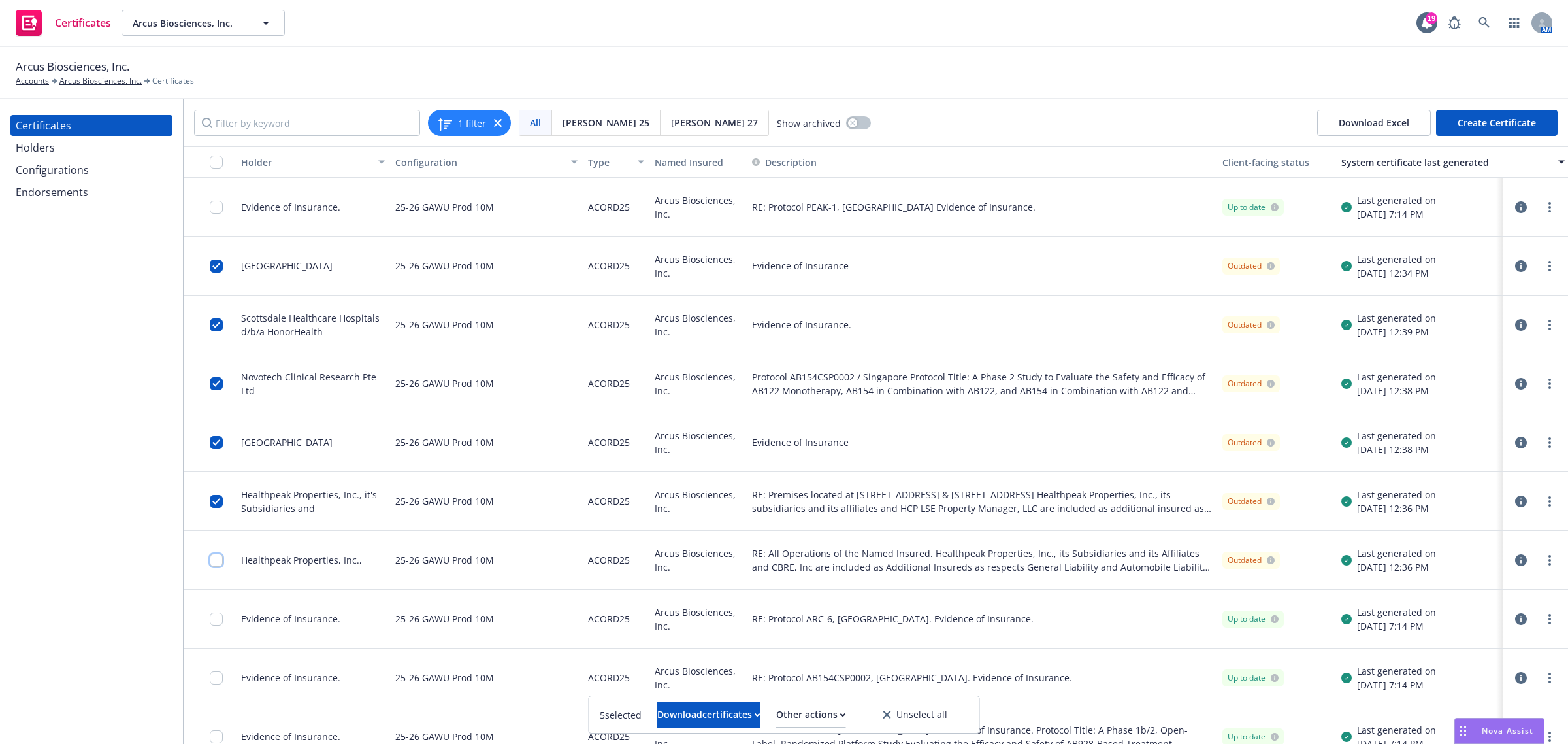
click at [217, 564] on input "checkbox" at bounding box center [217, 560] width 13 height 13
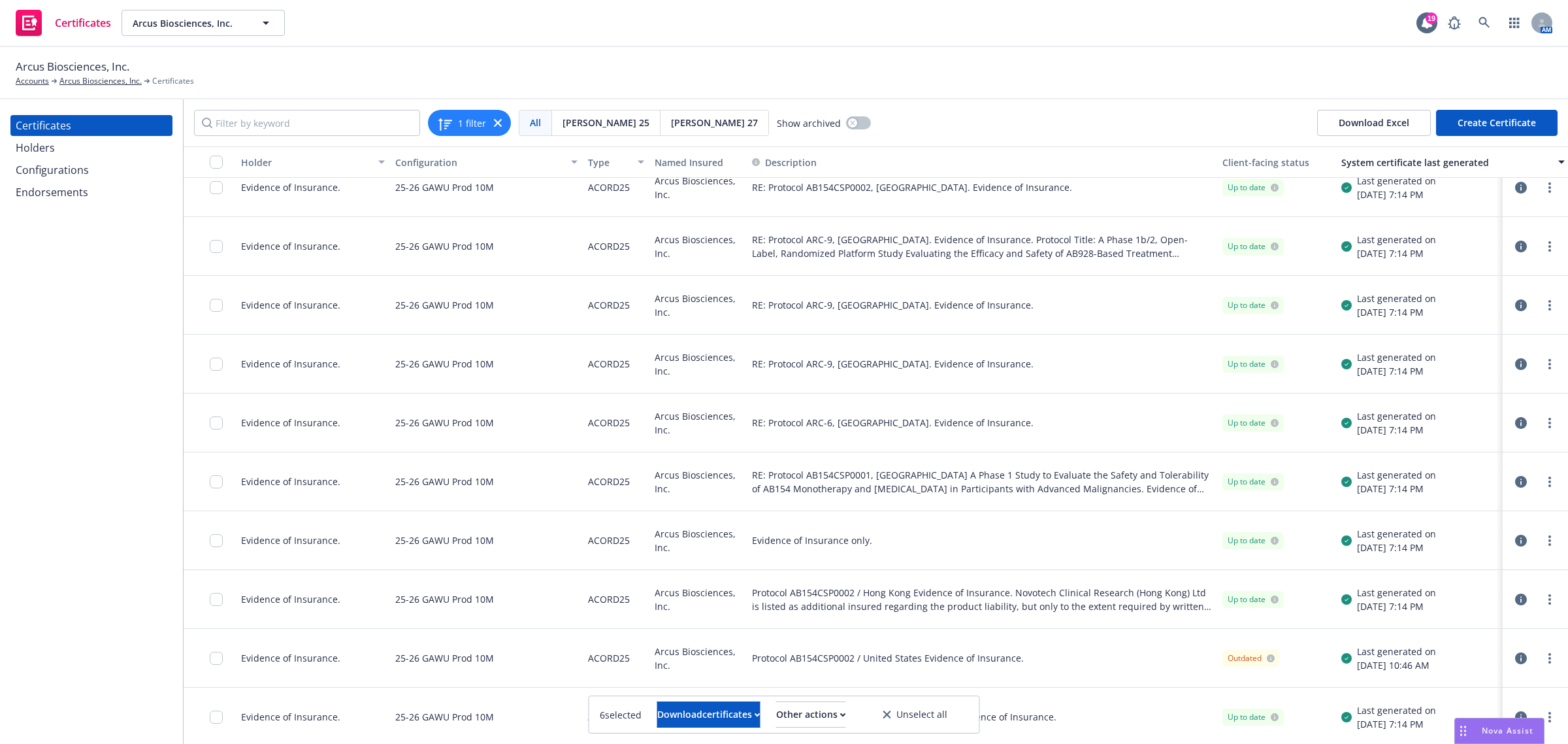
scroll to position [653, 0]
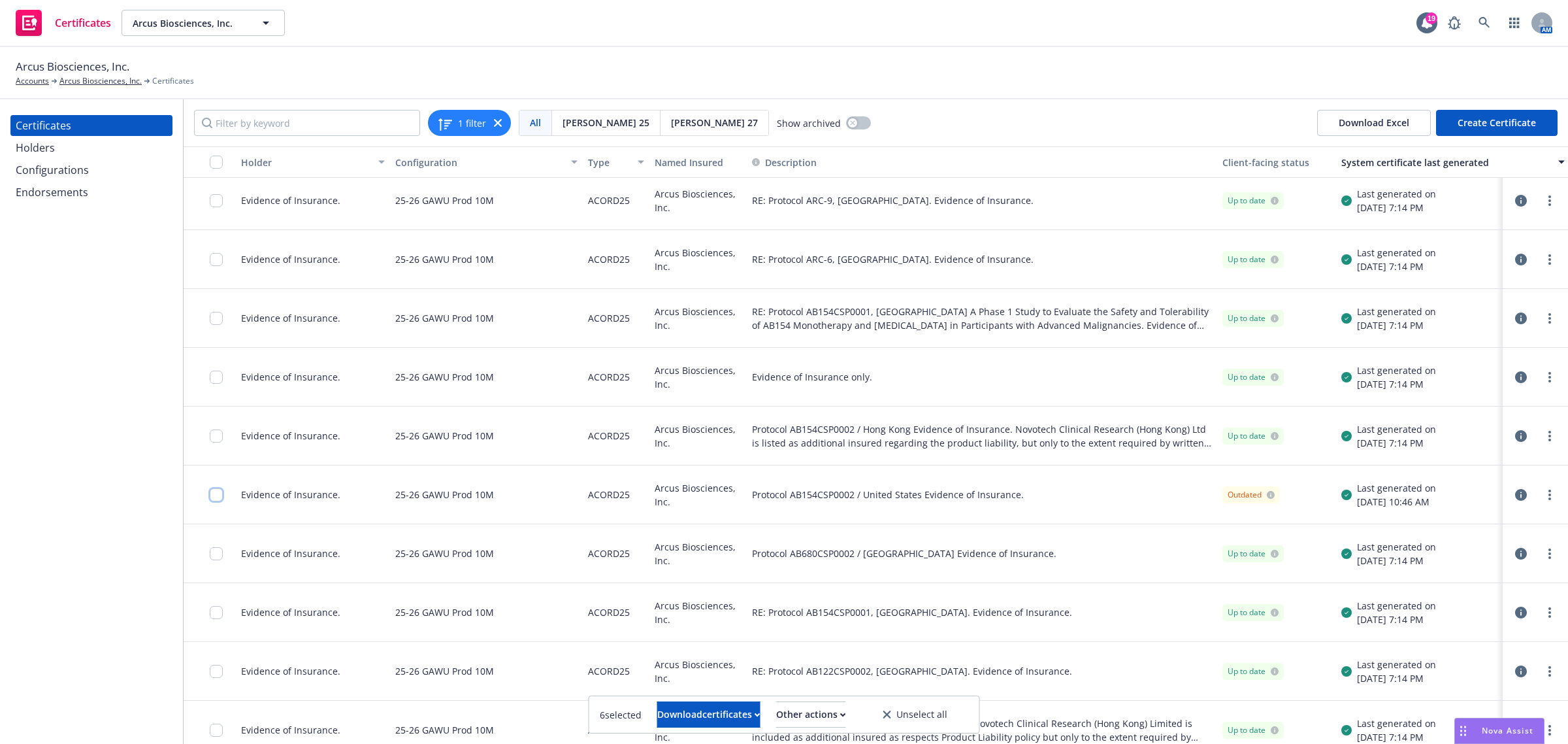
click at [210, 495] on input "checkbox" at bounding box center [217, 495] width 13 height 13
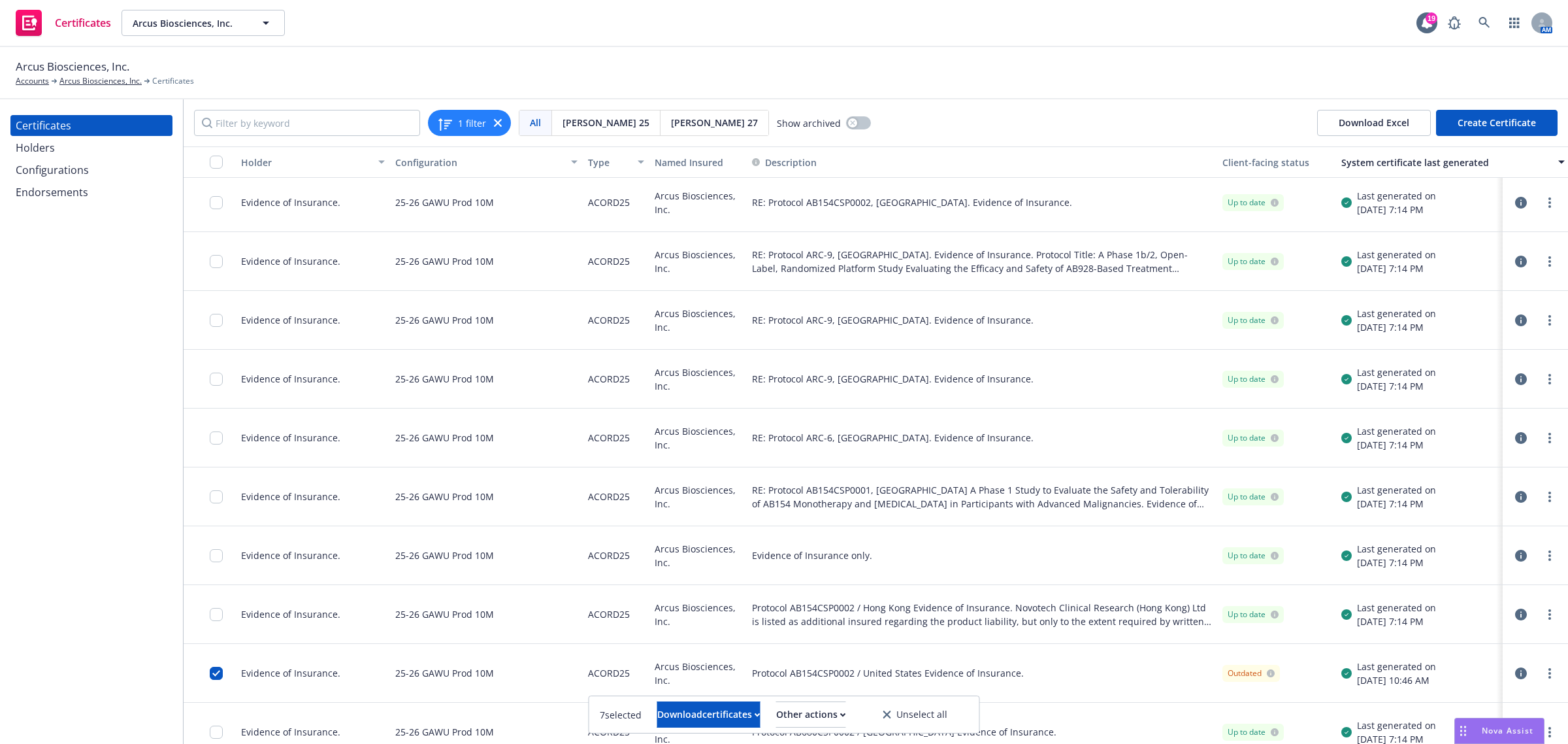
scroll to position [469, 0]
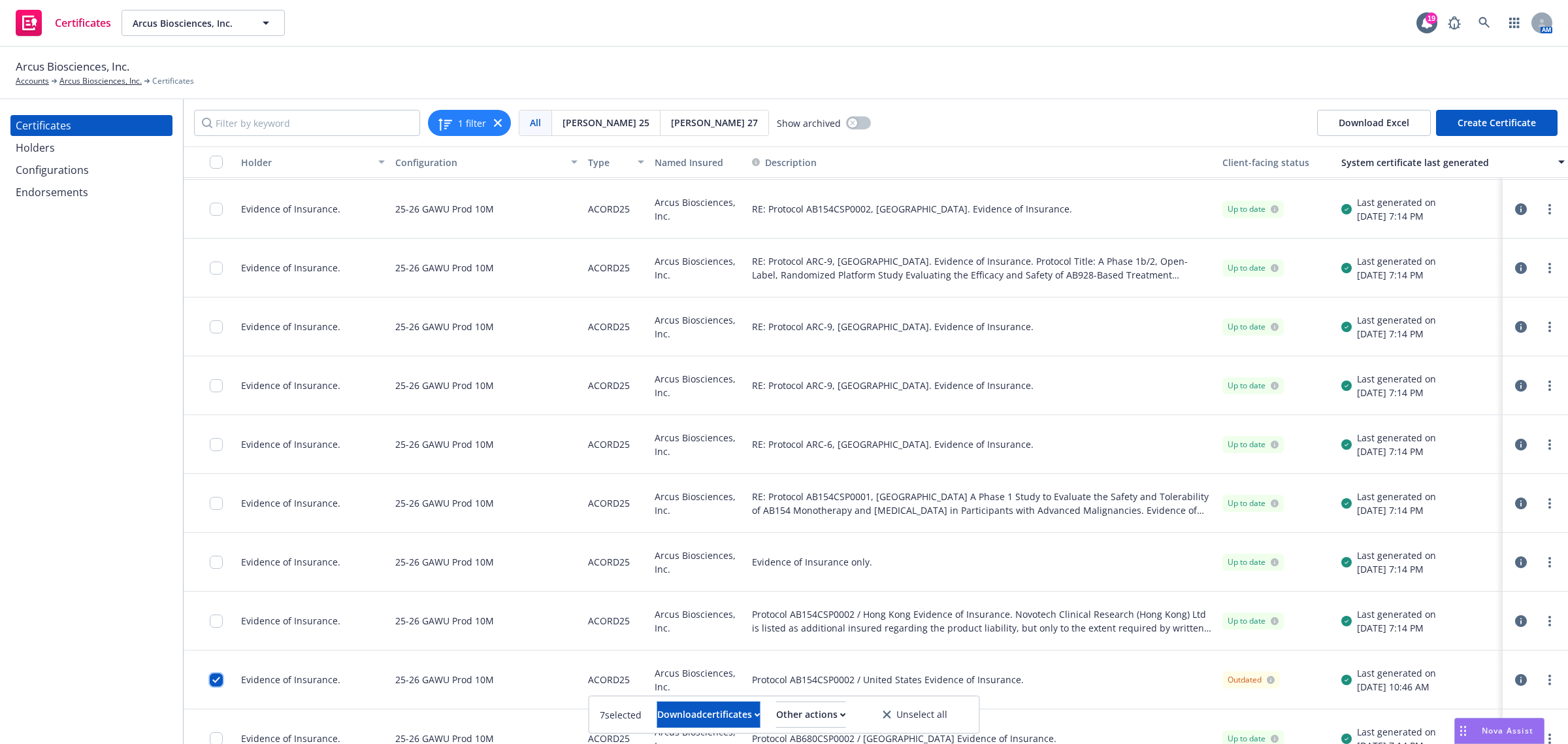
click at [211, 678] on input "checkbox" at bounding box center [217, 680] width 13 height 13
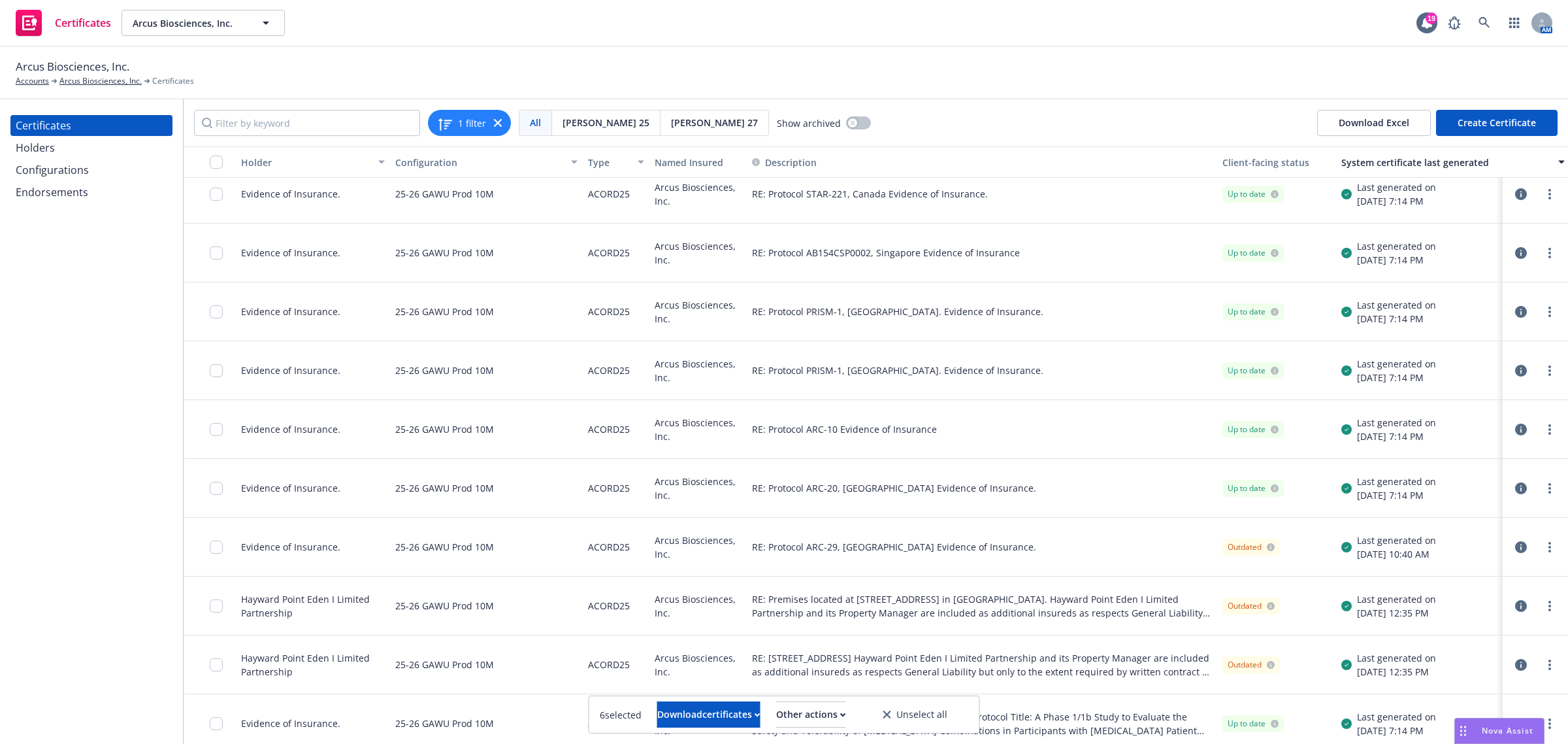
scroll to position [1858, 0]
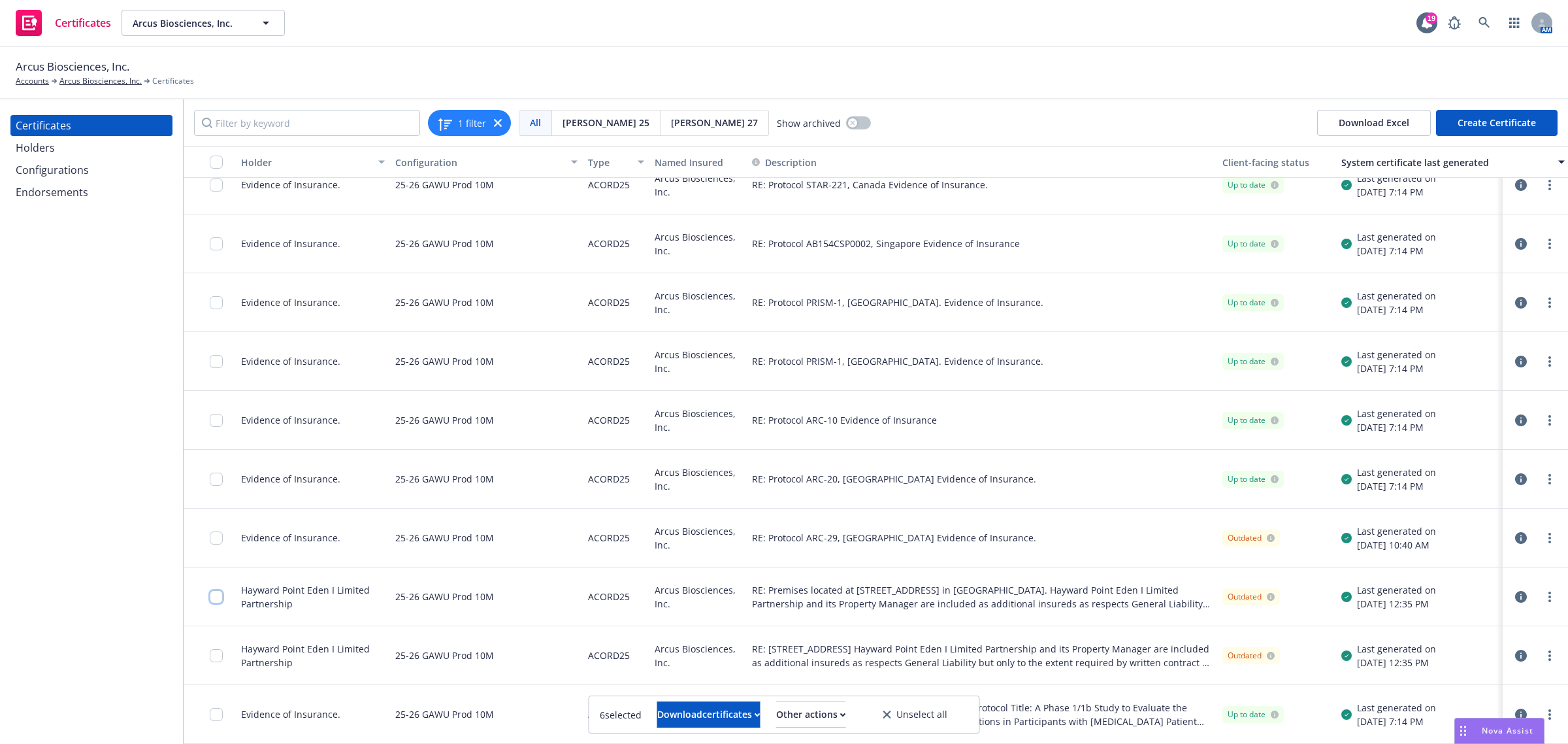
click at [214, 590] on input "checkbox" at bounding box center [217, 597] width 13 height 13
click at [217, 649] on input "checkbox" at bounding box center [217, 656] width 13 height 13
click at [809, 714] on div "Other actions" at bounding box center [810, 714] width 70 height 25
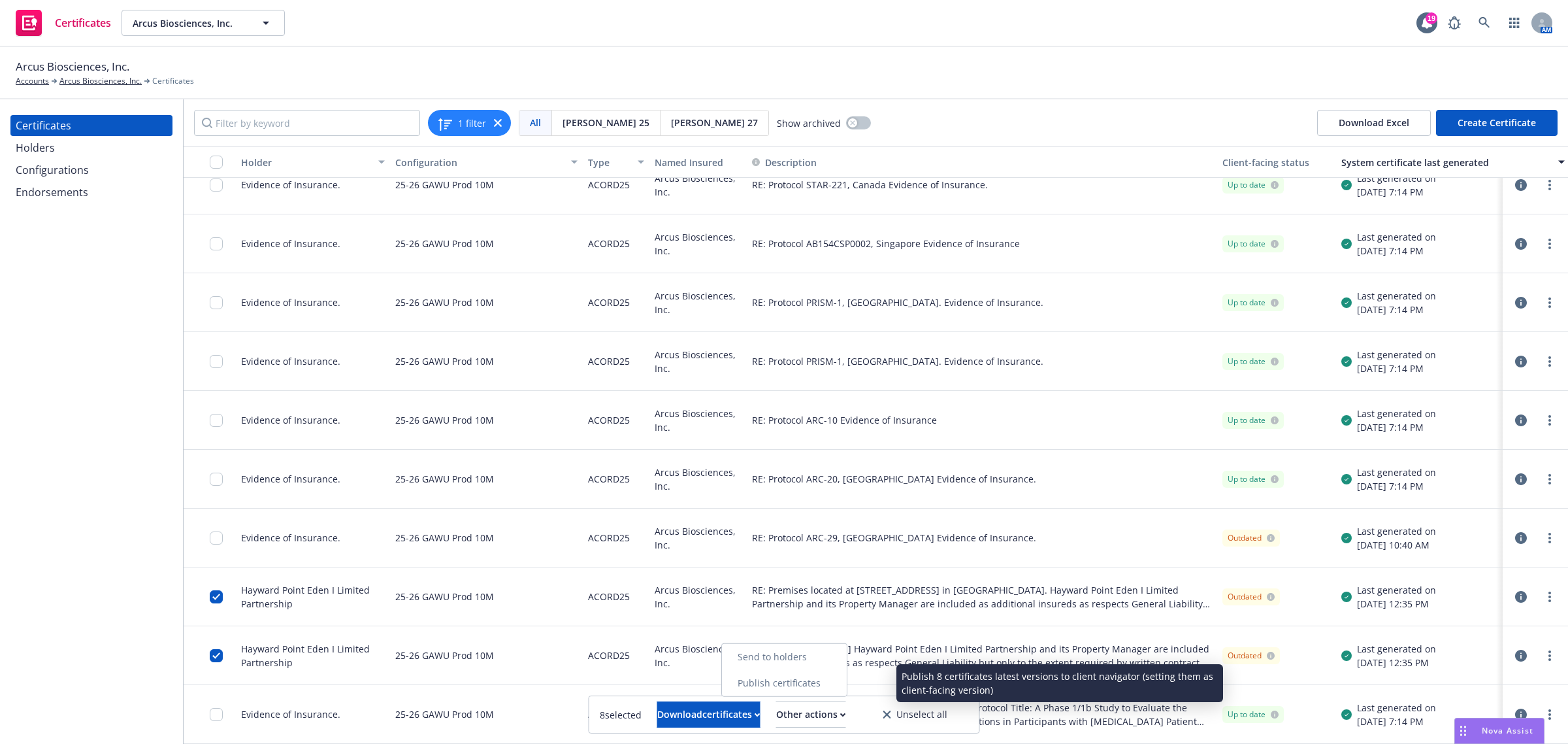
click at [814, 687] on link "Publish certificates" at bounding box center [785, 683] width 125 height 26
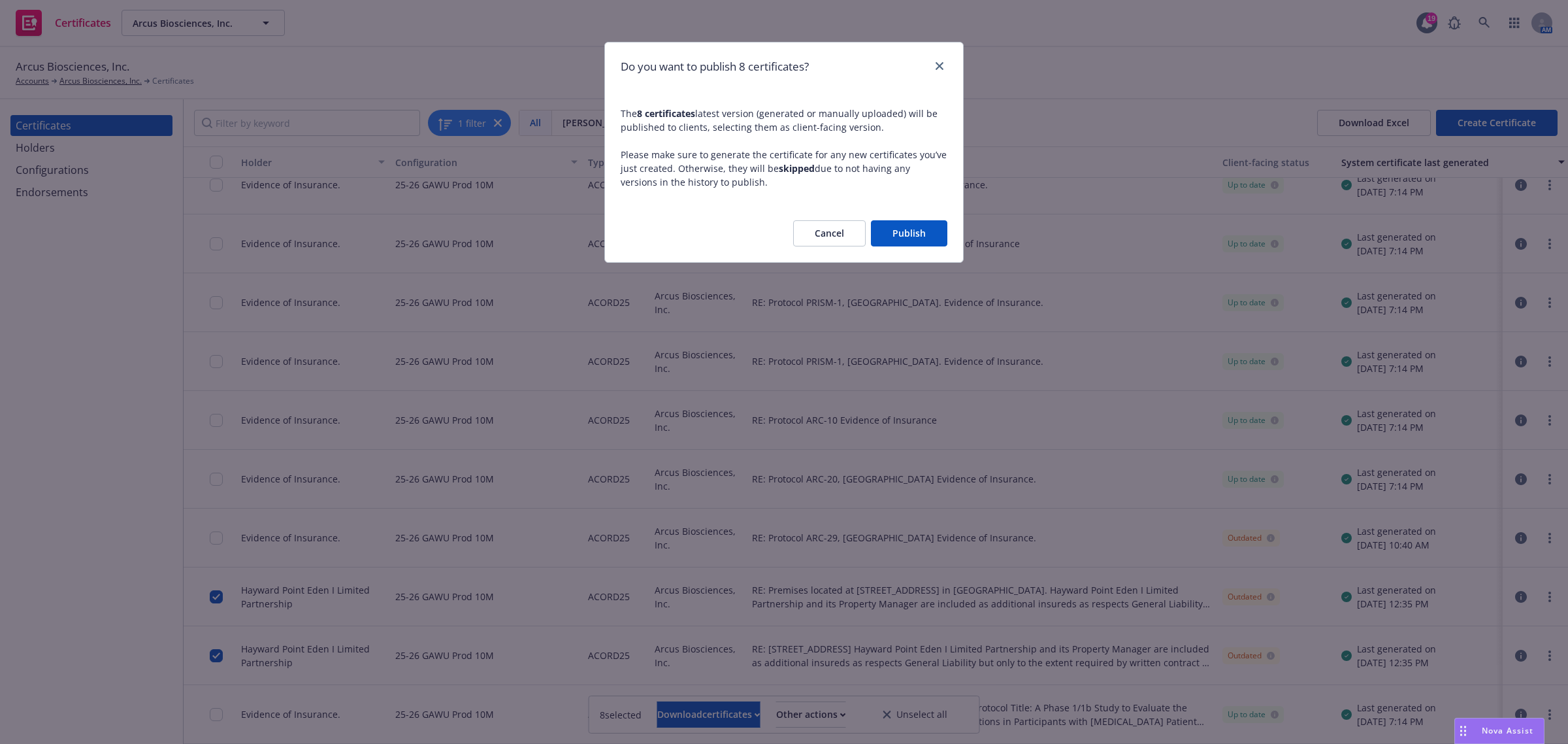
click at [913, 236] on button "Publish" at bounding box center [908, 233] width 77 height 26
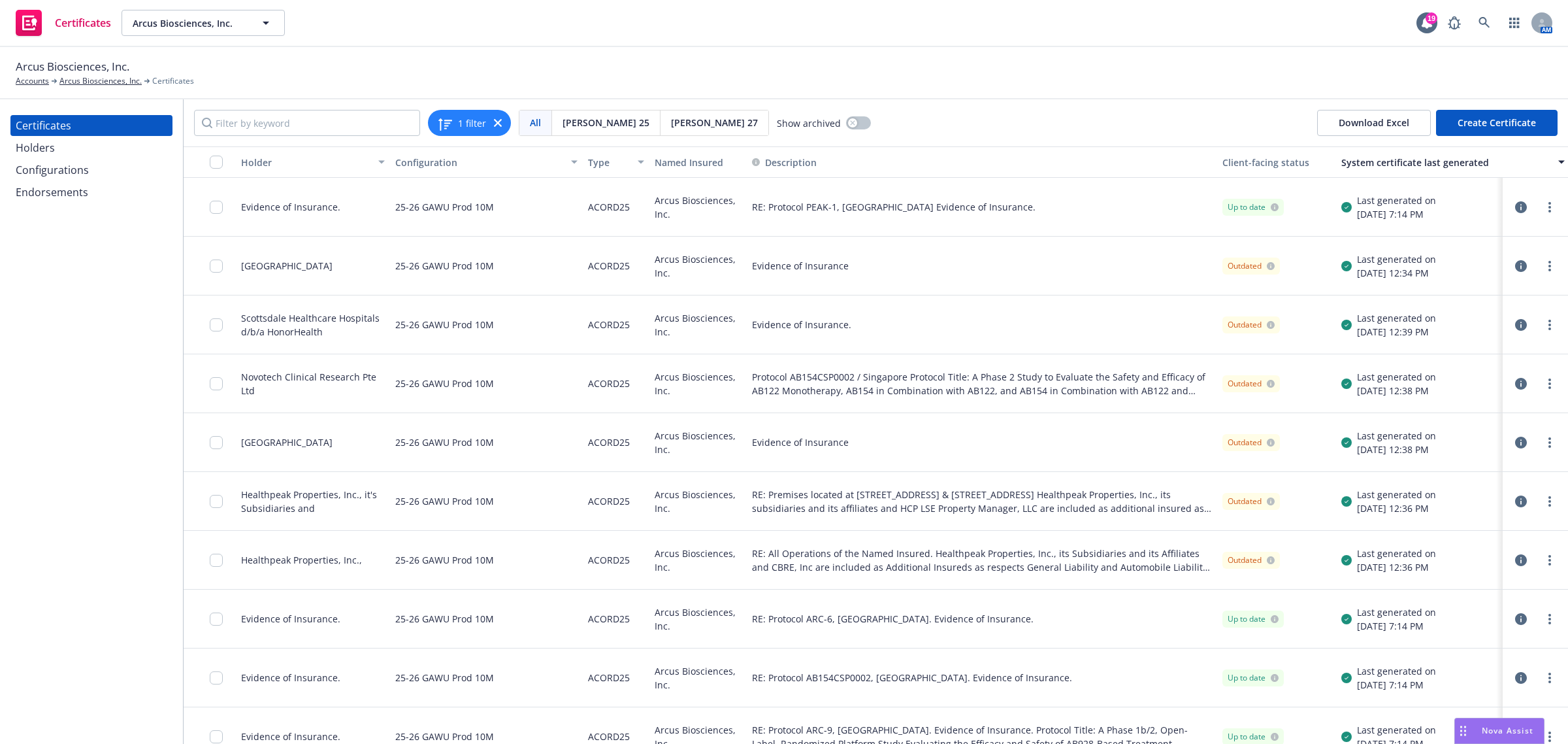
click at [1515, 262] on icon "button" at bounding box center [1521, 266] width 12 height 12
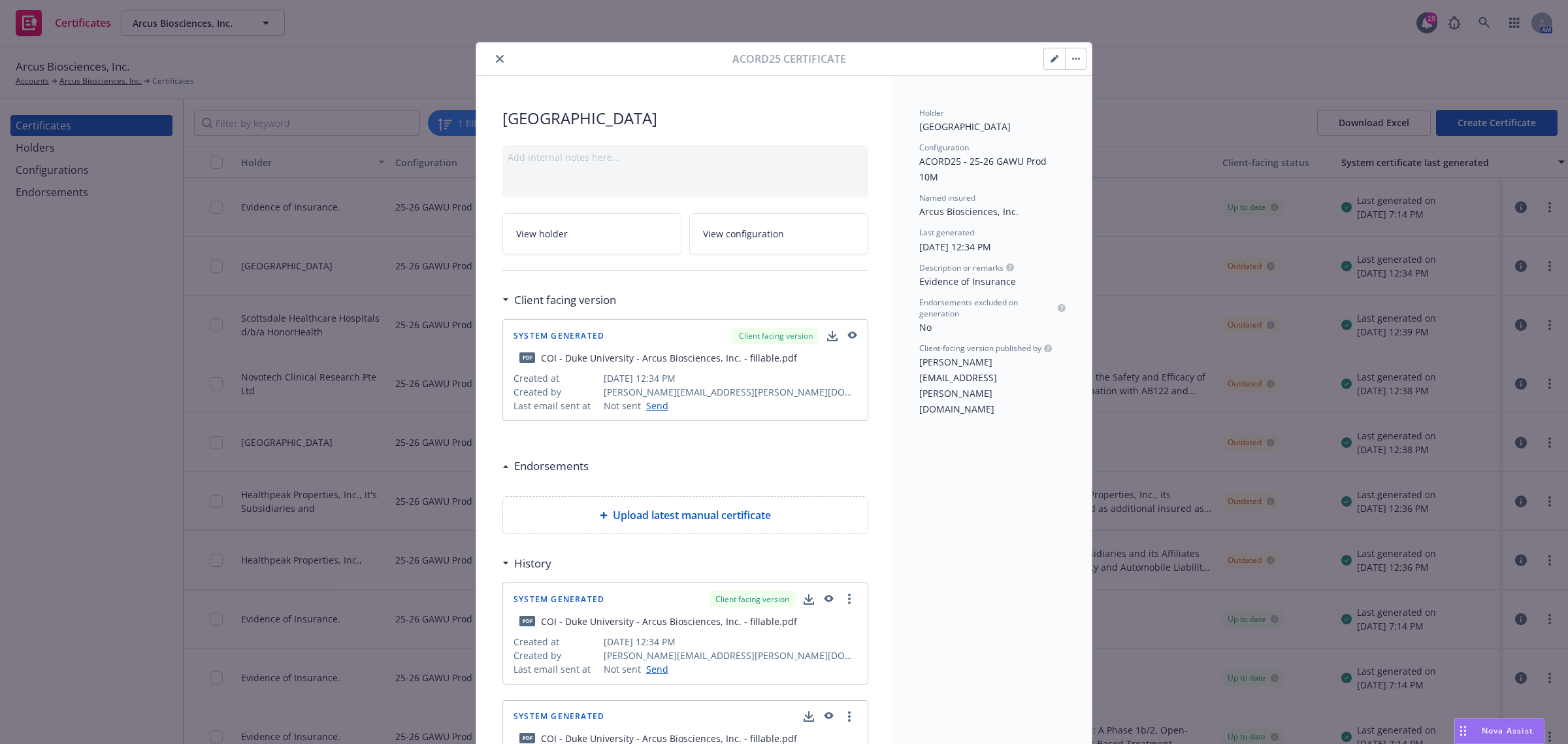
click at [496, 59] on icon "close" at bounding box center [500, 59] width 8 height 8
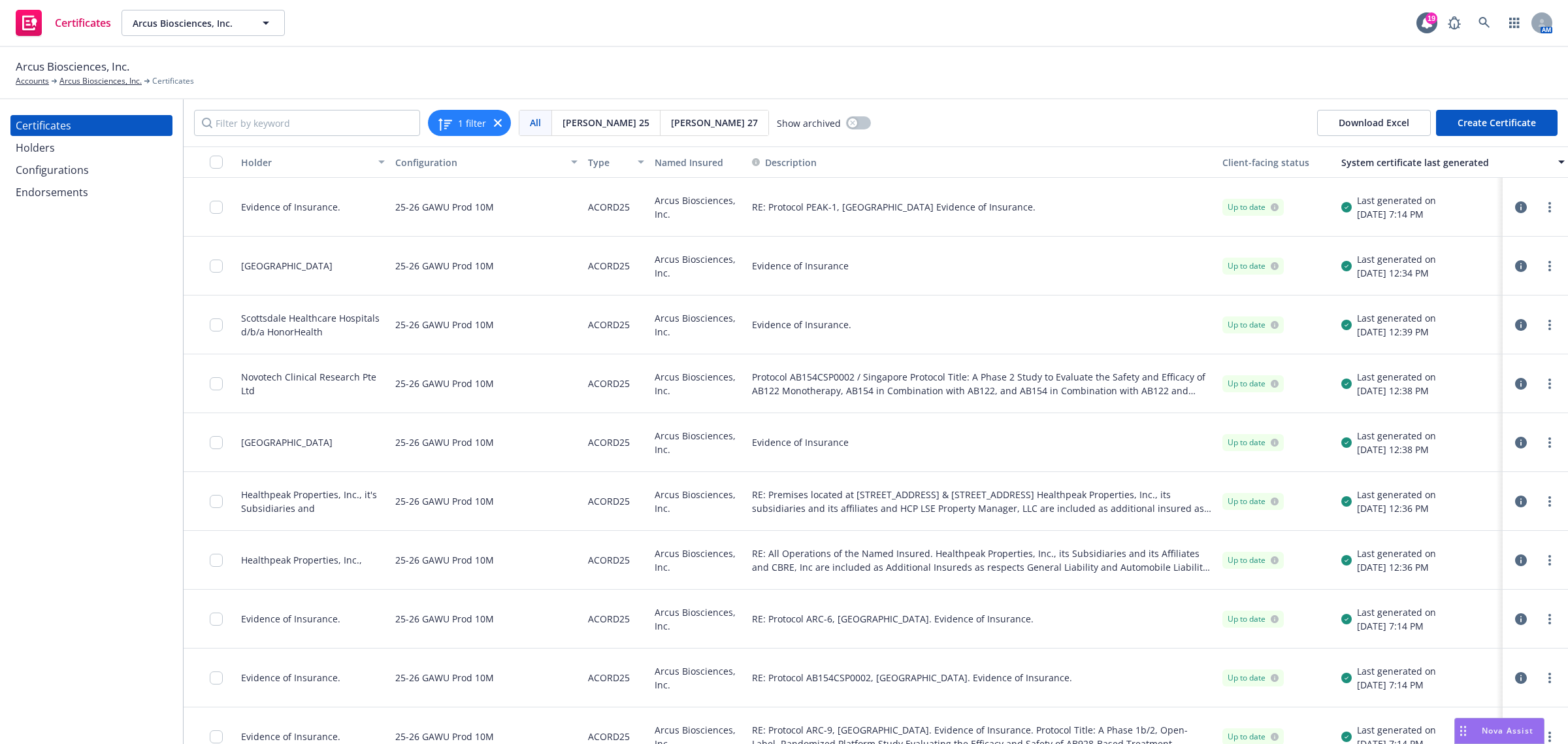
click at [1405, 161] on div "System certificate last generated" at bounding box center [1446, 162] width 209 height 14
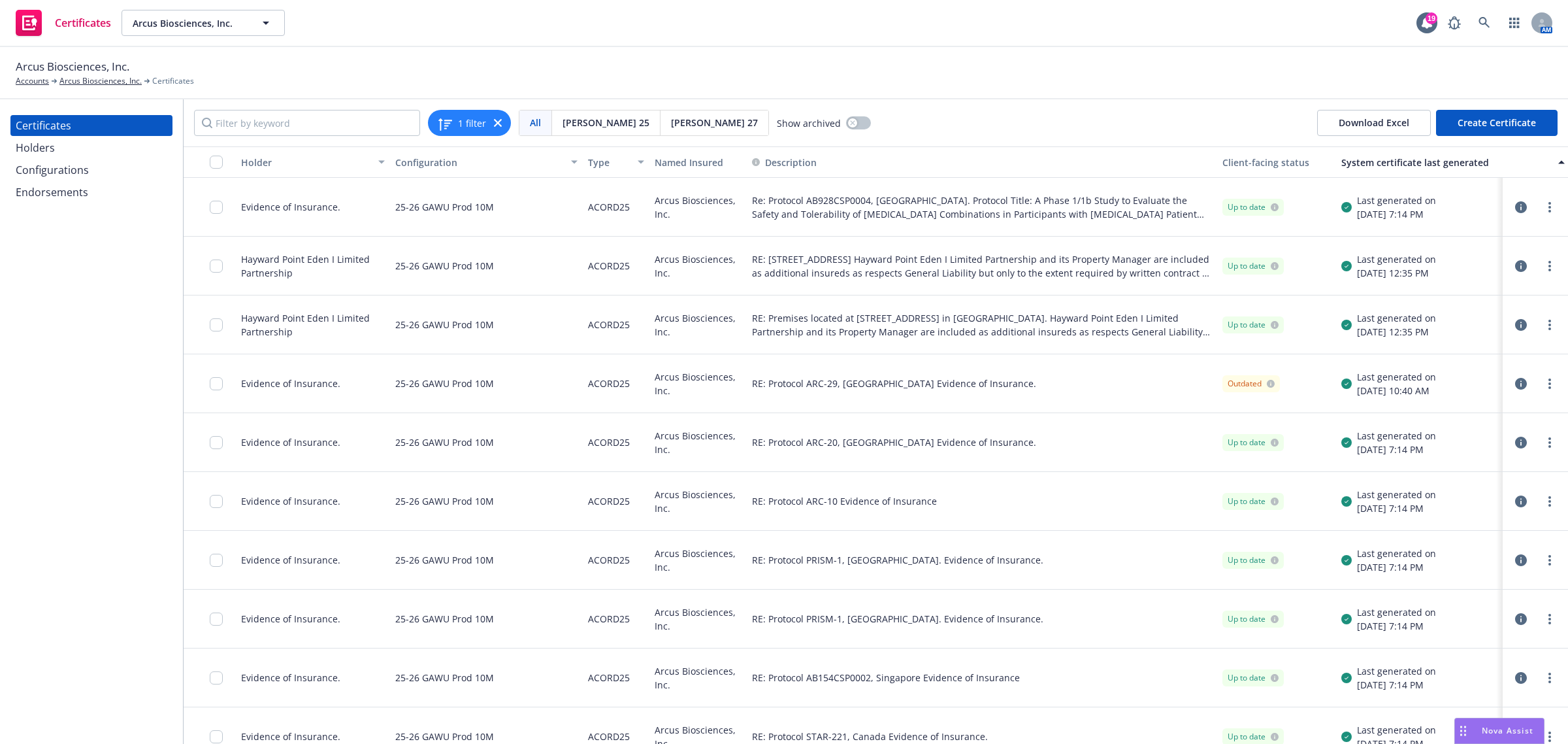
click at [1380, 164] on div "System certificate last generated" at bounding box center [1446, 162] width 209 height 14
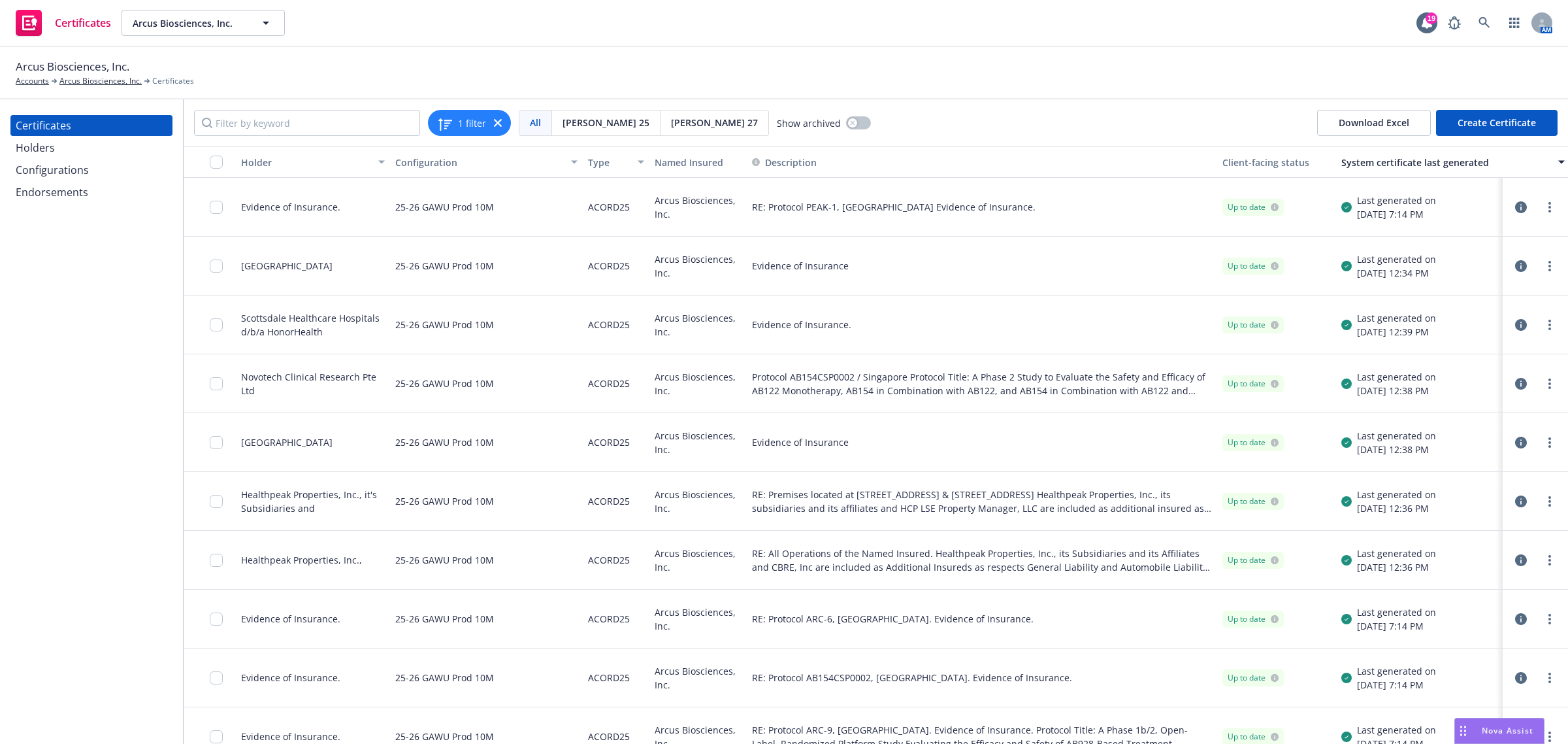
click at [305, 158] on div "Holder" at bounding box center [306, 162] width 129 height 14
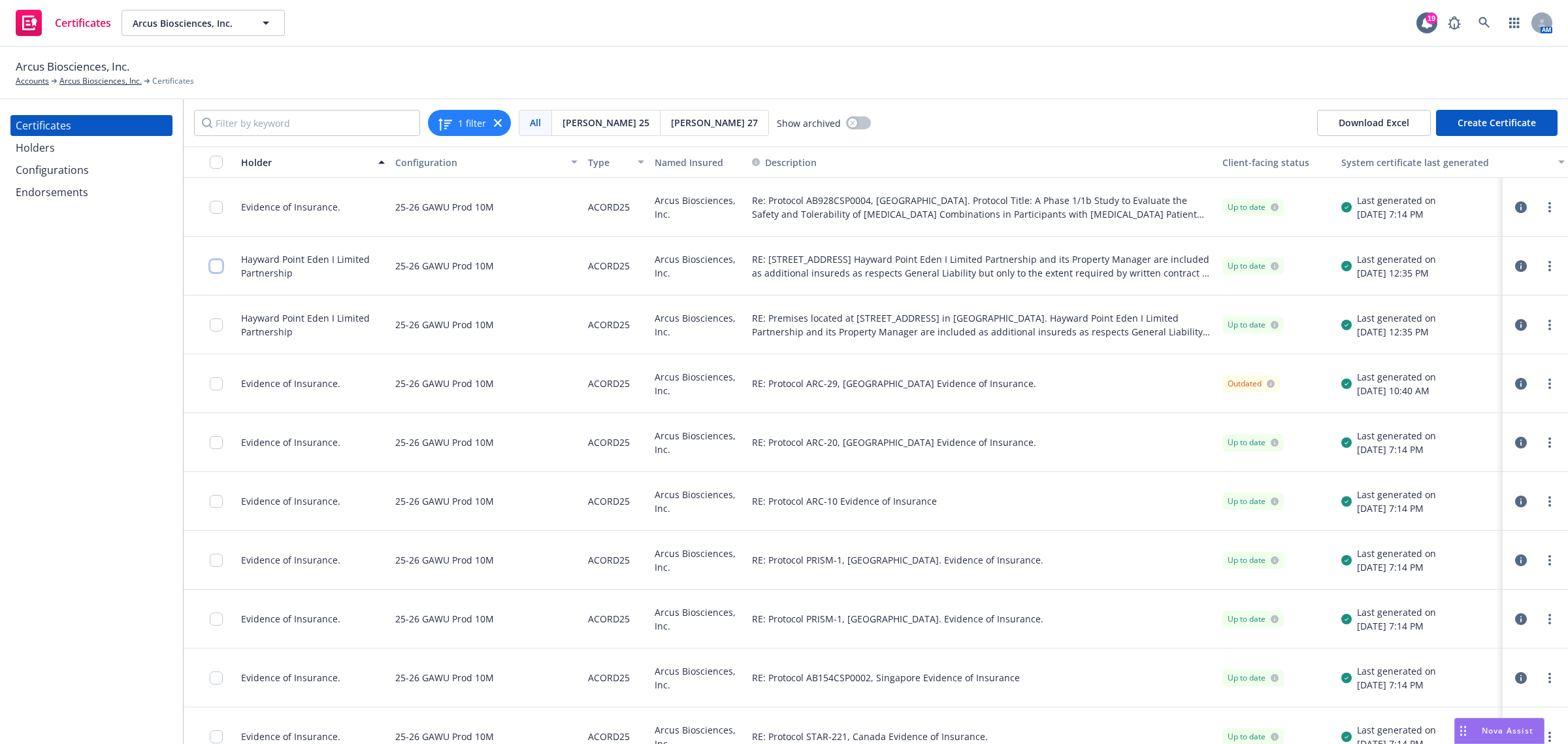
click at [213, 269] on input "checkbox" at bounding box center [217, 266] width 13 height 13
click at [216, 327] on input "checkbox" at bounding box center [217, 325] width 13 height 13
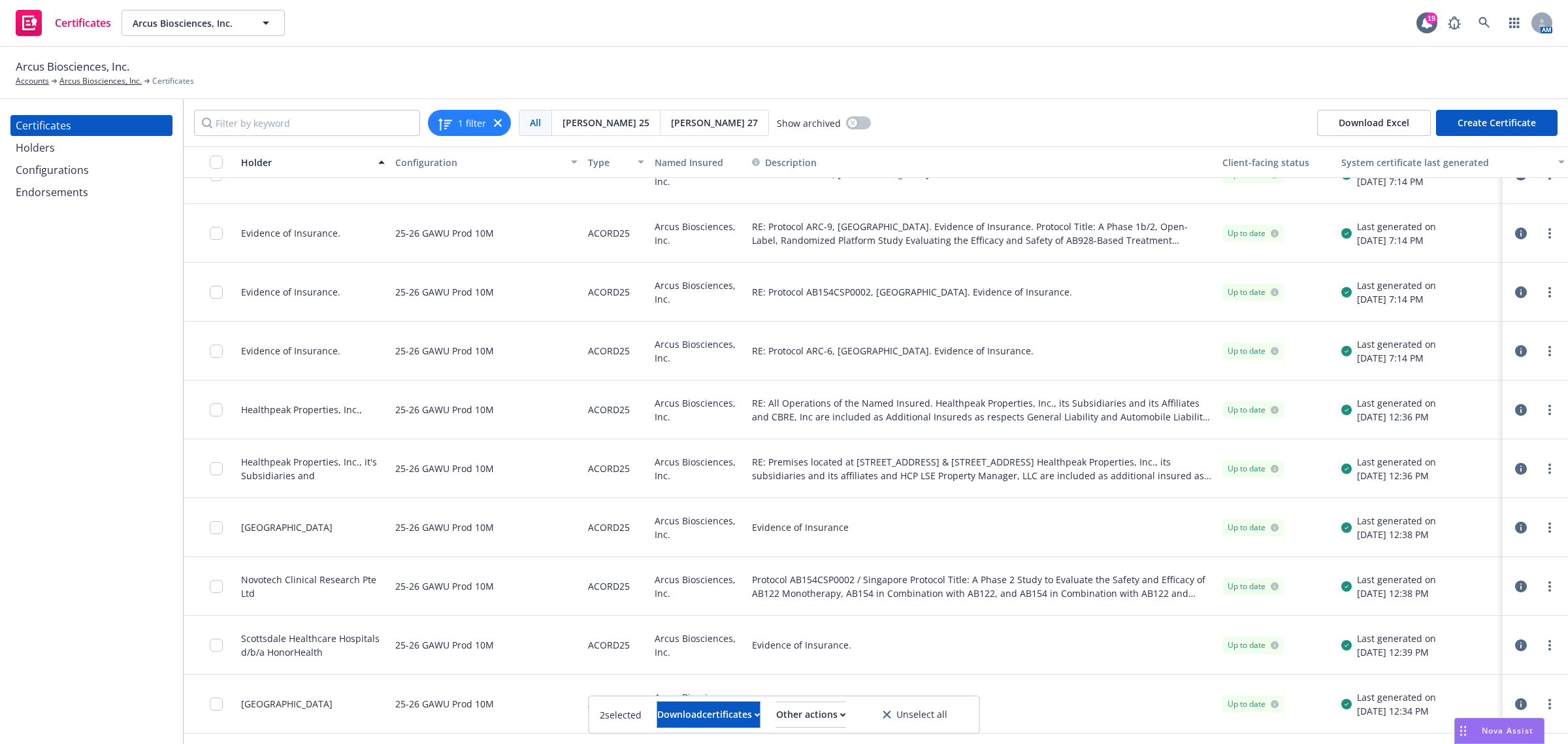
scroll to position [1858, 0]
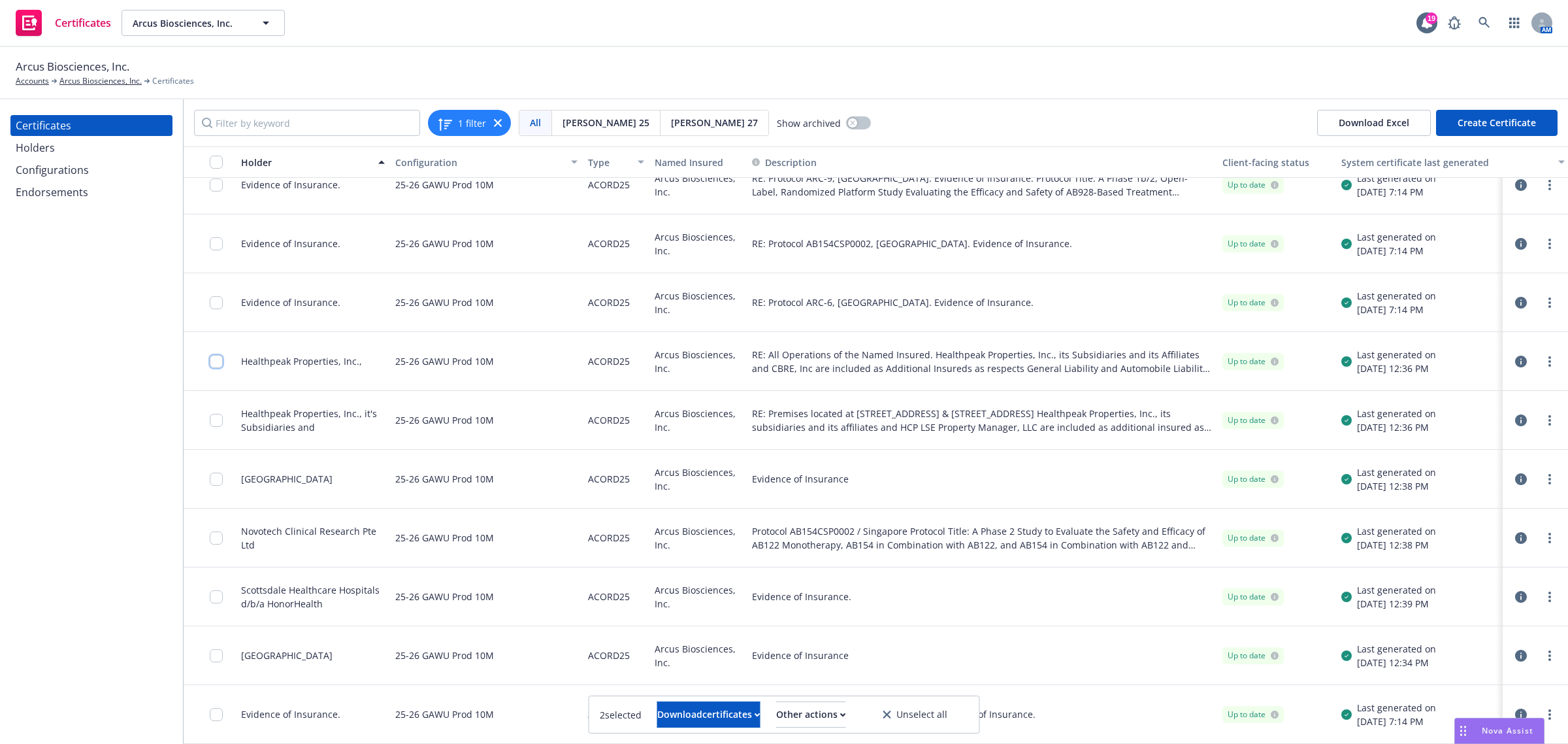
click at [216, 355] on input "checkbox" at bounding box center [217, 362] width 13 height 13
click at [212, 414] on input "checkbox" at bounding box center [217, 420] width 13 height 13
click at [210, 473] on input "checkbox" at bounding box center [217, 480] width 13 height 13
click at [213, 531] on input "checkbox" at bounding box center [217, 538] width 13 height 13
click at [213, 590] on input "checkbox" at bounding box center [217, 597] width 13 height 13
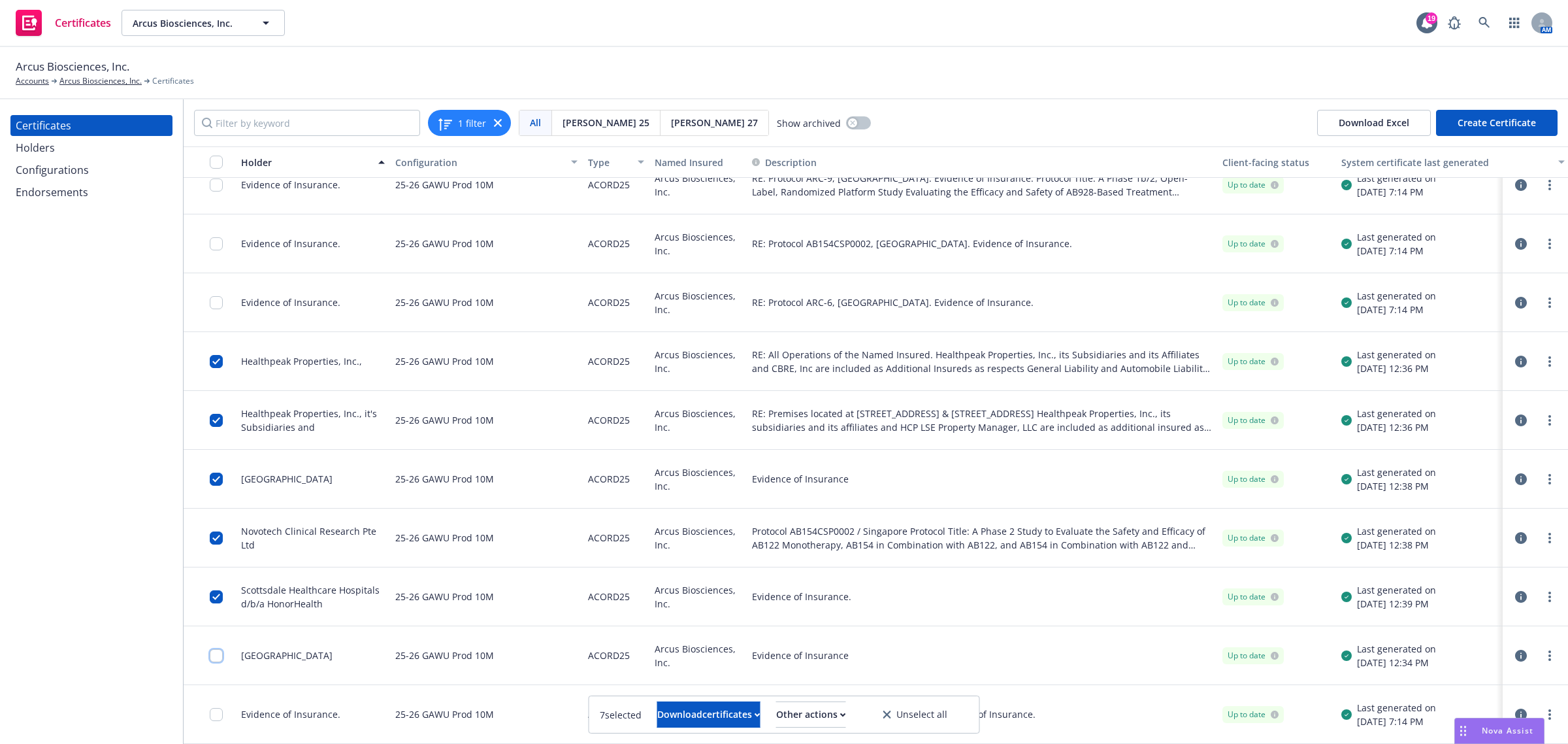
click at [220, 649] on input "checkbox" at bounding box center [217, 656] width 13 height 13
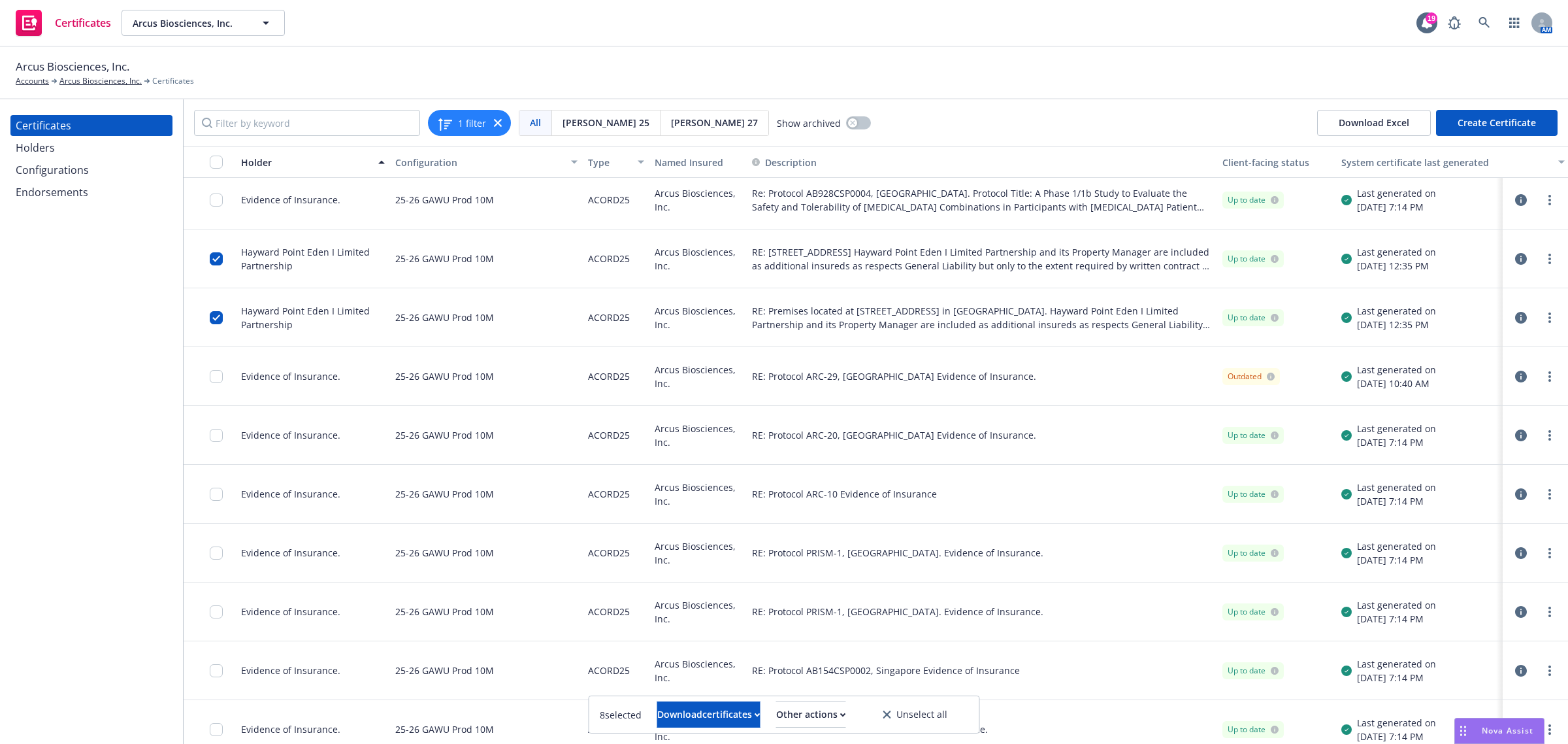
scroll to position [0, 0]
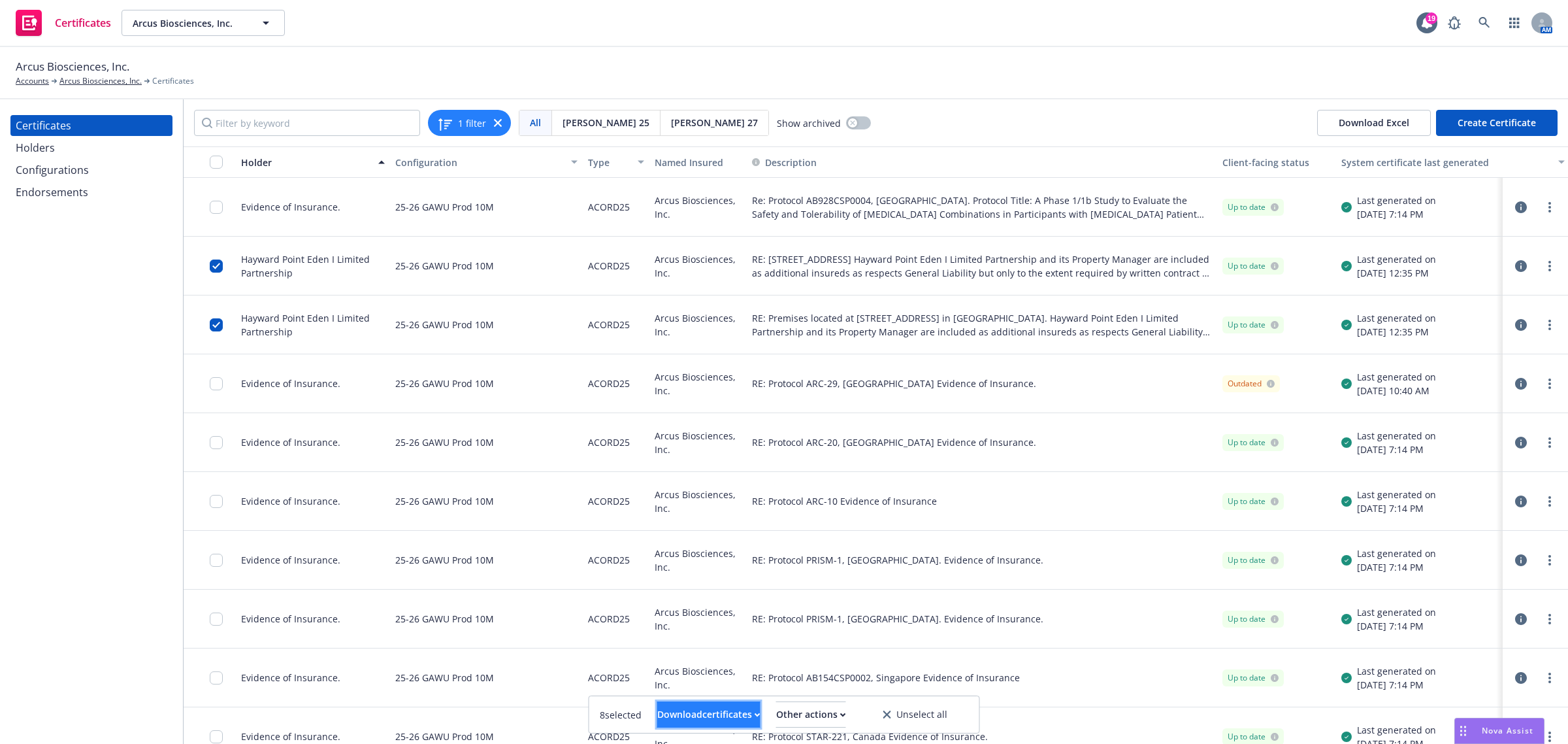
click at [707, 716] on div "Download certificates" at bounding box center [708, 714] width 103 height 25
click at [707, 685] on link "Download uneditable files" at bounding box center [642, 683] width 156 height 26
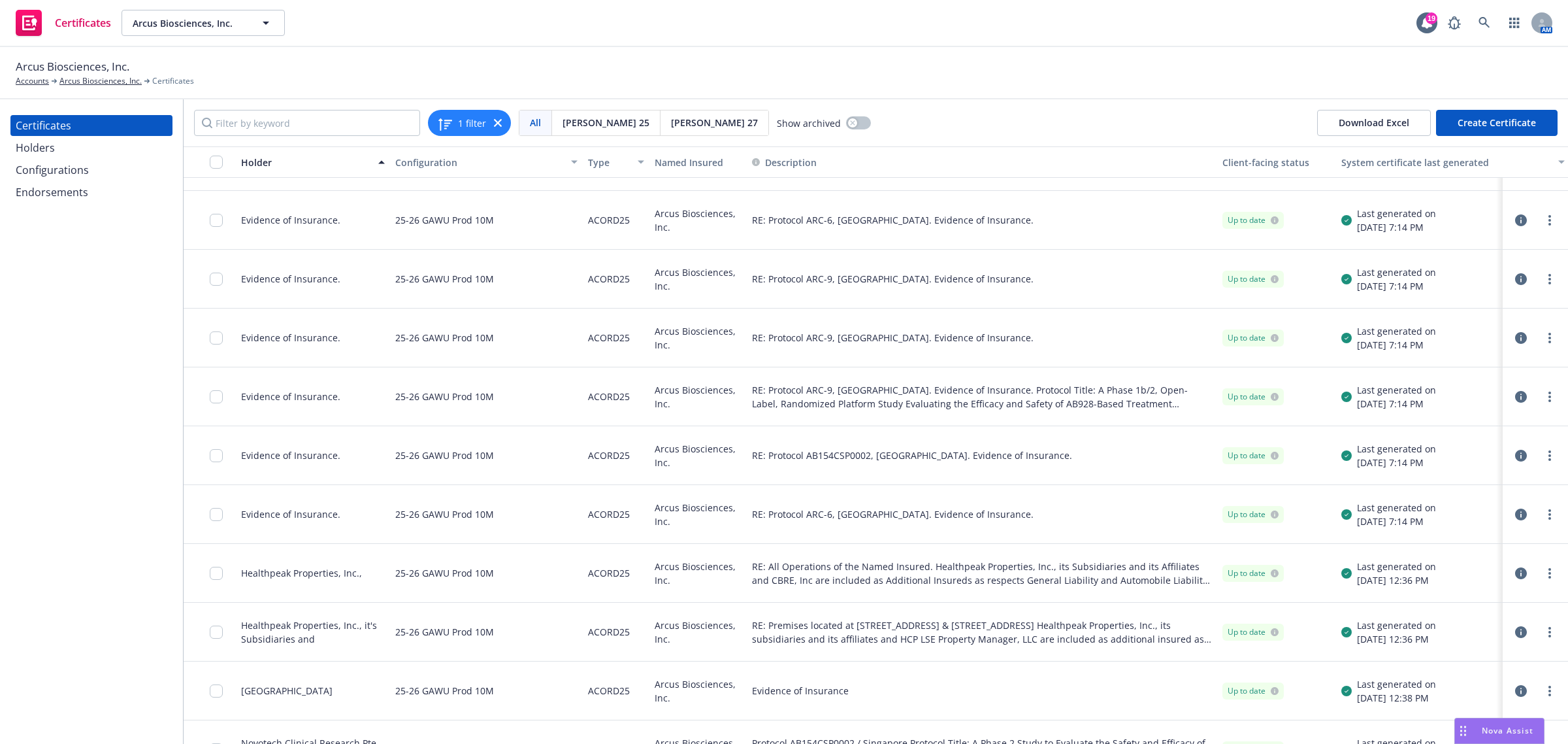
scroll to position [1715, 0]
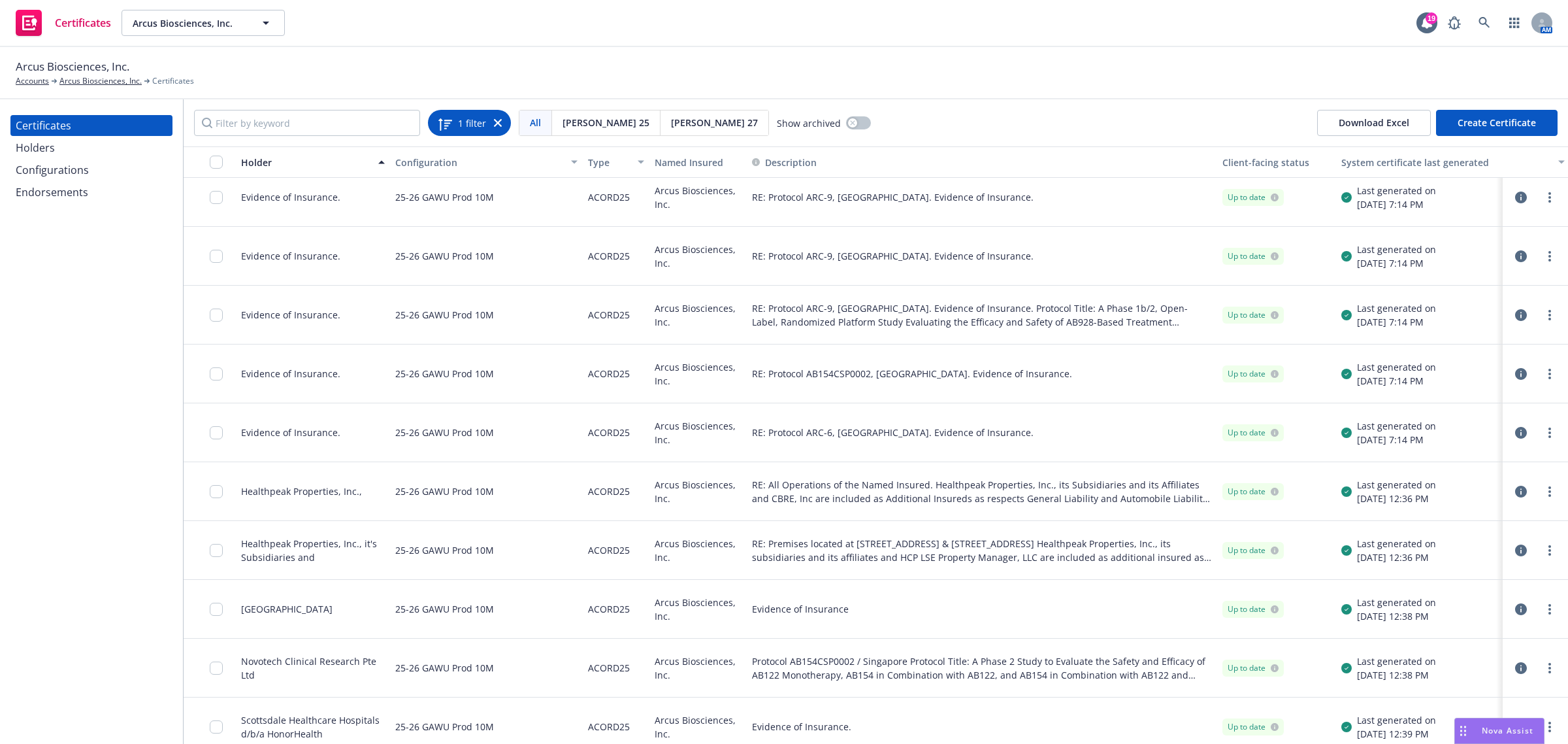
click at [500, 125] on icon at bounding box center [498, 123] width 8 height 8
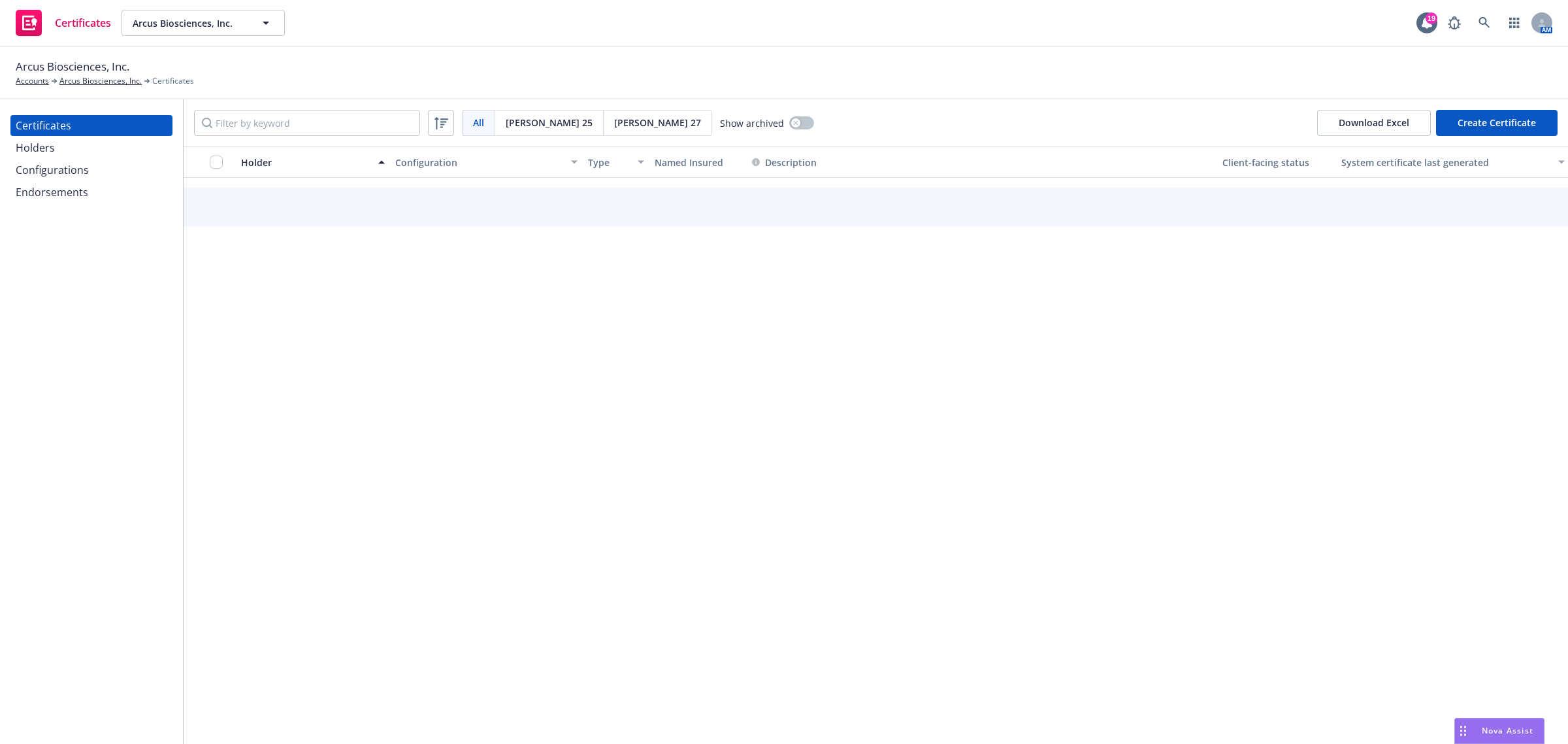
click at [53, 165] on div "Configurations" at bounding box center [52, 170] width 73 height 21
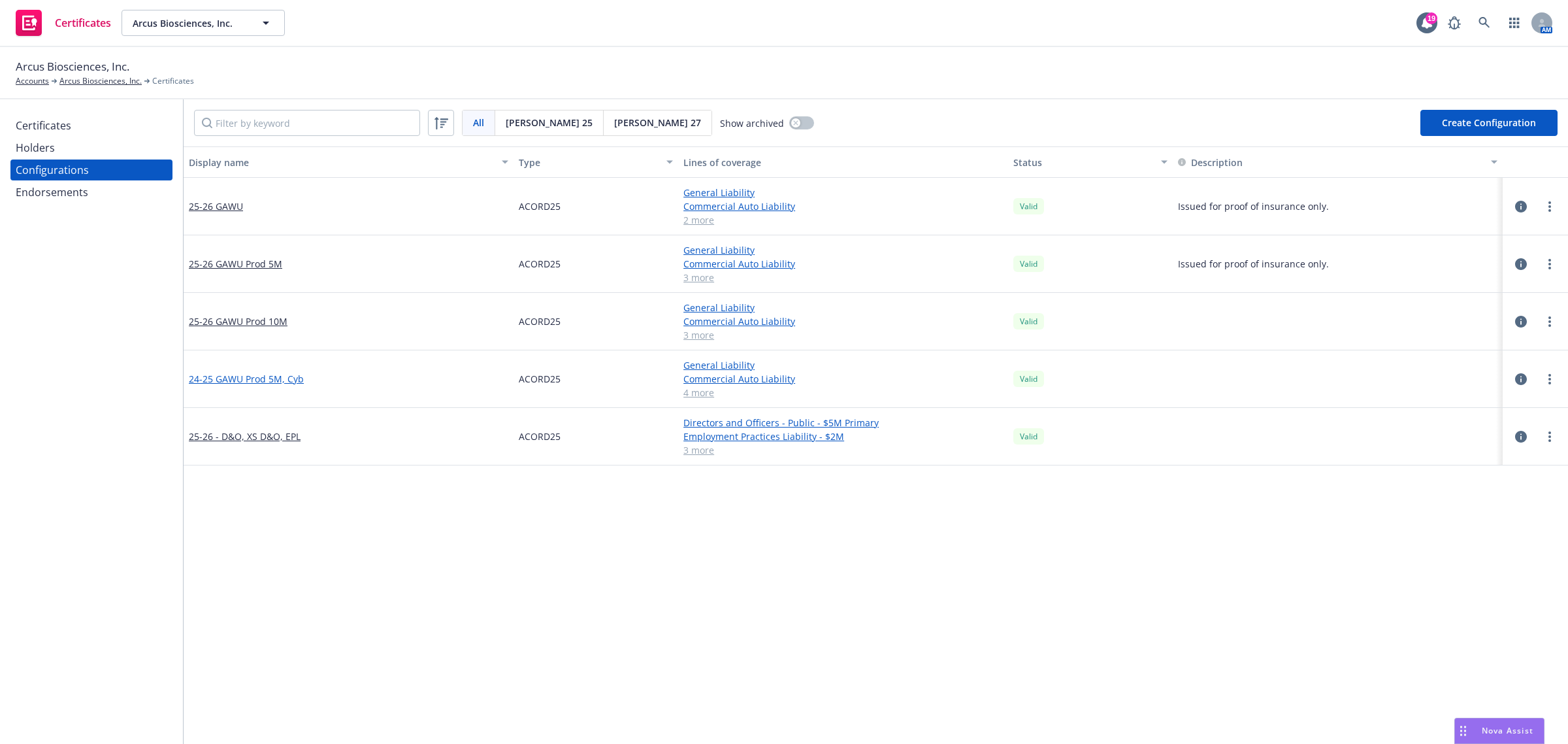
click at [254, 376] on link "24-25 GAWU Prod 5M, Cyb" at bounding box center [246, 378] width 115 height 14
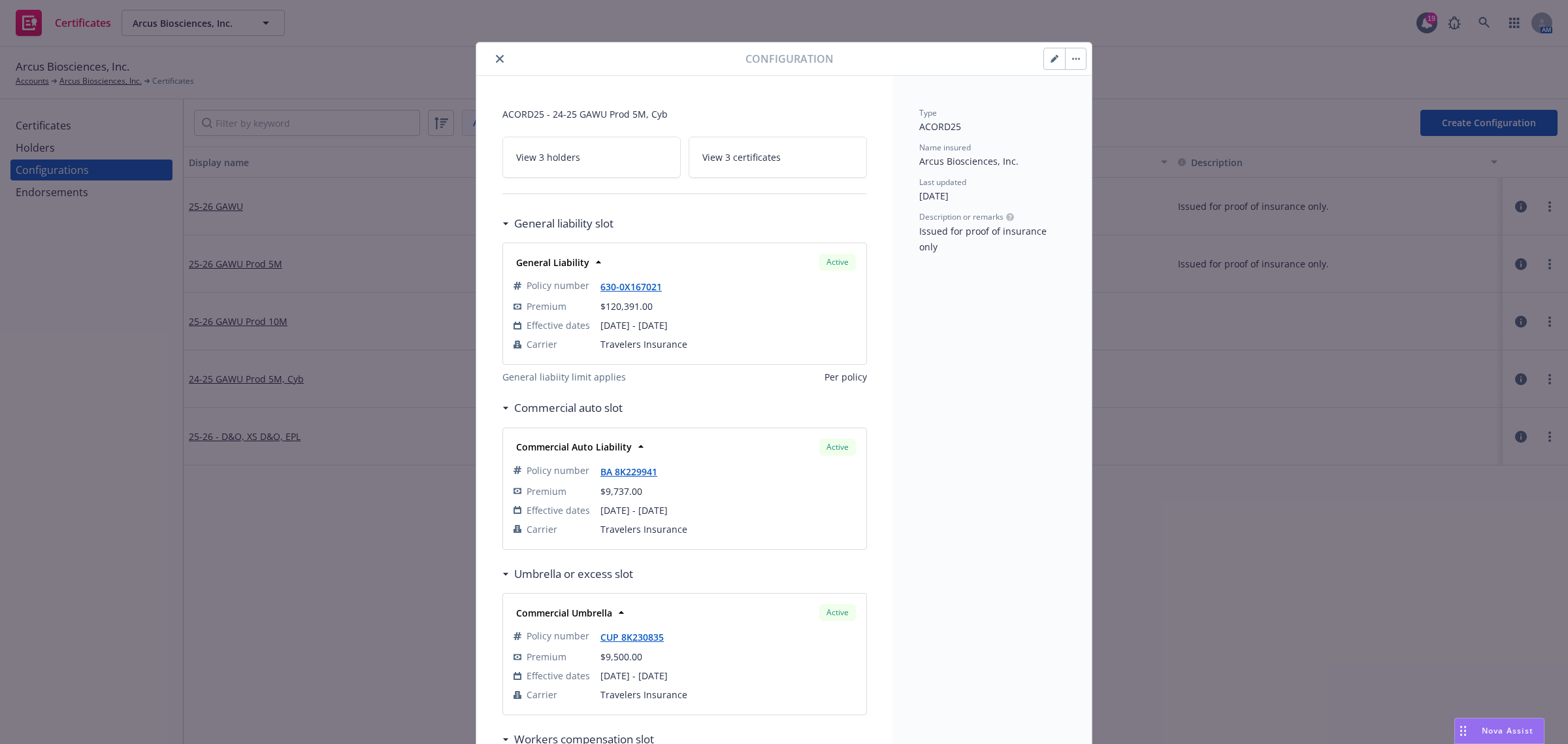
drag, startPoint x: 736, startPoint y: 158, endPoint x: 740, endPoint y: 171, distance: 13.6
click at [736, 157] on span "View 3 certificates" at bounding box center [741, 157] width 78 height 14
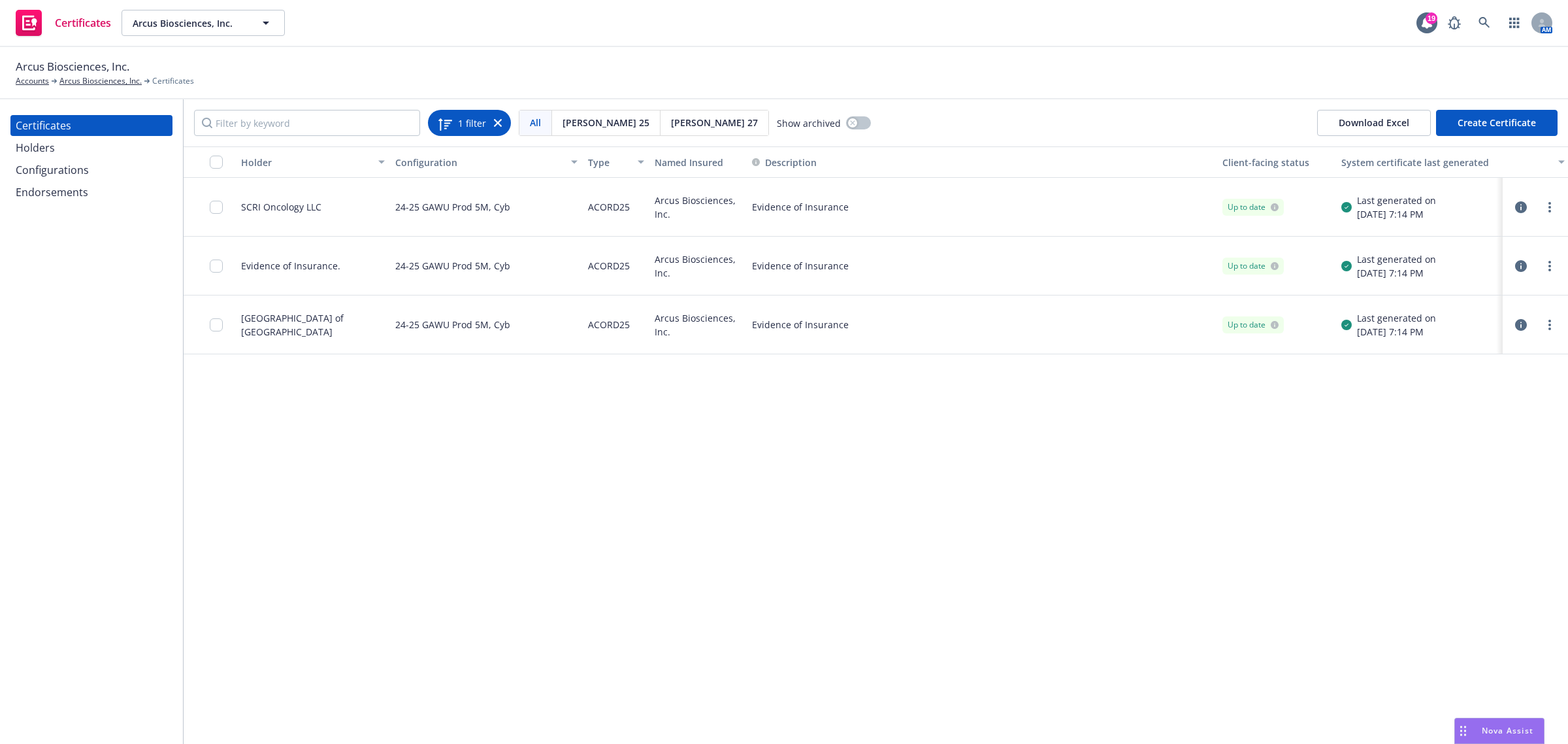
click at [501, 125] on icon at bounding box center [498, 123] width 8 height 8
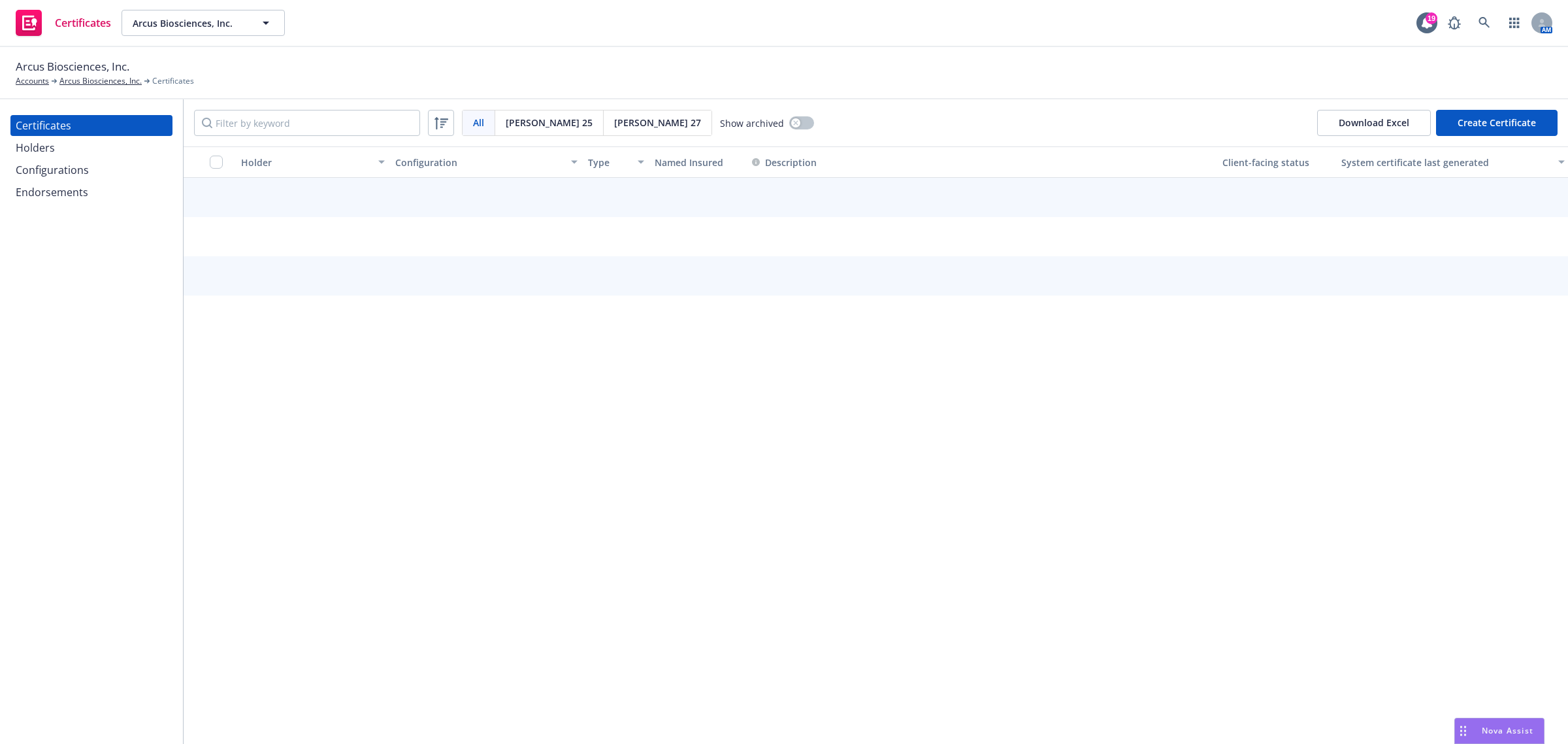
click at [86, 145] on div "Holders" at bounding box center [91, 147] width 152 height 21
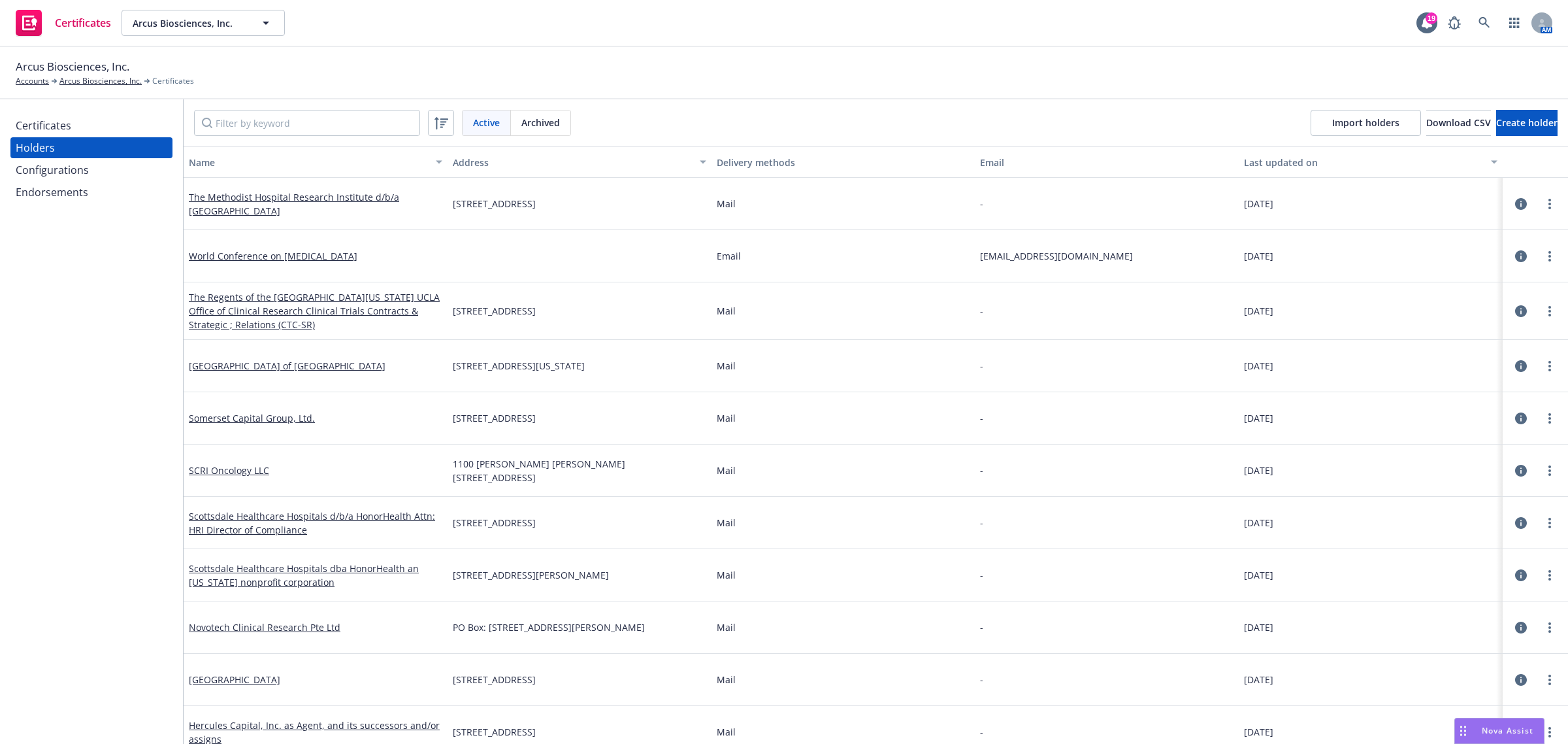
click at [90, 128] on div "Certificates" at bounding box center [91, 125] width 152 height 21
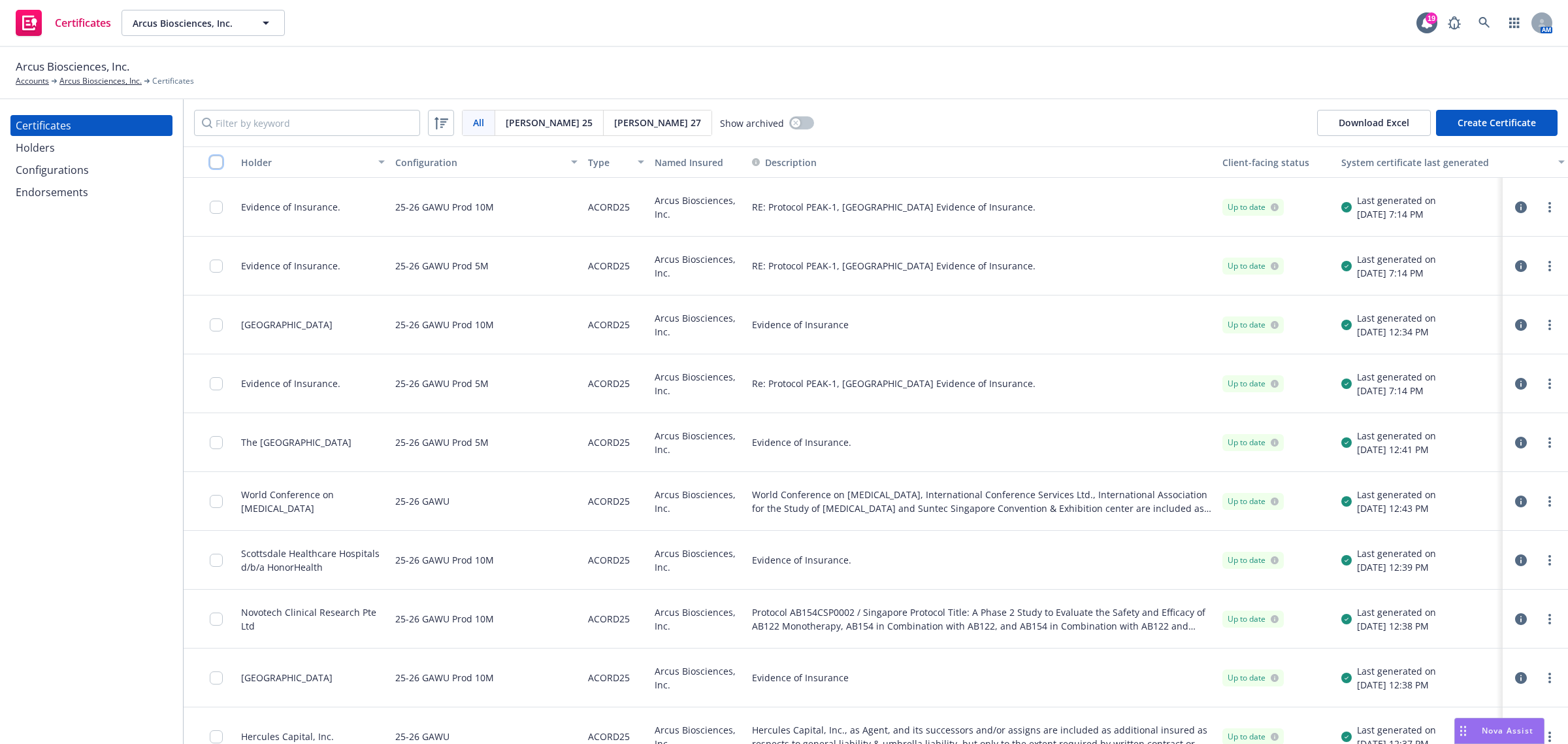
click at [219, 161] on input "checkbox" at bounding box center [217, 162] width 13 height 13
click at [63, 152] on div "Holders" at bounding box center [91, 147] width 152 height 21
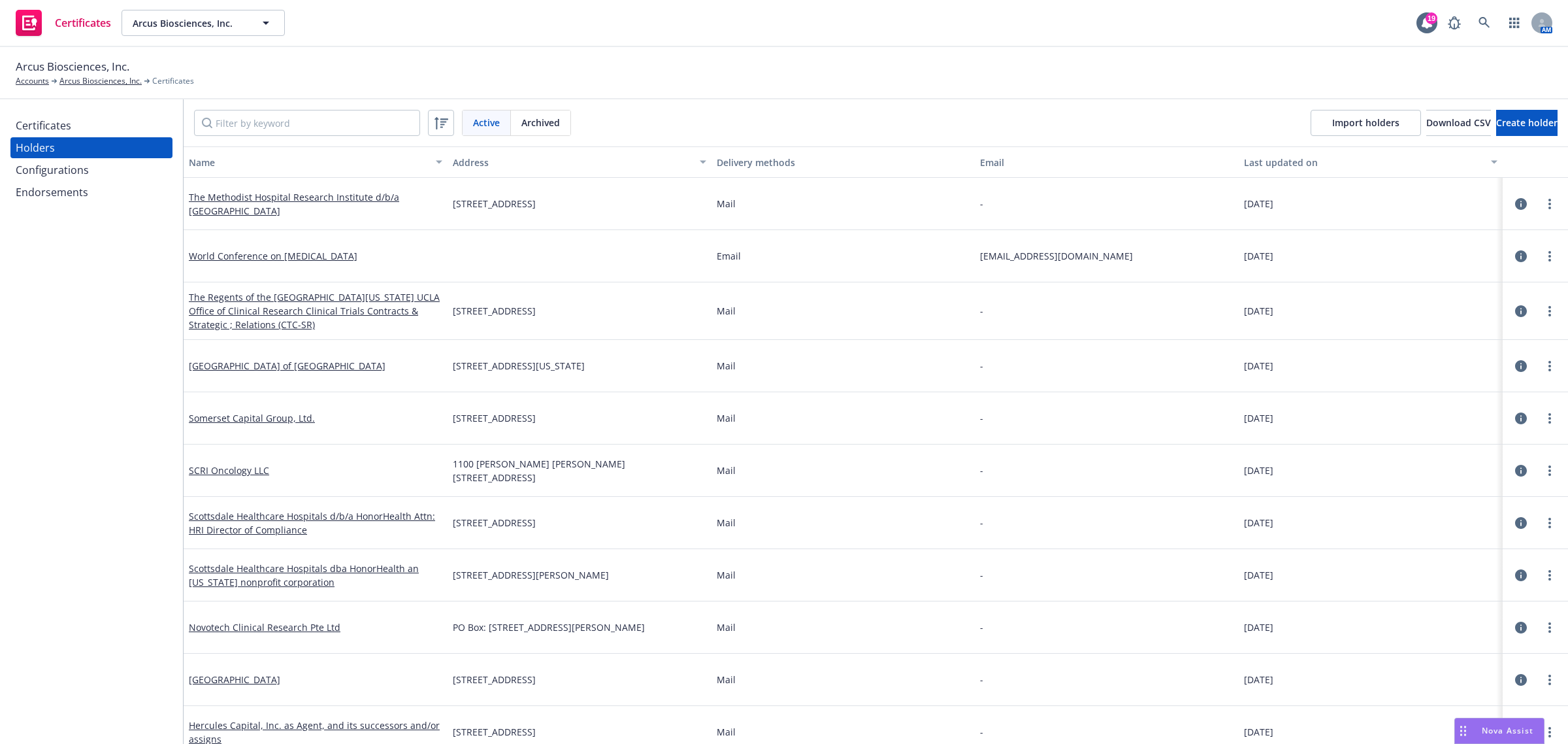
click at [64, 165] on div "Configurations" at bounding box center [52, 170] width 73 height 21
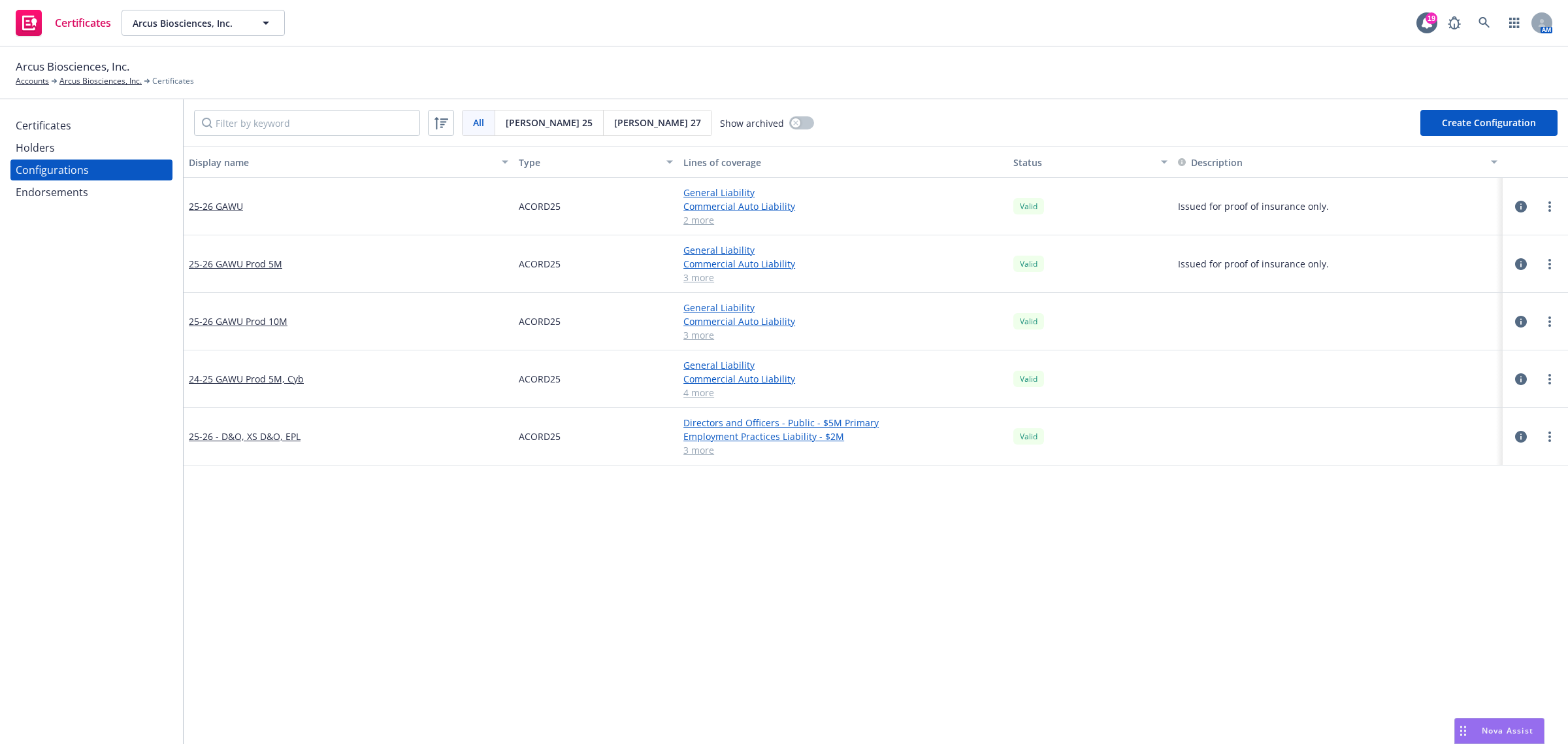
click at [71, 126] on div "Certificates" at bounding box center [91, 125] width 152 height 21
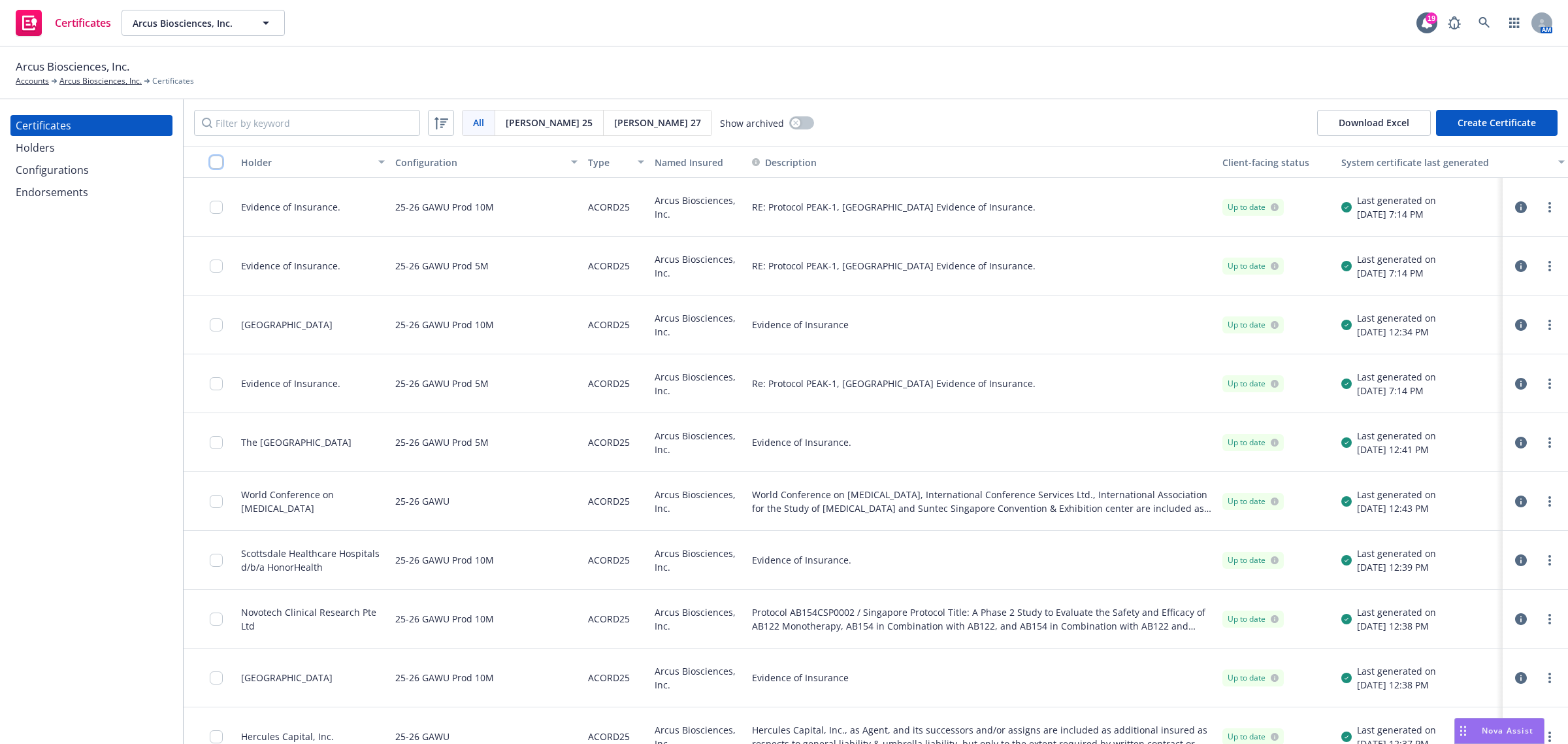
click at [221, 161] on input "checkbox" at bounding box center [217, 162] width 13 height 13
click at [273, 121] on input "Filter by keyword" at bounding box center [307, 123] width 226 height 26
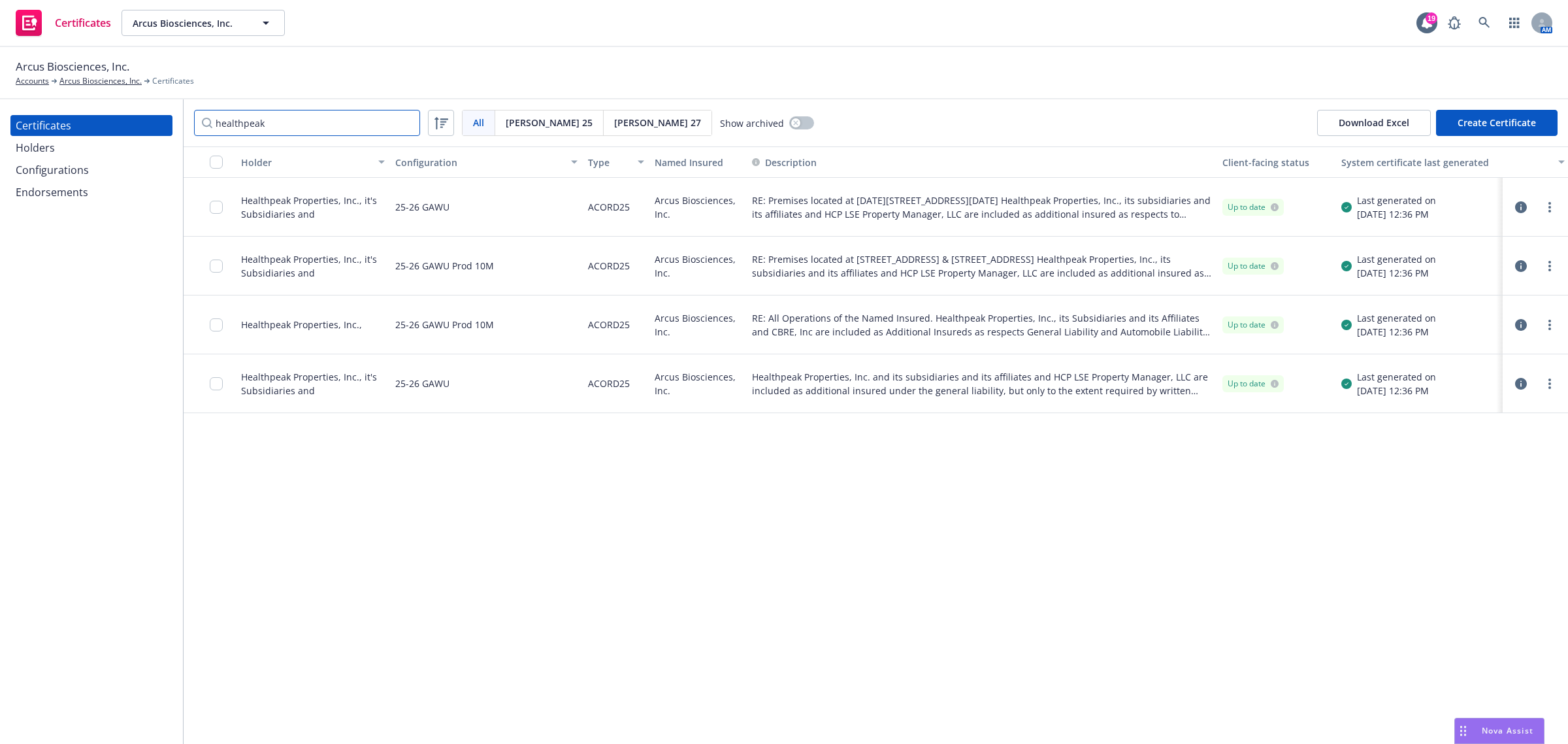
type input "healthpeak"
click at [214, 206] on input "checkbox" at bounding box center [217, 208] width 13 height 13
click at [216, 264] on input "checkbox" at bounding box center [217, 266] width 13 height 13
click at [217, 324] on input "checkbox" at bounding box center [217, 325] width 13 height 13
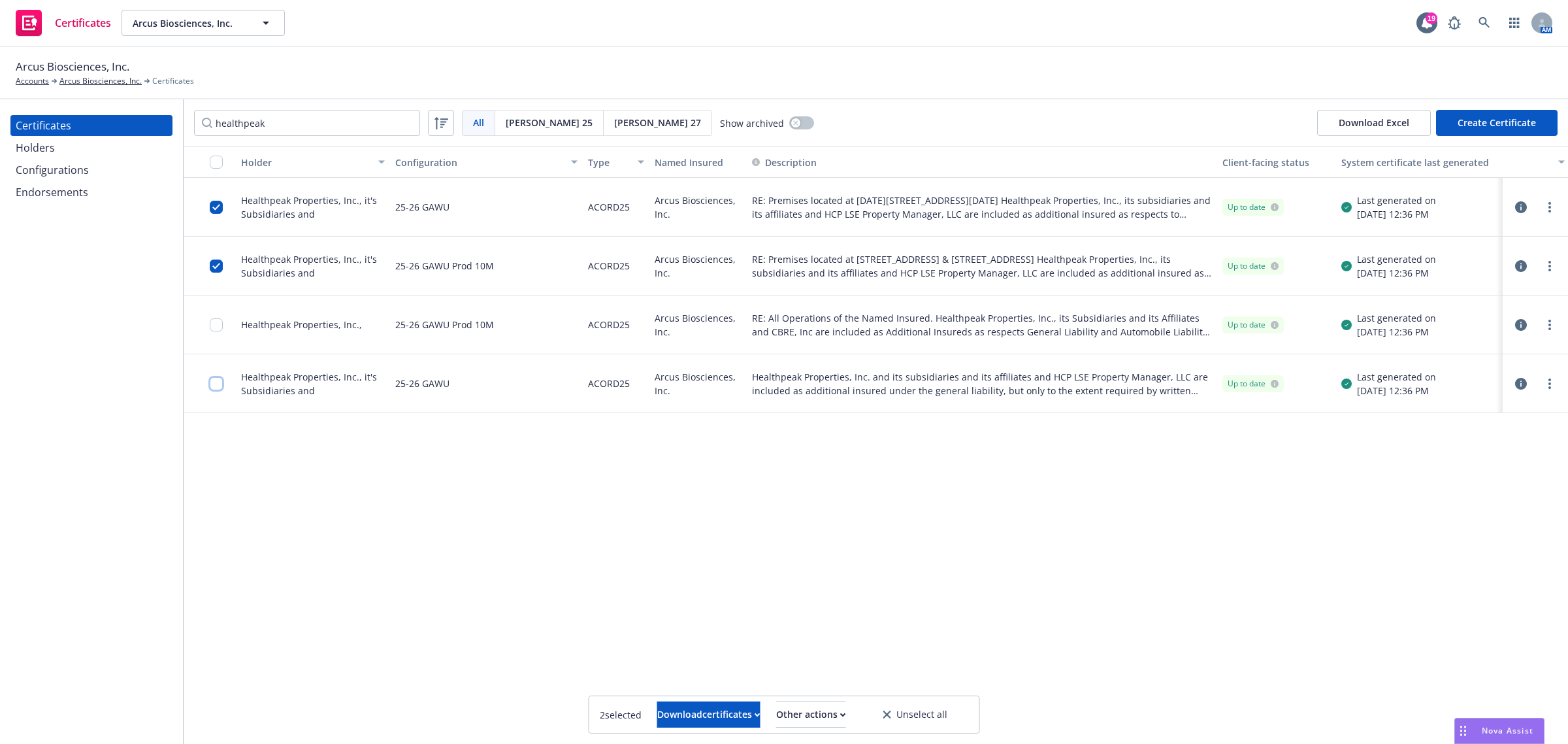
click at [217, 386] on input "checkbox" at bounding box center [217, 384] width 13 height 13
click at [214, 208] on input "checkbox" at bounding box center [217, 208] width 13 height 13
click at [216, 269] on input "checkbox" at bounding box center [217, 266] width 13 height 13
click at [217, 383] on input "checkbox" at bounding box center [217, 384] width 13 height 13
click at [217, 207] on input "checkbox" at bounding box center [217, 208] width 13 height 13
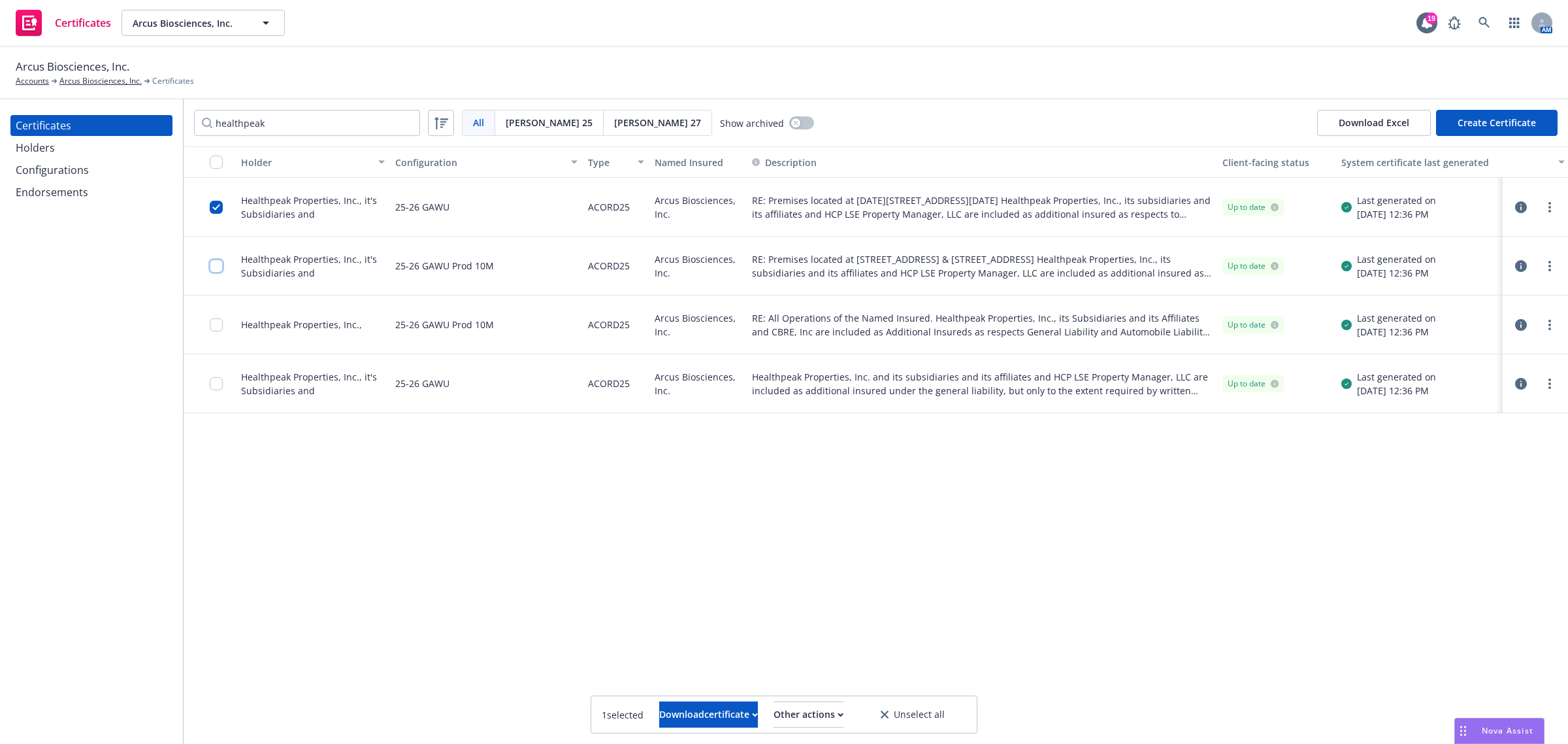
click at [214, 269] on input "checkbox" at bounding box center [217, 266] width 13 height 13
click at [212, 381] on input "checkbox" at bounding box center [217, 384] width 13 height 13
click at [719, 713] on div "Download certificates" at bounding box center [708, 714] width 103 height 25
click at [711, 687] on link "Download uneditable files" at bounding box center [642, 683] width 156 height 26
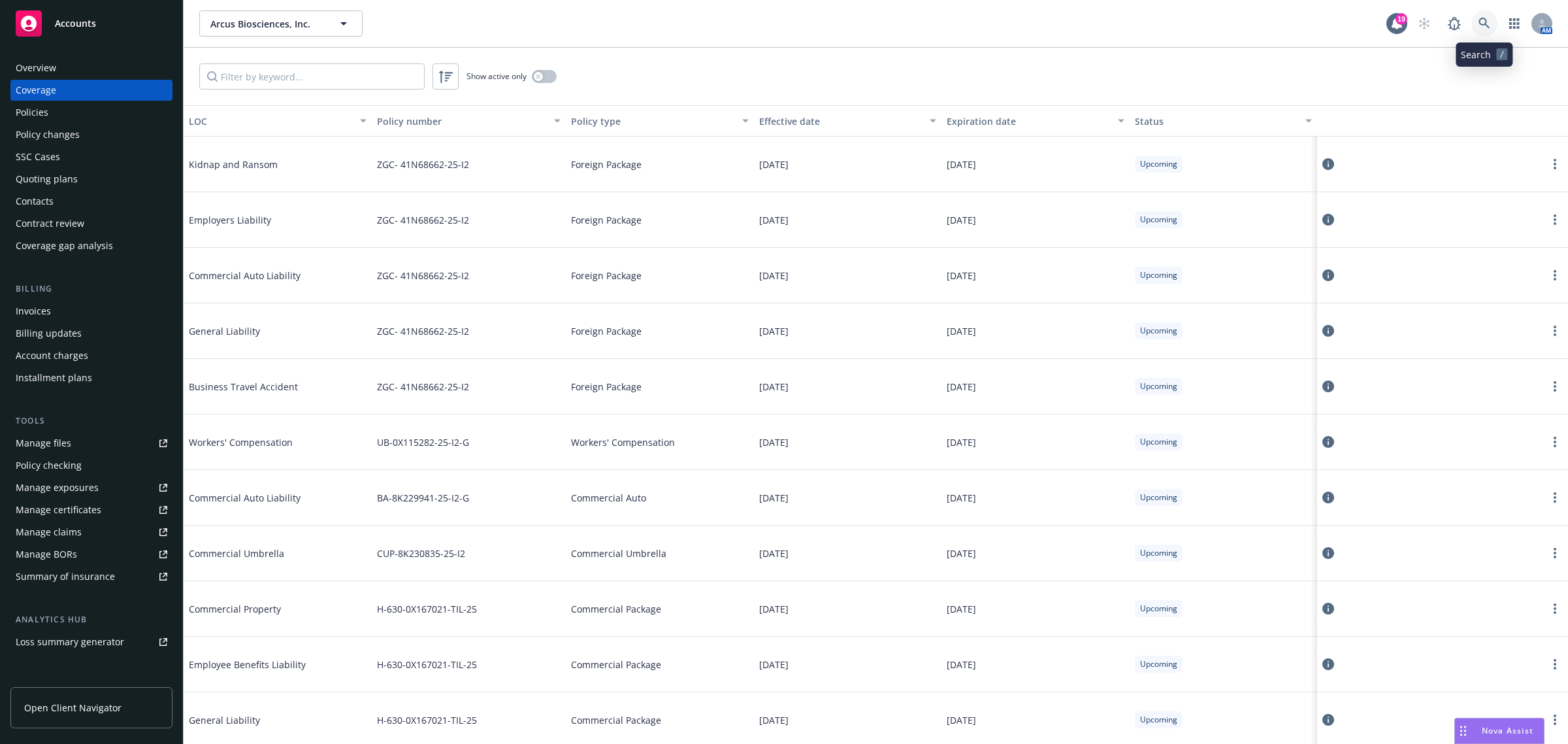
click at [1481, 26] on icon at bounding box center [1484, 23] width 12 height 12
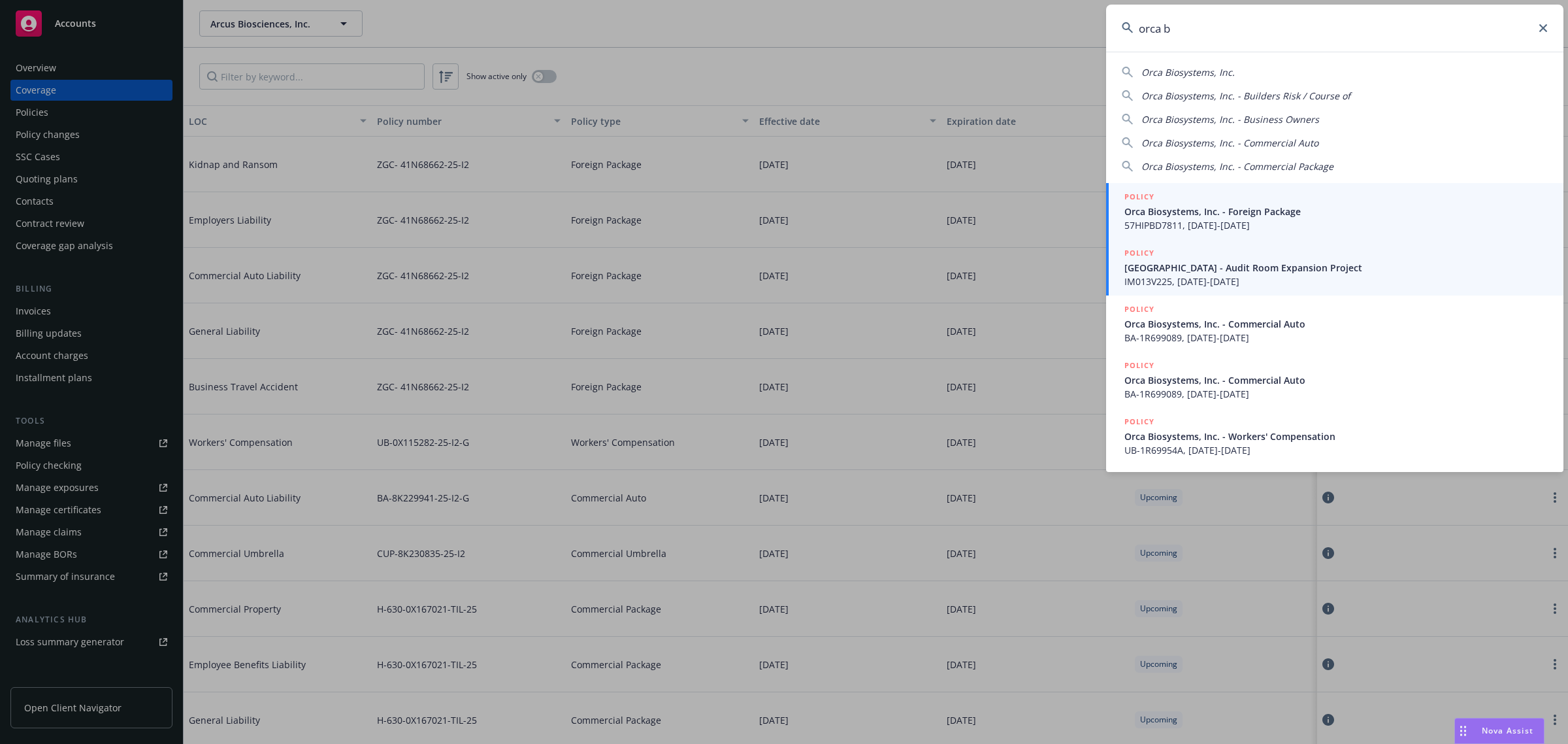
type input "orca b"
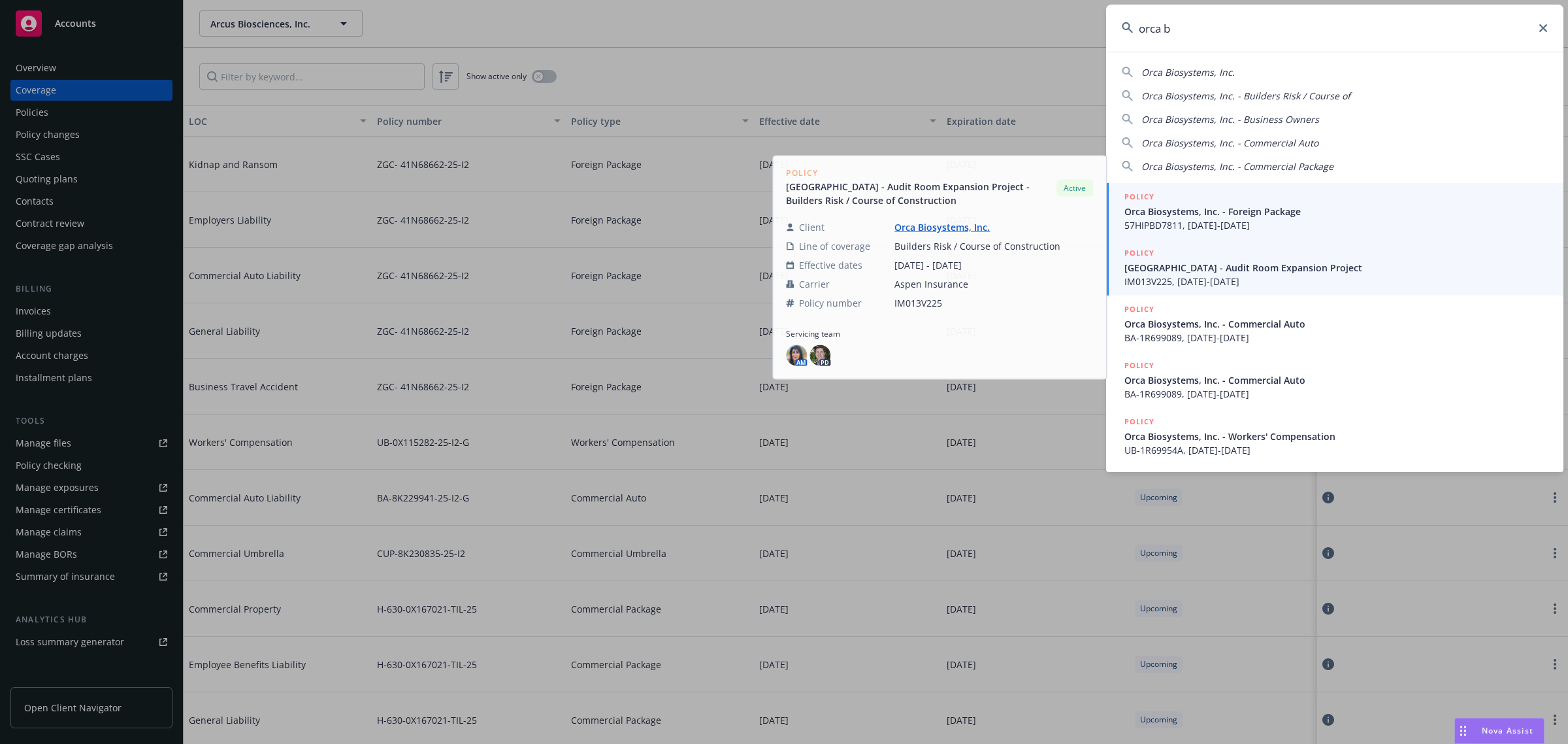
click at [1279, 210] on span "Orca Biosystems, Inc. - Foreign Package" at bounding box center [1336, 211] width 423 height 14
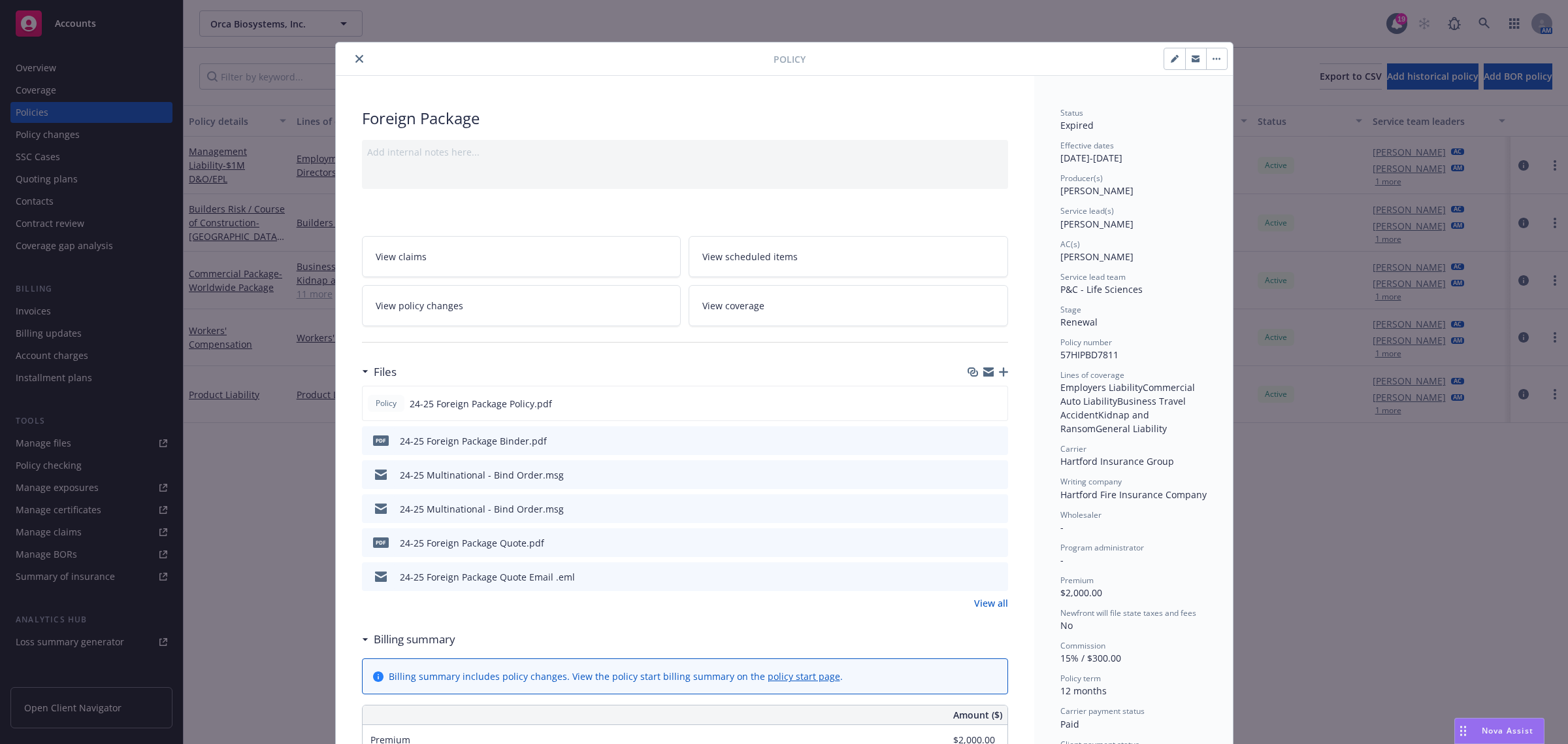
click at [356, 59] on icon "close" at bounding box center [360, 59] width 8 height 8
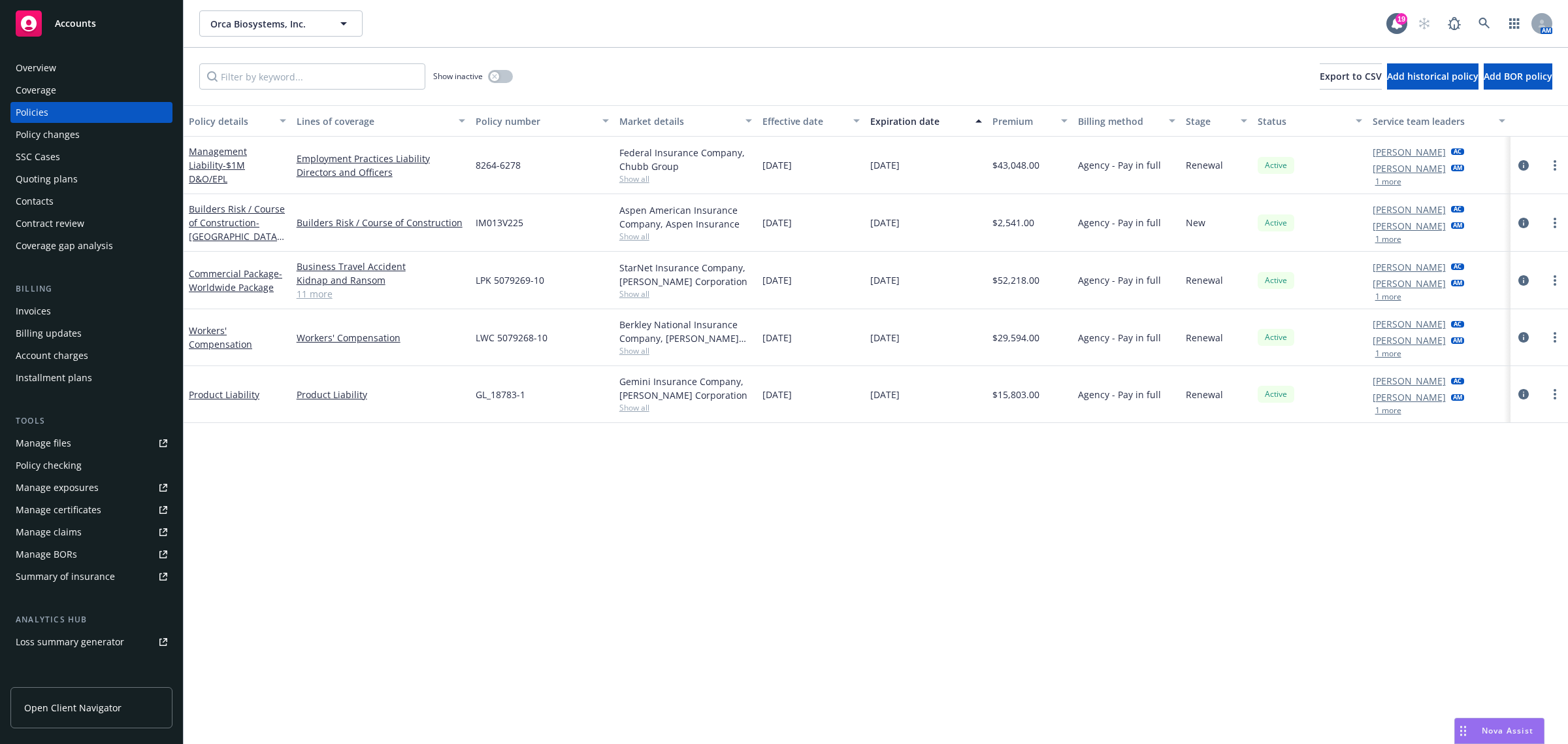
click at [59, 513] on div "Manage certificates" at bounding box center [58, 509] width 86 height 21
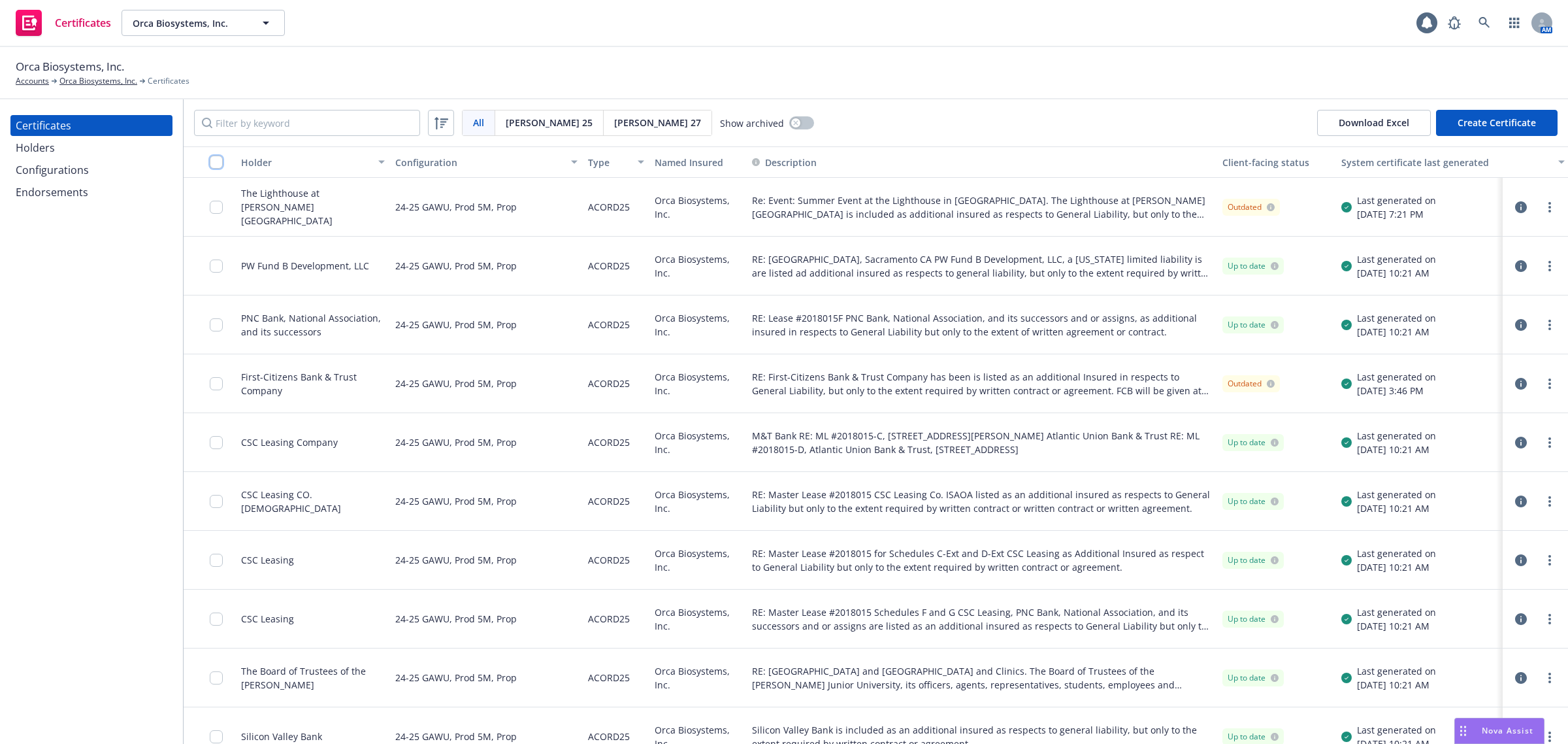
drag, startPoint x: 231, startPoint y: 163, endPoint x: 216, endPoint y: 159, distance: 15.5
click at [216, 159] on input "checkbox" at bounding box center [217, 162] width 13 height 13
click at [86, 174] on div "Configurations" at bounding box center [52, 170] width 73 height 21
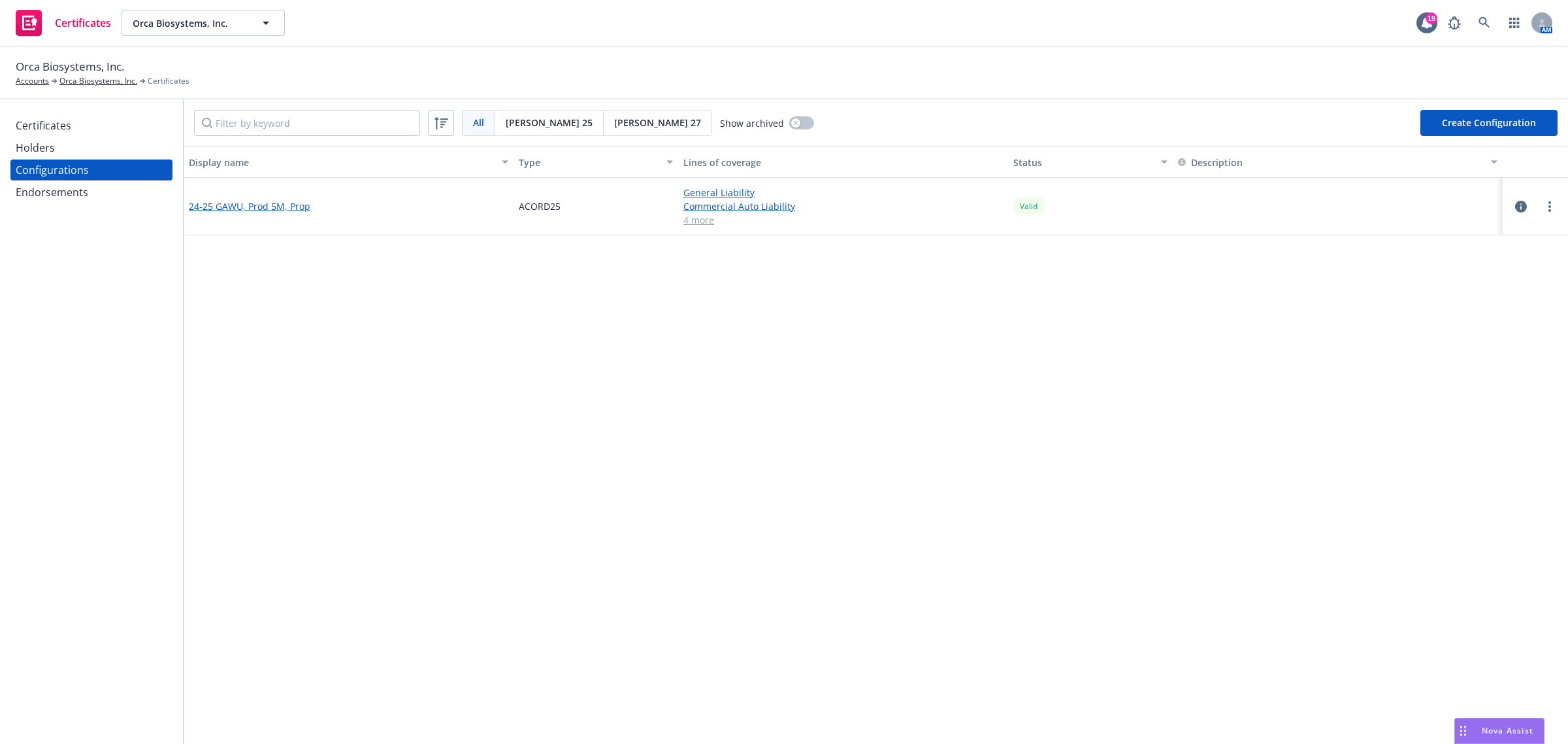
click at [226, 210] on link "24-25 GAWU, Prod 5M, Prop" at bounding box center [250, 206] width 122 height 14
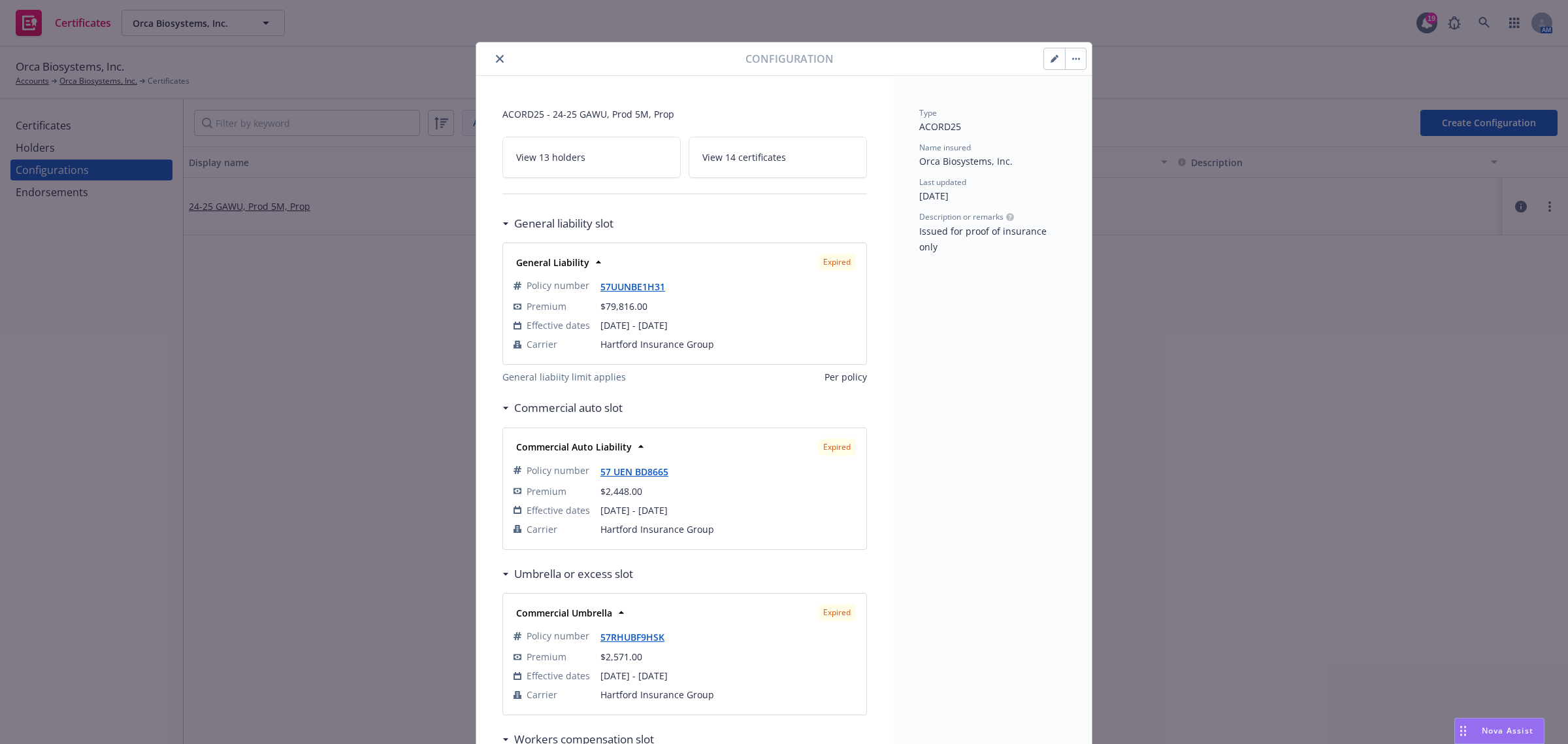
click at [495, 49] on div "Configuration" at bounding box center [783, 59] width 615 height 33
click at [496, 55] on icon "close" at bounding box center [500, 59] width 8 height 8
